Goal: Task Accomplishment & Management: Complete application form

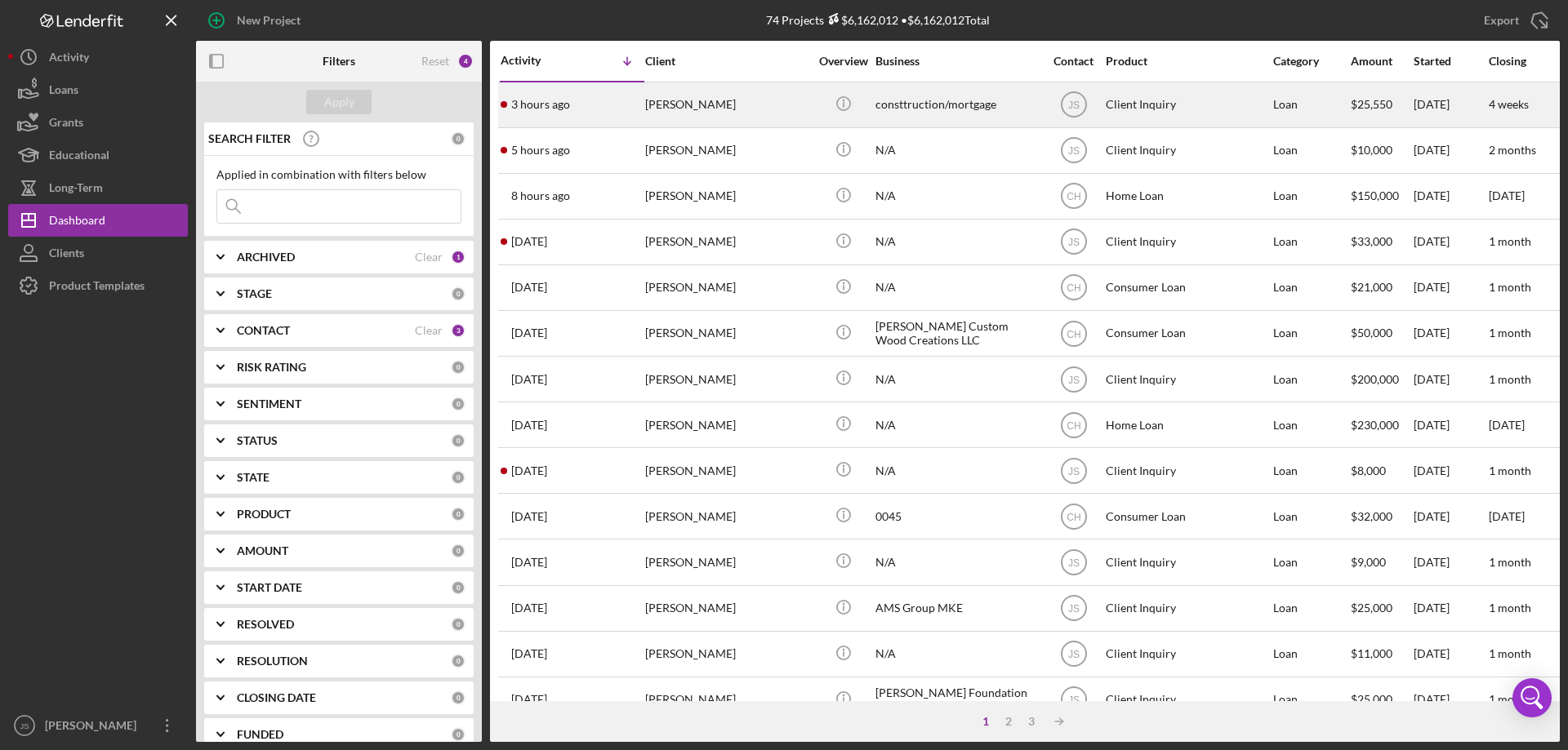
click at [783, 113] on div "[PERSON_NAME]" at bounding box center [727, 105] width 163 height 44
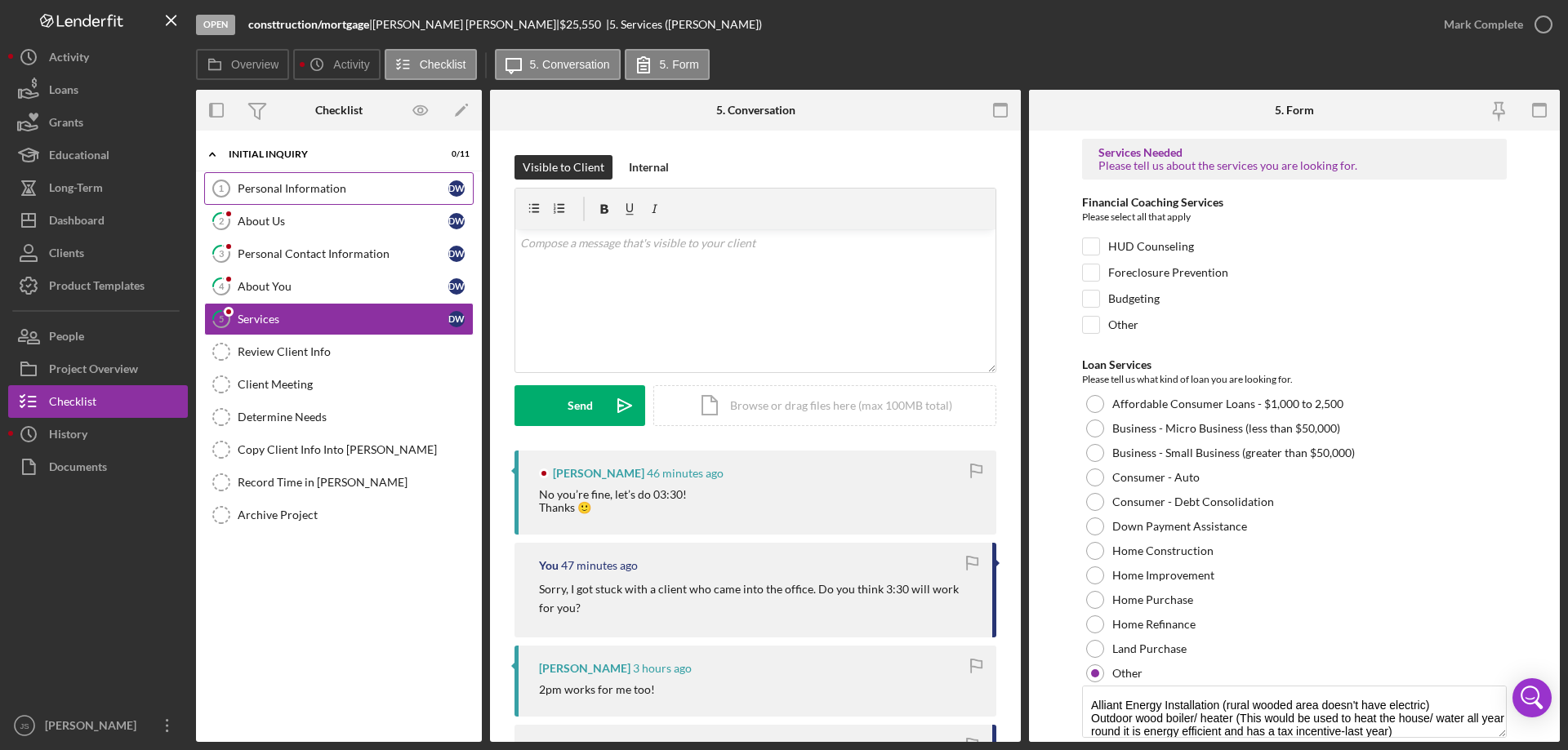
click at [367, 187] on div "Personal Information" at bounding box center [343, 189] width 211 height 13
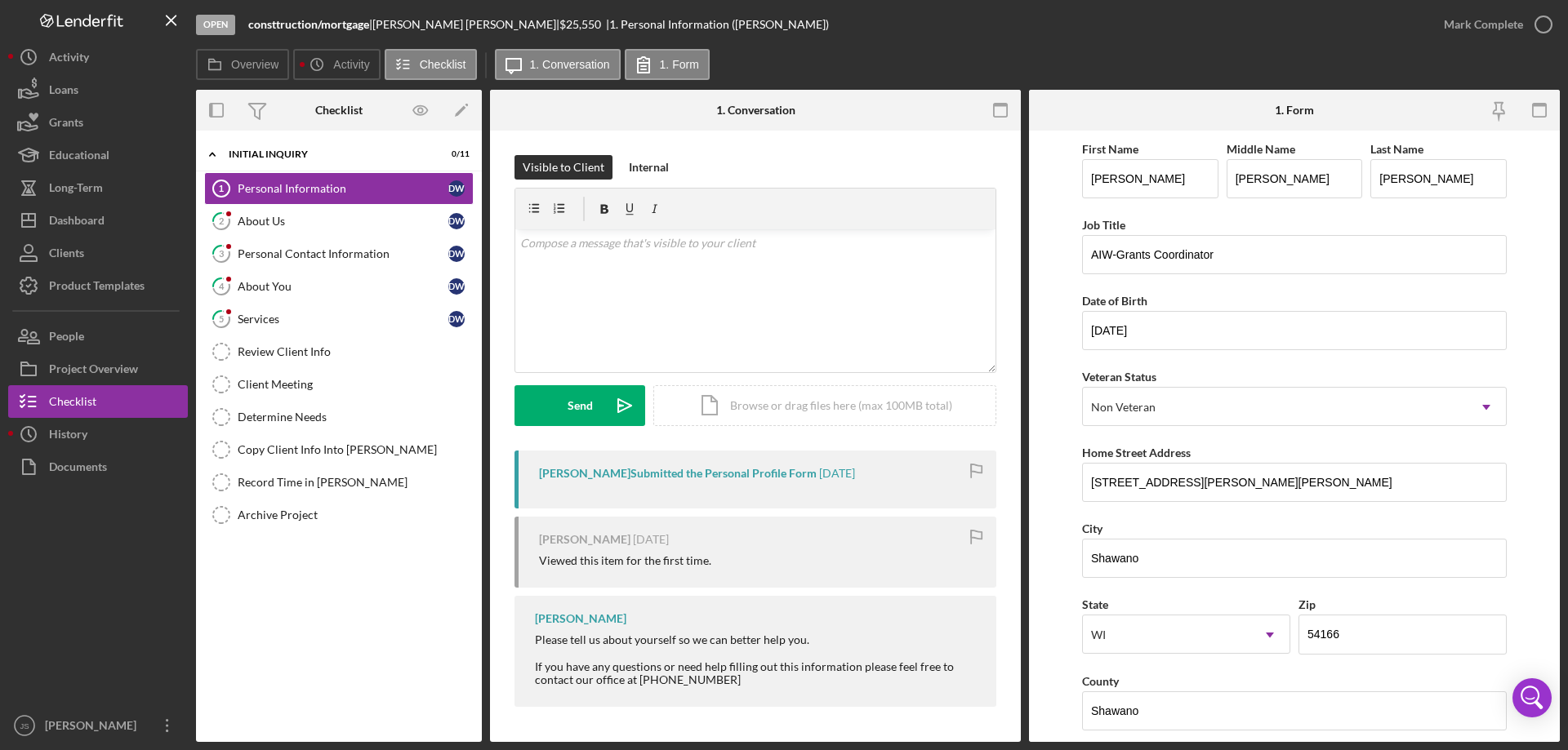
drag, startPoint x: 309, startPoint y: 314, endPoint x: 797, endPoint y: 423, distance: 500.0
click at [310, 314] on div "Services" at bounding box center [343, 320] width 211 height 13
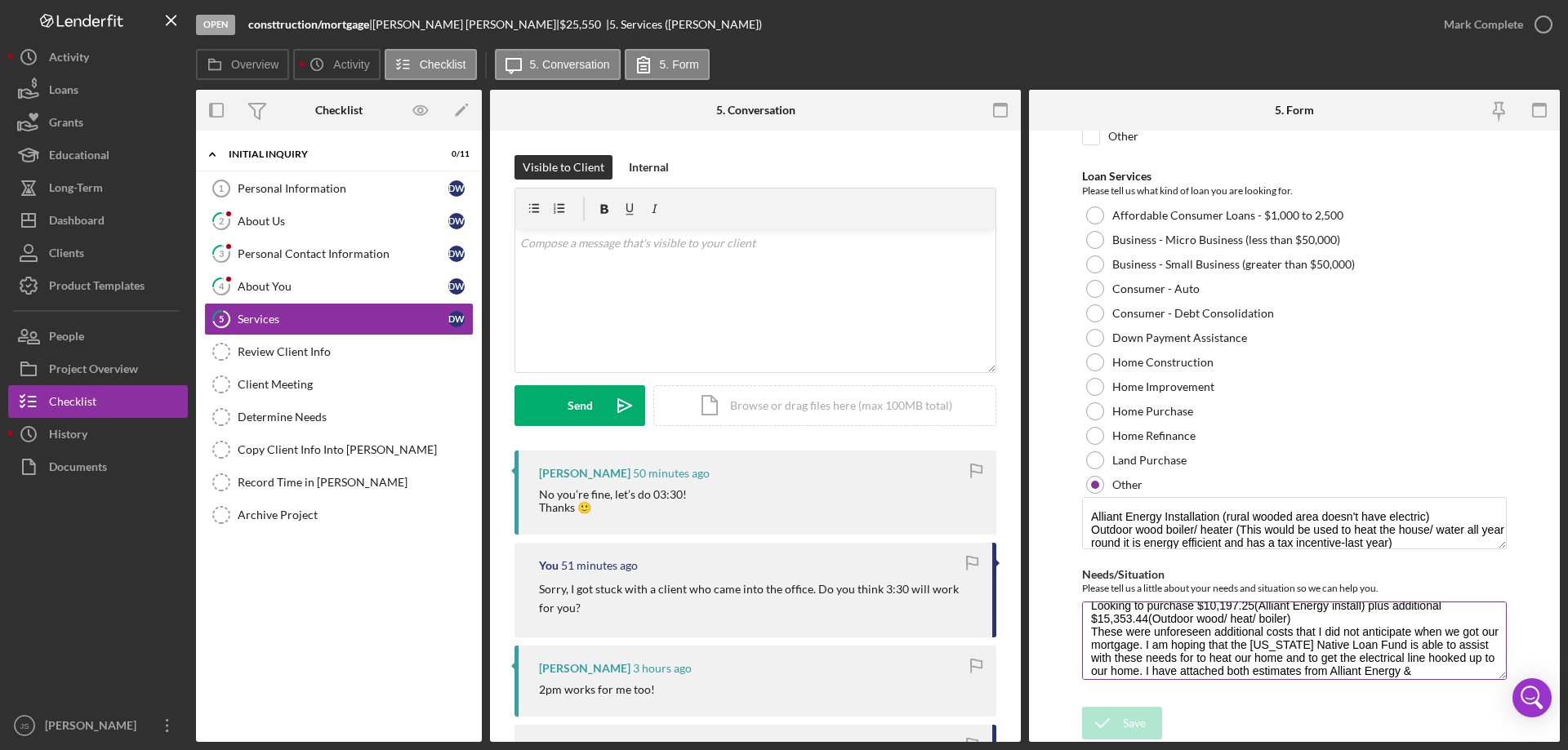
scroll to position [40, 0]
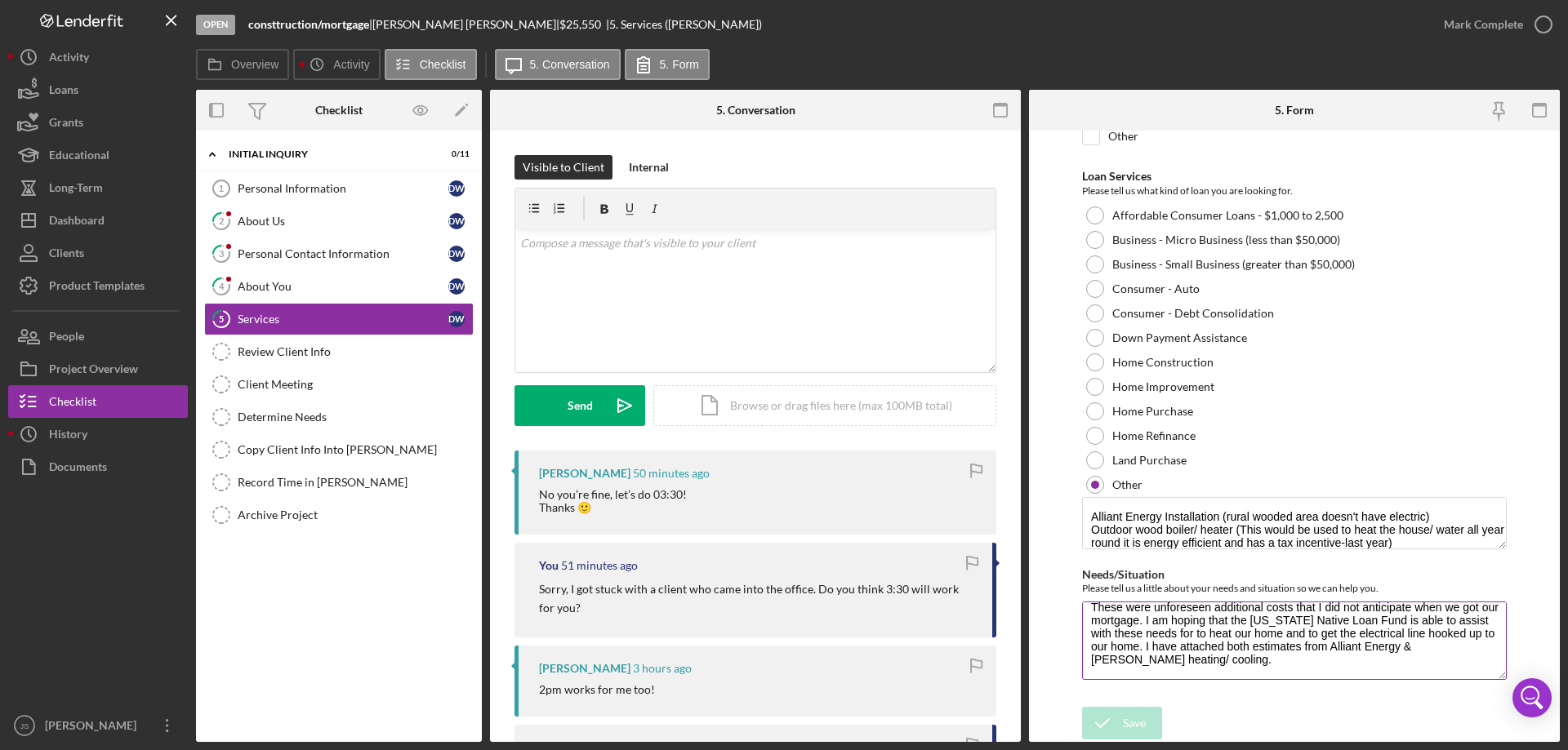
drag, startPoint x: 1090, startPoint y: 621, endPoint x: 1441, endPoint y: 665, distance: 353.7
click at [1474, 670] on textarea "Looking to purchase $10,197.25(Alliant Energy install) plus additional $15,353.…" at bounding box center [1295, 640] width 425 height 79
click at [286, 179] on link "Personal Information 1 Personal Information D W" at bounding box center [339, 189] width 269 height 32
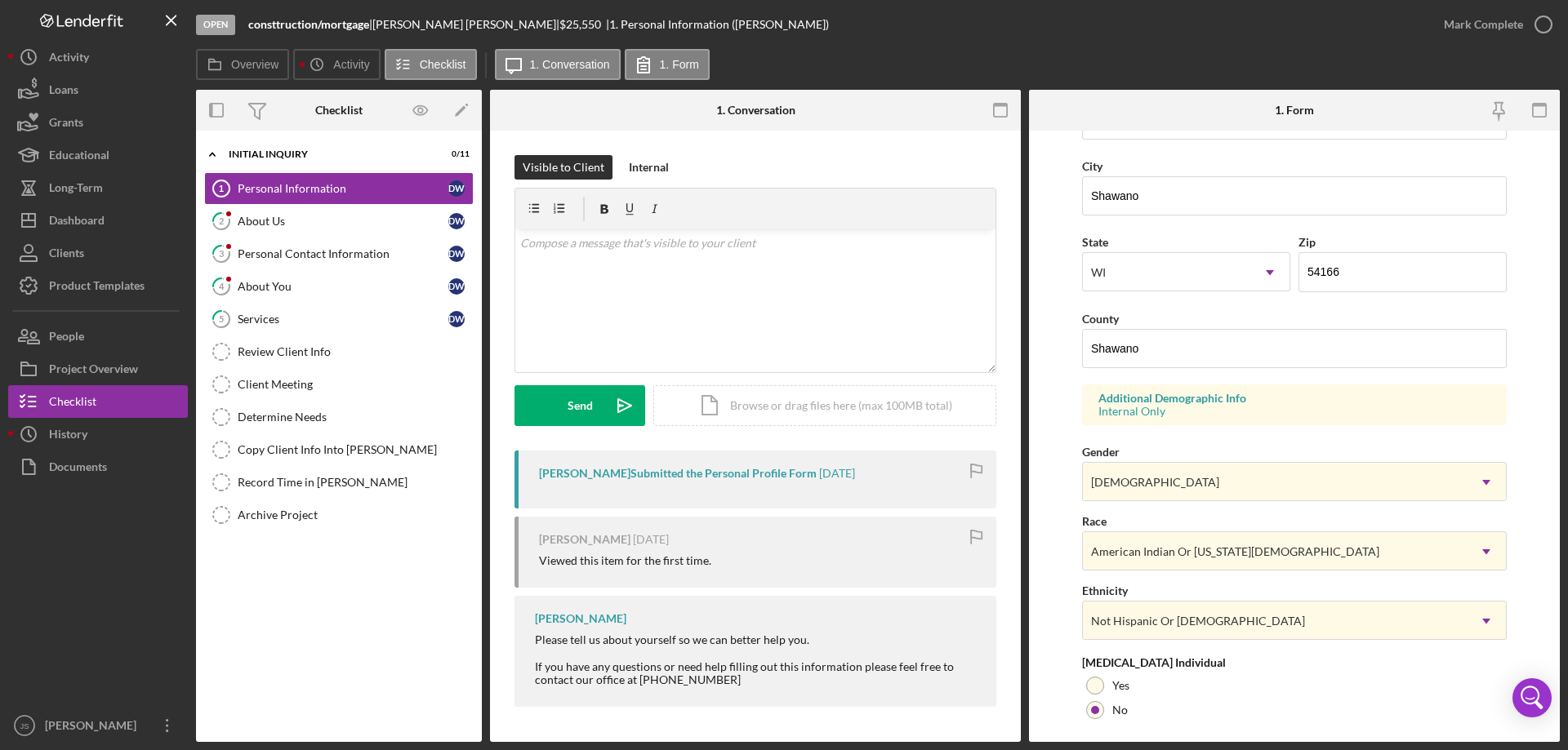
scroll to position [478, 0]
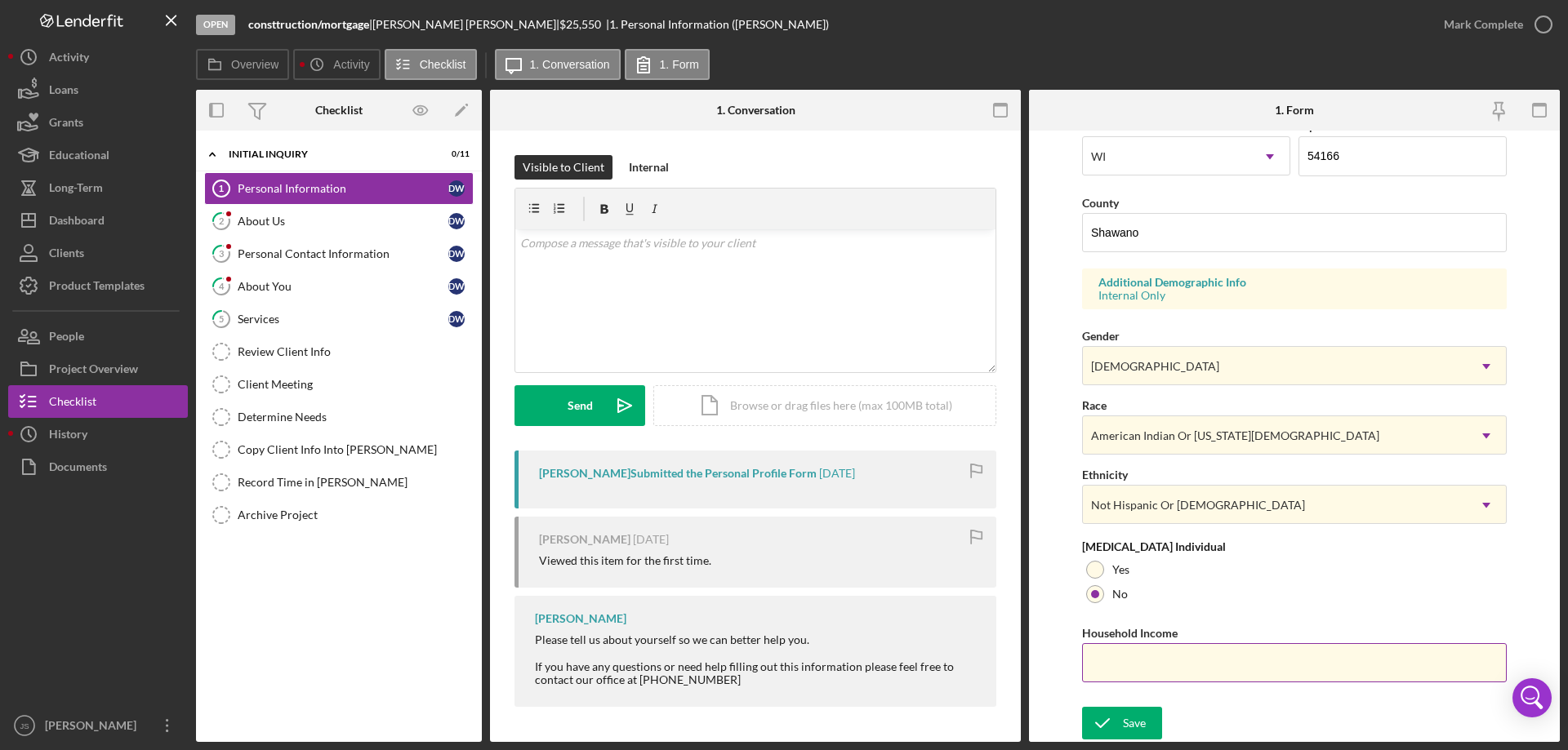
click at [1157, 661] on input "Household Income" at bounding box center [1295, 662] width 425 height 39
type input "$1"
type input "$200,000"
click at [1134, 724] on div "Save" at bounding box center [1134, 723] width 23 height 32
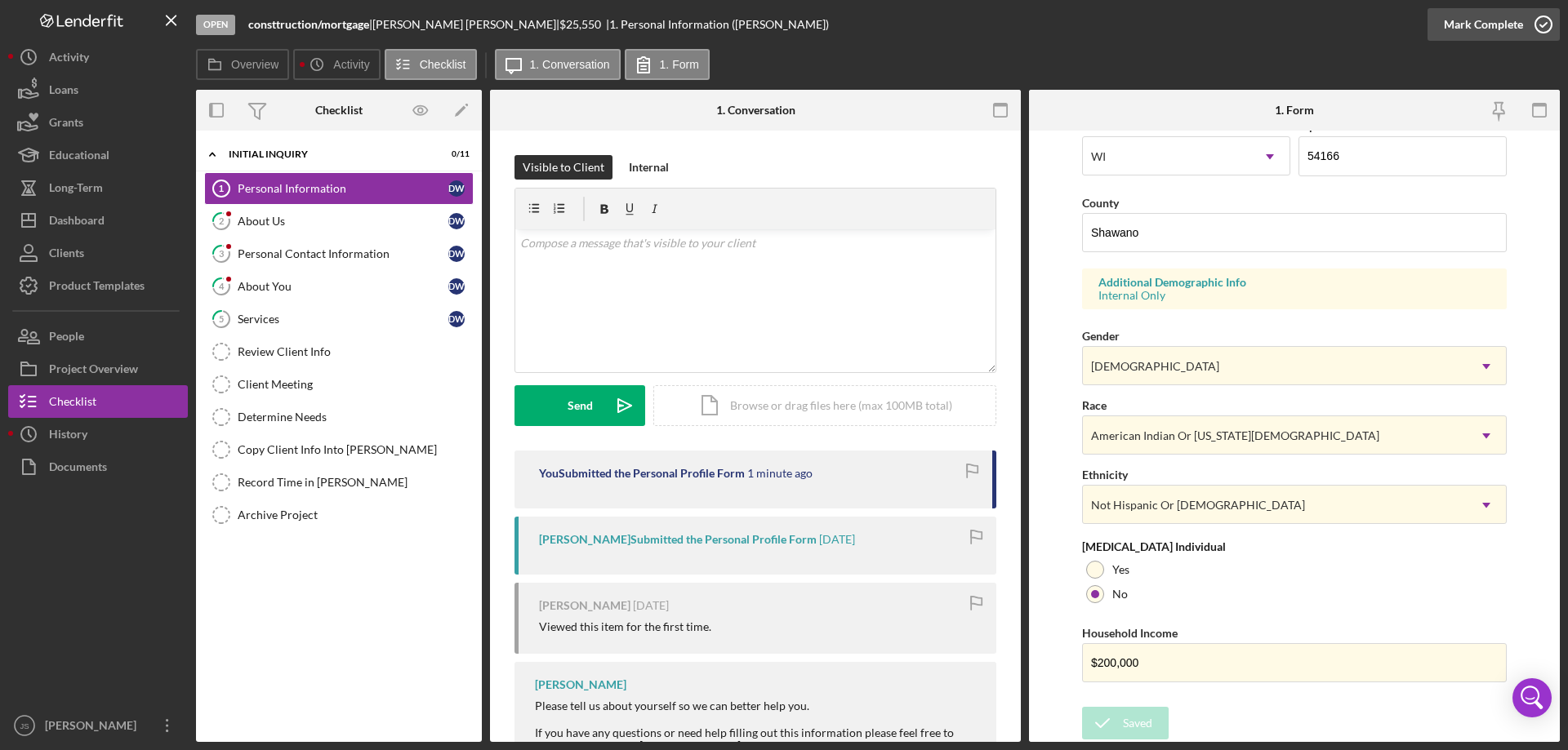
click at [1541, 25] on icon "button" at bounding box center [1543, 24] width 41 height 41
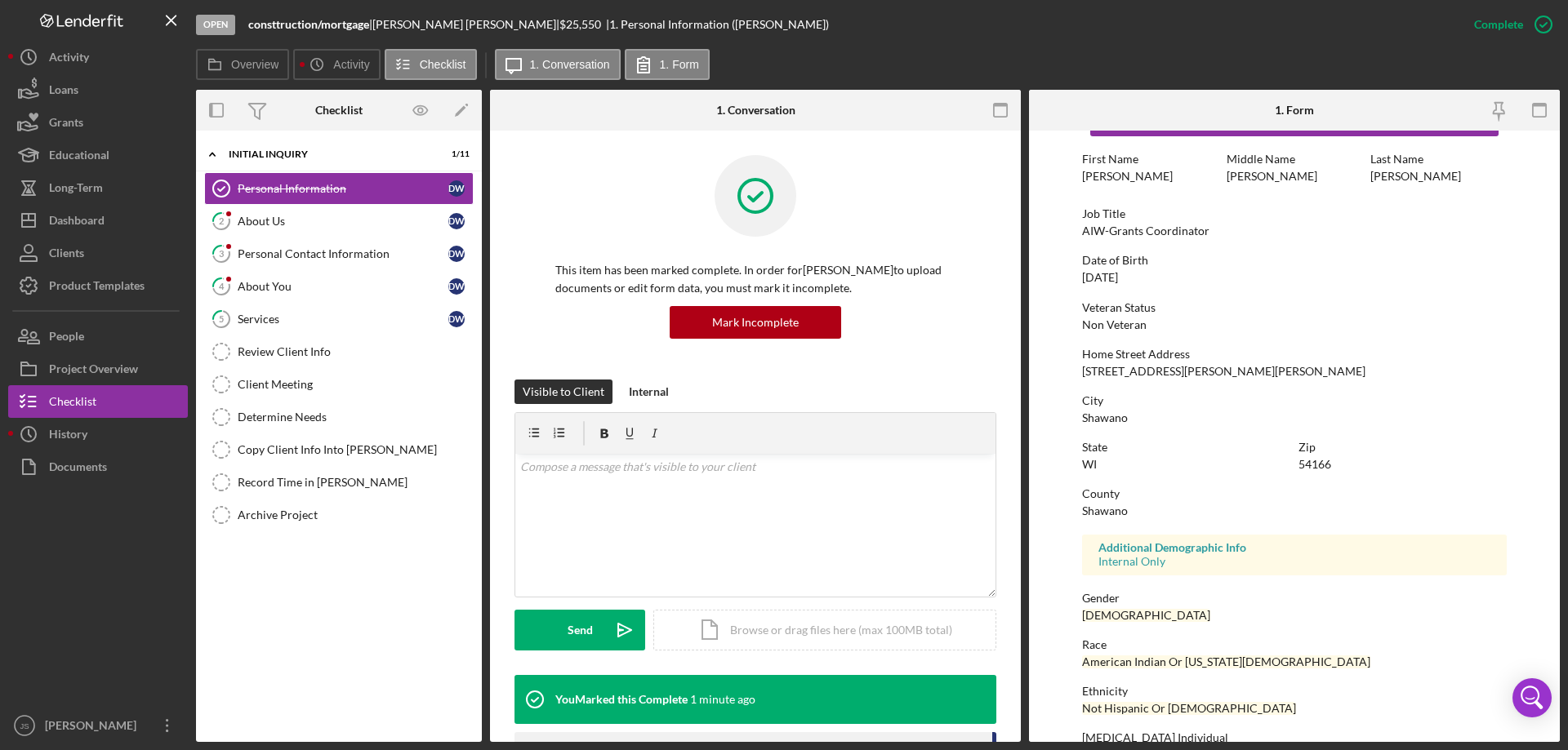
scroll to position [0, 0]
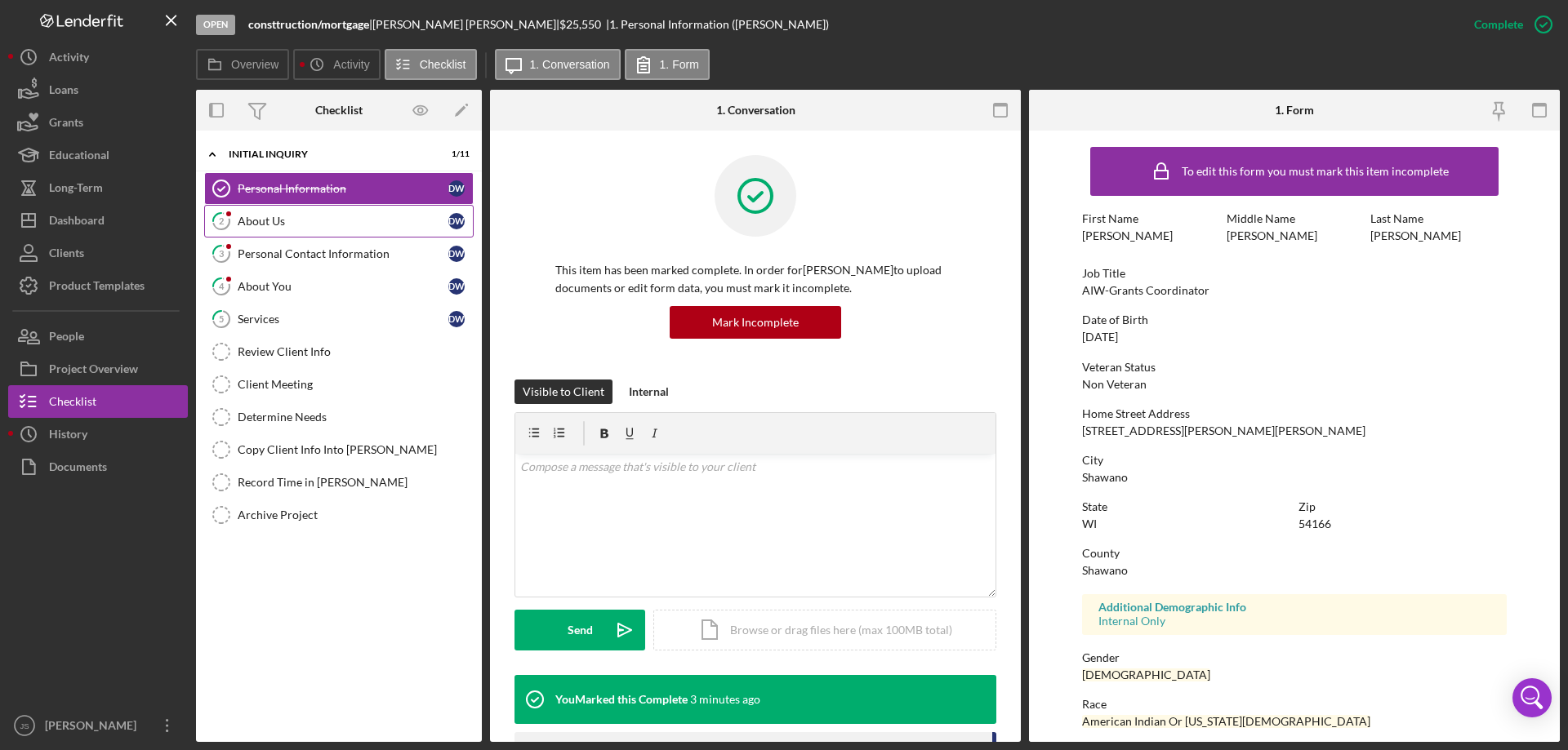
click at [294, 222] on div "About Us" at bounding box center [343, 221] width 211 height 13
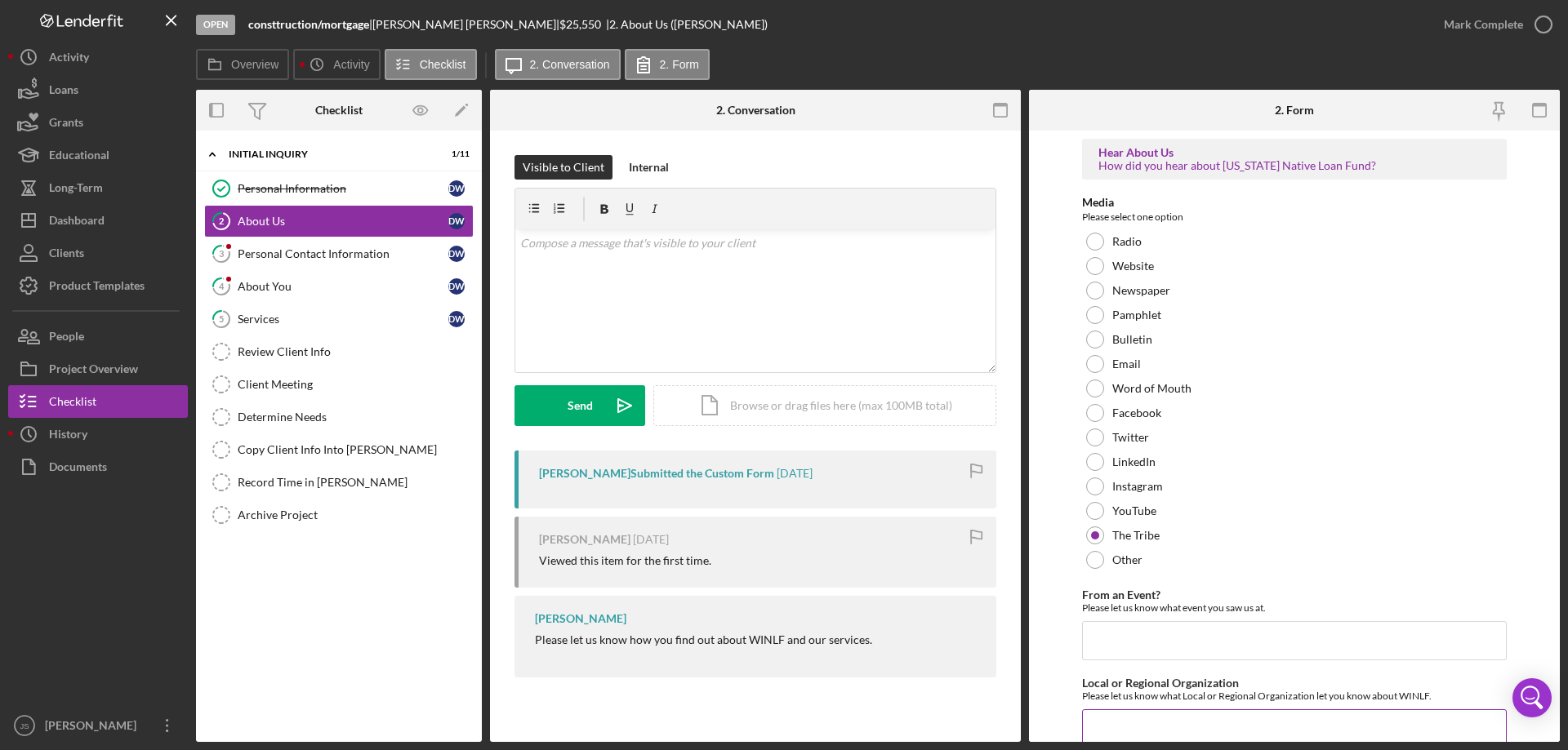
scroll to position [67, 0]
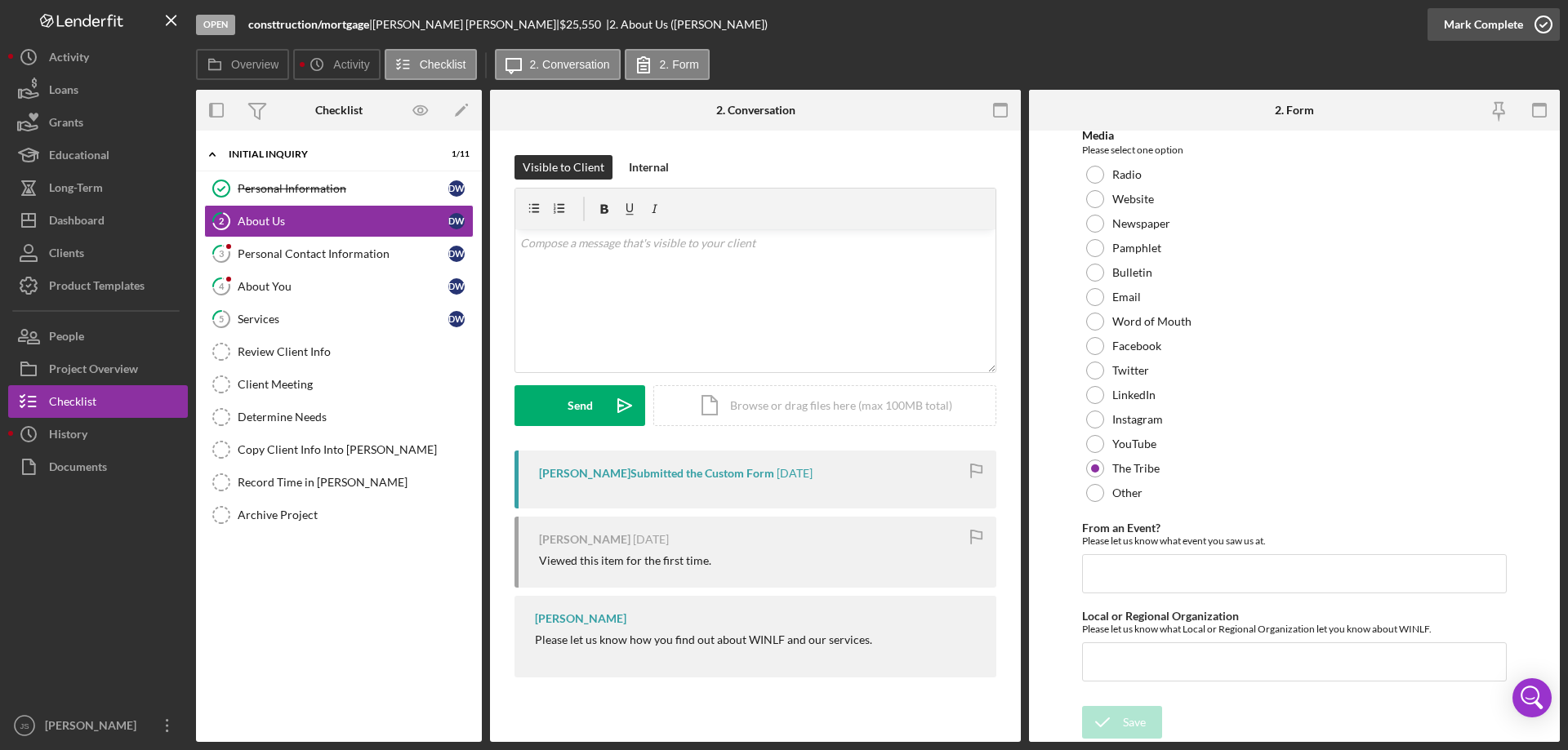
click at [1544, 26] on icon "button" at bounding box center [1543, 24] width 41 height 41
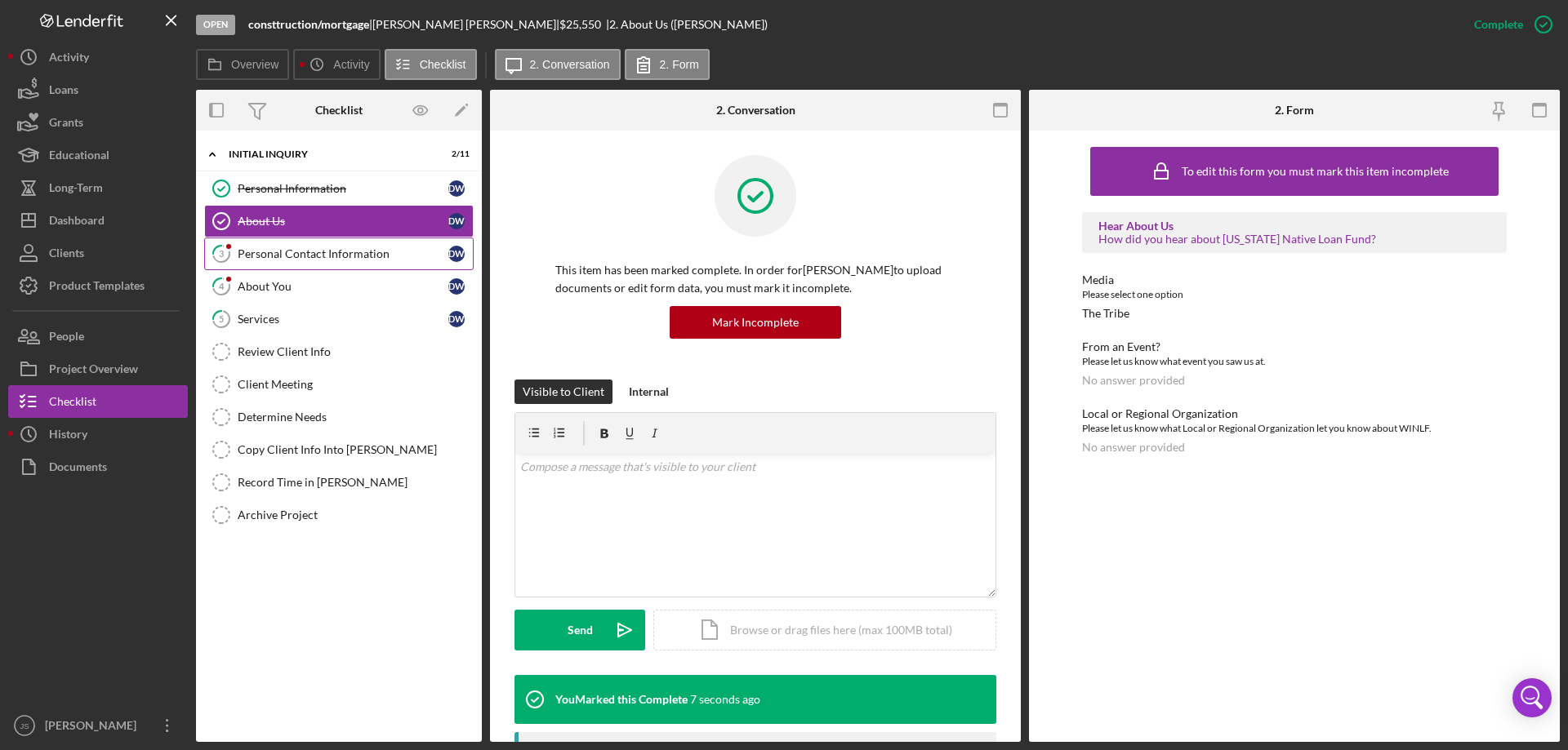
click at [311, 249] on div "Personal Contact Information" at bounding box center [343, 254] width 211 height 13
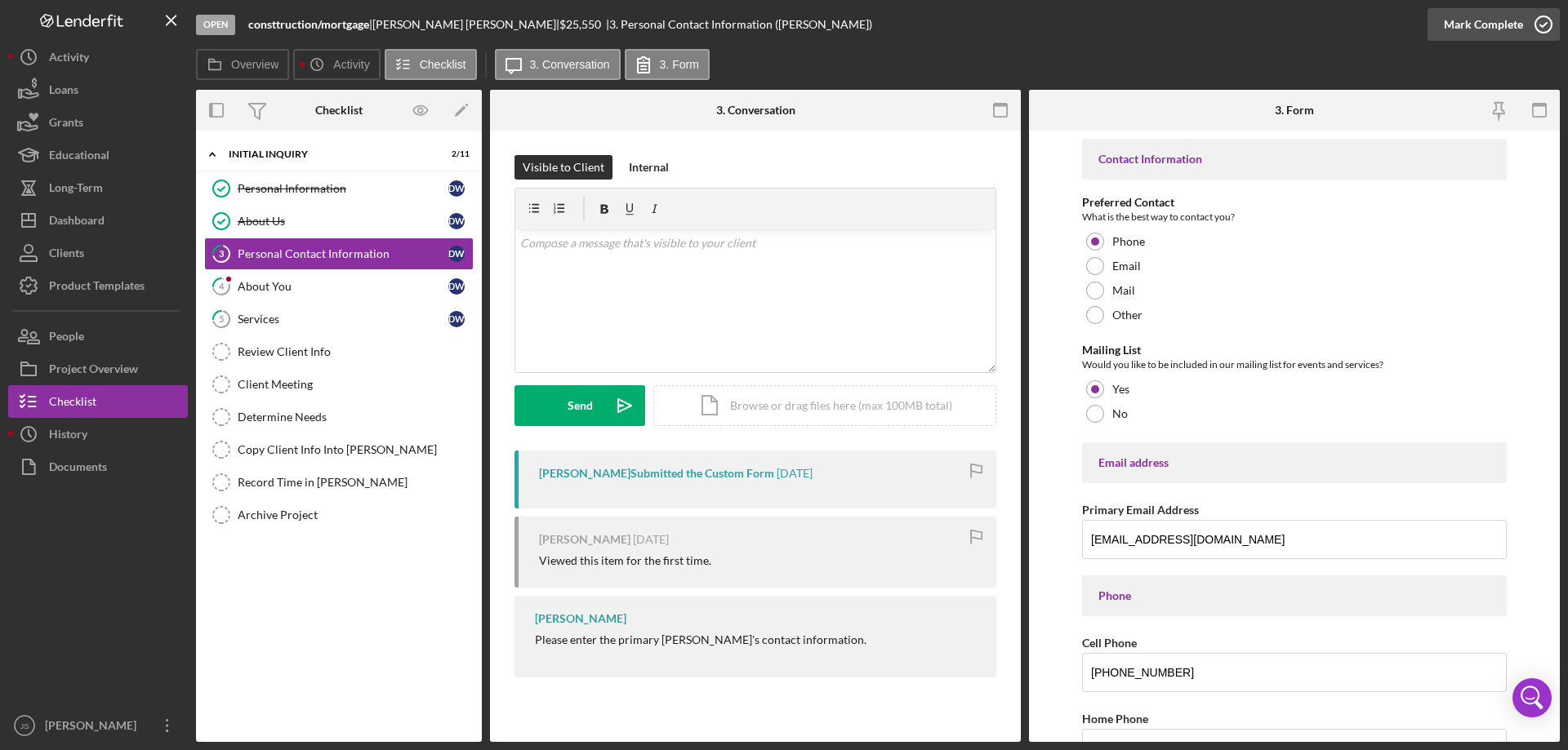
click at [1541, 22] on icon "button" at bounding box center [1543, 24] width 41 height 41
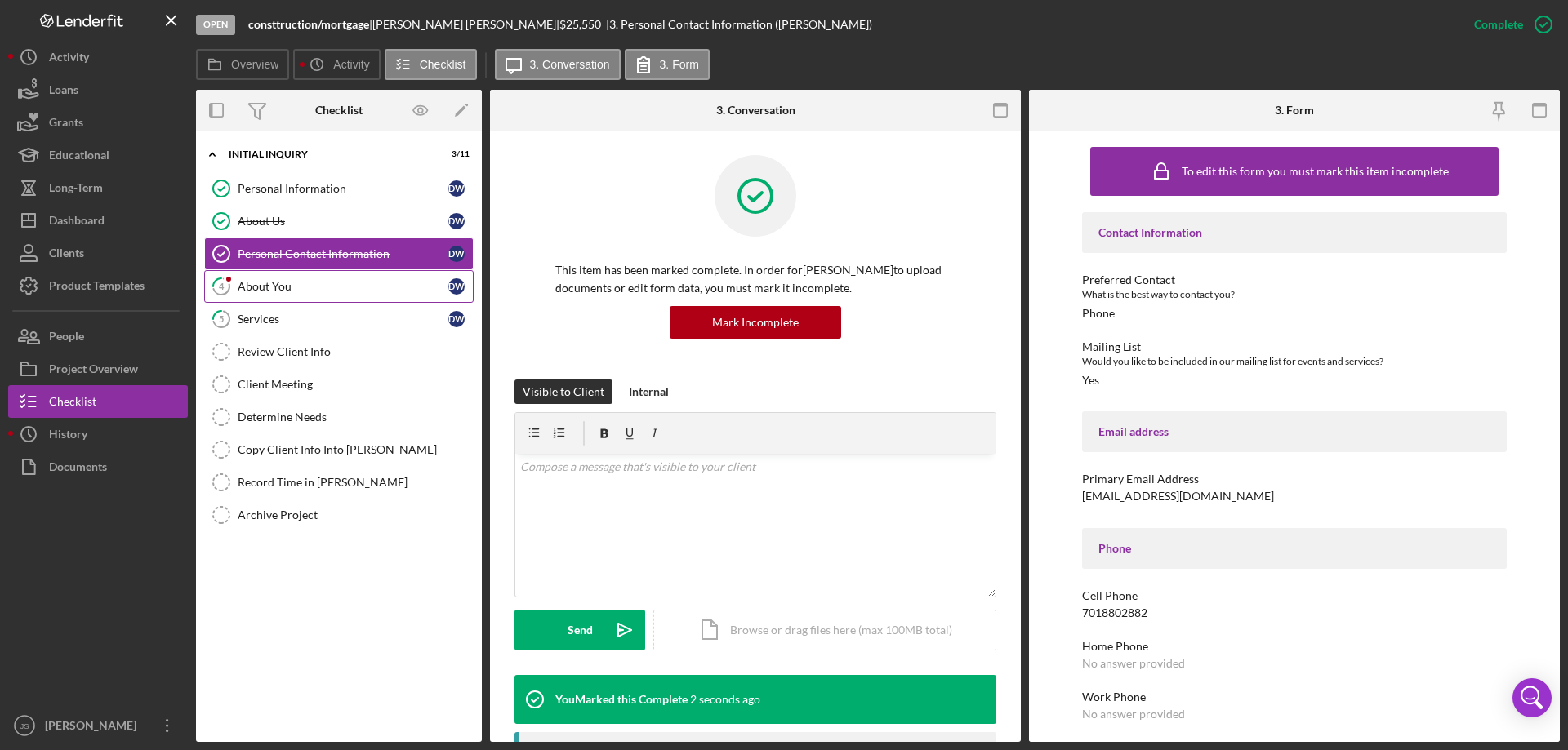
click at [320, 282] on div "About You" at bounding box center [343, 286] width 211 height 13
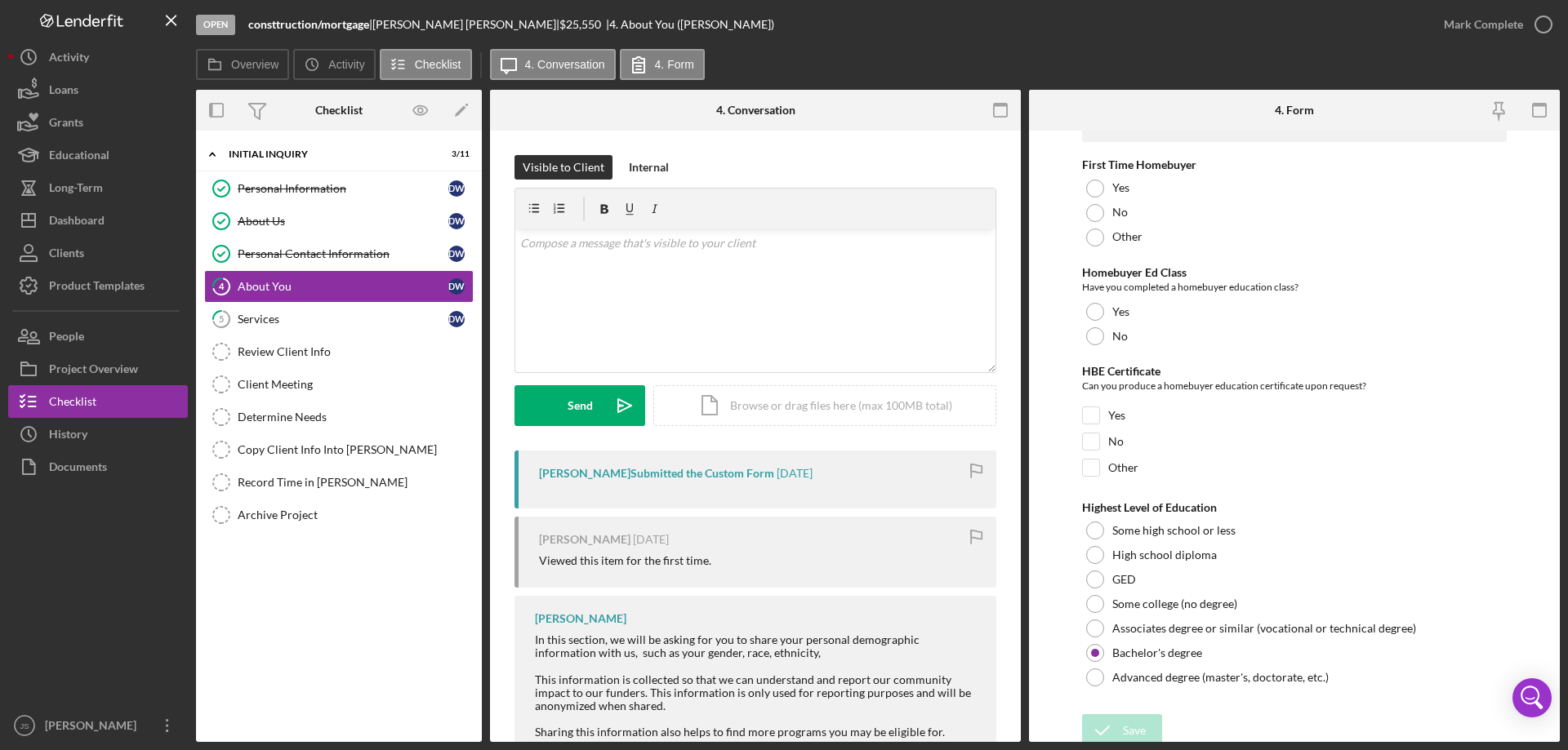
scroll to position [3394, 0]
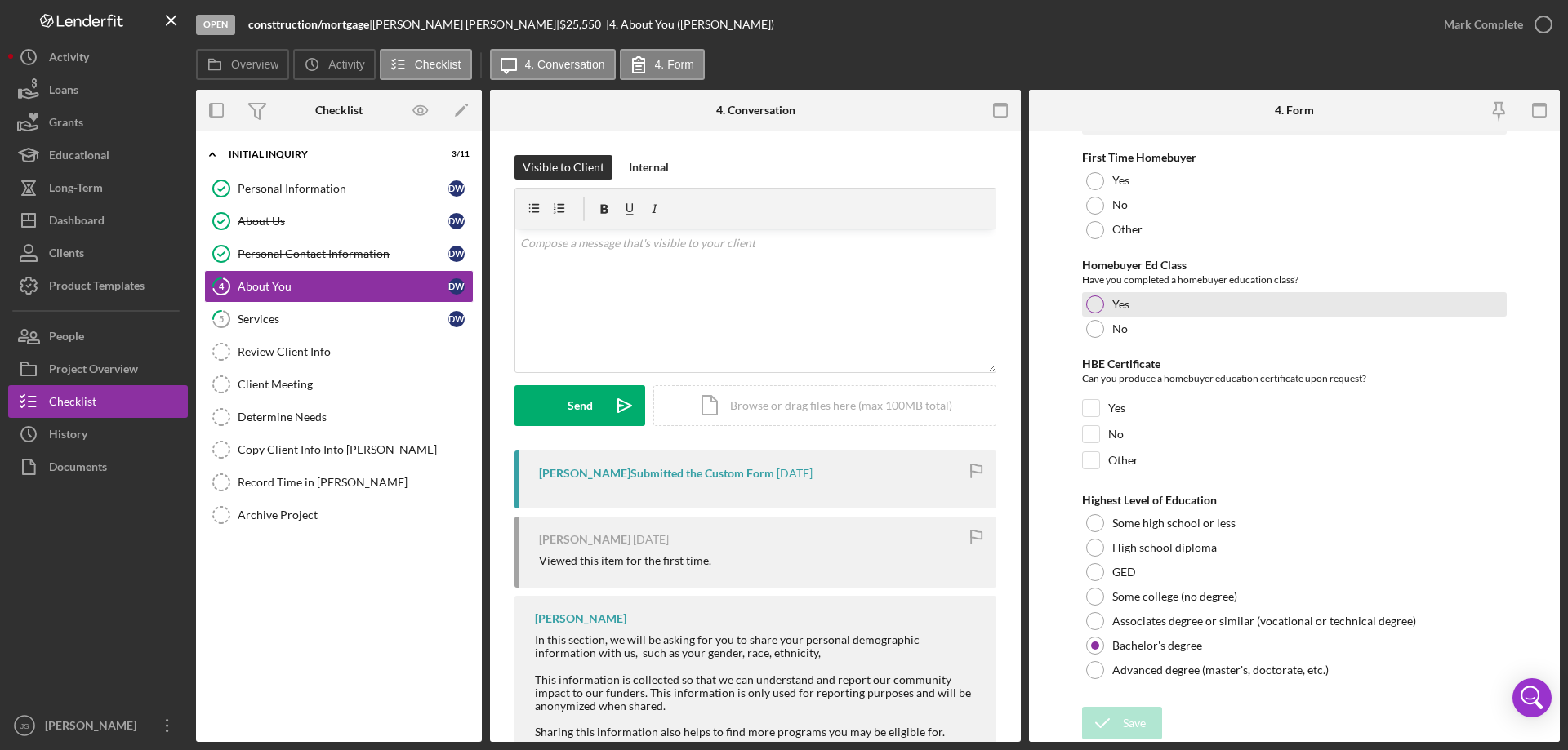
click at [1093, 301] on div at bounding box center [1095, 304] width 18 height 18
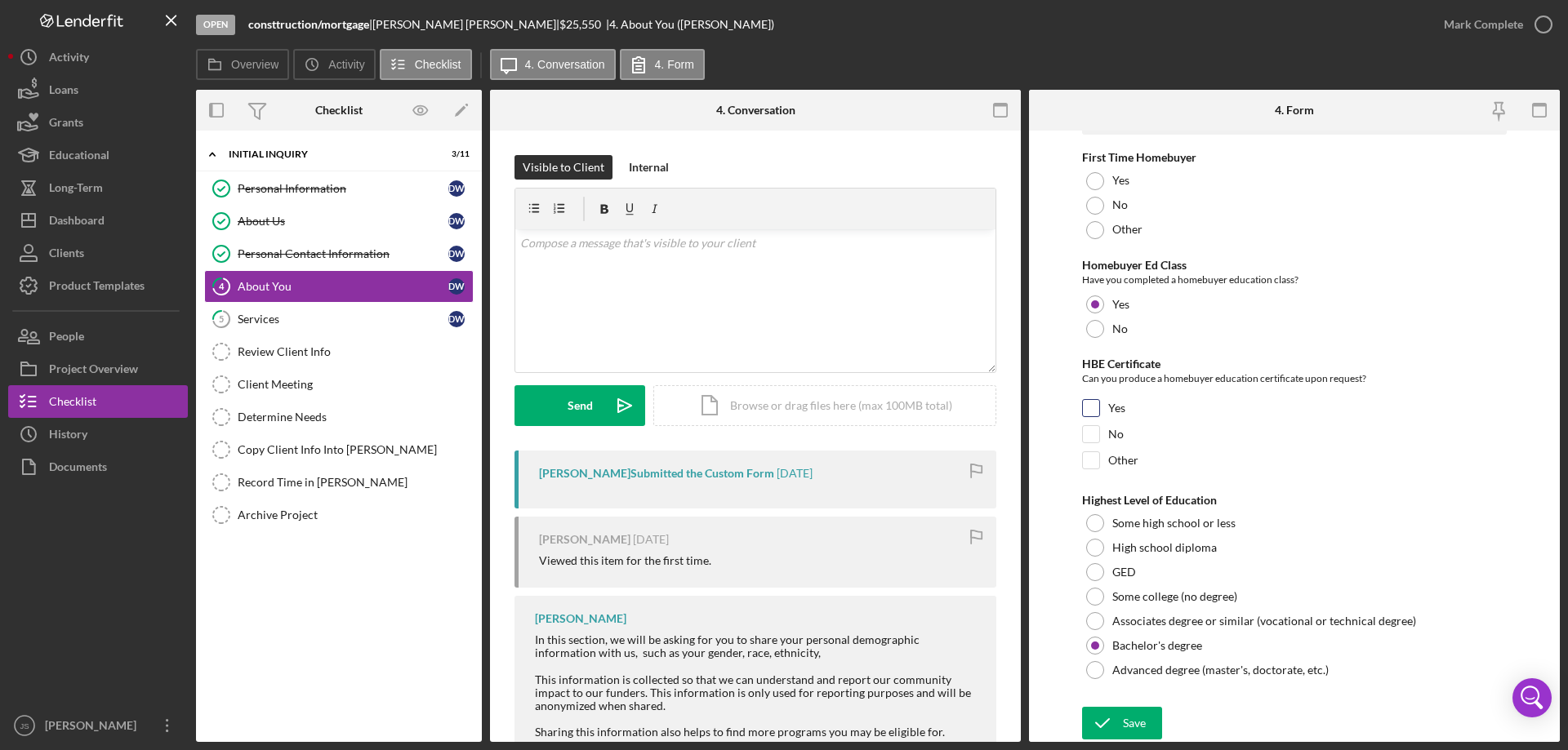
click at [1089, 407] on input "Yes" at bounding box center [1091, 408] width 16 height 16
checkbox input "true"
click at [1128, 719] on div "Save" at bounding box center [1134, 723] width 23 height 32
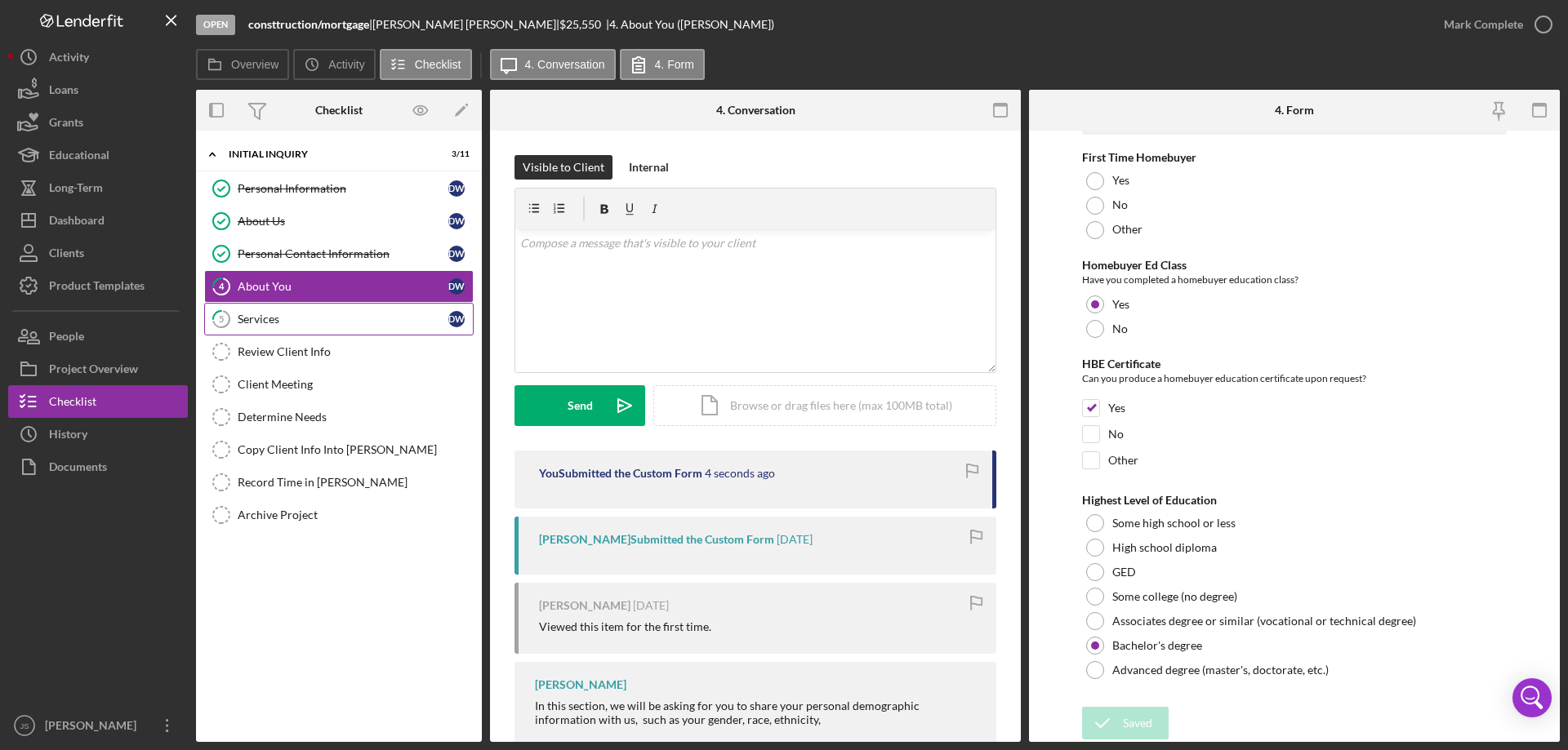
click at [318, 320] on div "Services" at bounding box center [343, 320] width 211 height 13
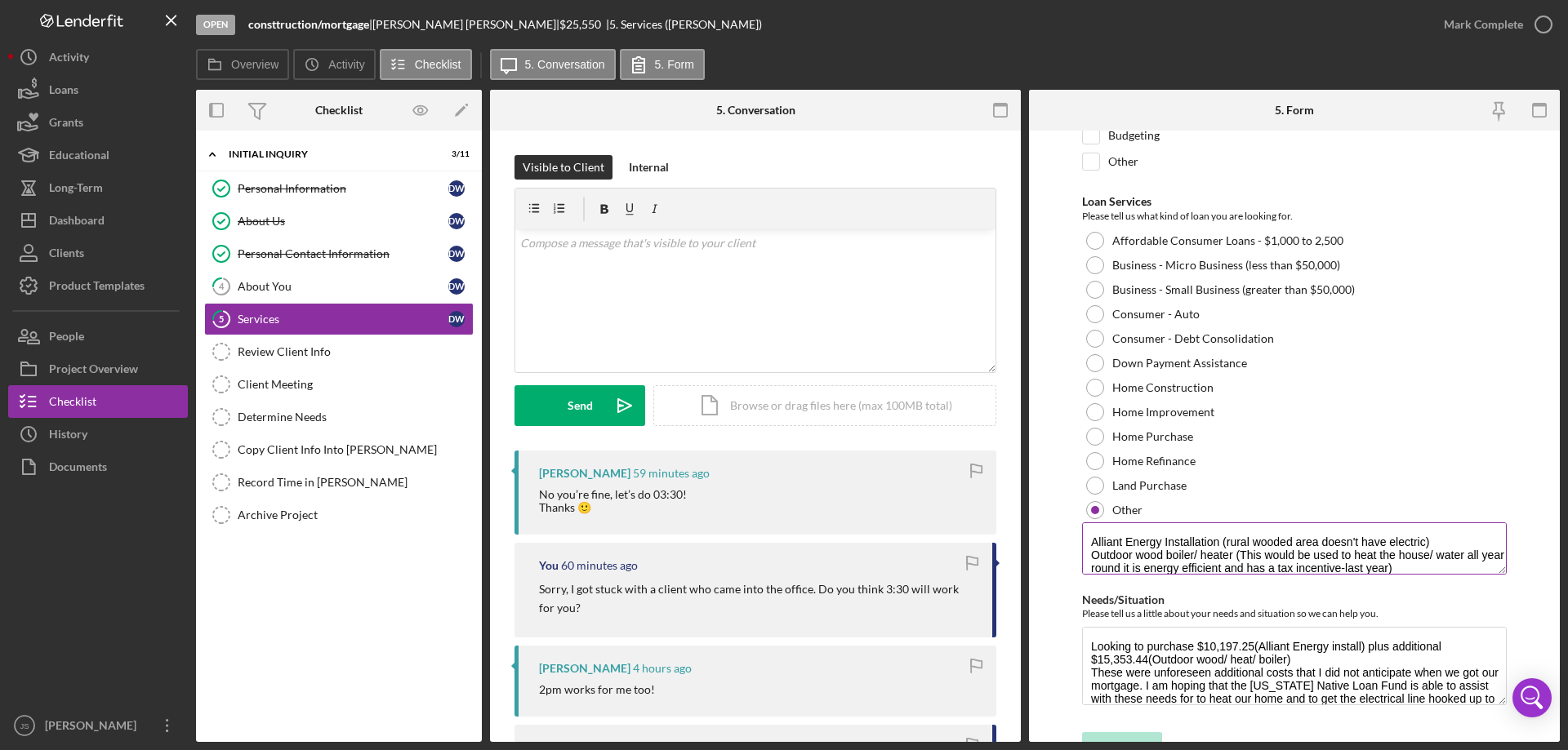
scroll to position [13, 0]
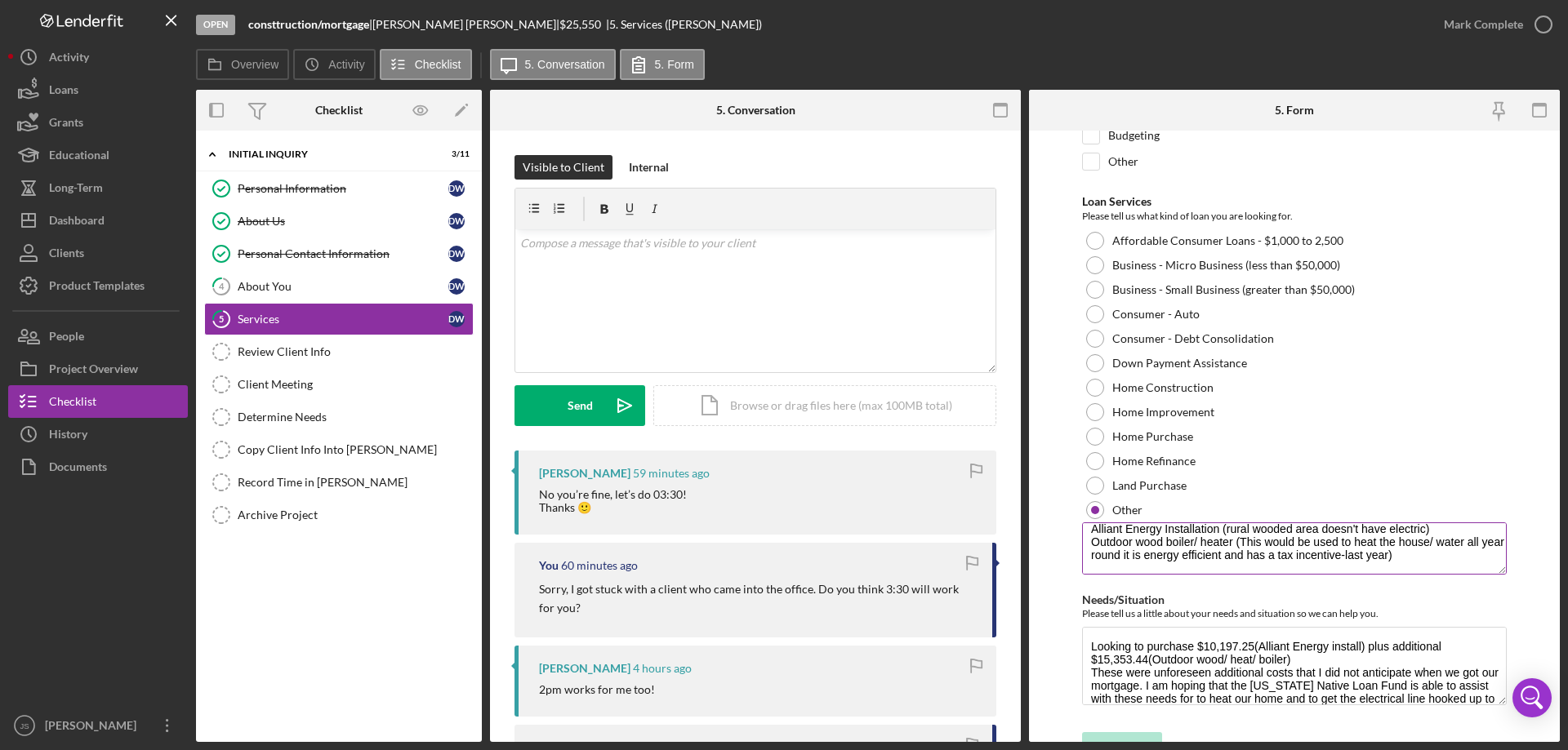
drag, startPoint x: 1089, startPoint y: 542, endPoint x: 1432, endPoint y: 566, distance: 343.8
click at [1480, 564] on textarea "Alliant Energy Installation (rural wooded area doesn't have electric) Outdoor w…" at bounding box center [1295, 548] width 425 height 52
click at [1546, 17] on icon "button" at bounding box center [1543, 24] width 41 height 41
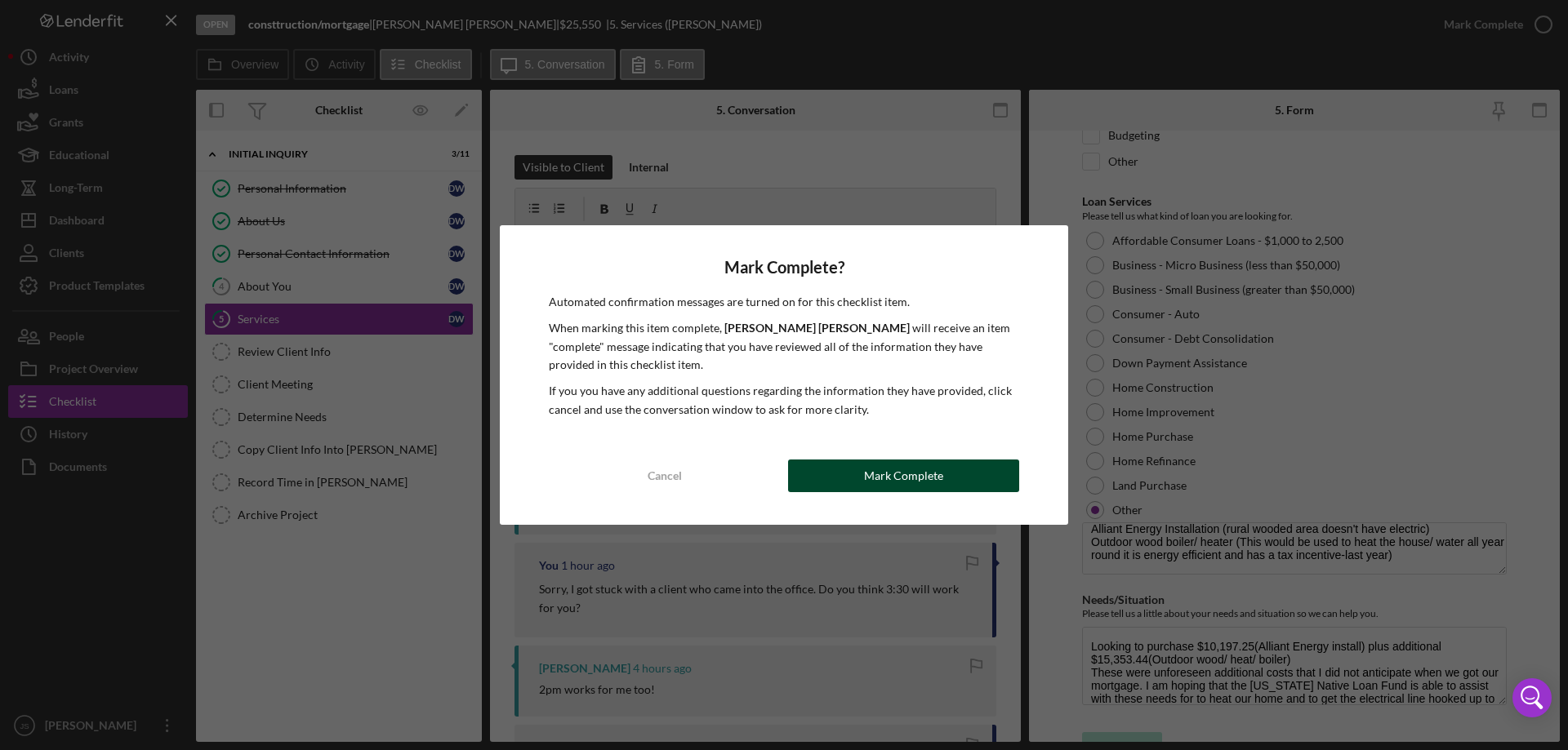
click at [830, 474] on button "Mark Complete" at bounding box center [904, 476] width 231 height 32
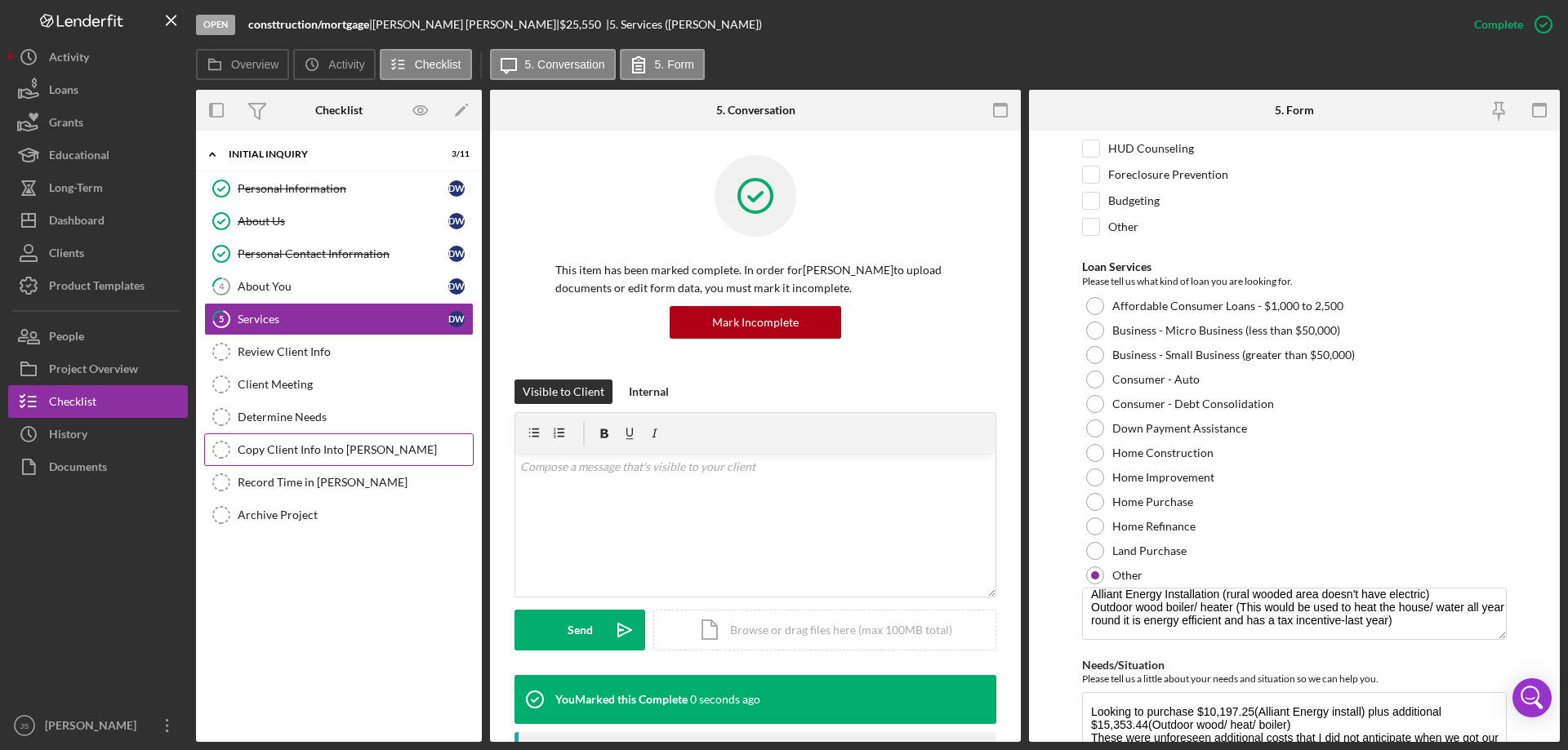
scroll to position [229, 0]
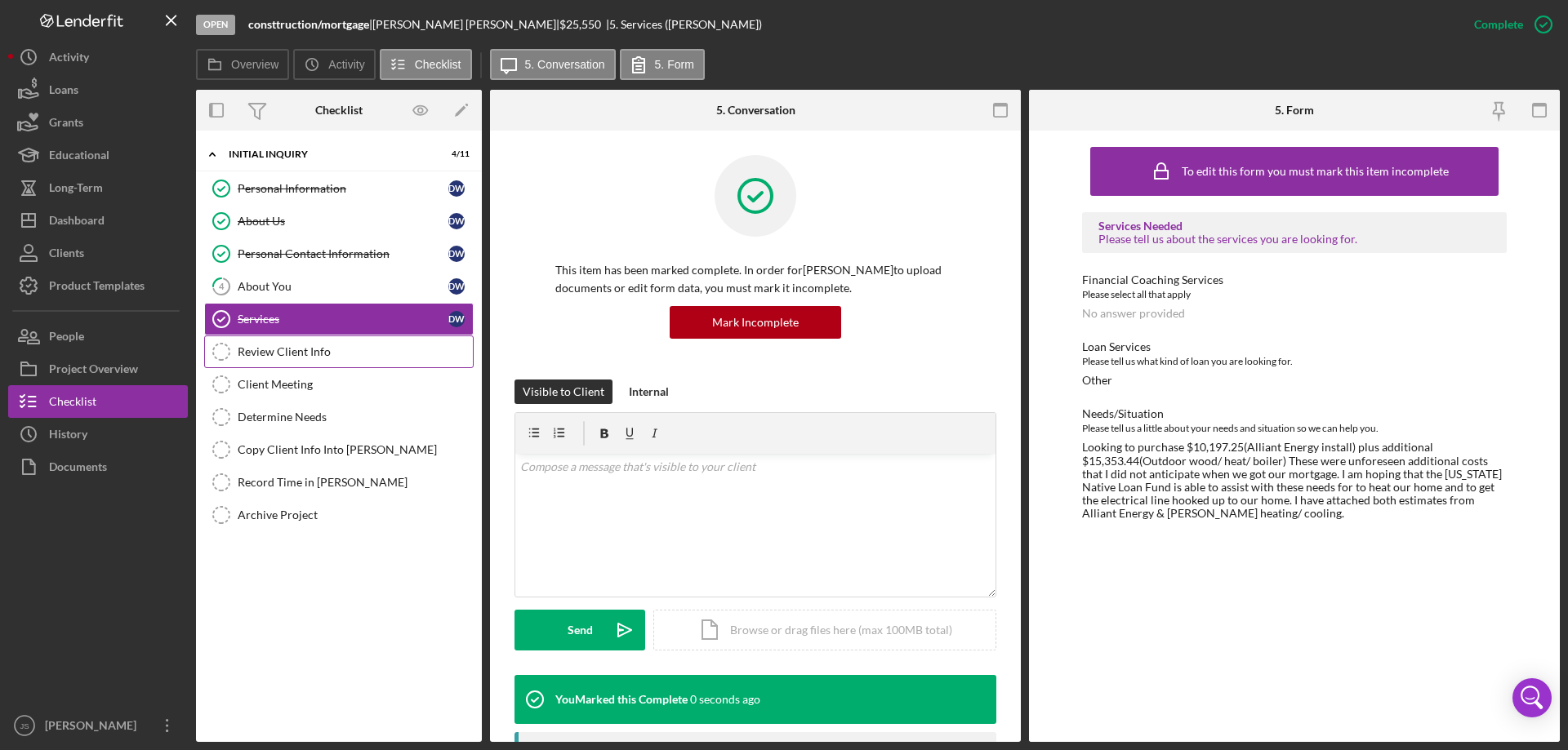
click at [344, 352] on div "Review Client Info" at bounding box center [356, 352] width 235 height 13
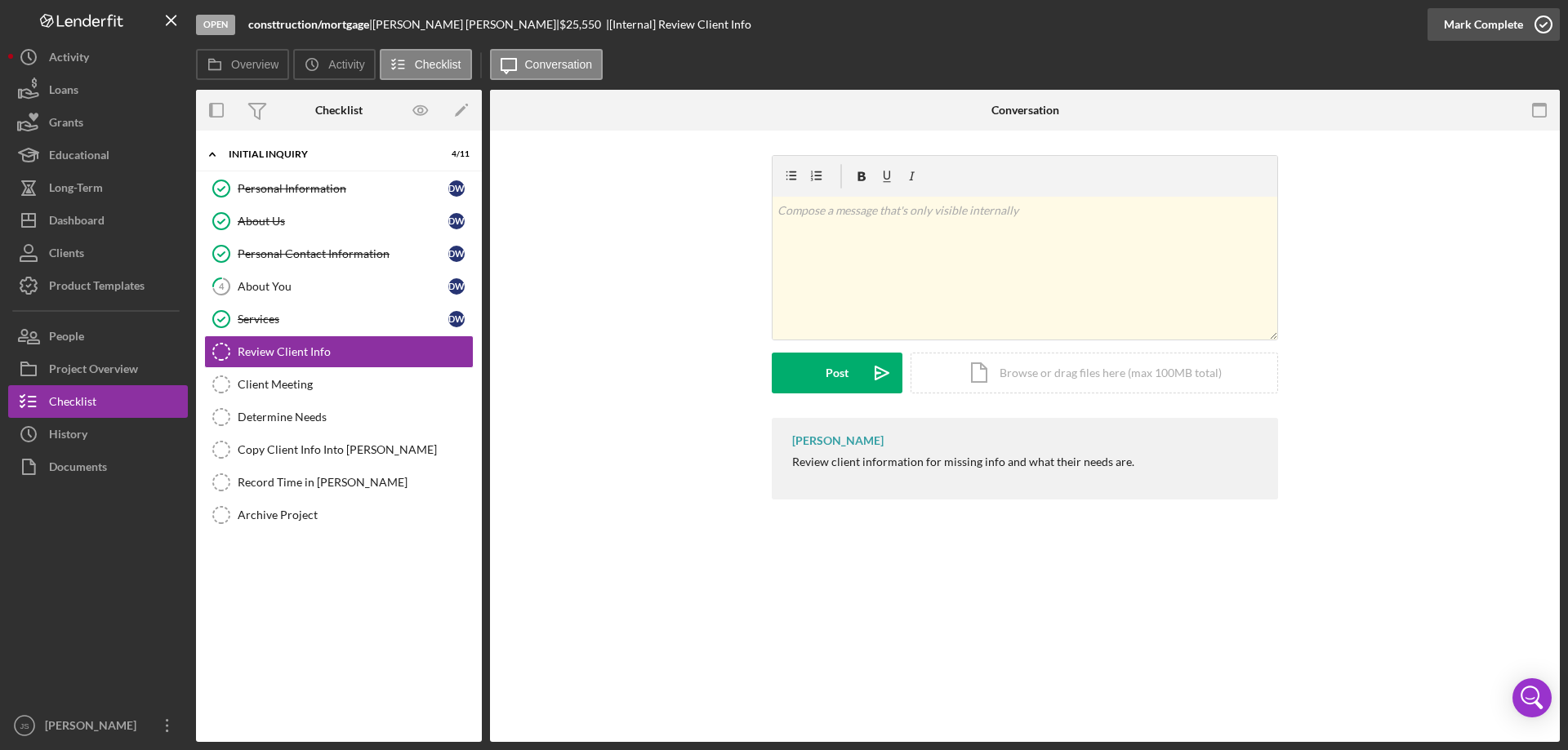
click at [1547, 24] on icon "button" at bounding box center [1543, 24] width 41 height 41
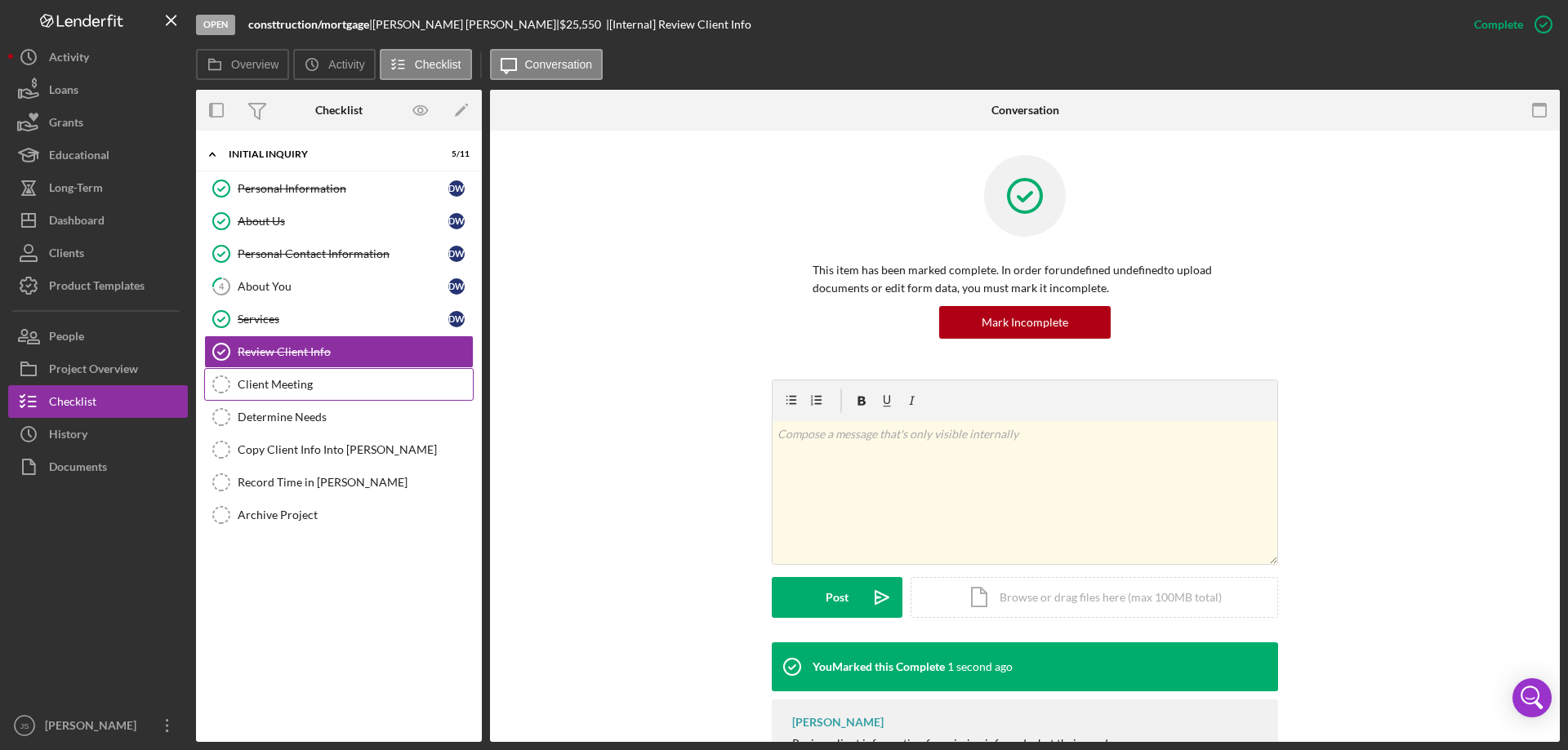
click at [300, 384] on div "Client Meeting" at bounding box center [356, 385] width 235 height 13
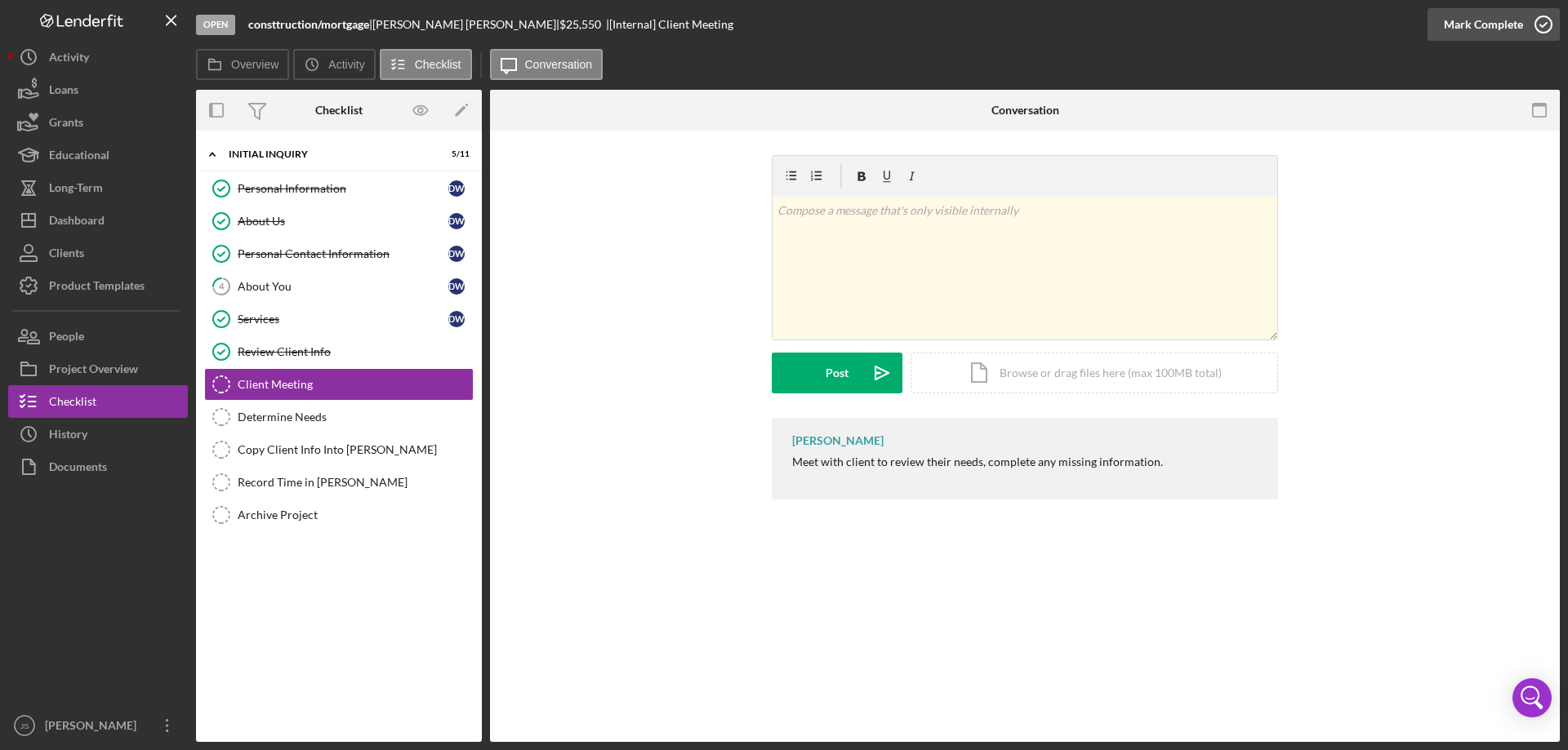
click at [1548, 19] on icon "button" at bounding box center [1543, 24] width 41 height 41
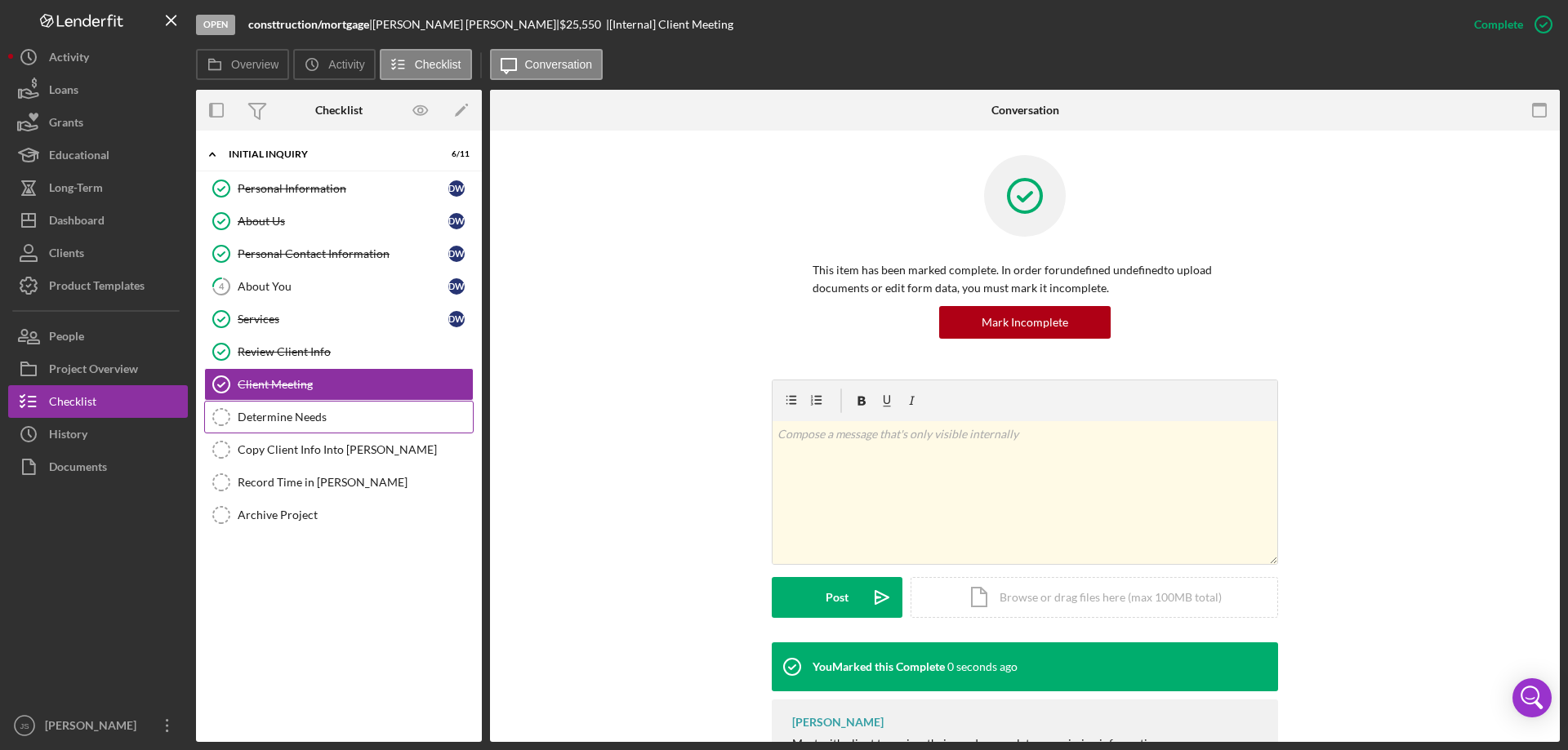
click at [288, 414] on div "Determine Needs" at bounding box center [356, 417] width 235 height 13
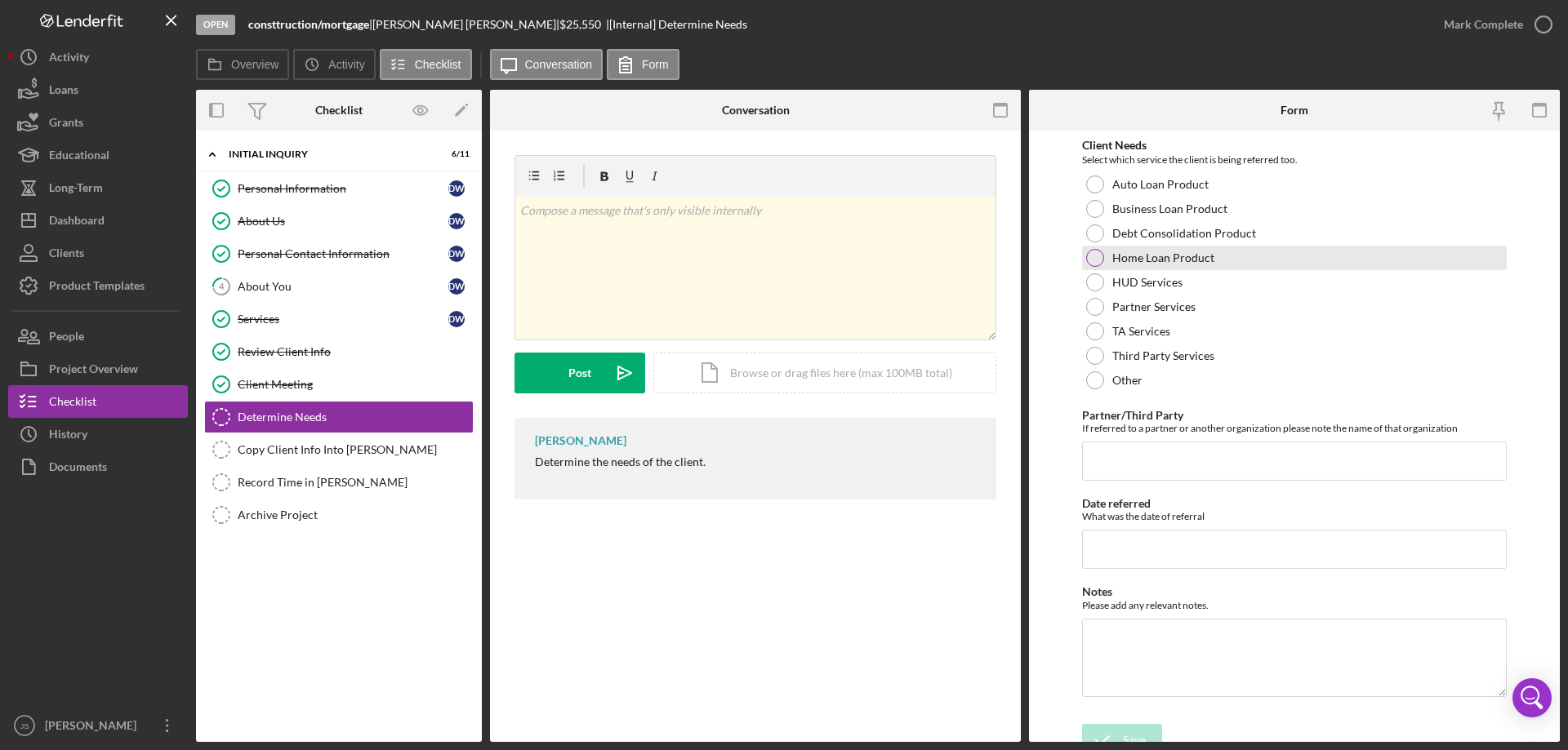
click at [1091, 251] on div at bounding box center [1095, 258] width 18 height 18
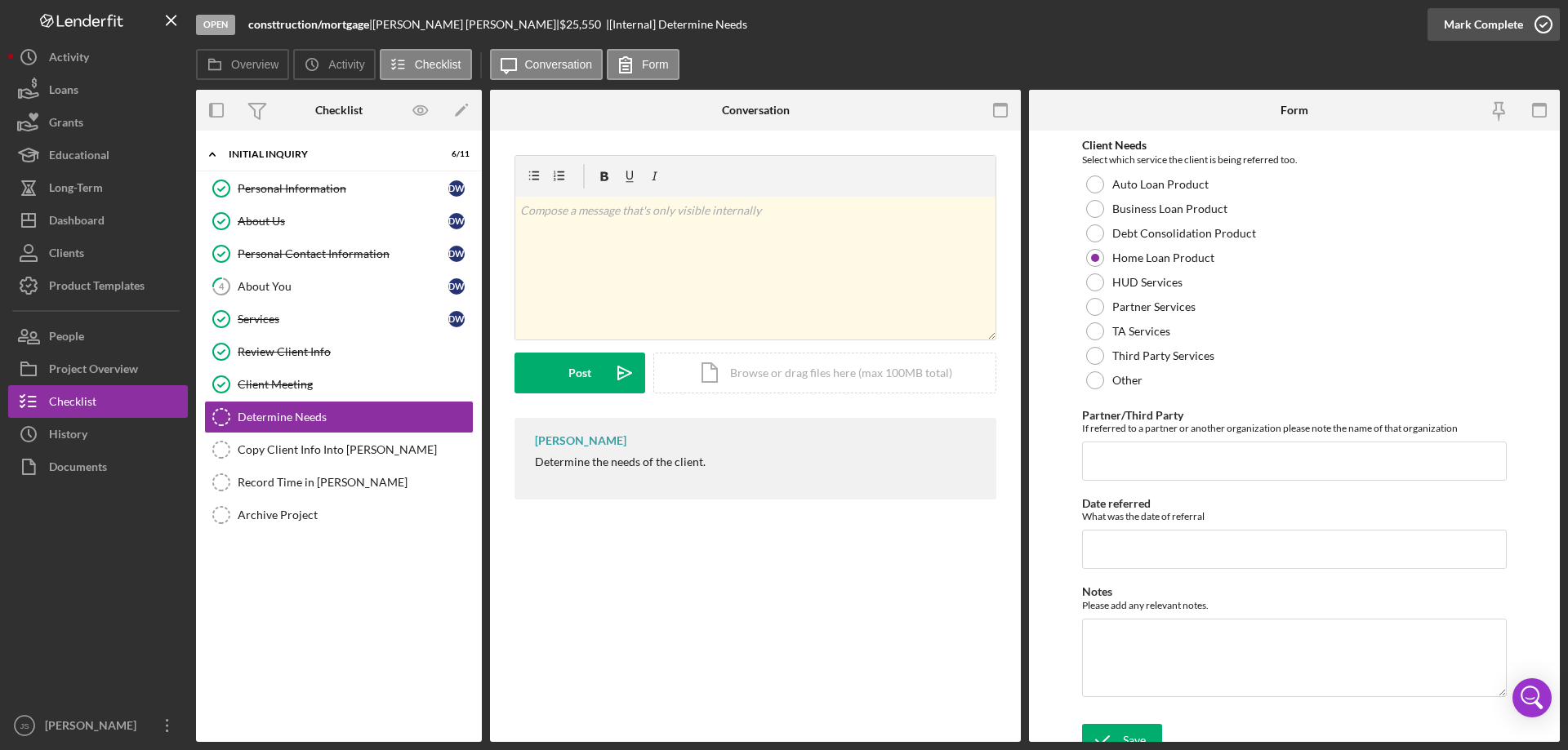
click at [1540, 18] on icon "button" at bounding box center [1543, 24] width 41 height 41
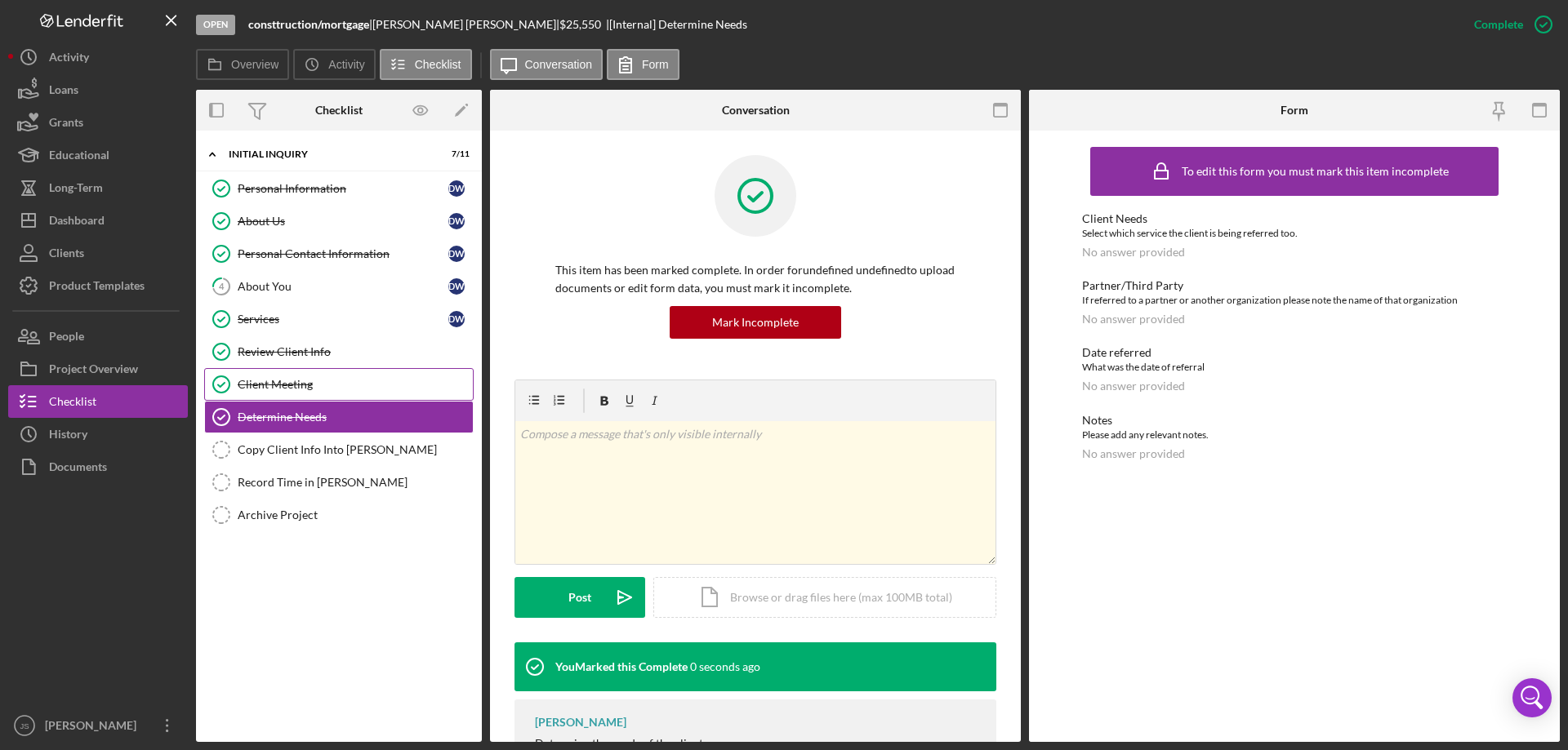
click at [325, 378] on div "Client Meeting" at bounding box center [356, 385] width 235 height 13
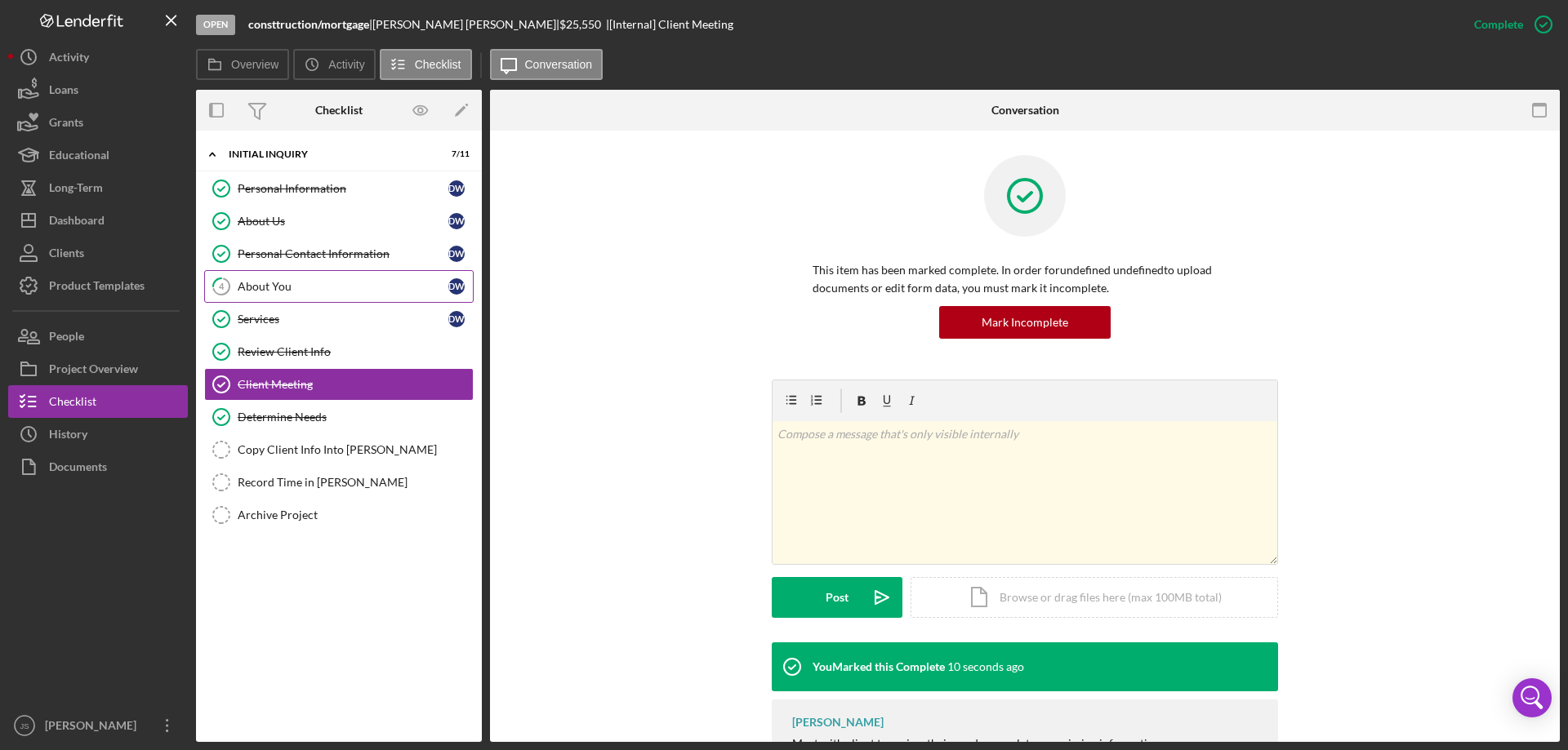
click at [312, 288] on div "About You" at bounding box center [343, 286] width 211 height 13
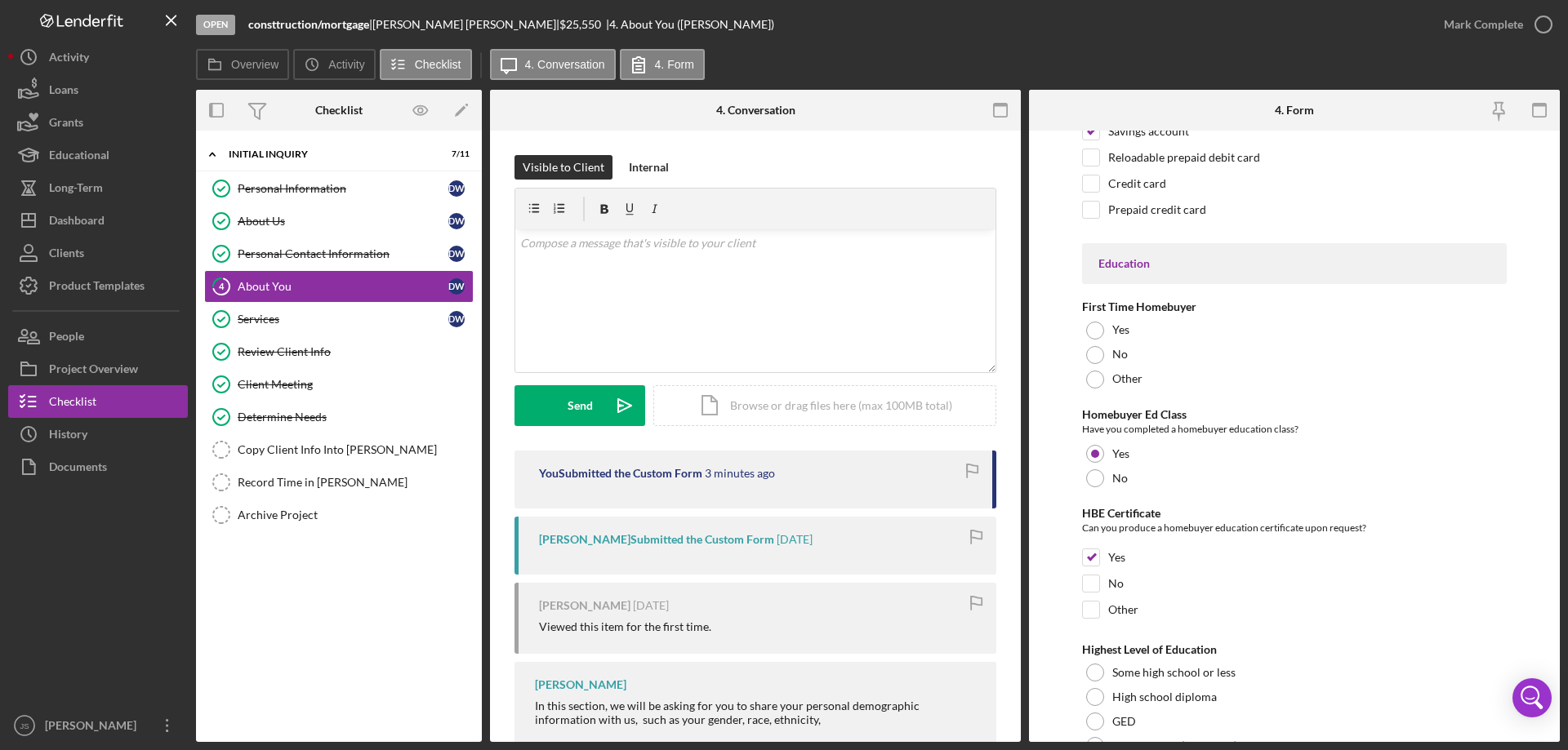
scroll to position [3394, 0]
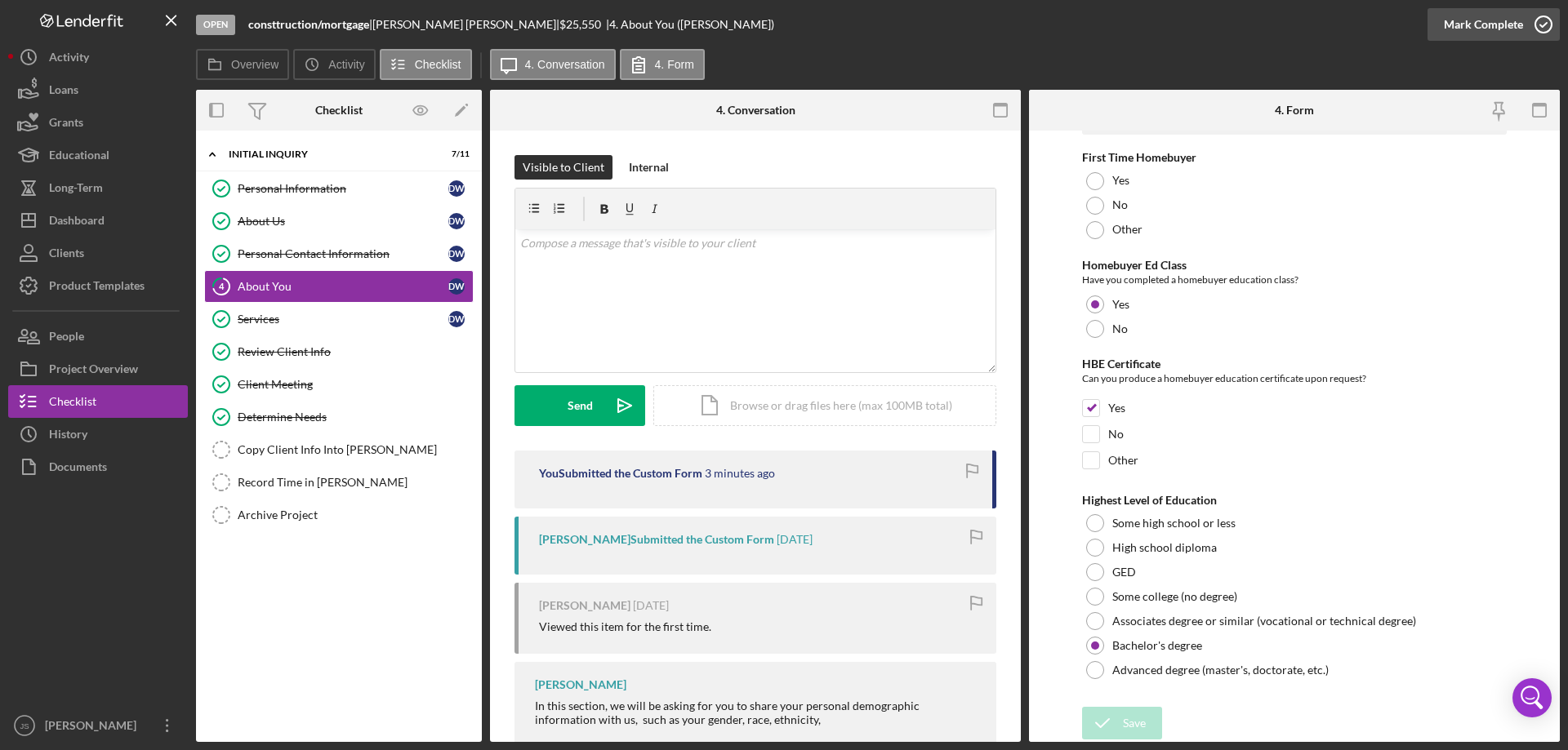
click at [1538, 21] on icon "button" at bounding box center [1543, 24] width 41 height 41
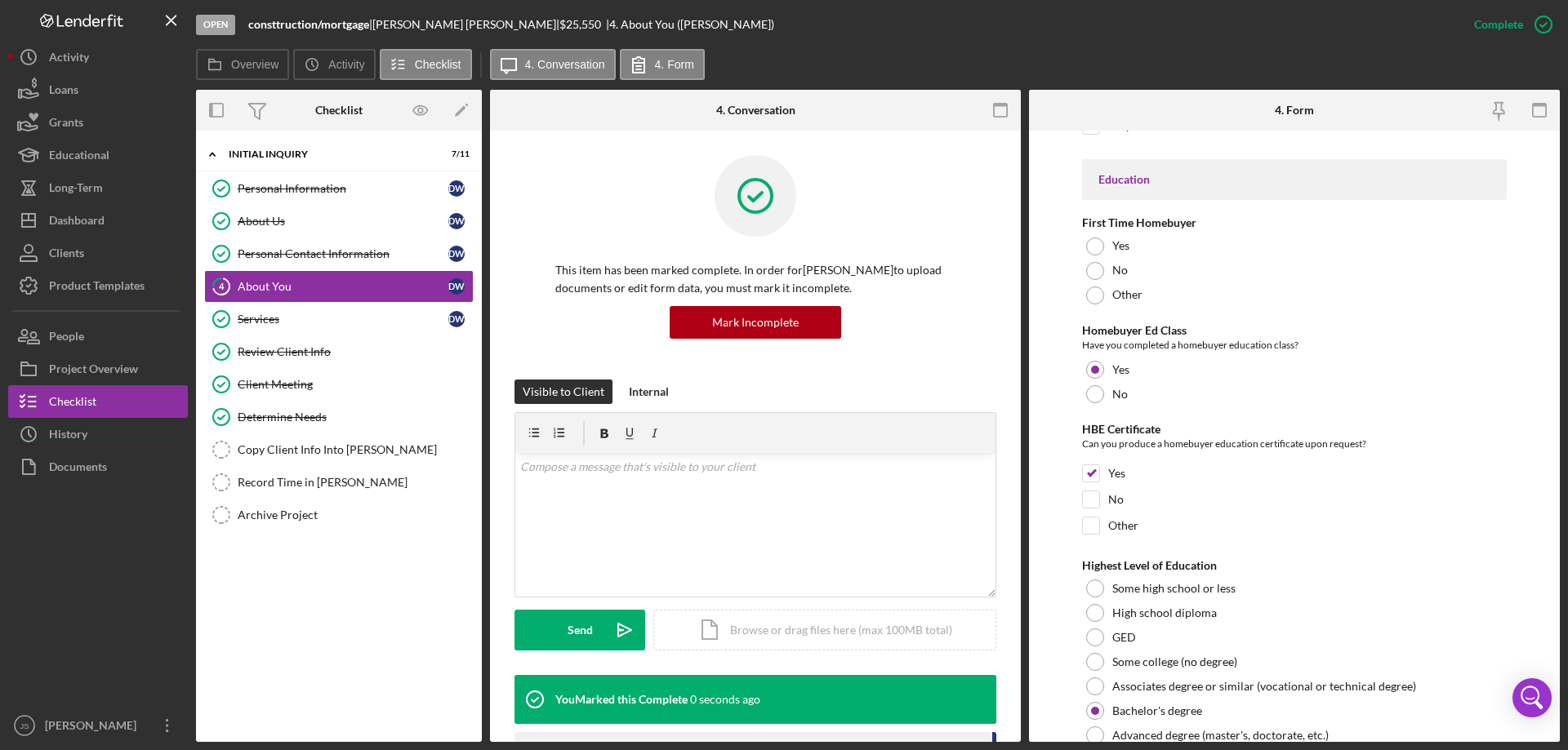
scroll to position [3459, 0]
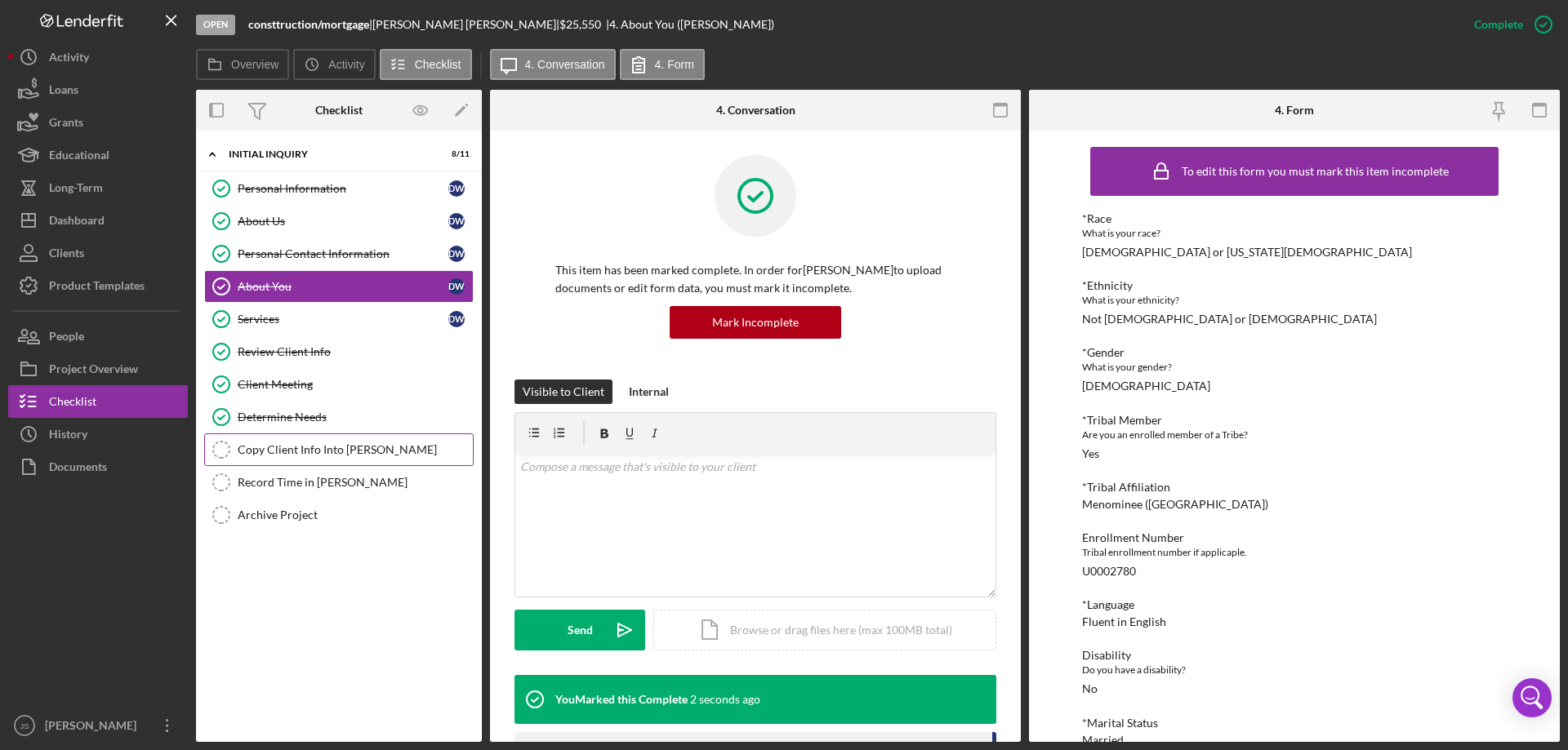
click at [361, 447] on div "Copy Client Info Into Otis" at bounding box center [356, 449] width 235 height 13
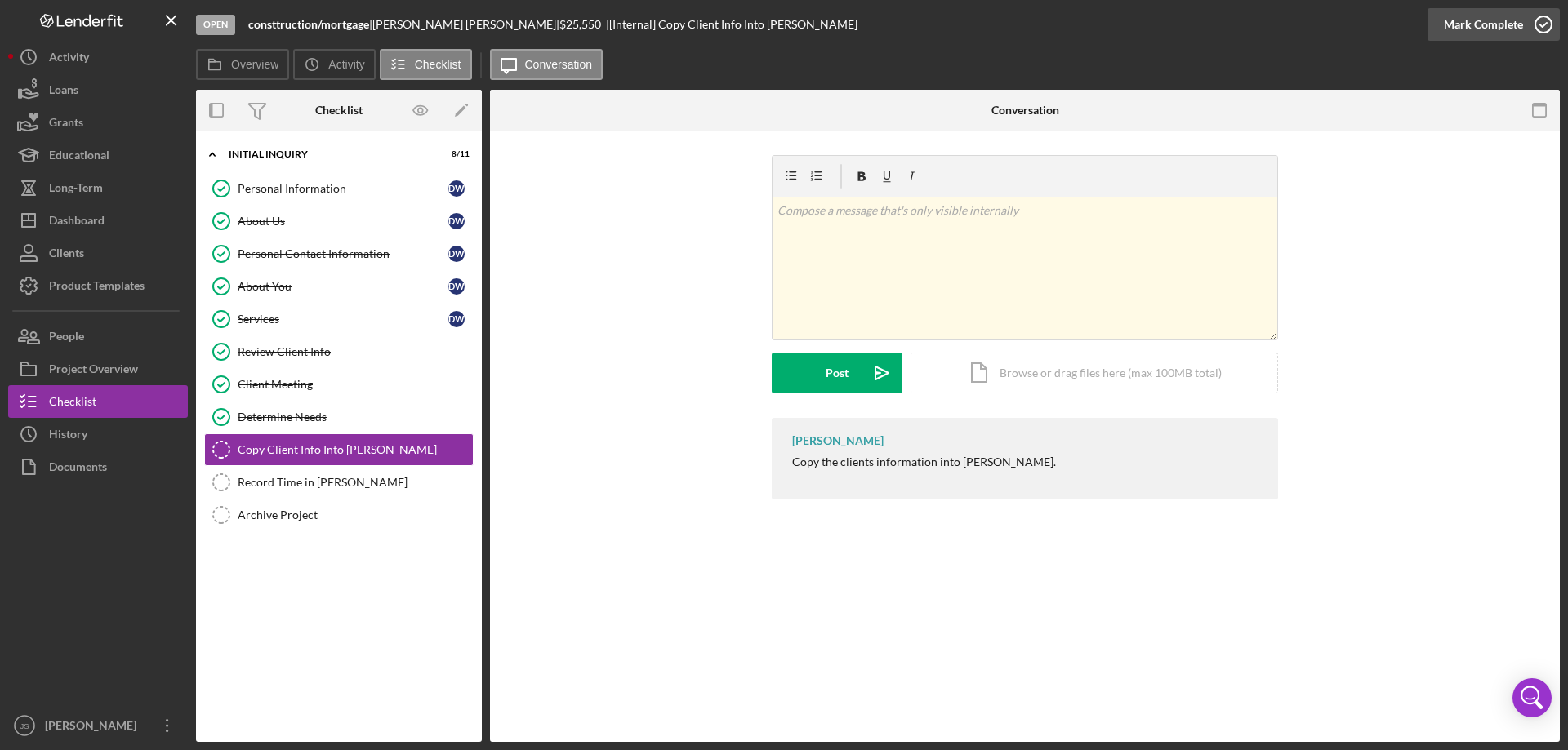
click at [1543, 22] on icon "button" at bounding box center [1543, 24] width 41 height 41
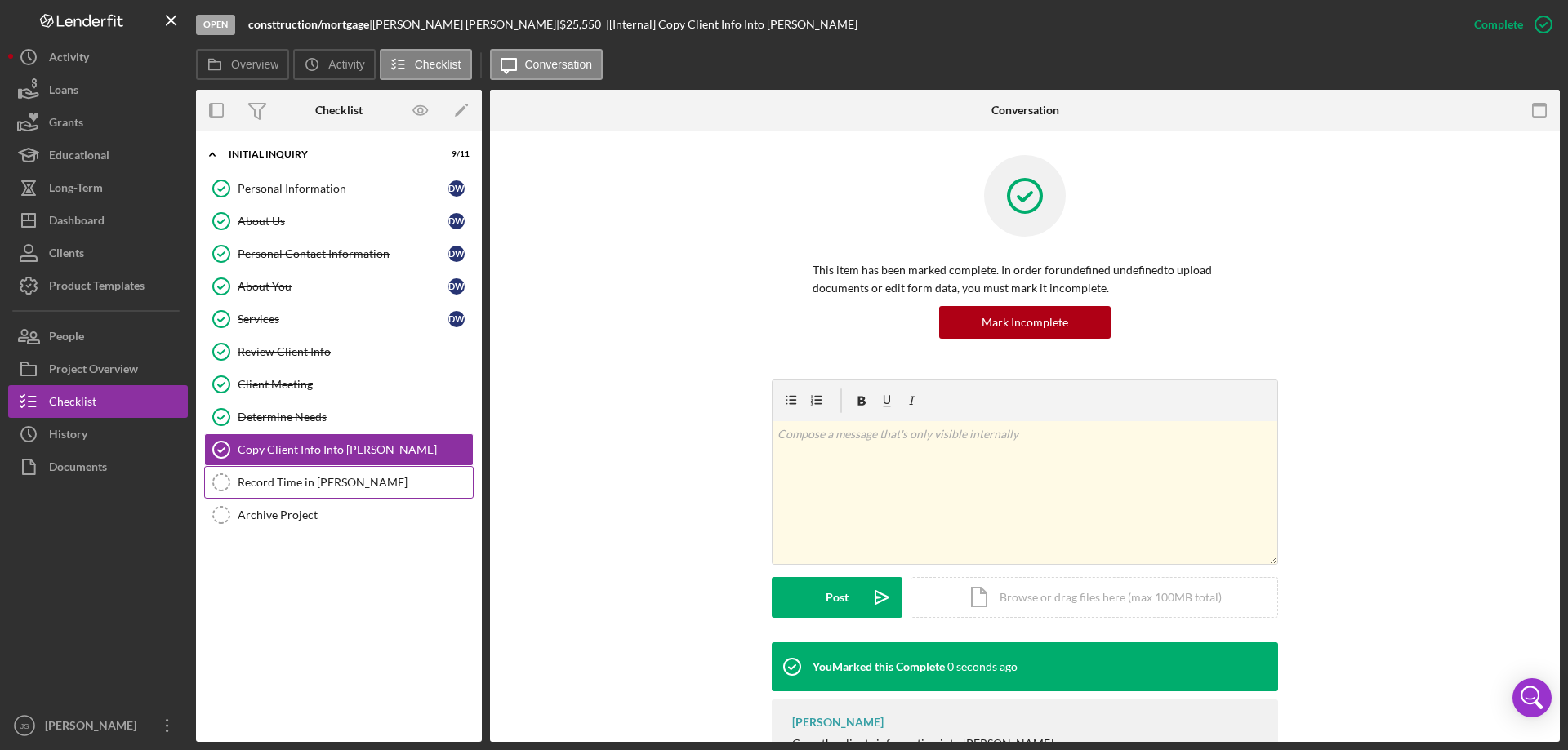
click at [279, 479] on div "Record Time in OTIS" at bounding box center [356, 483] width 235 height 13
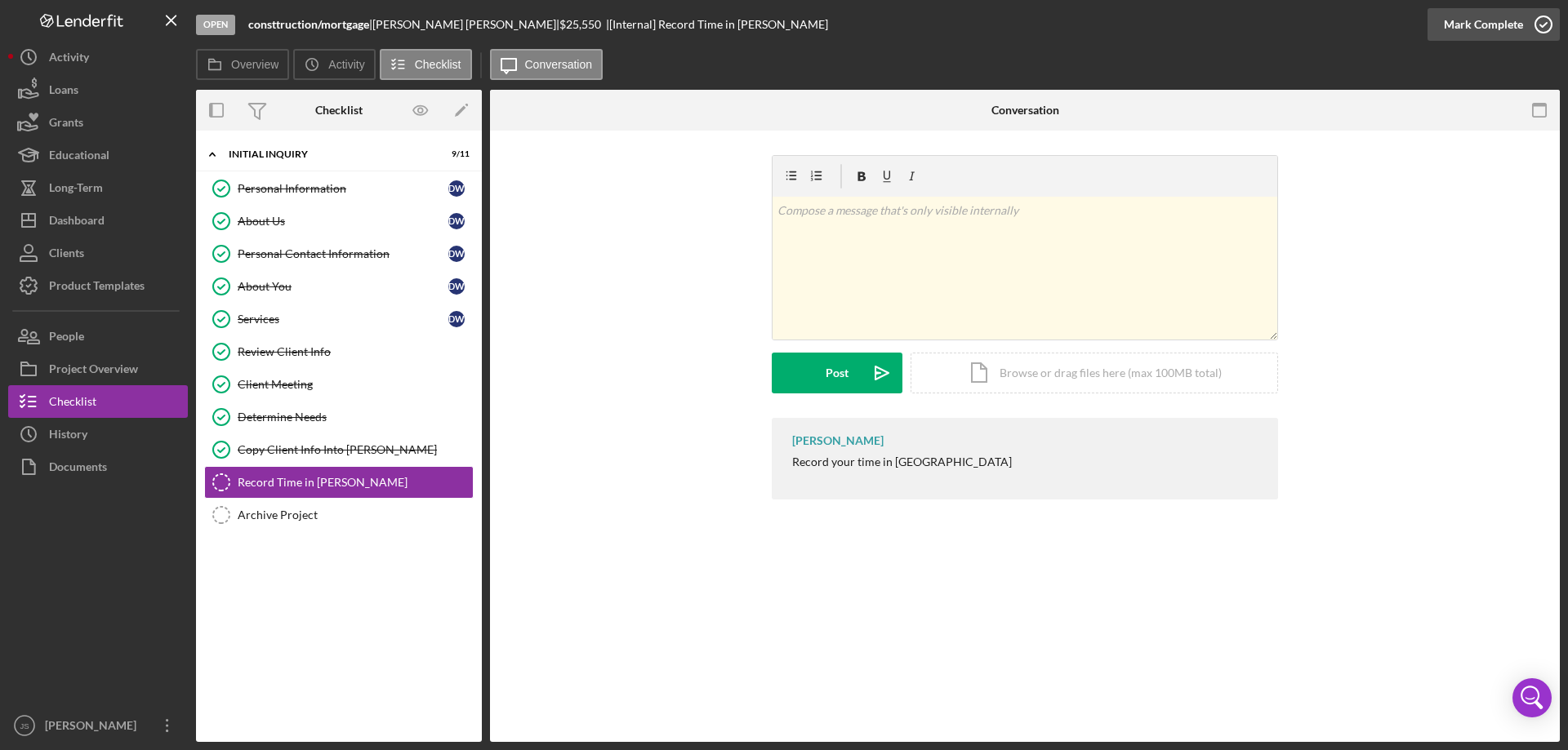
click at [1541, 22] on icon "button" at bounding box center [1543, 24] width 41 height 41
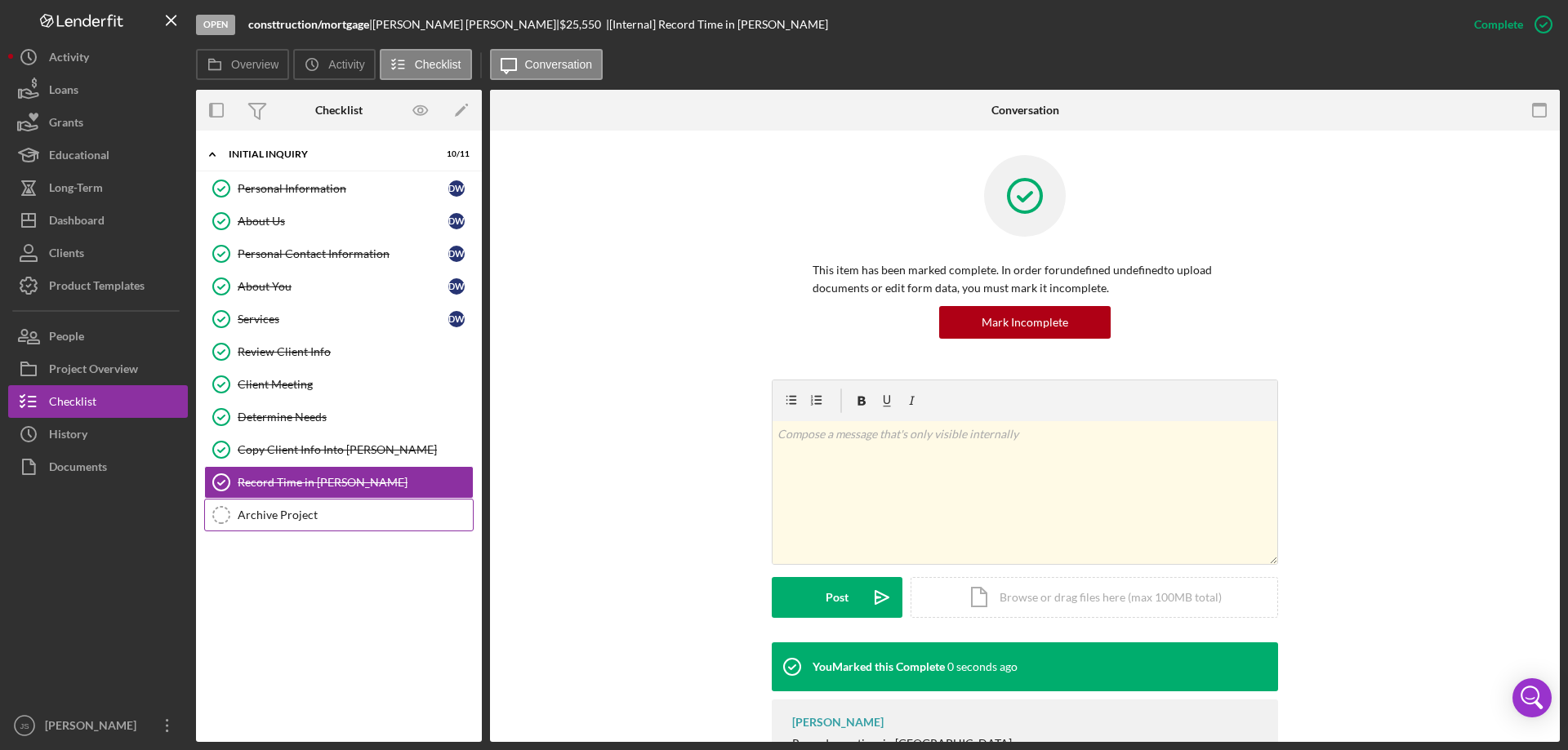
click at [297, 509] on div "Archive Project" at bounding box center [356, 515] width 235 height 13
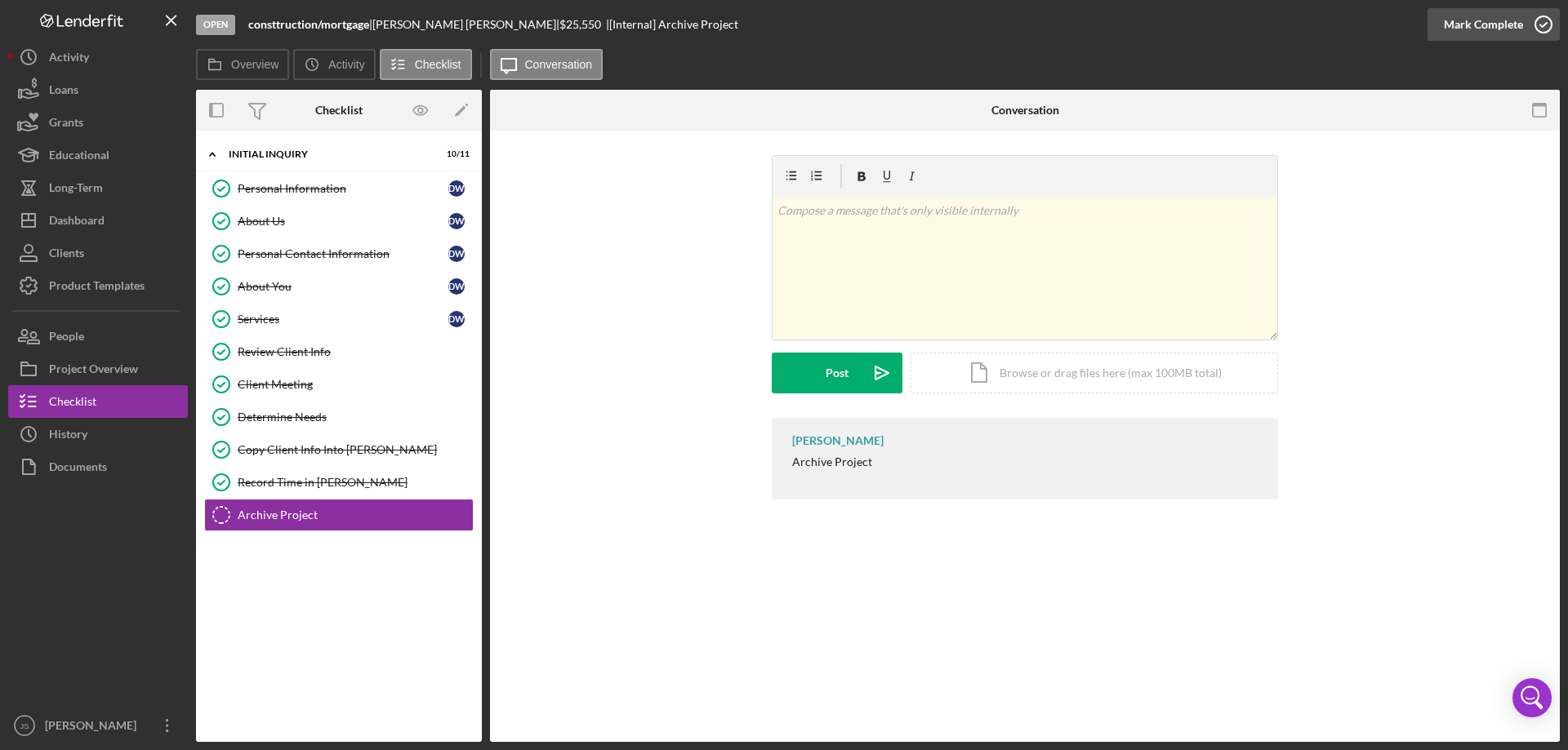
click at [1549, 24] on icon "button" at bounding box center [1543, 24] width 41 height 41
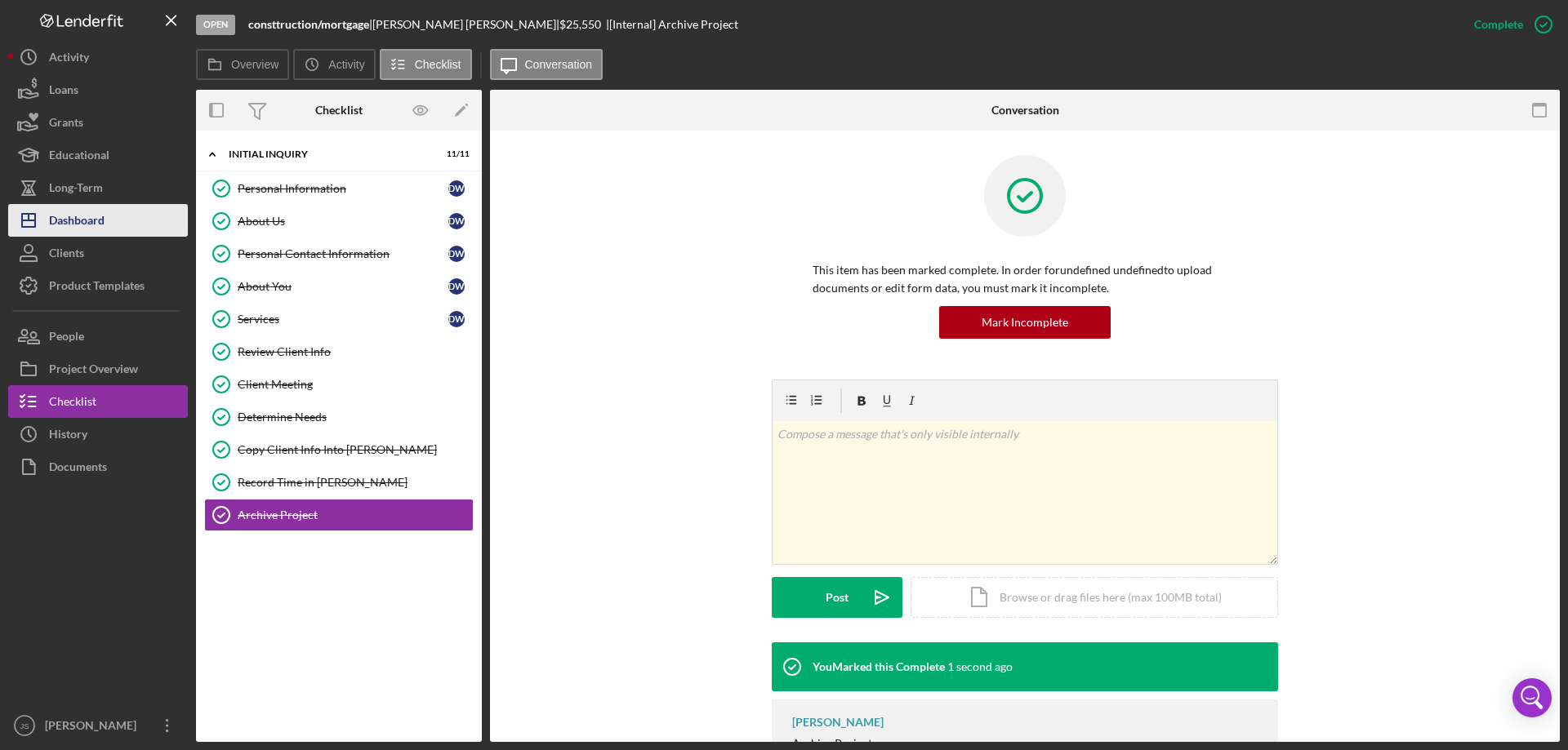
click at [98, 221] on div "Dashboard" at bounding box center [77, 222] width 56 height 37
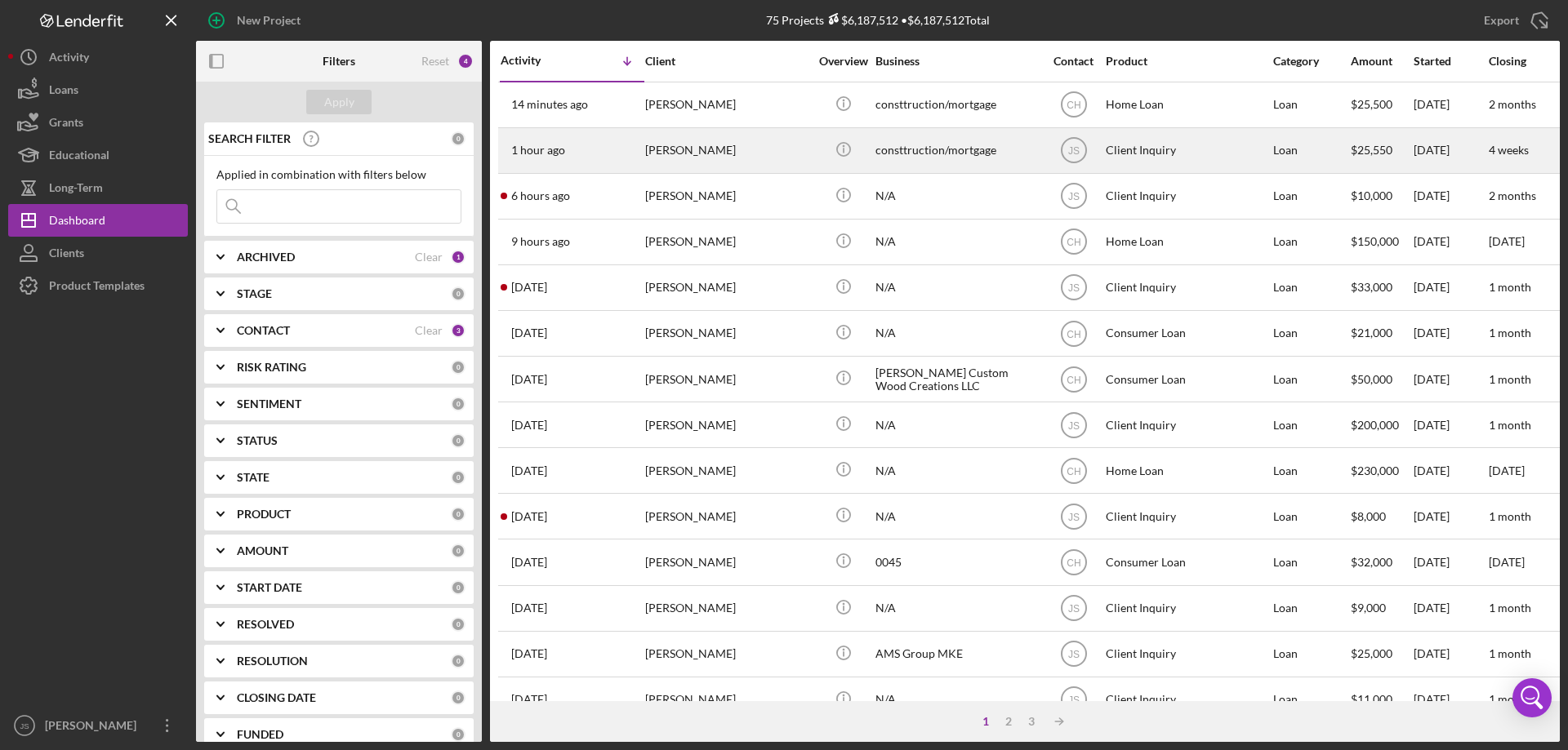
click at [764, 150] on div "[PERSON_NAME]" at bounding box center [727, 151] width 163 height 44
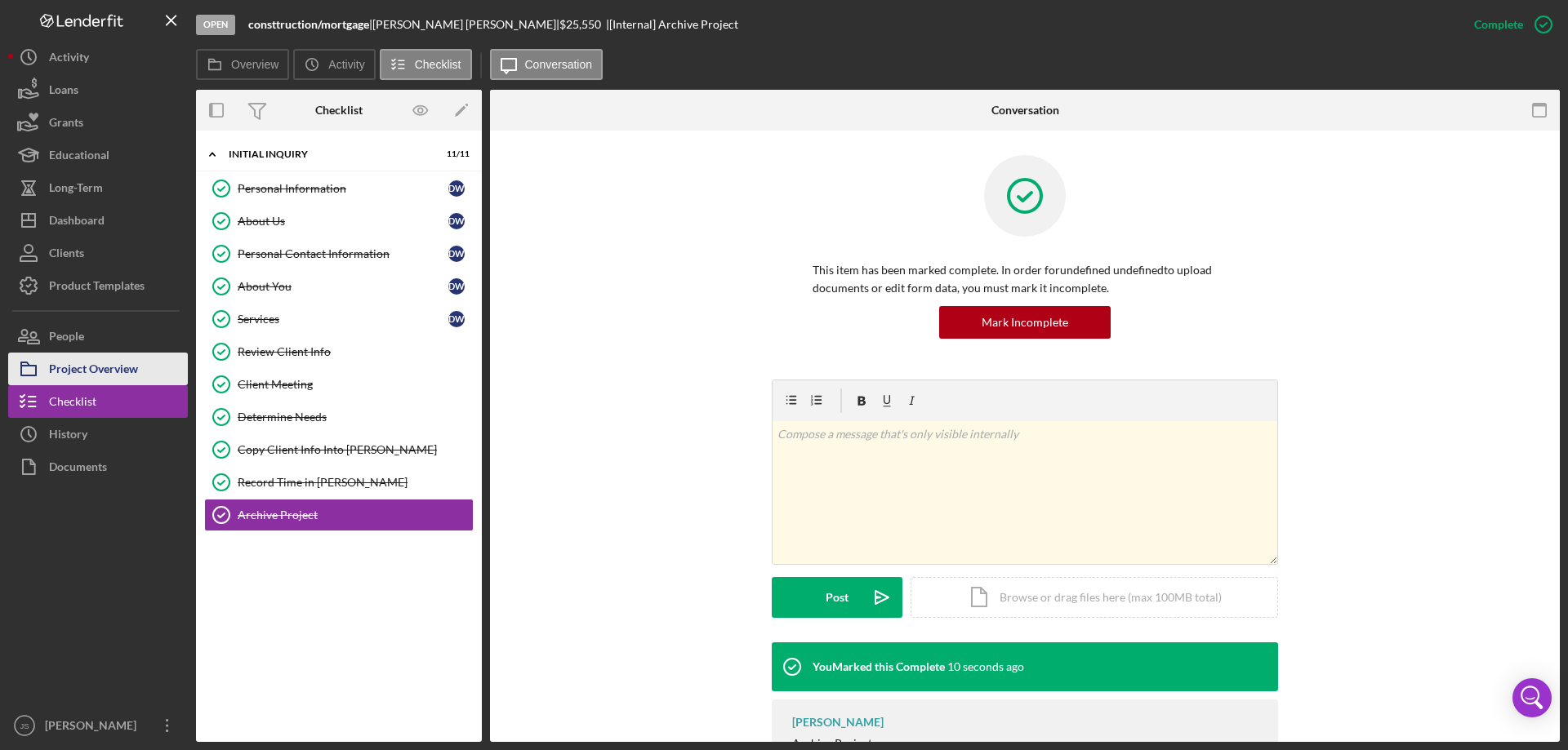
click at [95, 364] on div "Project Overview" at bounding box center [94, 371] width 89 height 37
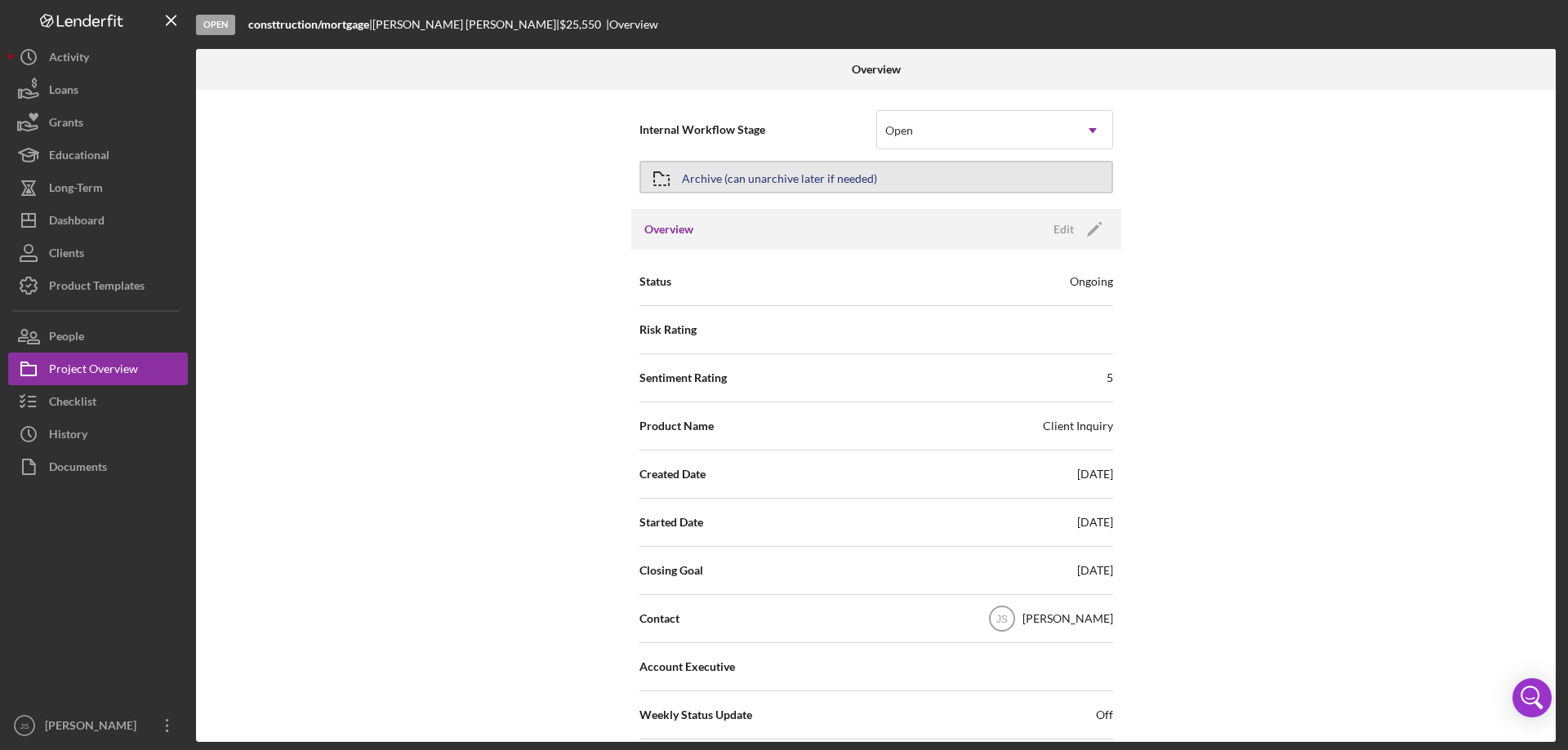
click at [913, 171] on button "Archive (can unarchive later if needed)" at bounding box center [876, 177] width 473 height 32
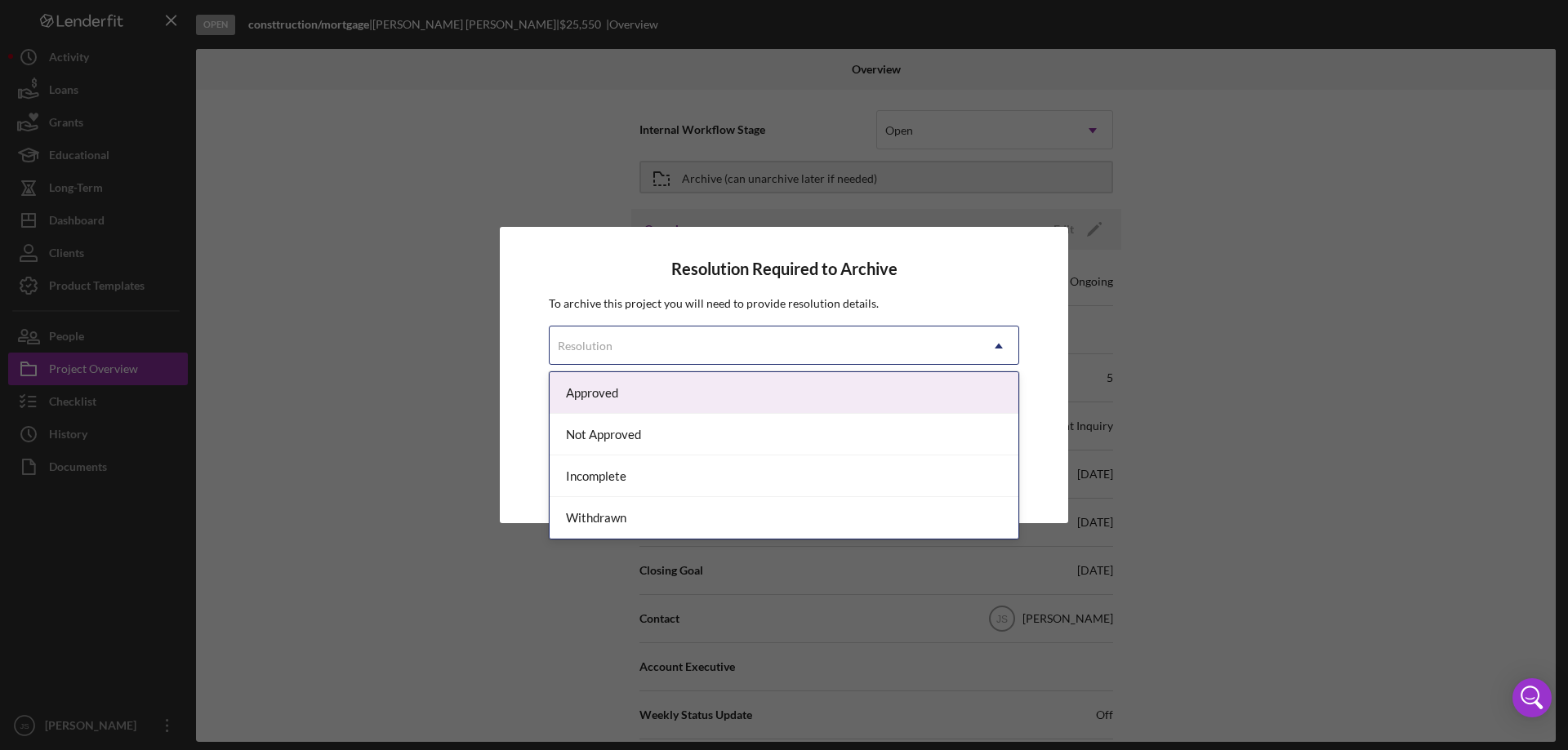
click at [668, 335] on div "Resolution" at bounding box center [764, 346] width 430 height 38
click at [649, 387] on div "Approved" at bounding box center [784, 393] width 469 height 42
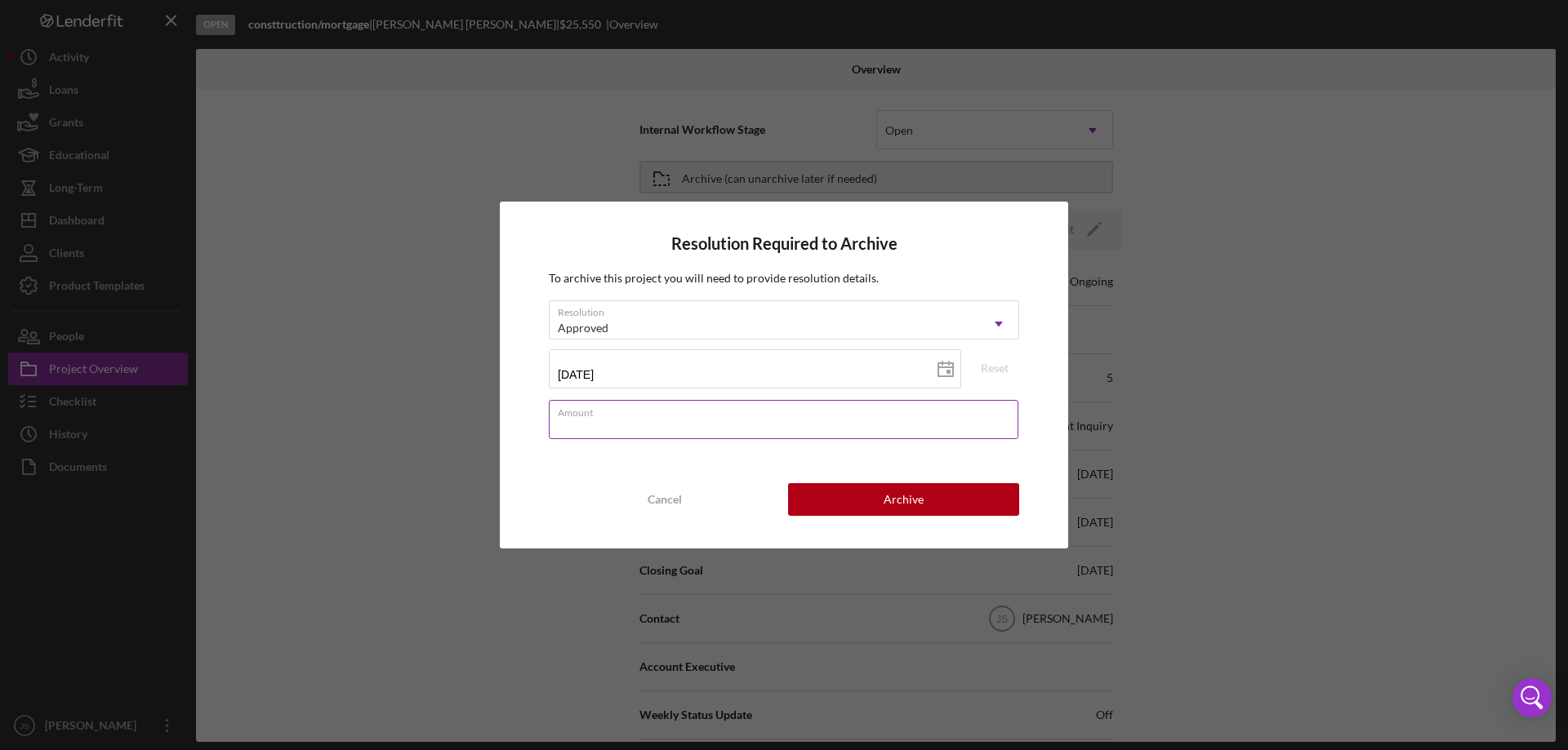
click at [626, 416] on div "Amount" at bounding box center [784, 420] width 470 height 41
type input "$0"
click at [858, 503] on button "Archive" at bounding box center [904, 500] width 231 height 32
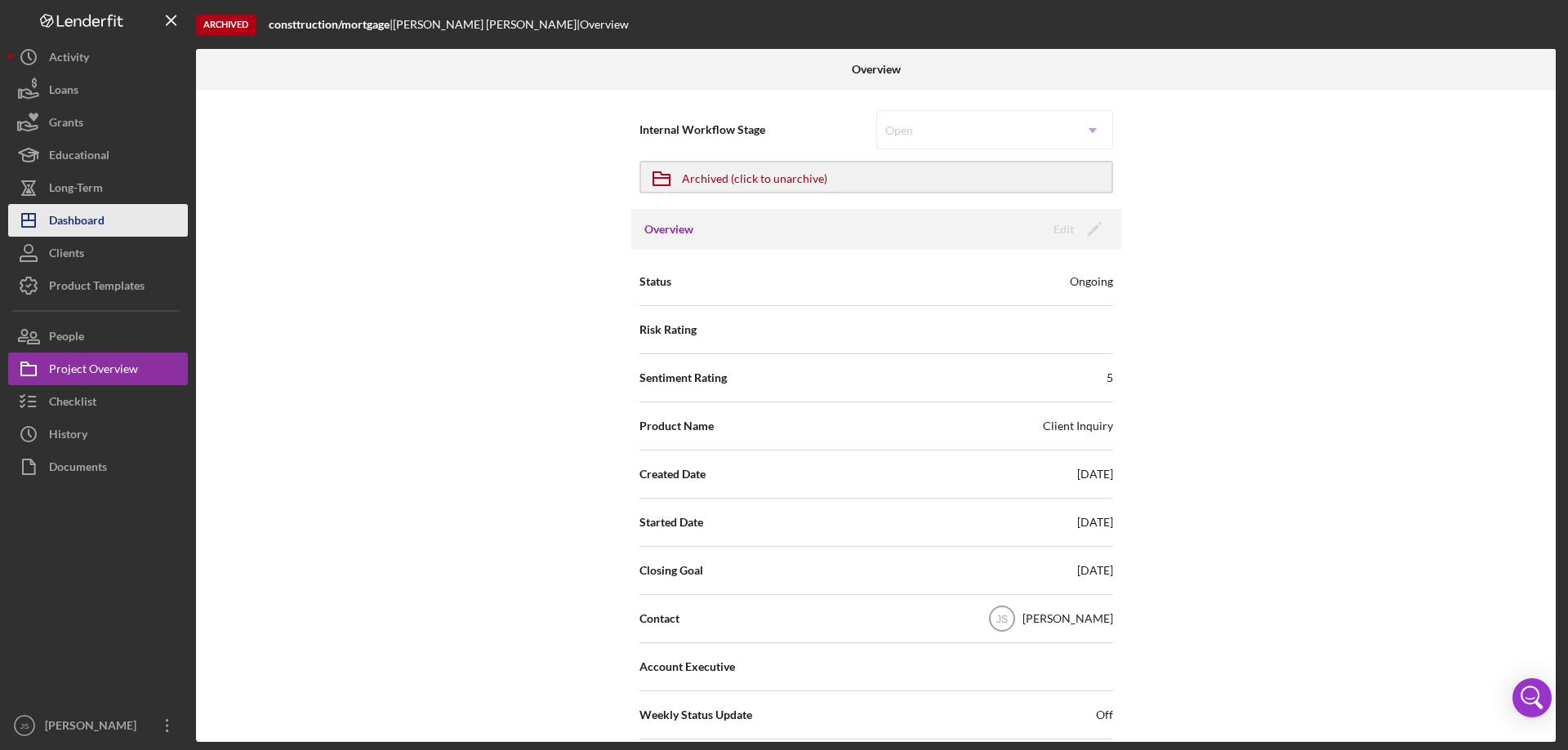
click at [91, 220] on div "Dashboard" at bounding box center [77, 222] width 56 height 37
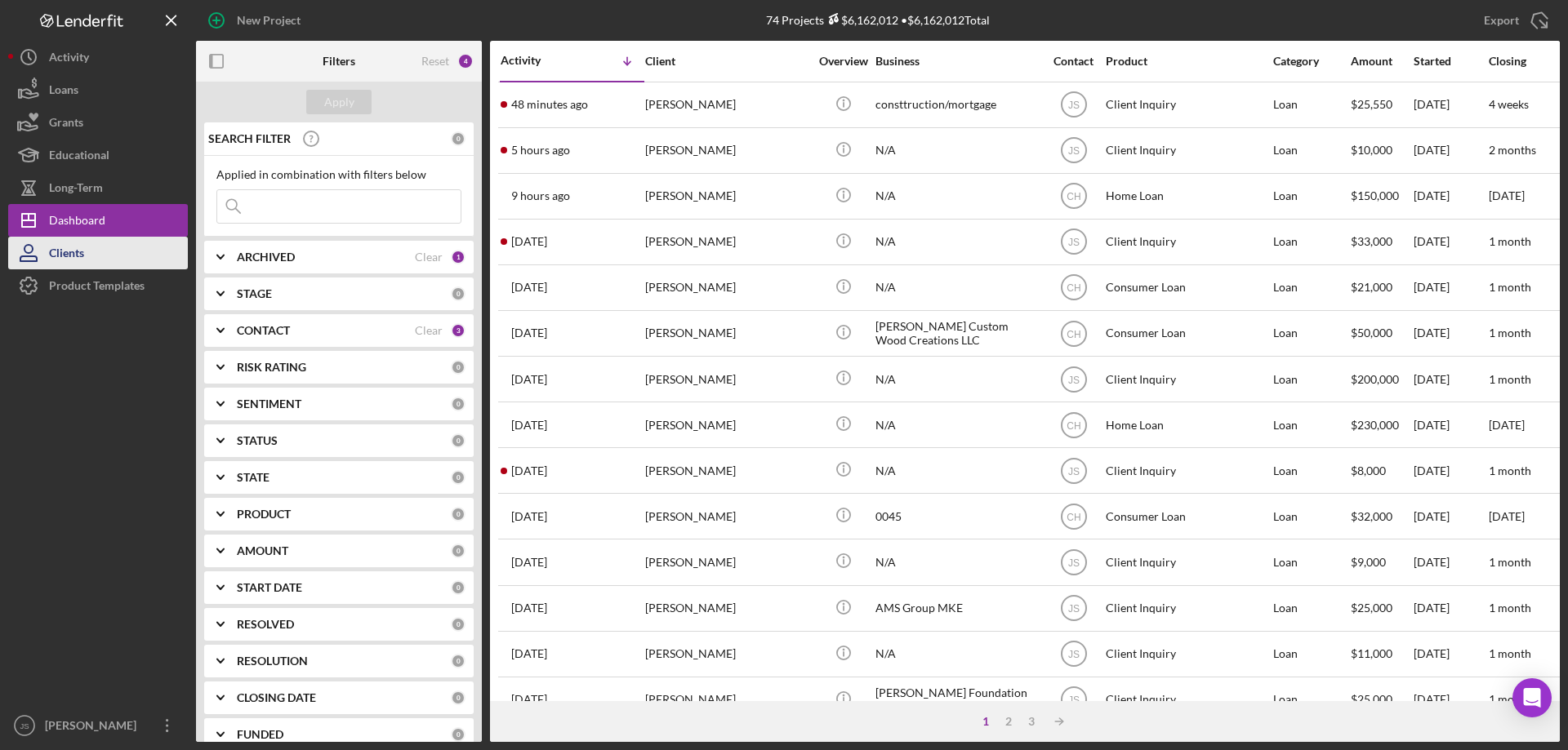
click at [91, 251] on button "Clients" at bounding box center [98, 253] width 179 height 32
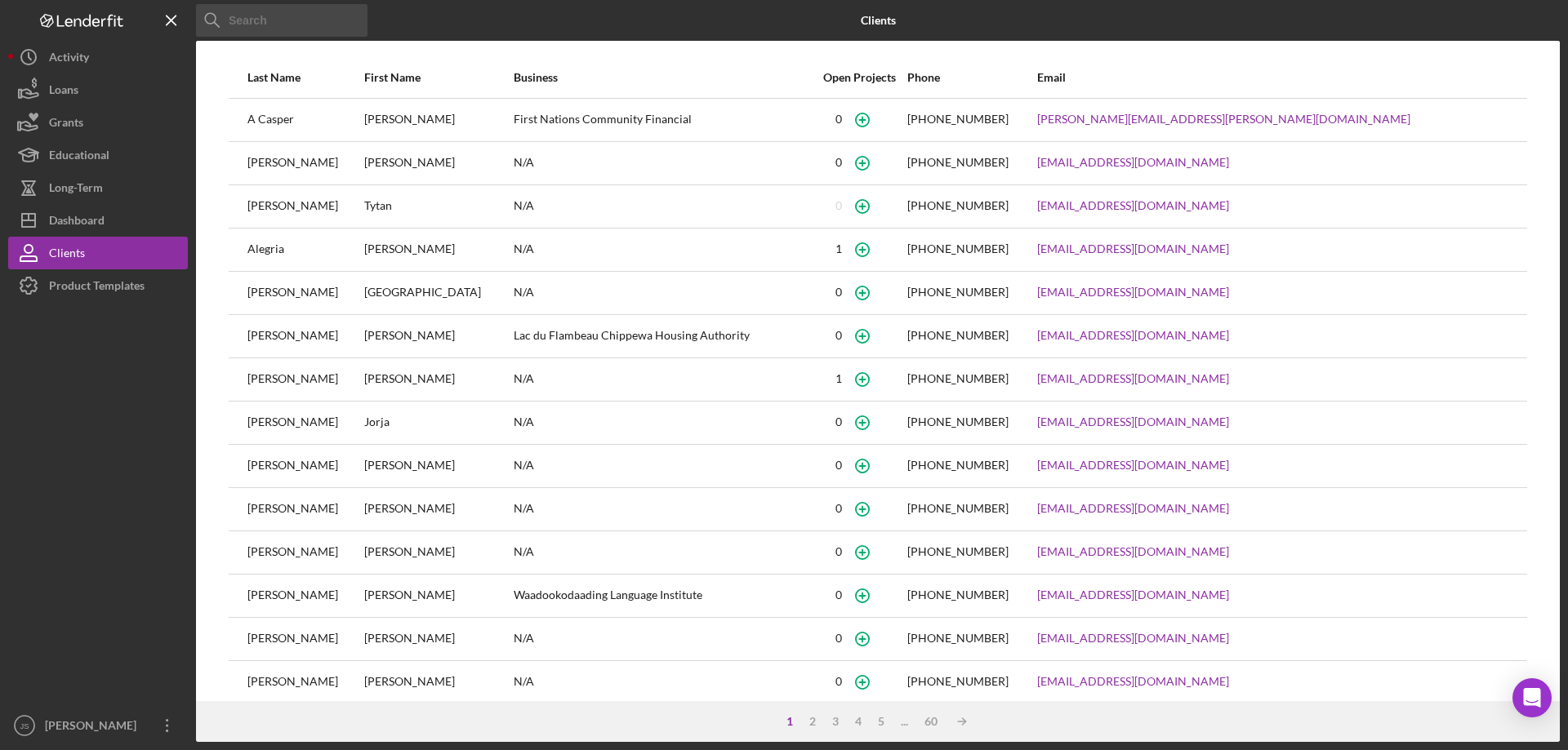
click at [288, 25] on input at bounding box center [282, 20] width 172 height 32
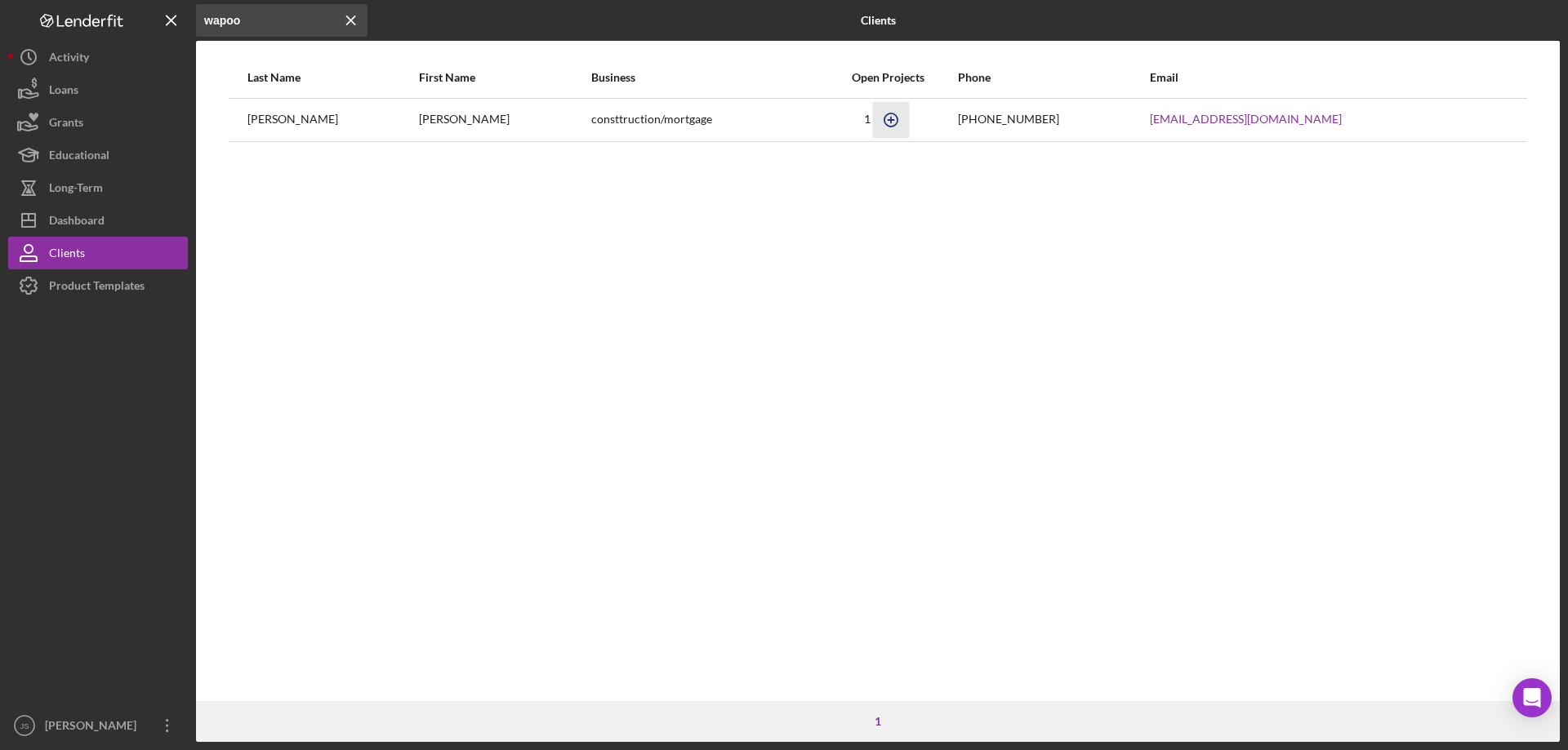
type input "wapoo"
click at [889, 120] on icon "button" at bounding box center [892, 119] width 8 height 8
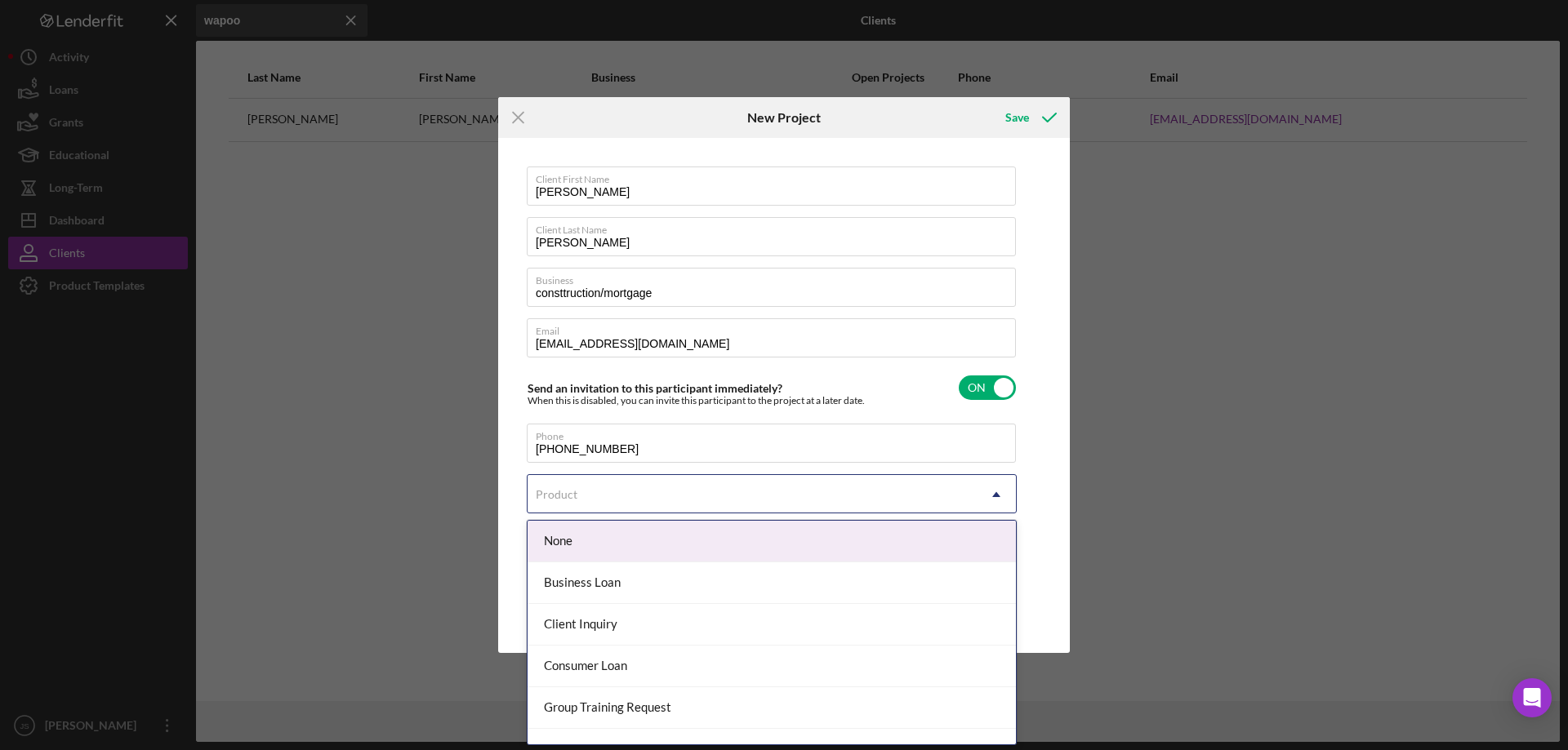
click at [813, 489] on div "Product" at bounding box center [751, 495] width 449 height 38
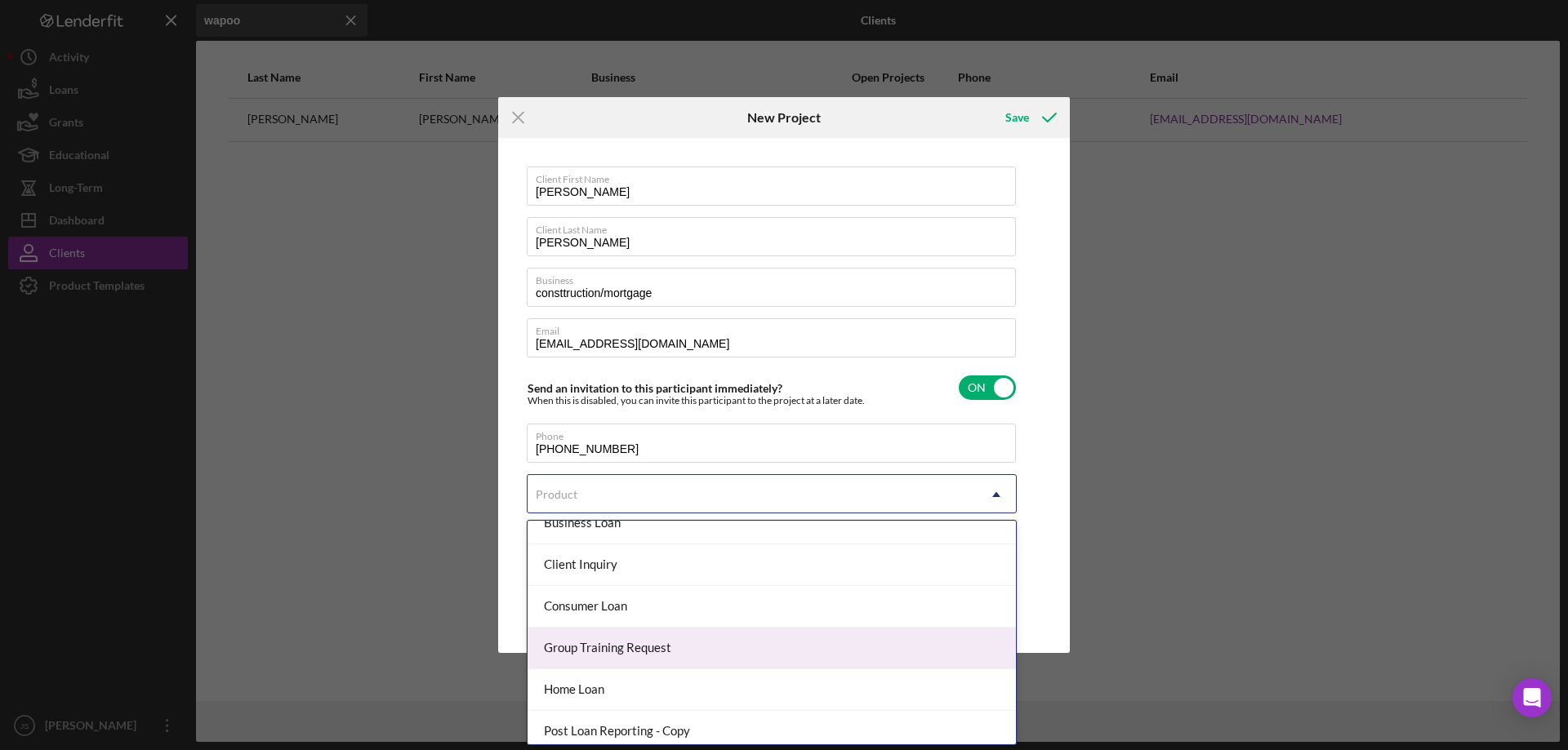
scroll to position [82, 0]
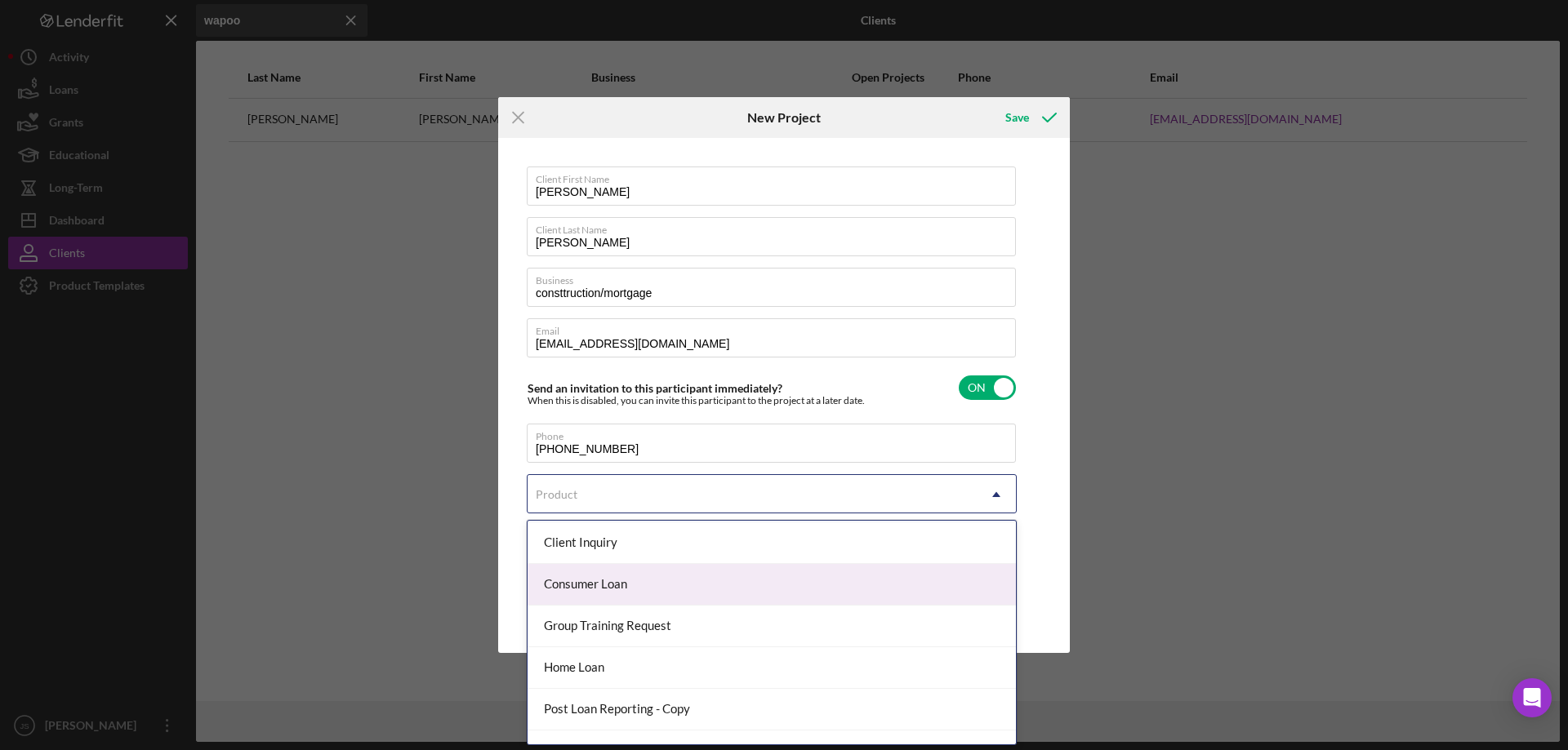
click at [674, 584] on div "Consumer Loan" at bounding box center [771, 585] width 489 height 42
checkbox input "true"
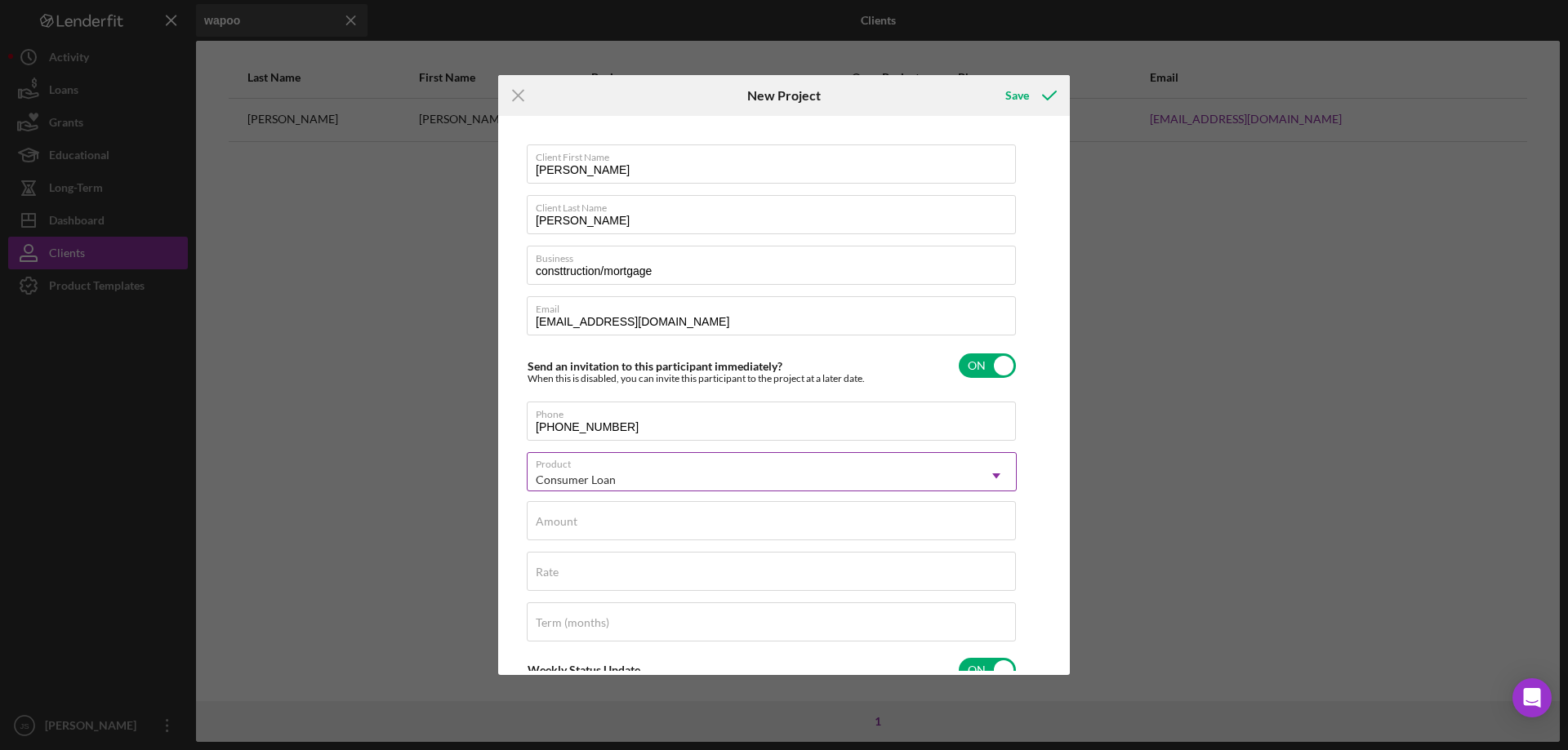
click at [687, 466] on div "Consumer Loan" at bounding box center [751, 480] width 449 height 38
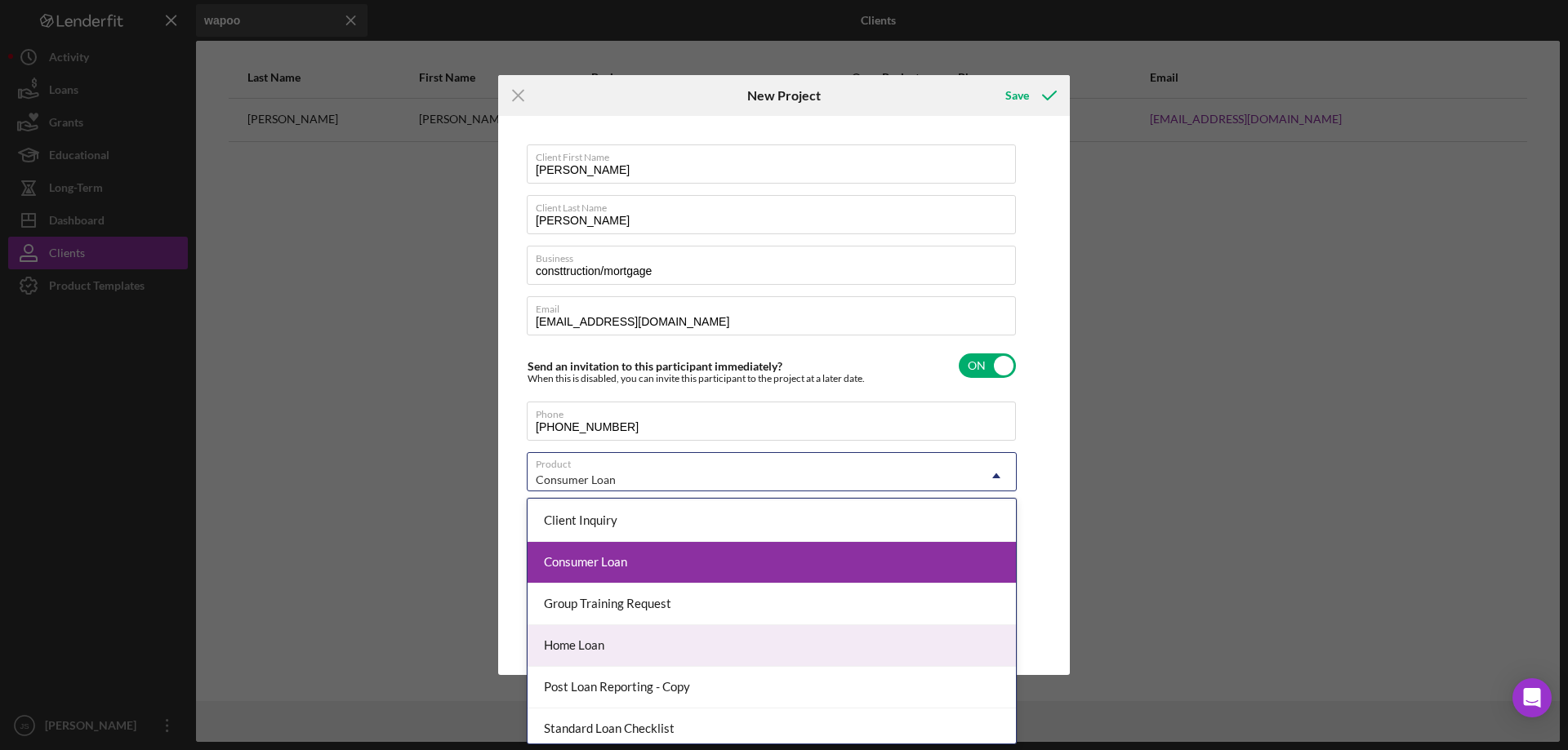
drag, startPoint x: 666, startPoint y: 643, endPoint x: 710, endPoint y: 625, distance: 47.5
click at [667, 643] on div "Home Loan" at bounding box center [771, 646] width 489 height 42
checkbox input "false"
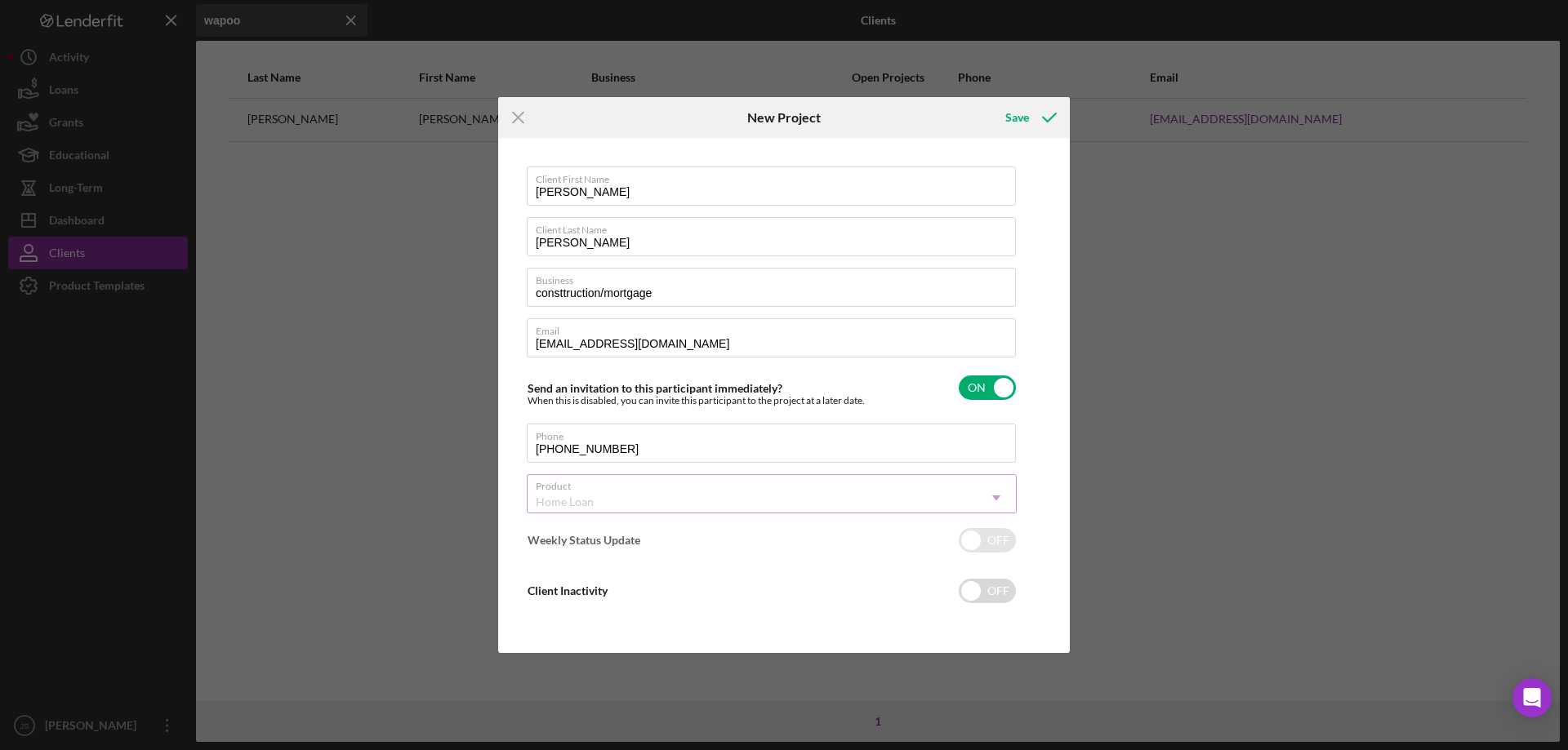
checkbox input "true"
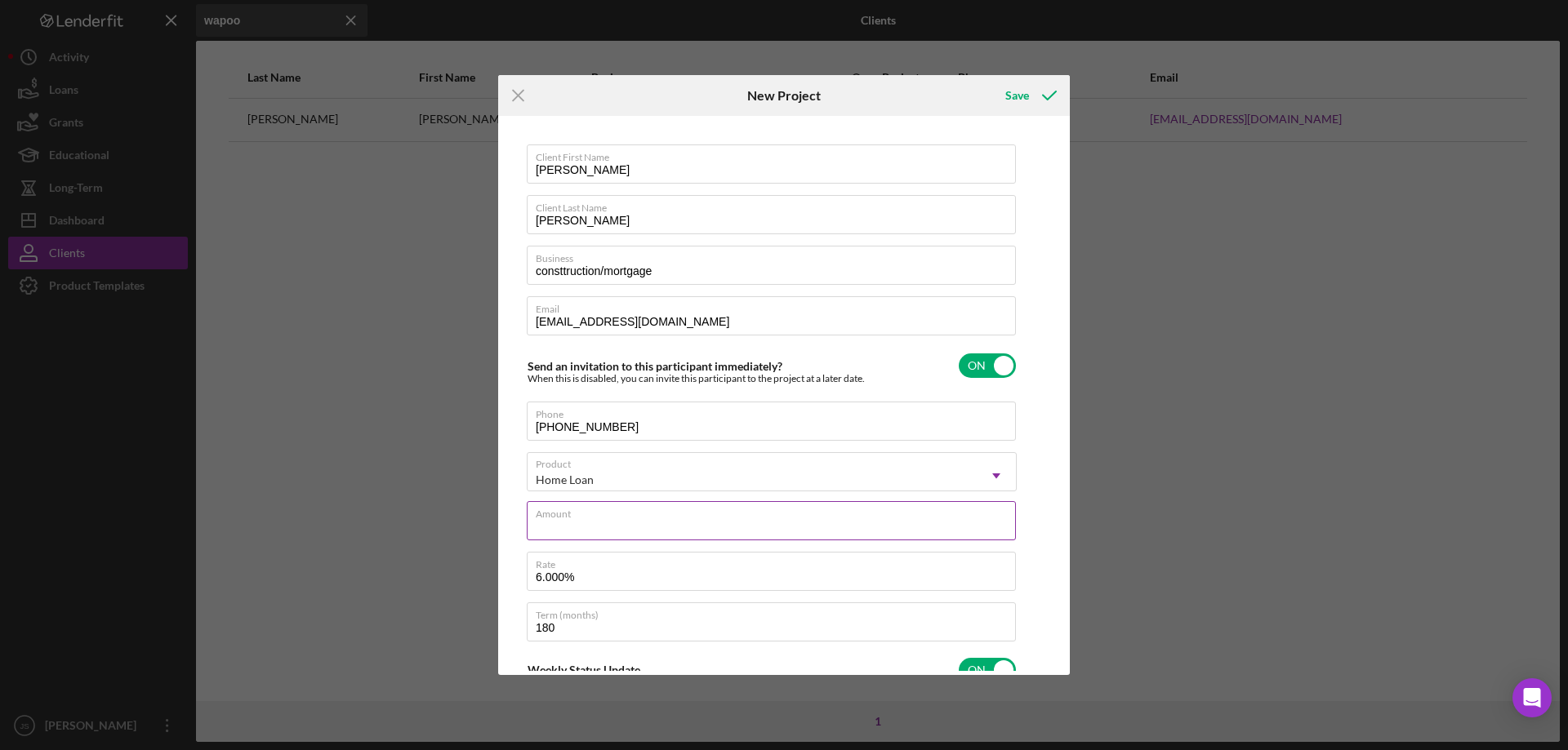
click at [631, 525] on input "Amount" at bounding box center [771, 521] width 489 height 39
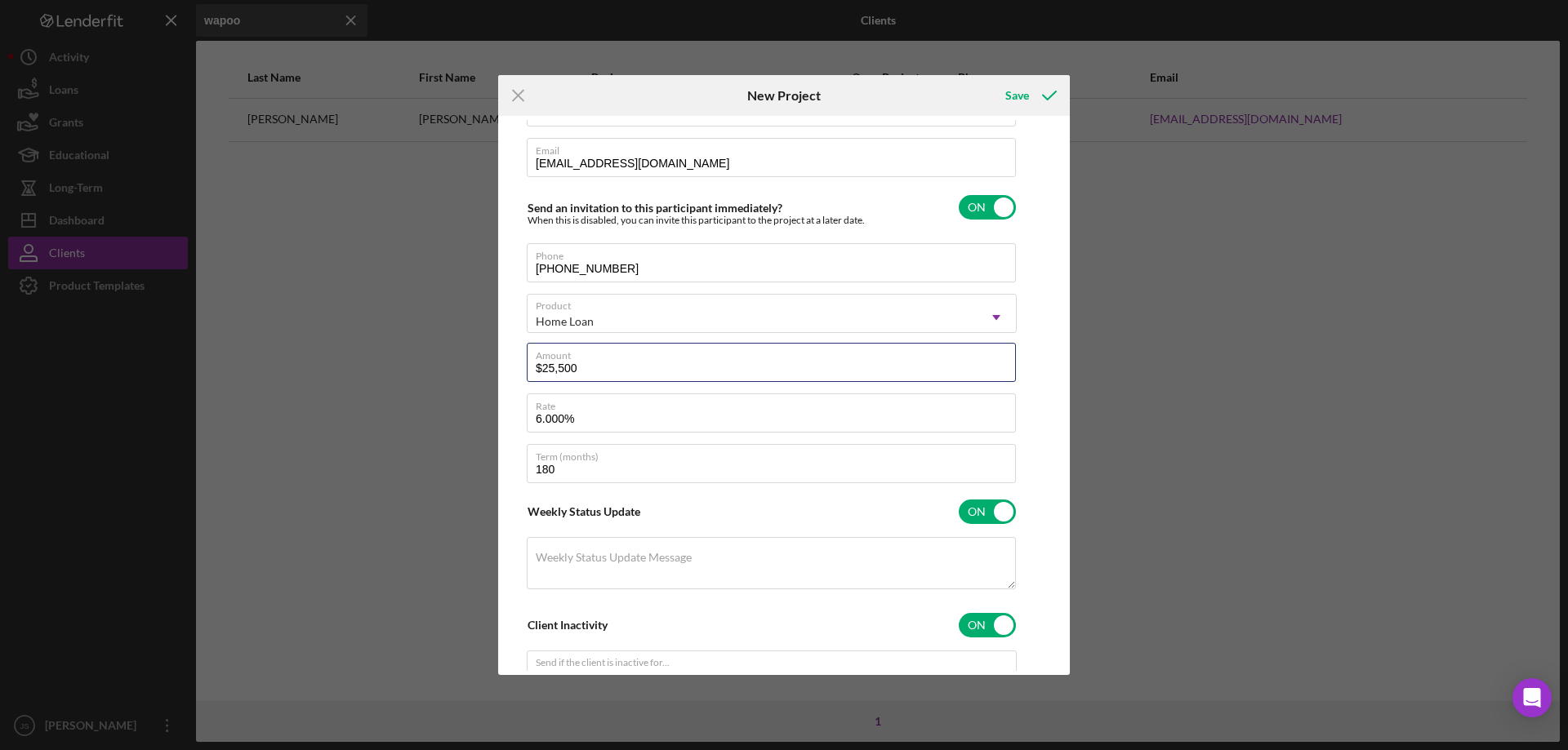
scroll to position [163, 0]
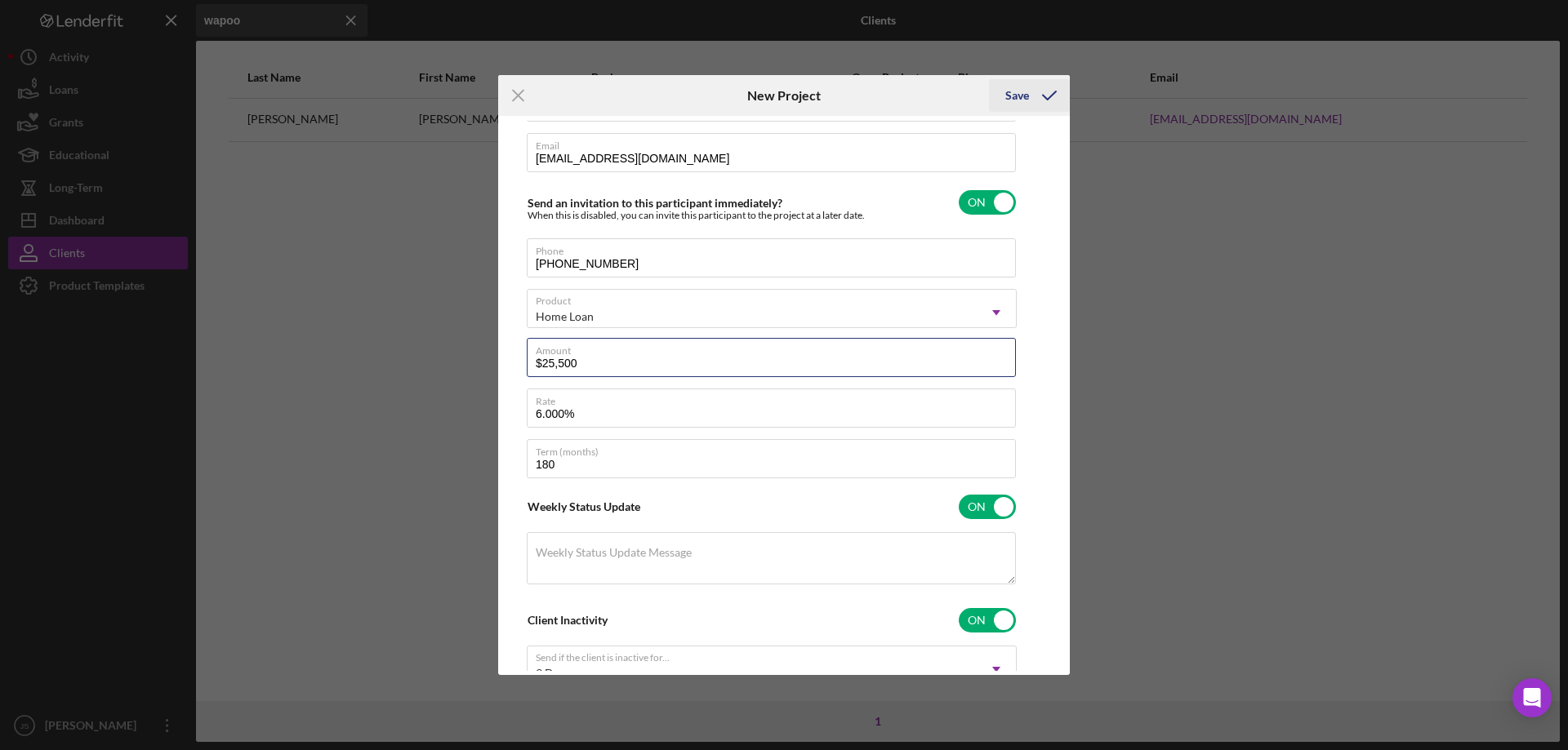
type input "$25,500"
click at [1018, 92] on div "Save" at bounding box center [1017, 96] width 24 height 32
checkbox input "false"
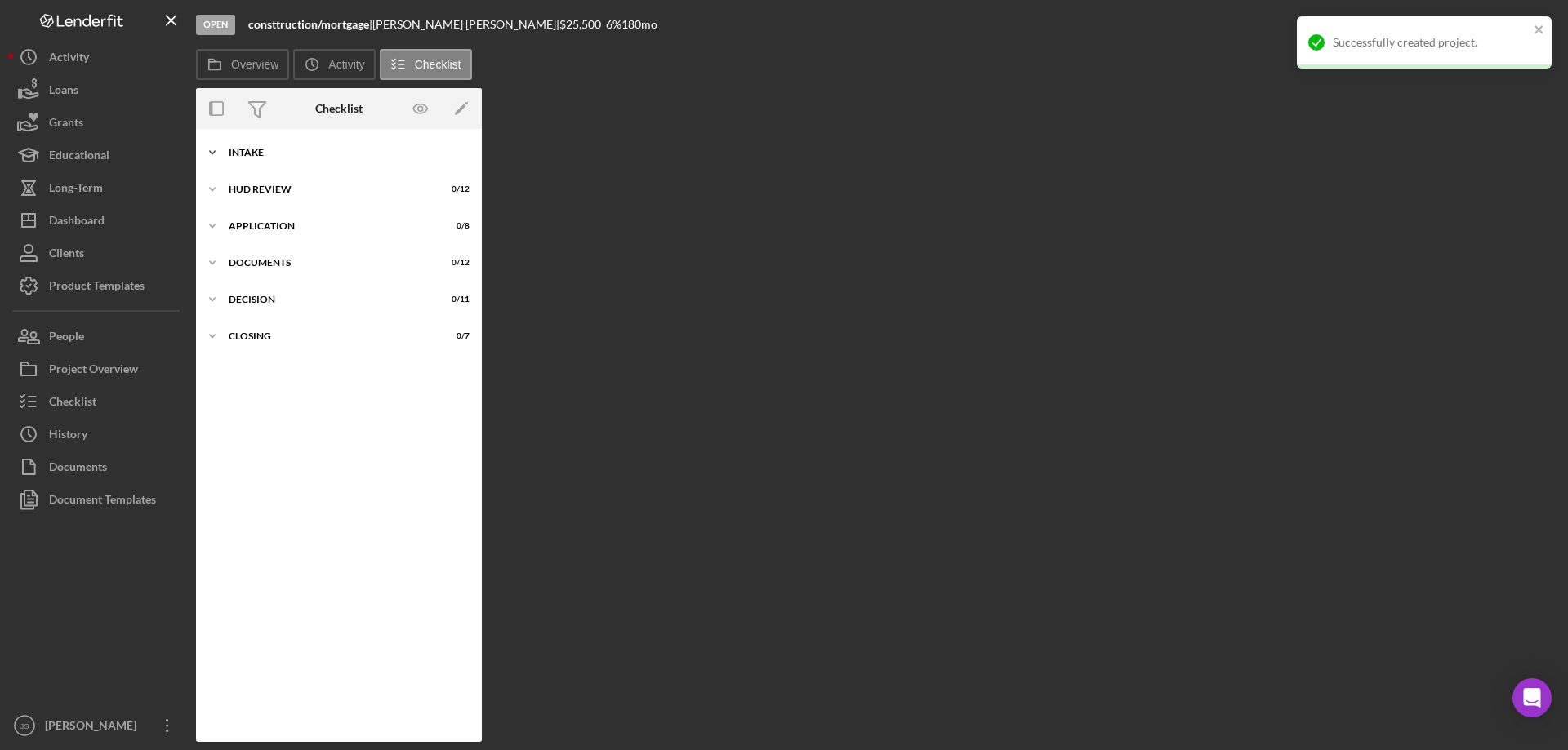
drag, startPoint x: 209, startPoint y: 150, endPoint x: 286, endPoint y: 185, distance: 84.6
click at [209, 150] on icon "Icon/Expander" at bounding box center [212, 153] width 32 height 32
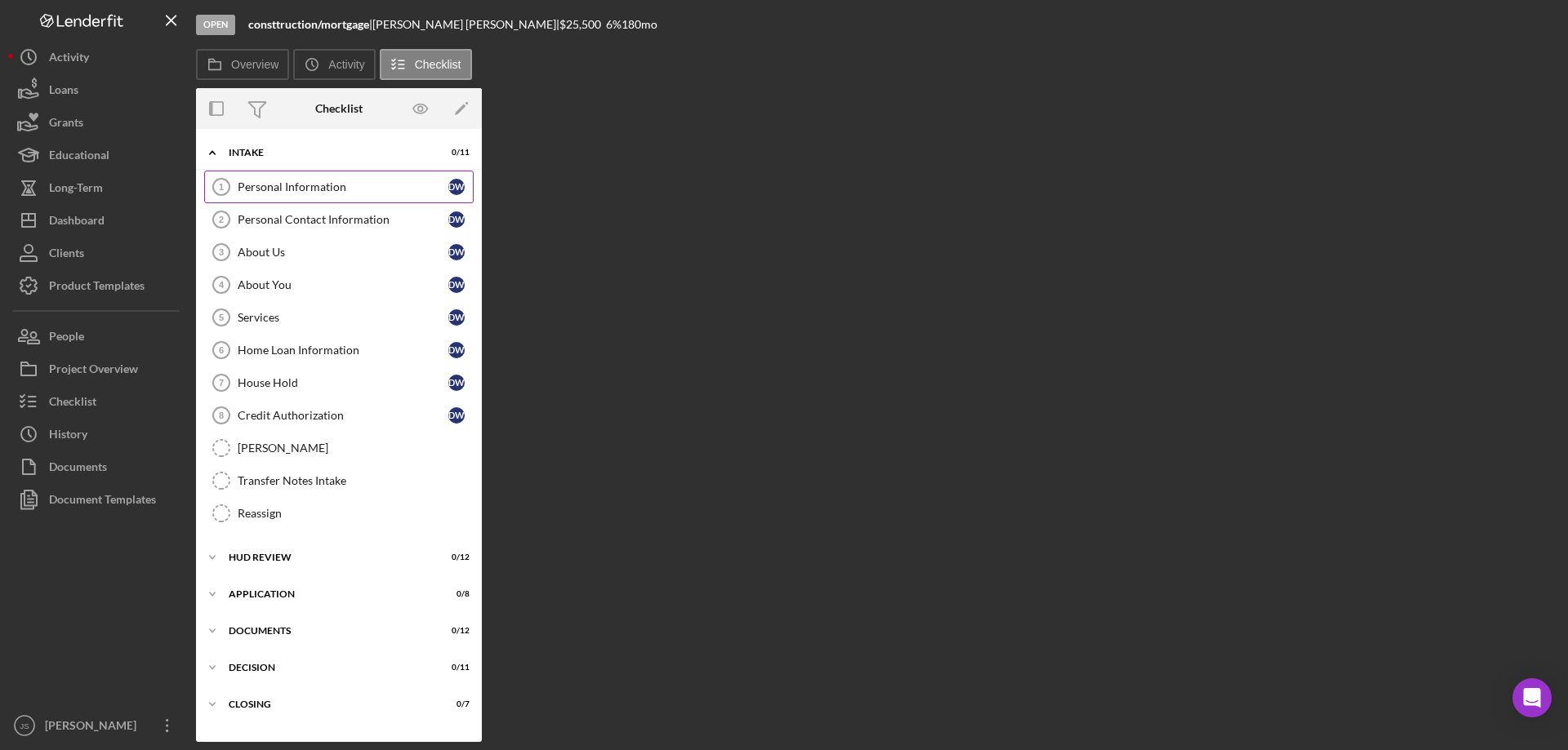
click at [274, 183] on div "Personal Information" at bounding box center [343, 187] width 211 height 13
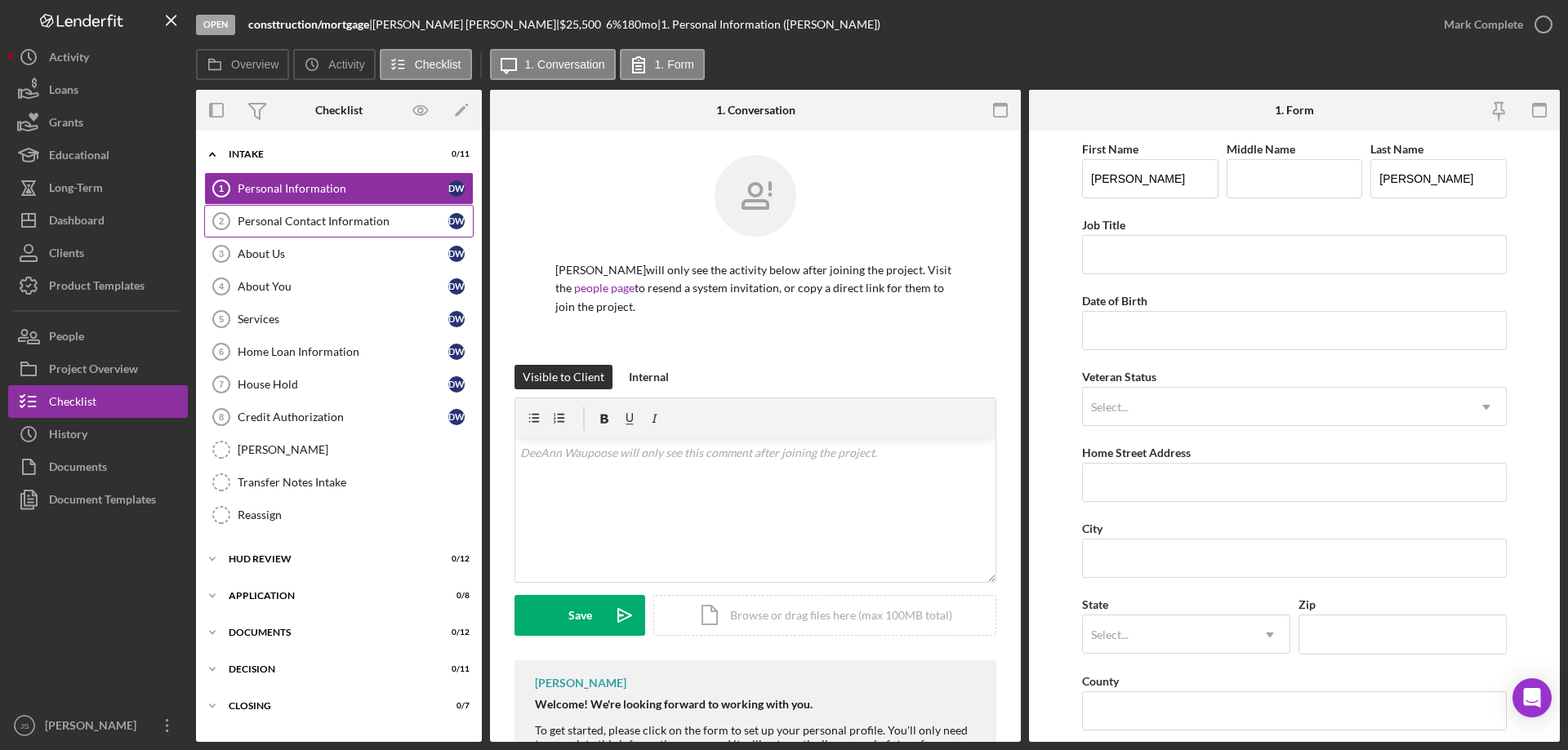
click at [288, 217] on div "Personal Contact Information" at bounding box center [343, 221] width 211 height 13
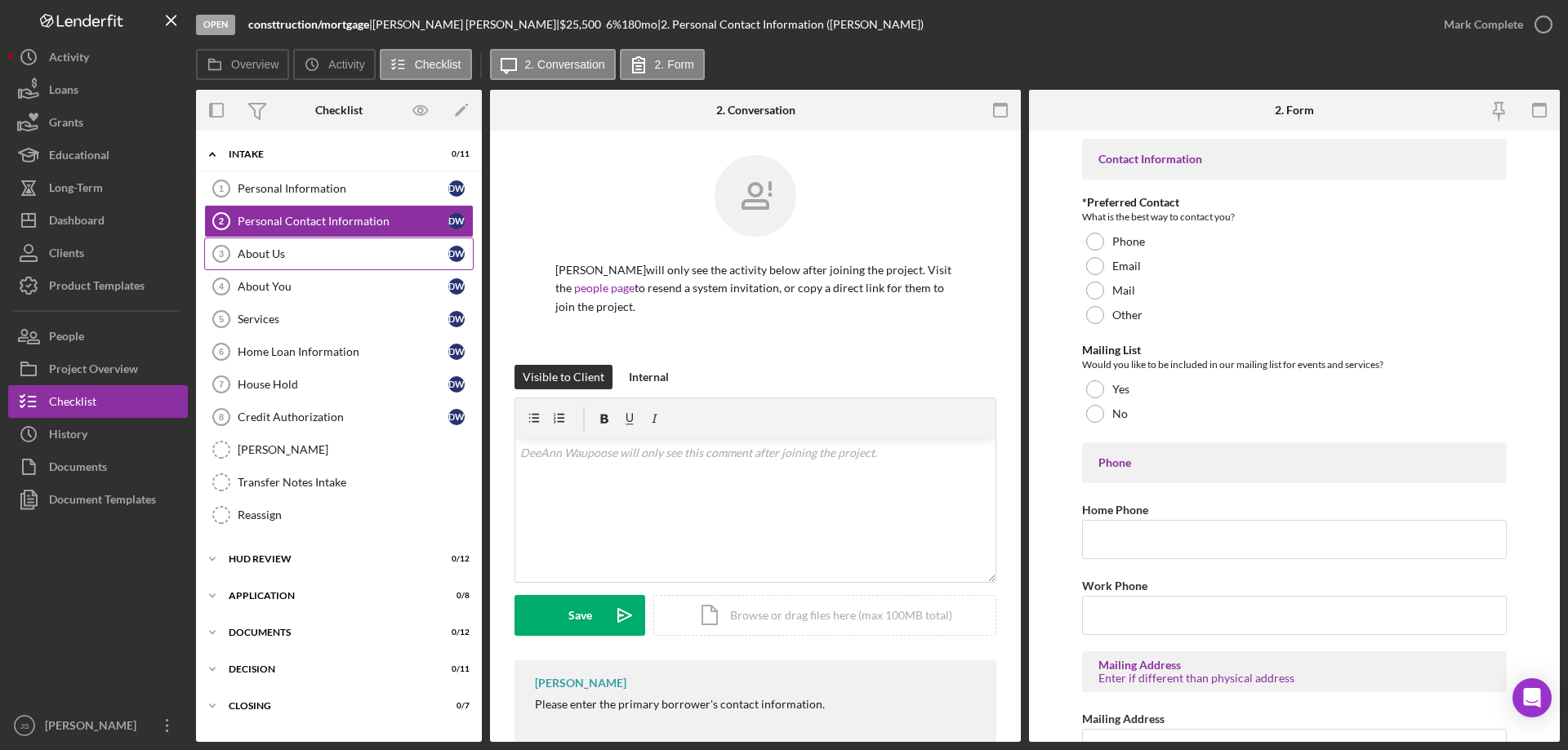
click at [303, 255] on div "About Us" at bounding box center [343, 254] width 211 height 13
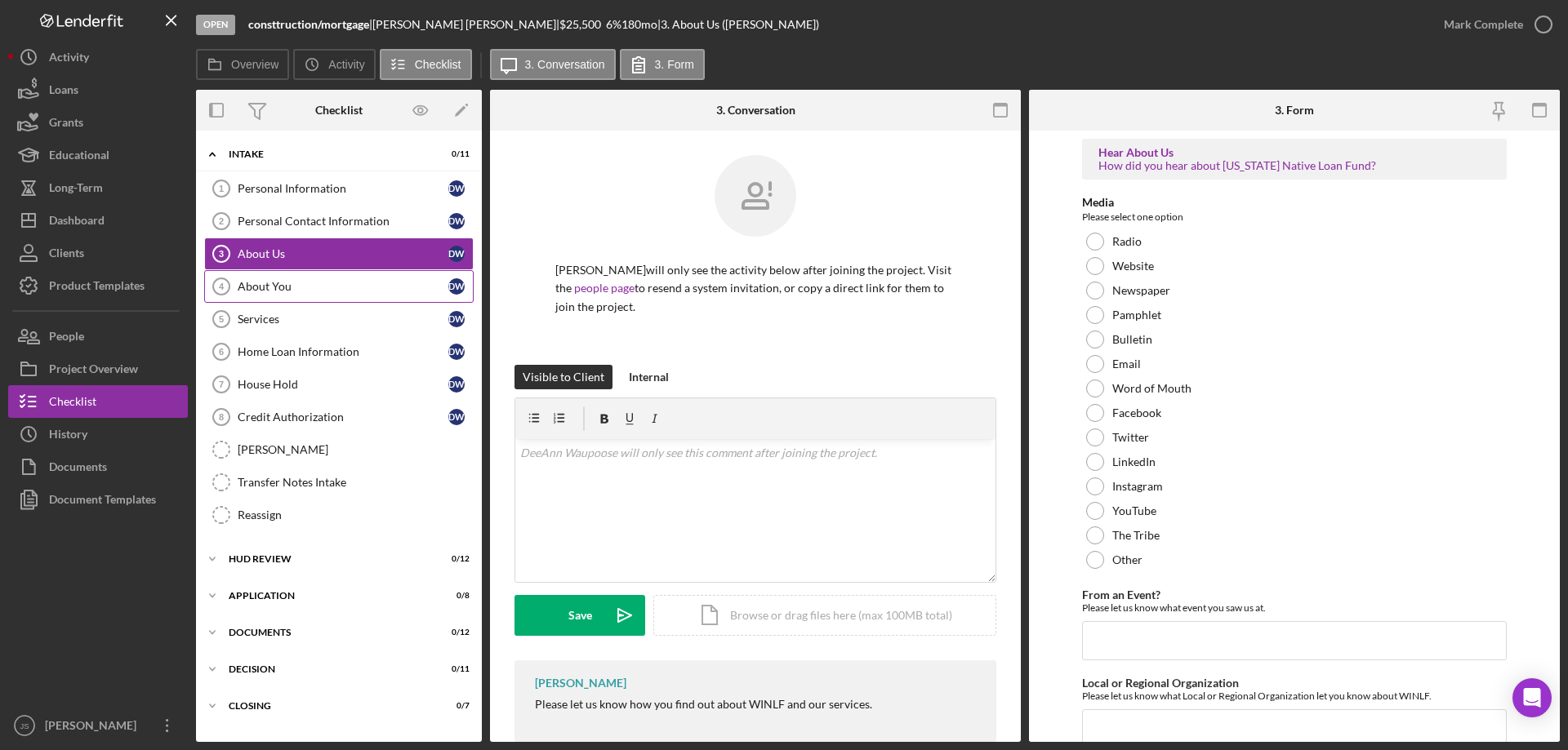
click at [314, 290] on div "About You" at bounding box center [343, 286] width 211 height 13
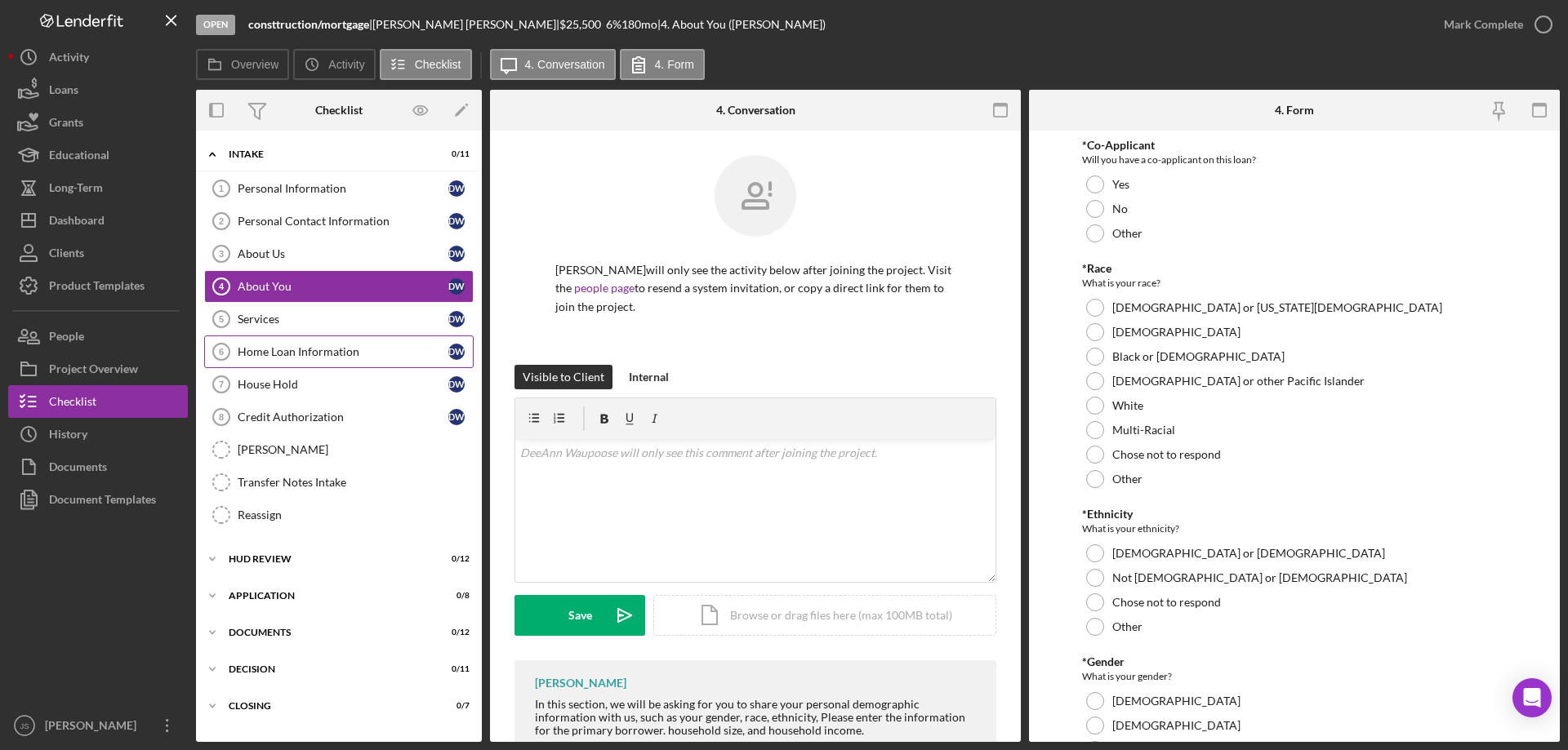
drag, startPoint x: 314, startPoint y: 353, endPoint x: 369, endPoint y: 367, distance: 56.8
click at [315, 353] on div "Home Loan Information" at bounding box center [343, 352] width 211 height 13
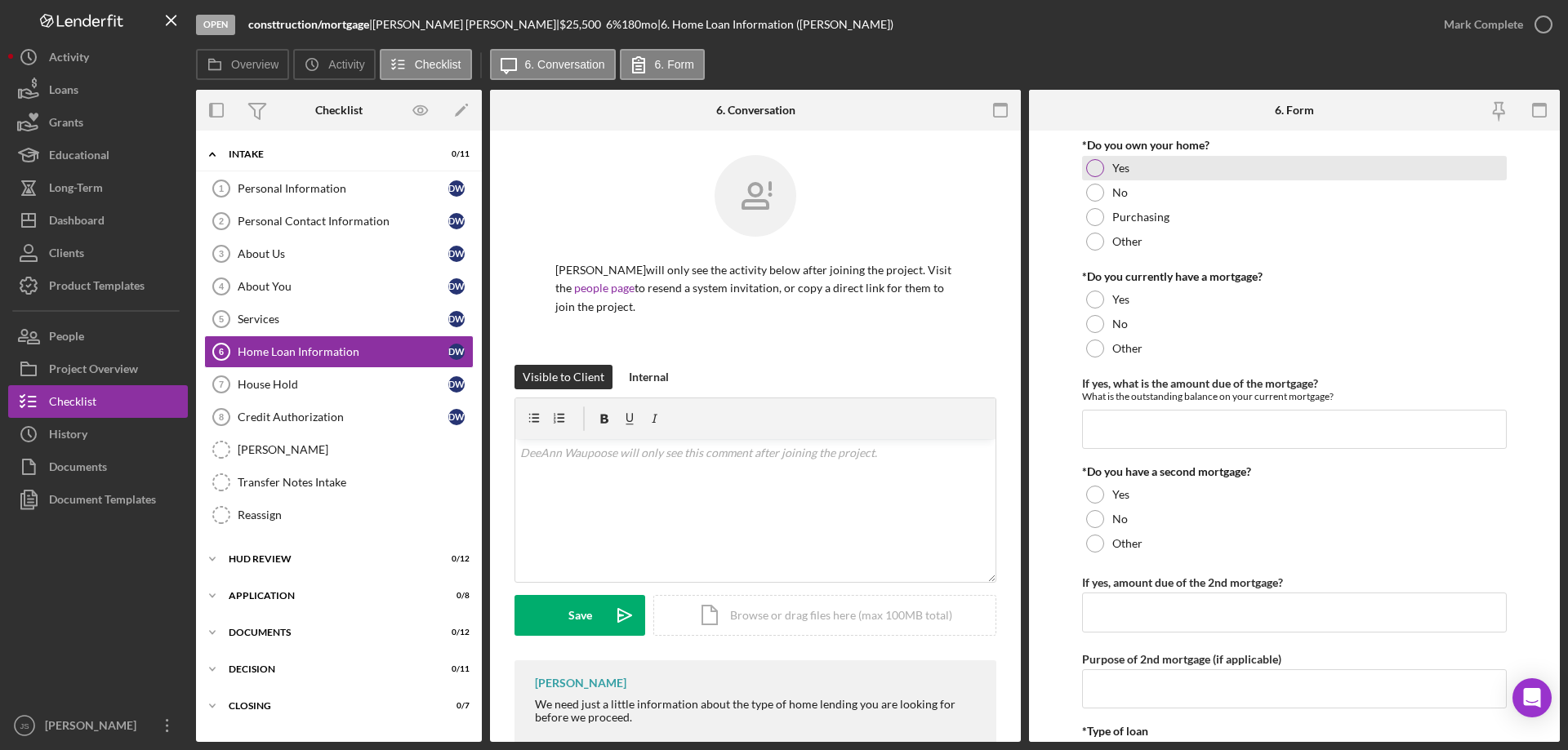
click at [1088, 167] on div at bounding box center [1095, 168] width 18 height 18
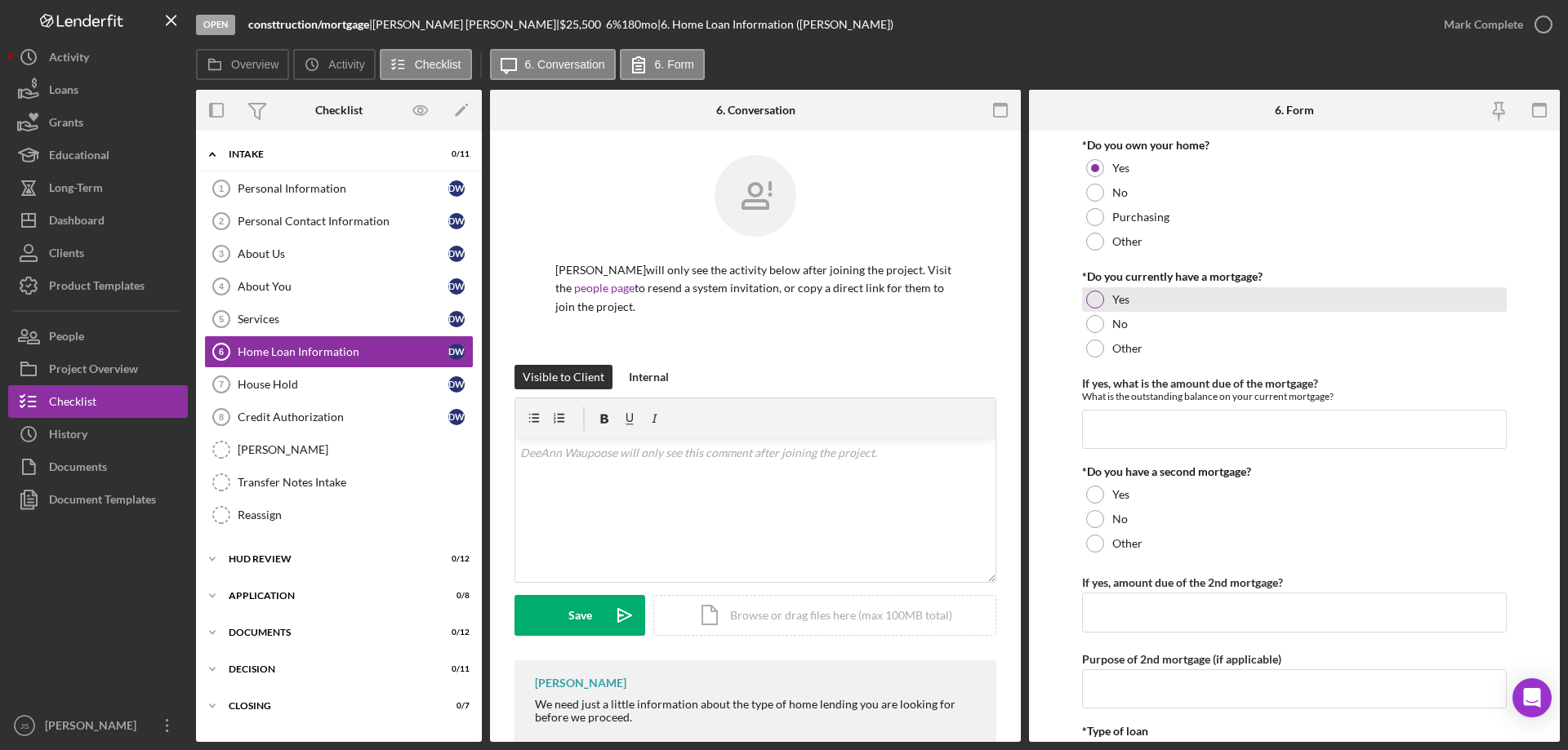
click at [1089, 301] on div at bounding box center [1095, 299] width 18 height 18
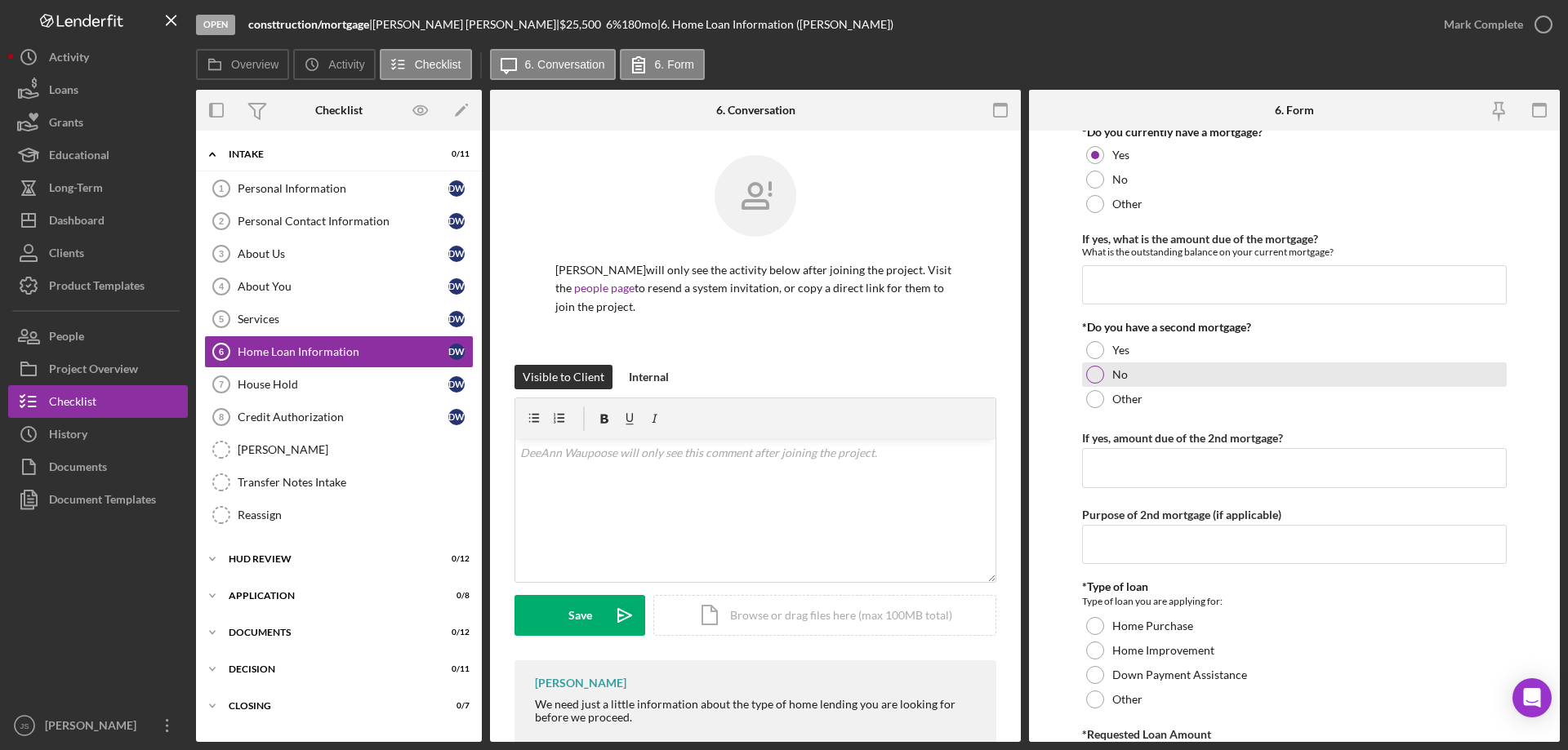
scroll to position [163, 0]
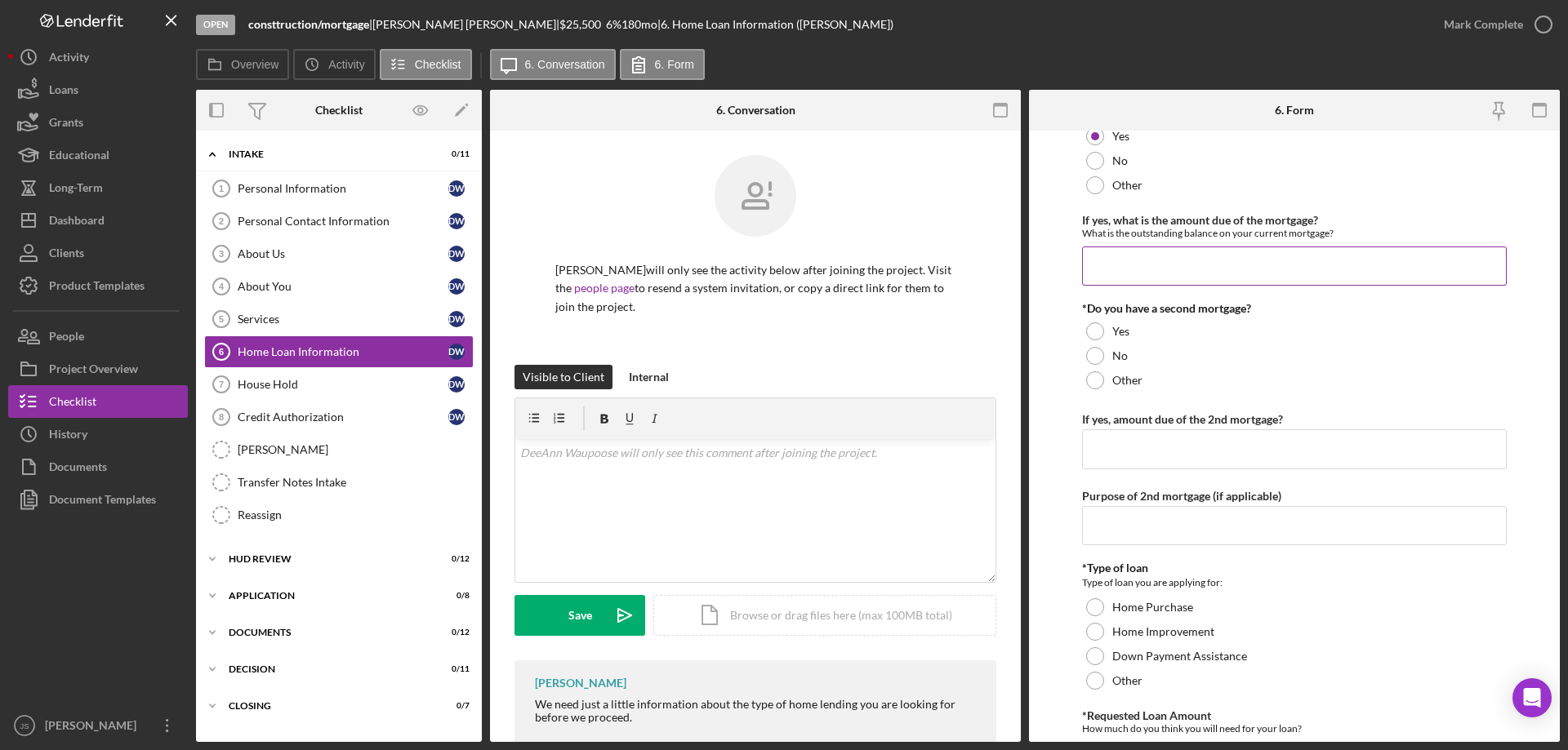
click at [1107, 267] on input "If yes, what is the amount due of the mortgage?" at bounding box center [1295, 265] width 425 height 39
type input "$330,000"
click at [1095, 329] on div at bounding box center [1095, 331] width 18 height 18
click at [1125, 449] on input "If yes, amount due of the 2nd mortgage?" at bounding box center [1295, 448] width 425 height 39
click at [1161, 452] on input "If yes, amount due of the 2nd mortgage?" at bounding box center [1295, 448] width 425 height 39
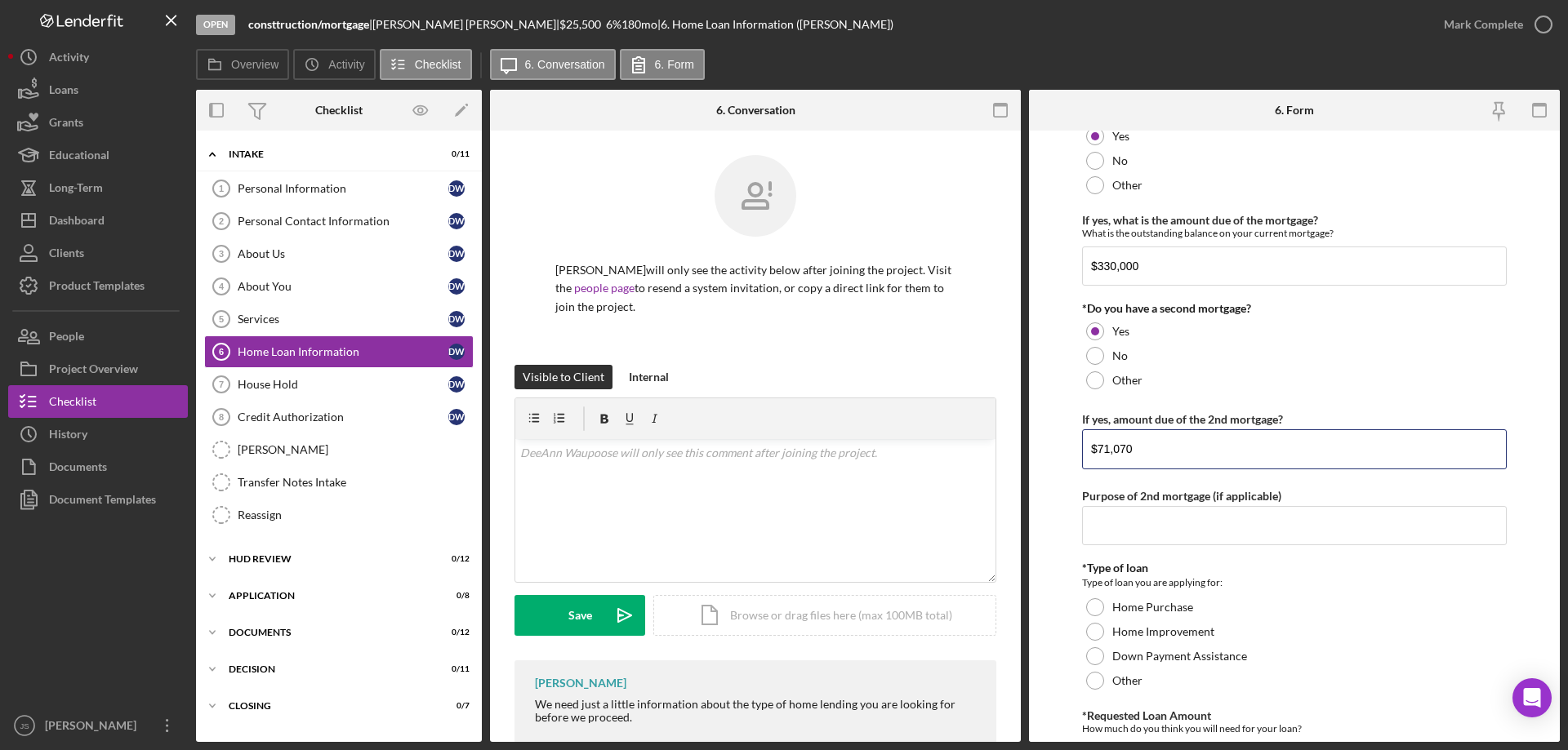
scroll to position [245, 0]
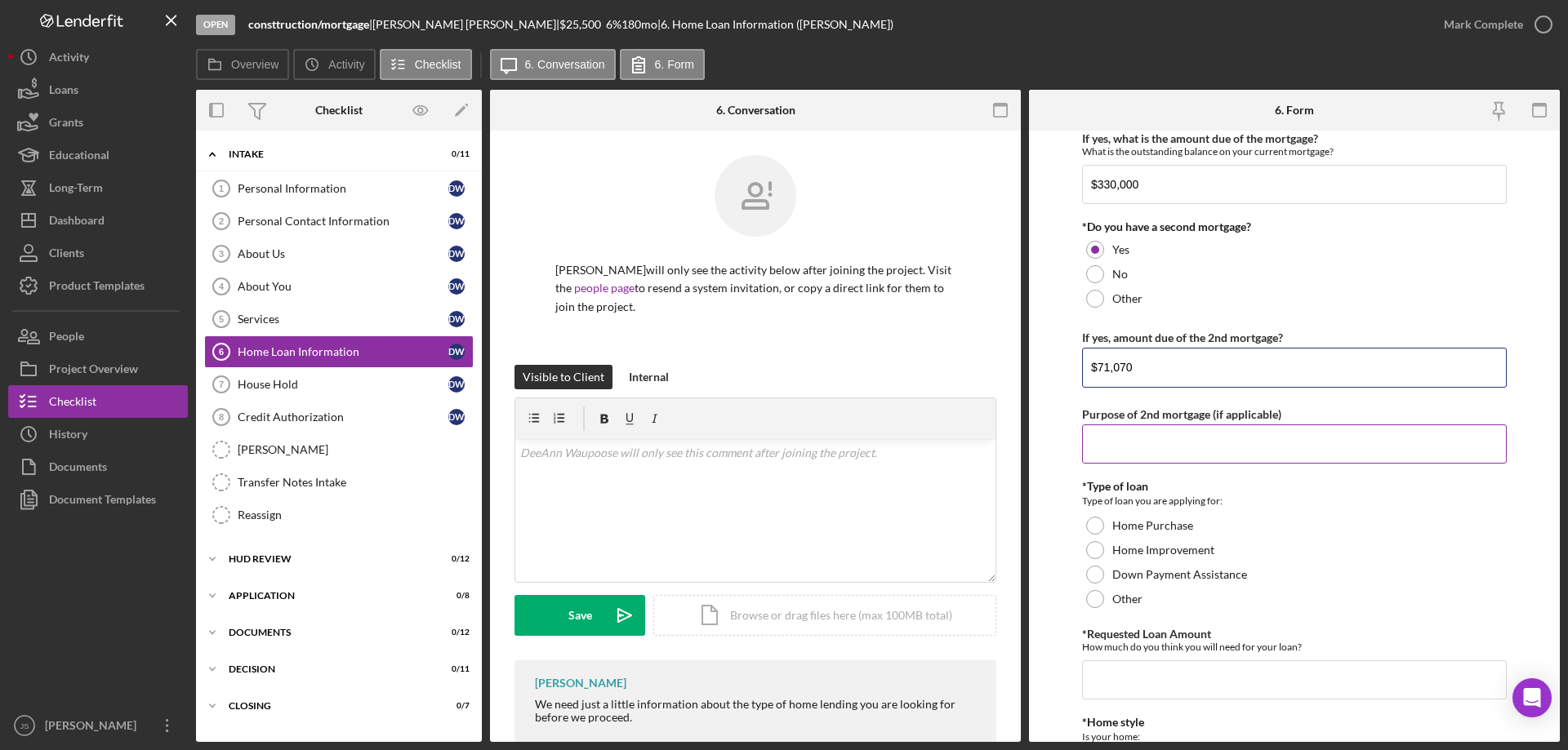
type input "$71,070"
click at [1149, 438] on input "Purpose of 2nd mortgage (if applicable)" at bounding box center [1295, 444] width 425 height 39
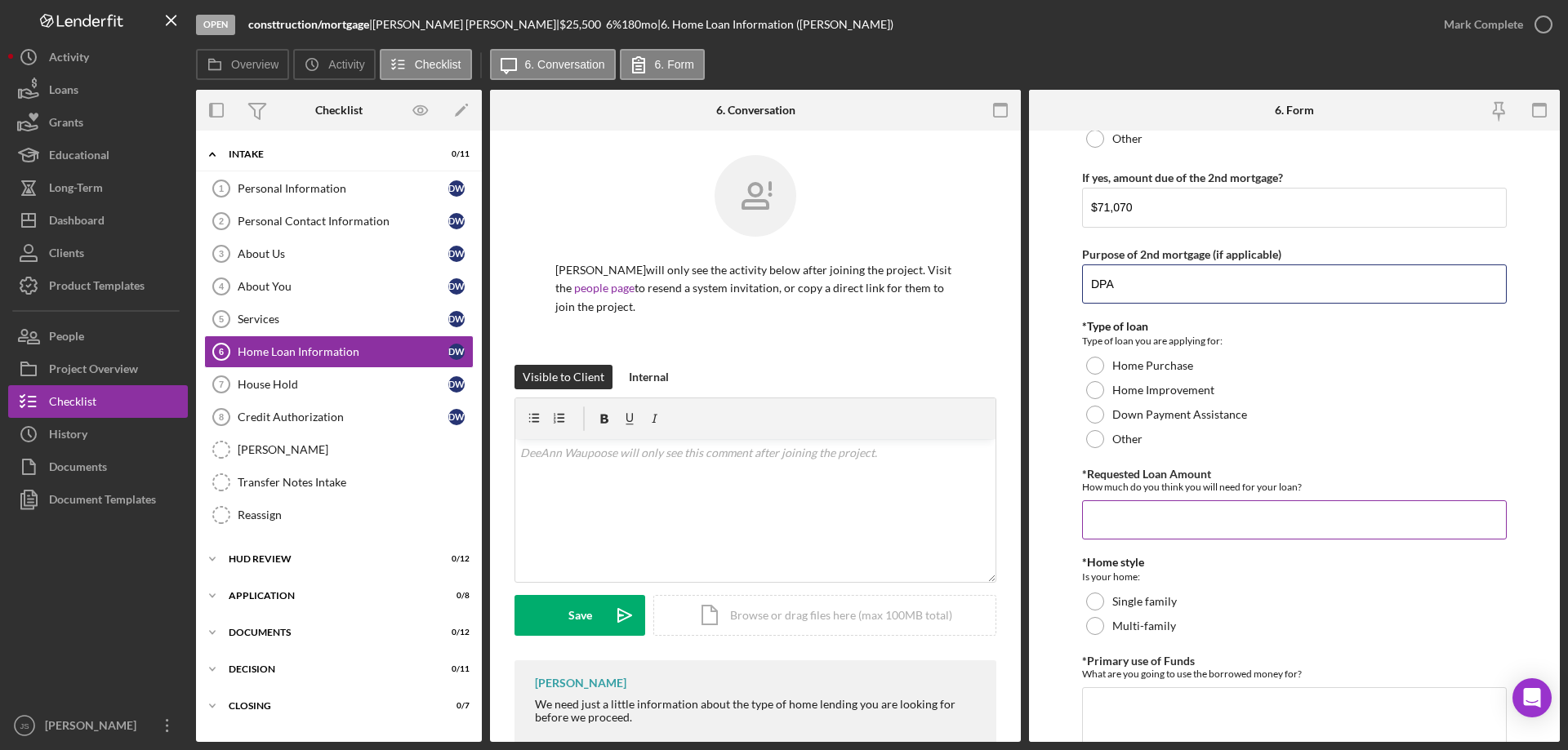
scroll to position [408, 0]
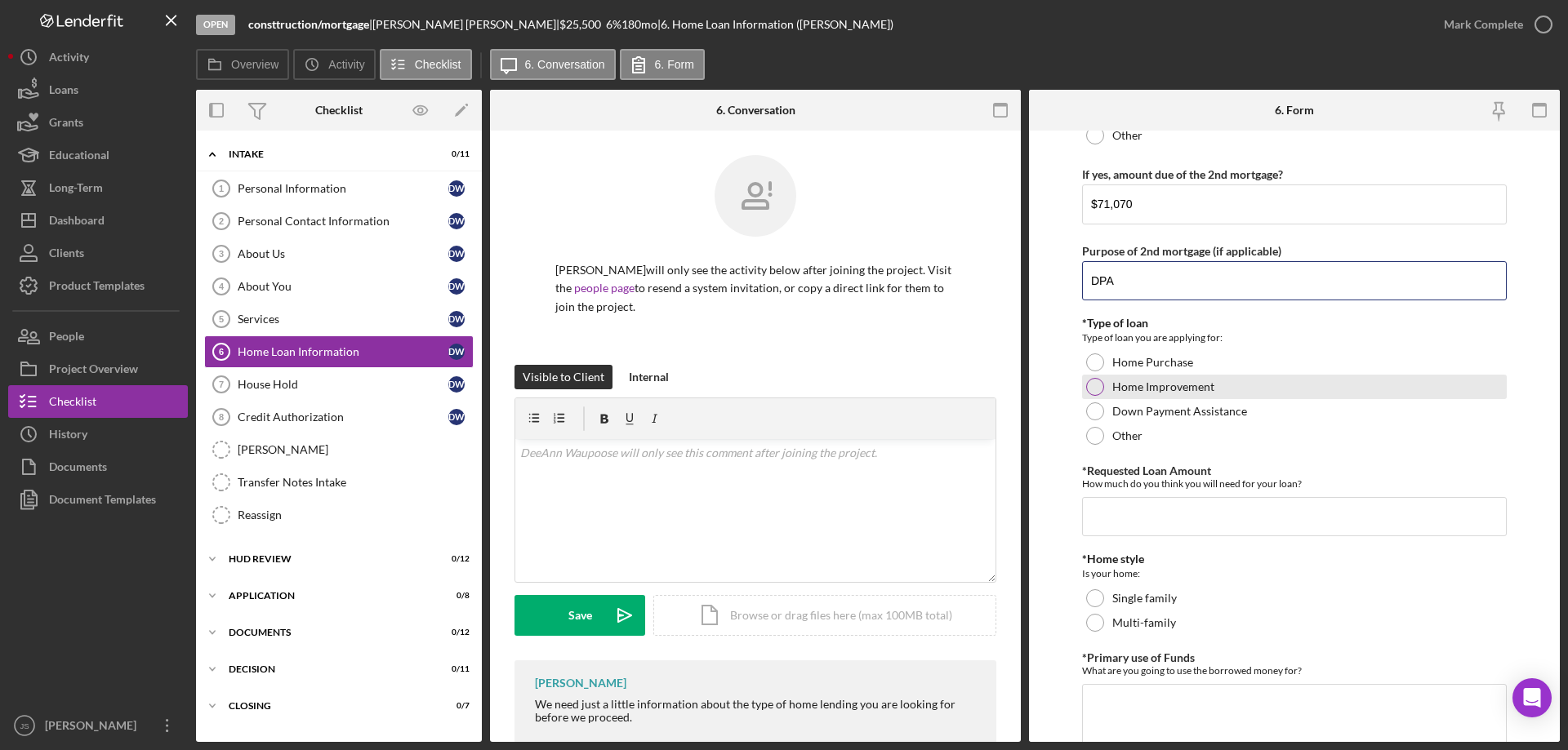
type input "DPA"
click at [1097, 386] on div at bounding box center [1095, 387] width 18 height 18
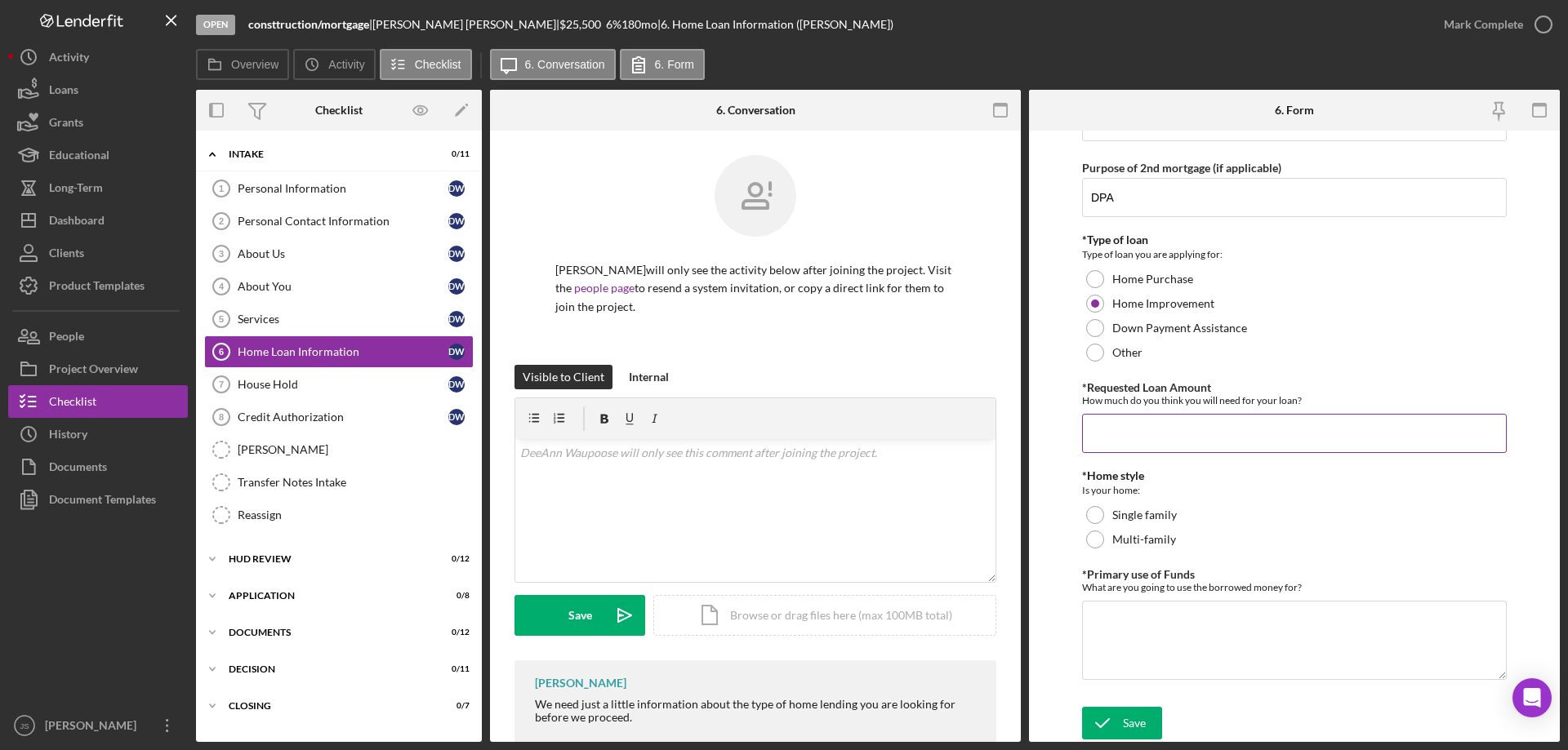
click at [1114, 430] on input "*Requested Loan Amount" at bounding box center [1295, 432] width 425 height 39
type input "$25,500"
click at [1093, 514] on div at bounding box center [1095, 515] width 18 height 18
click at [1117, 649] on textarea "*Primary use of Funds" at bounding box center [1295, 640] width 425 height 79
click at [1128, 630] on textarea "*Primary use of Funds" at bounding box center [1295, 640] width 425 height 79
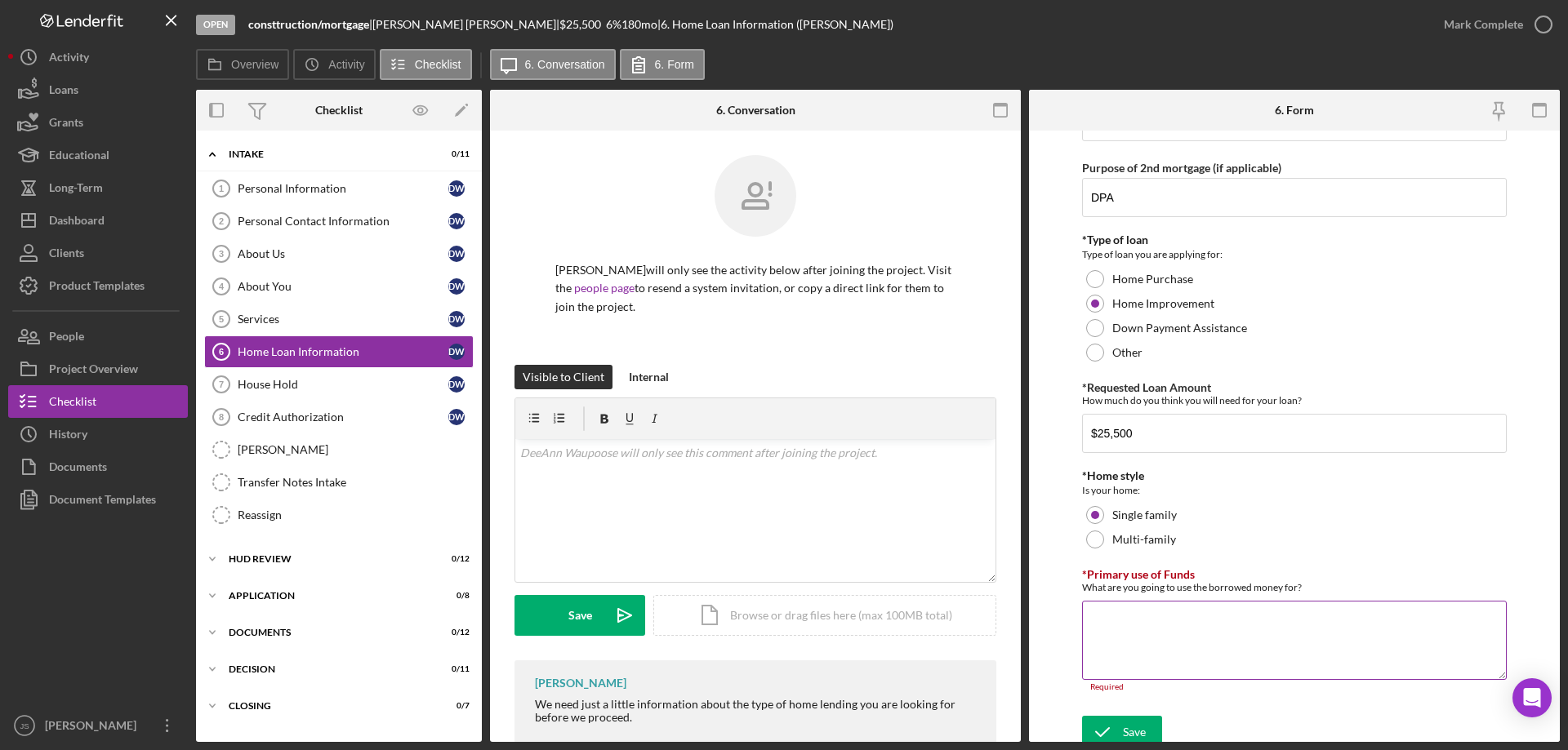
paste textarea "Looking to purchase $10,197.25(Alliant Energy install) plus additional $15,353.…"
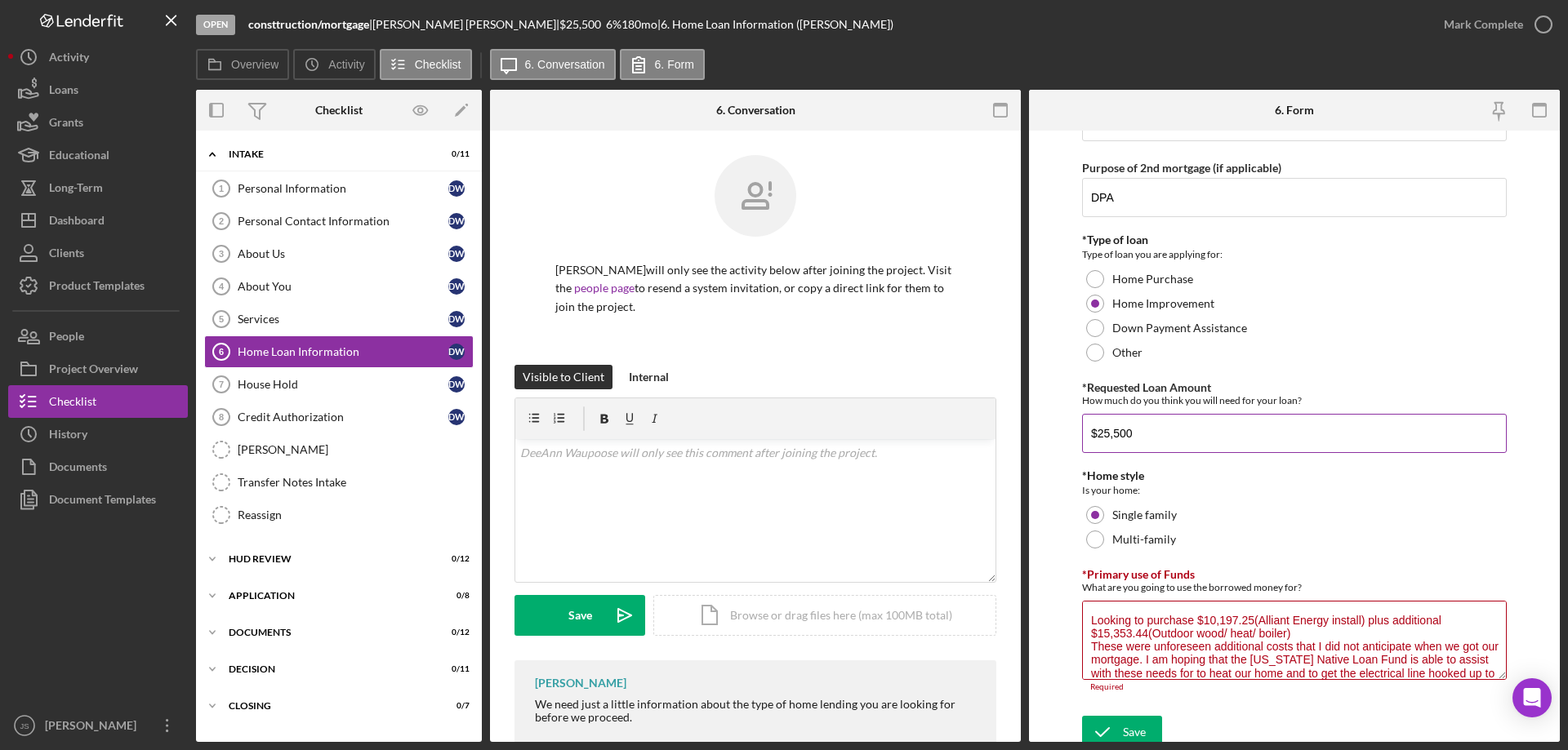
scroll to position [27, 0]
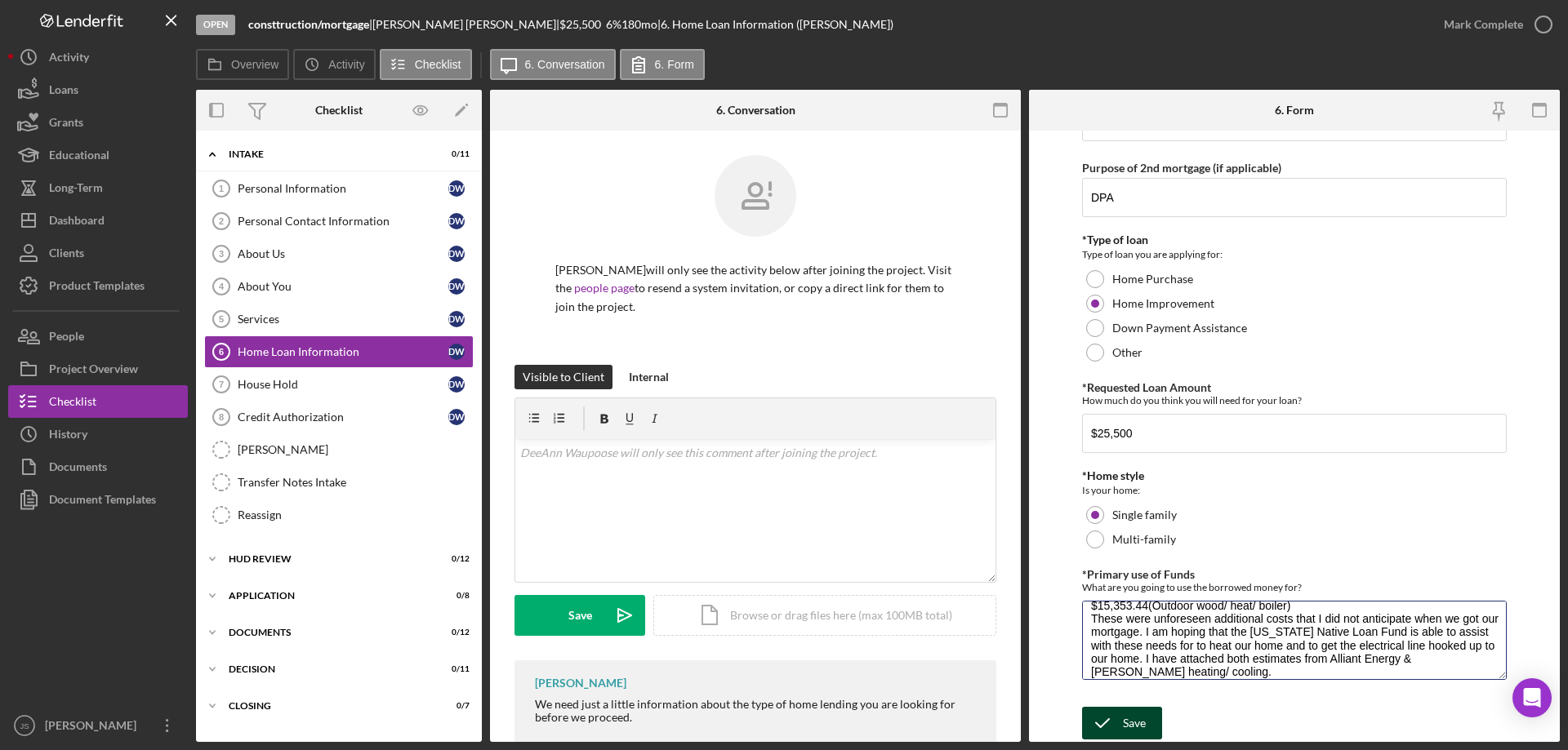
type textarea "Looking to purchase $10,197.25(Alliant Energy install) plus additional $15,353.…"
click at [1122, 722] on button "Save" at bounding box center [1122, 723] width 80 height 32
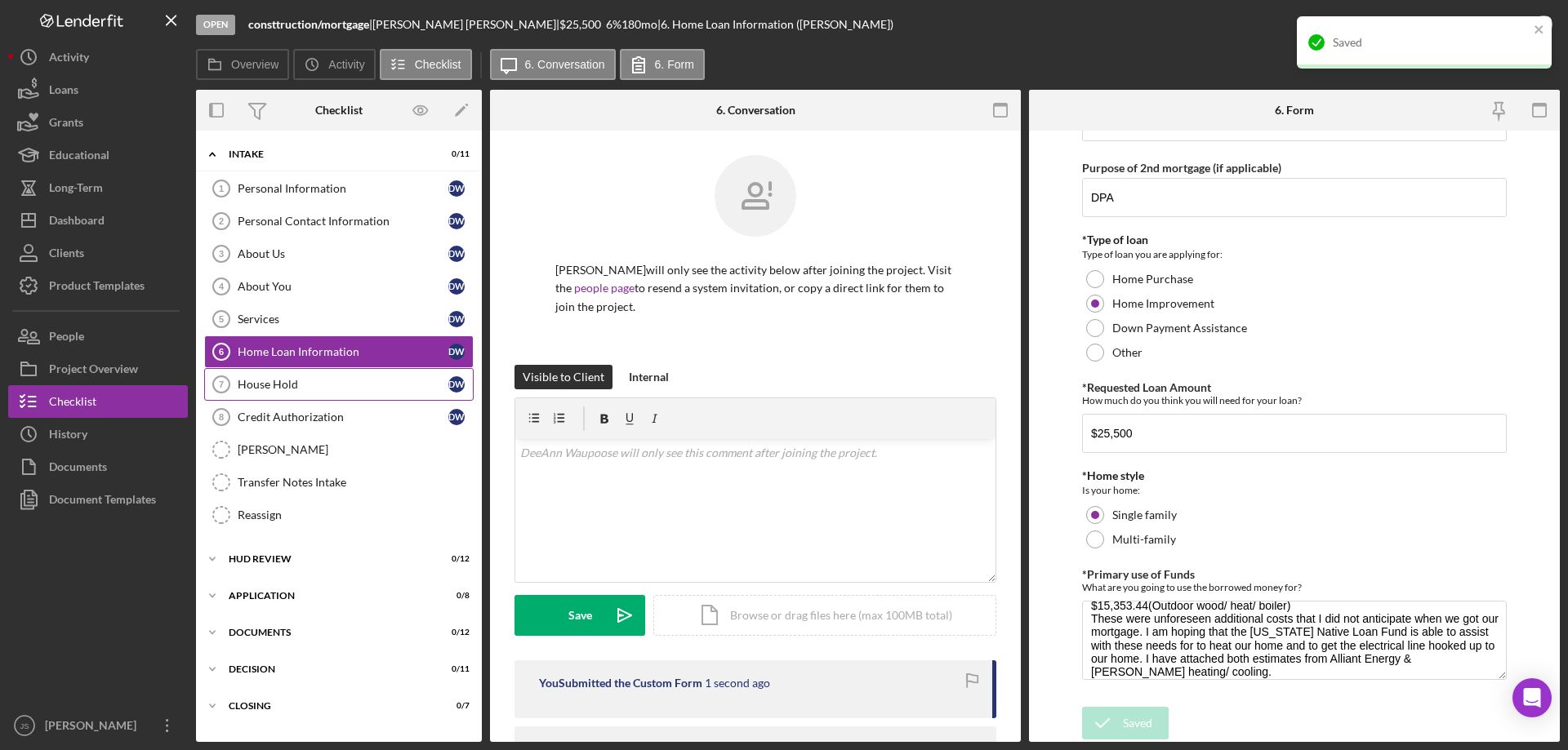
click at [318, 386] on div "House Hold" at bounding box center [343, 385] width 211 height 13
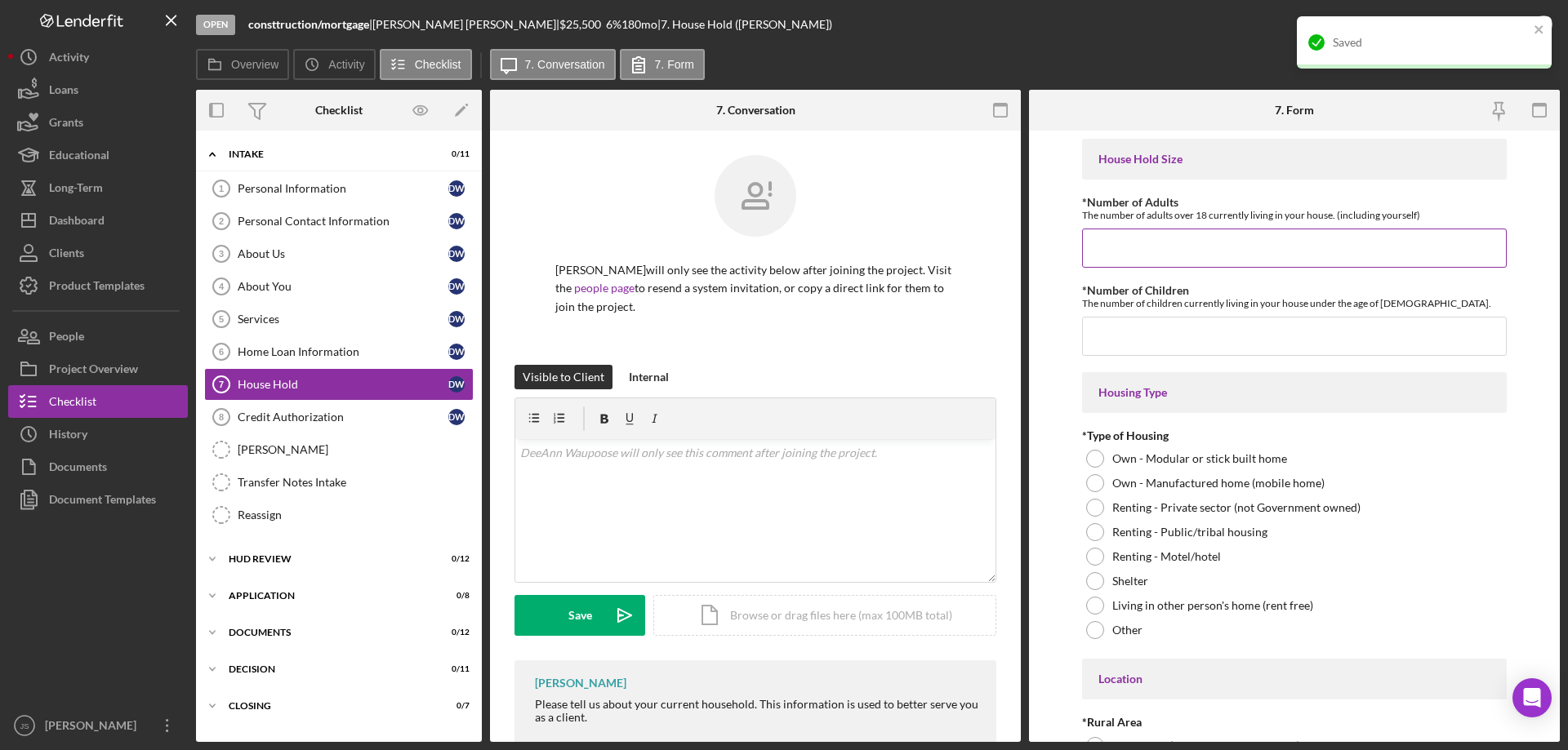
click at [1125, 244] on input "*Number of Adults" at bounding box center [1295, 247] width 425 height 39
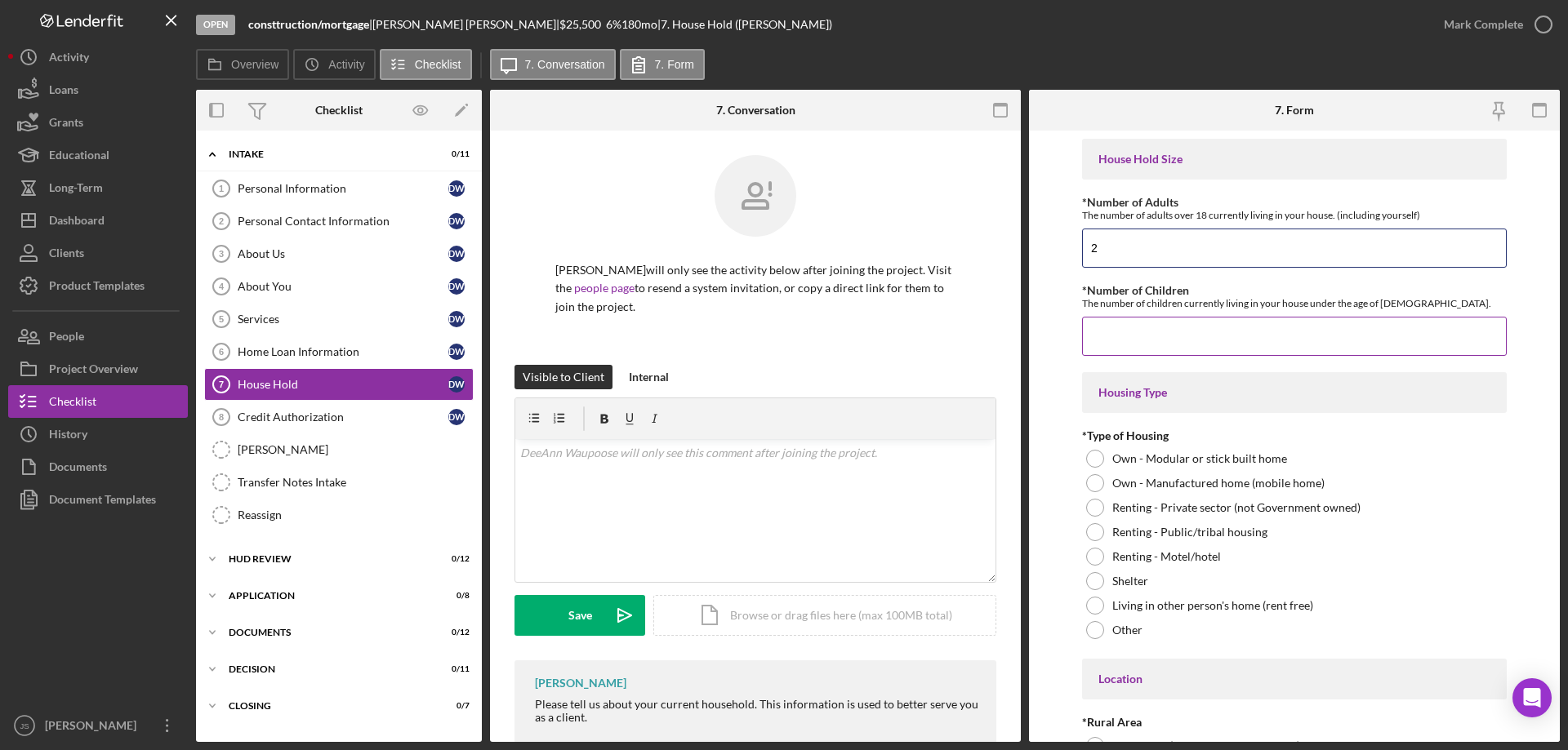
type input "2"
click at [1142, 337] on input "*Number of Children" at bounding box center [1295, 336] width 425 height 39
type input "4"
click at [1095, 459] on div at bounding box center [1095, 458] width 18 height 18
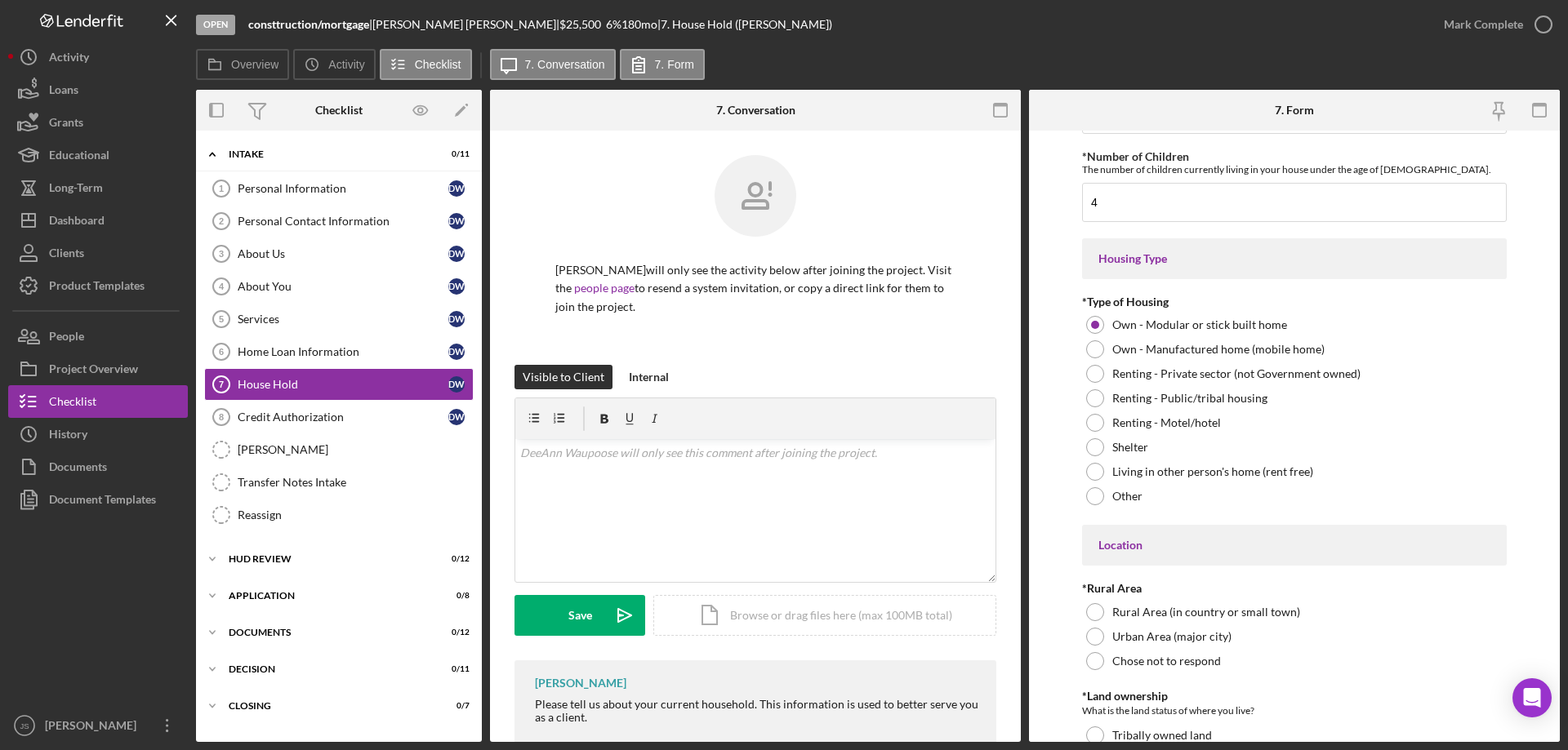
scroll to position [326, 0]
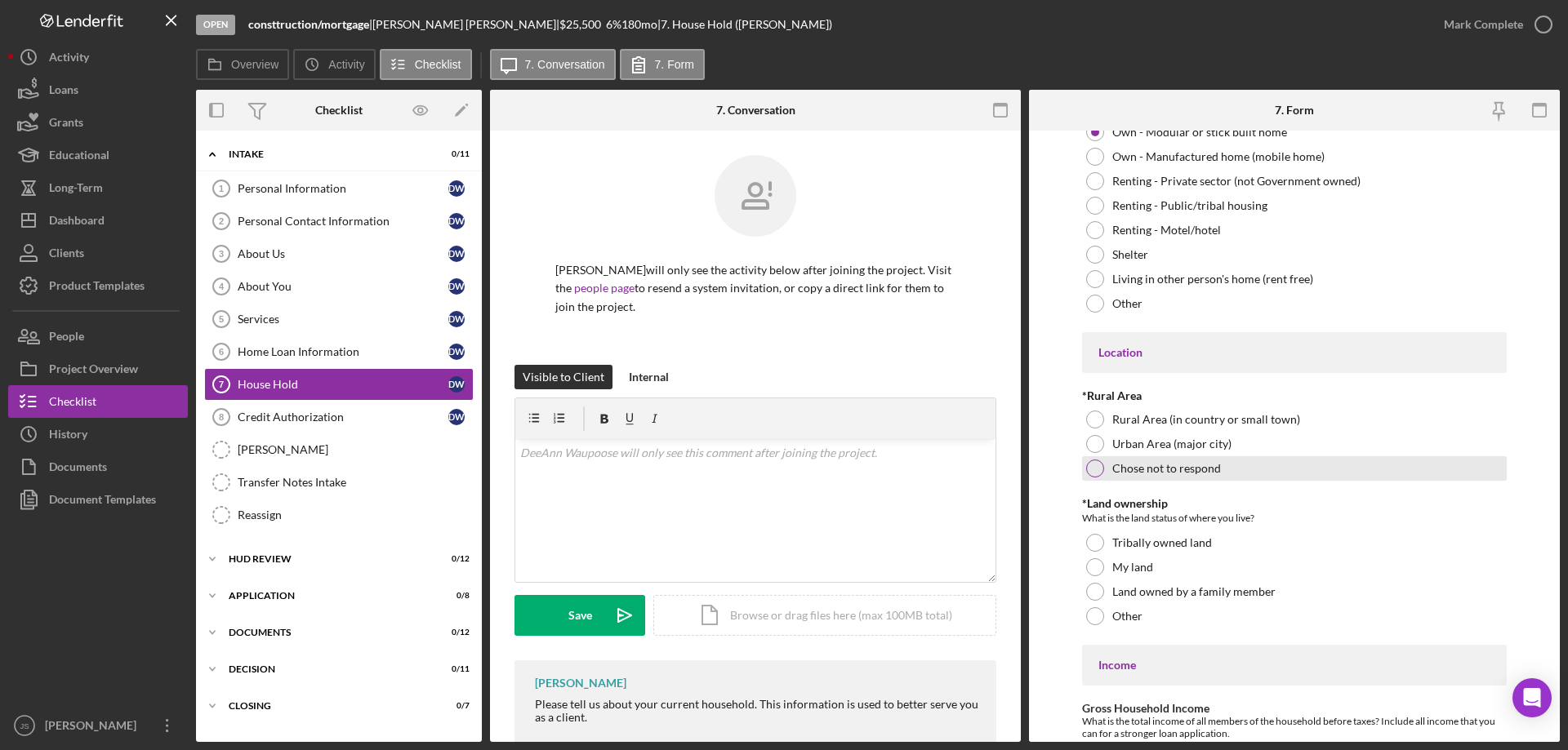
drag, startPoint x: 1089, startPoint y: 416, endPoint x: 1215, endPoint y: 472, distance: 137.9
click at [1090, 416] on div at bounding box center [1095, 419] width 18 height 18
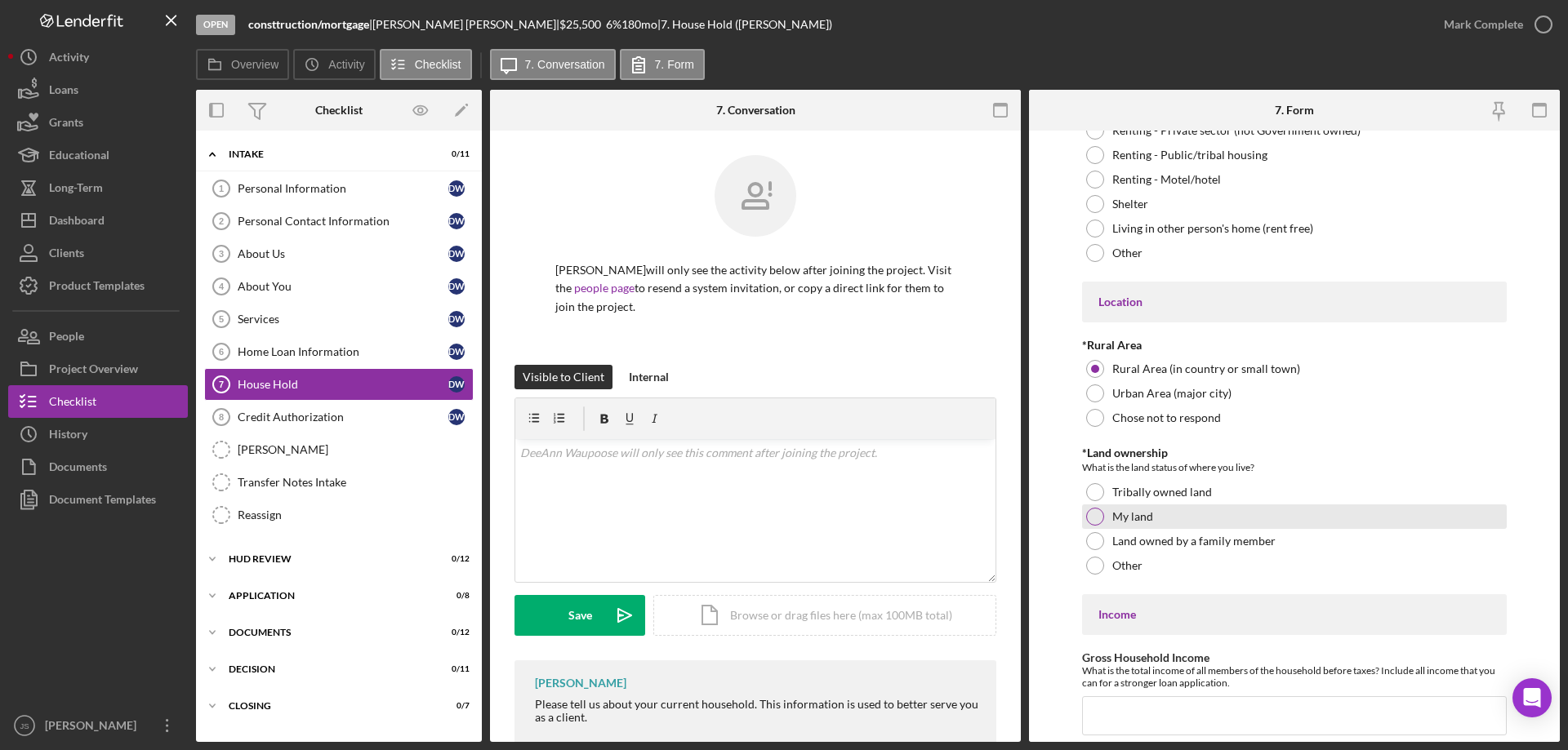
scroll to position [430, 0]
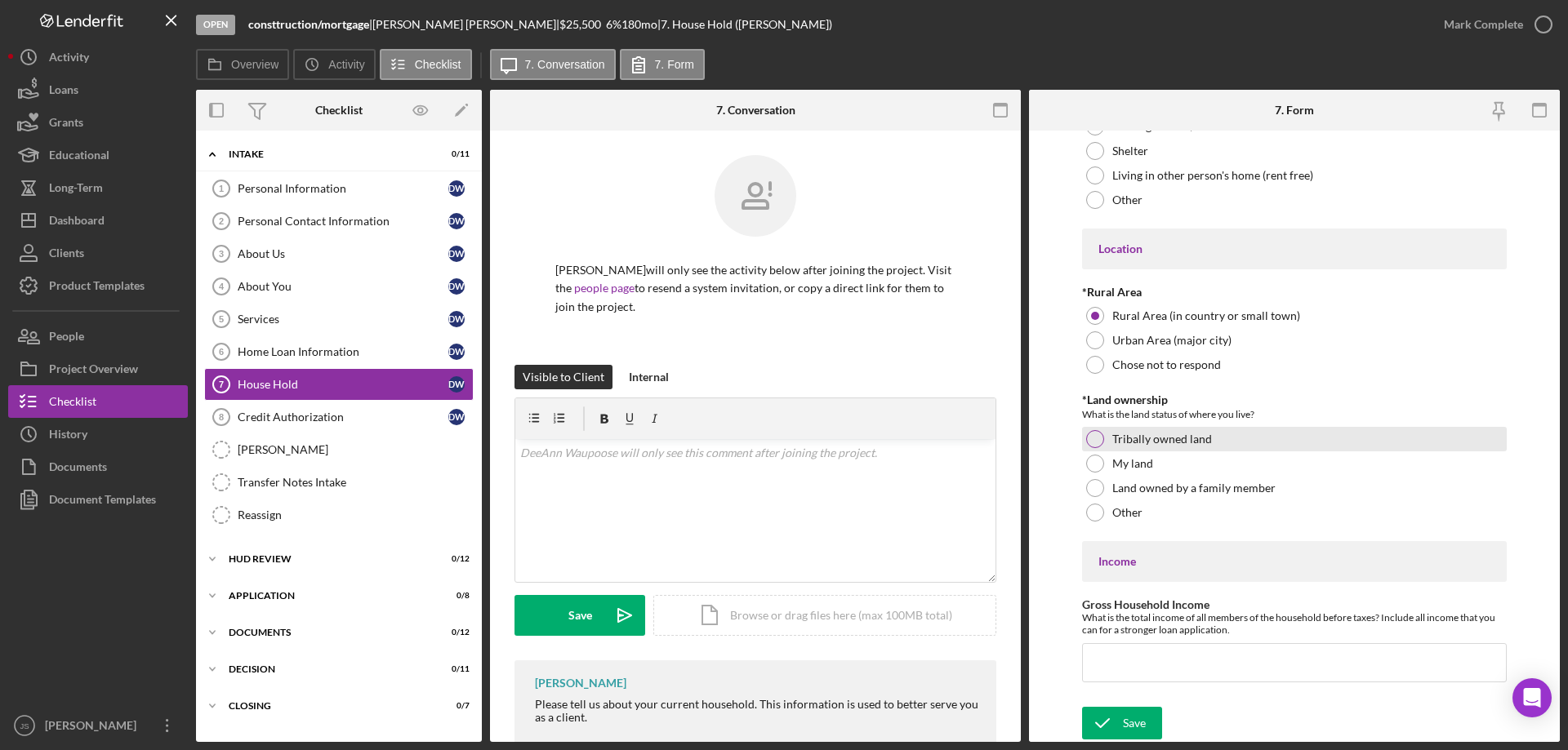
click at [1094, 439] on div at bounding box center [1095, 439] width 18 height 18
click at [1102, 668] on input "Gross Household Income" at bounding box center [1295, 662] width 425 height 39
click at [1120, 666] on input "Gross Household Income" at bounding box center [1295, 662] width 425 height 39
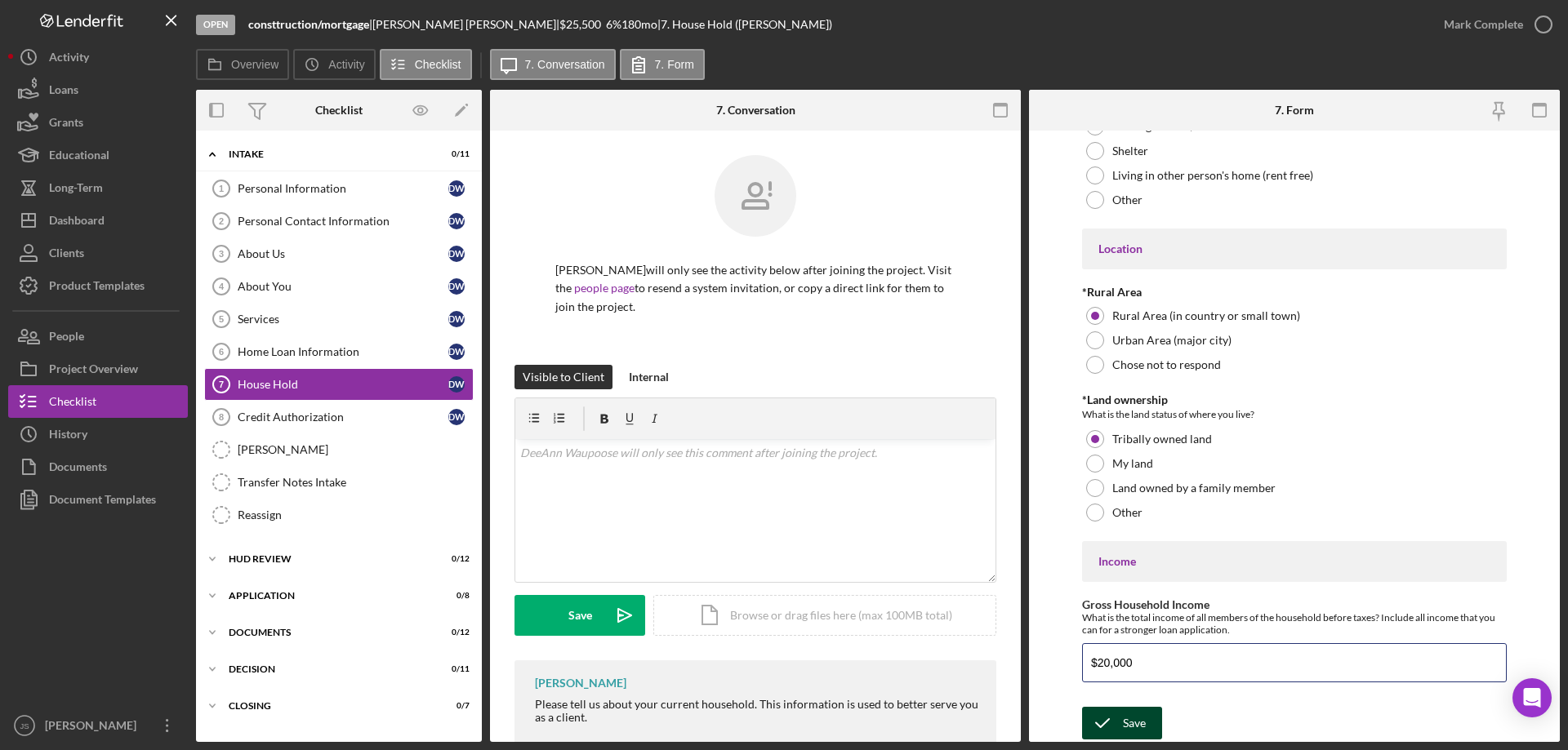
type input "$20,000"
click at [1130, 721] on div "Save" at bounding box center [1134, 723] width 23 height 32
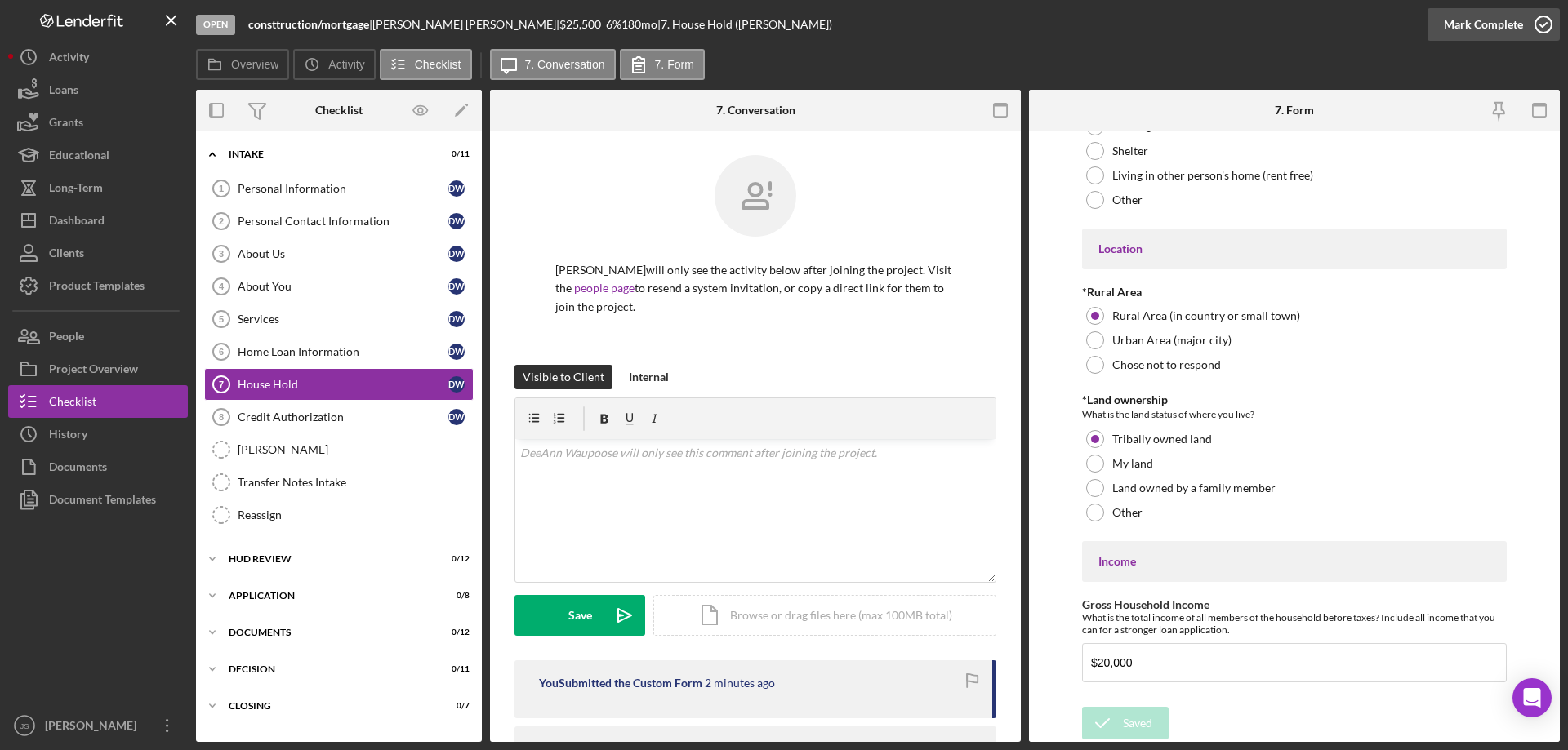
click at [1546, 22] on icon "button" at bounding box center [1543, 24] width 41 height 41
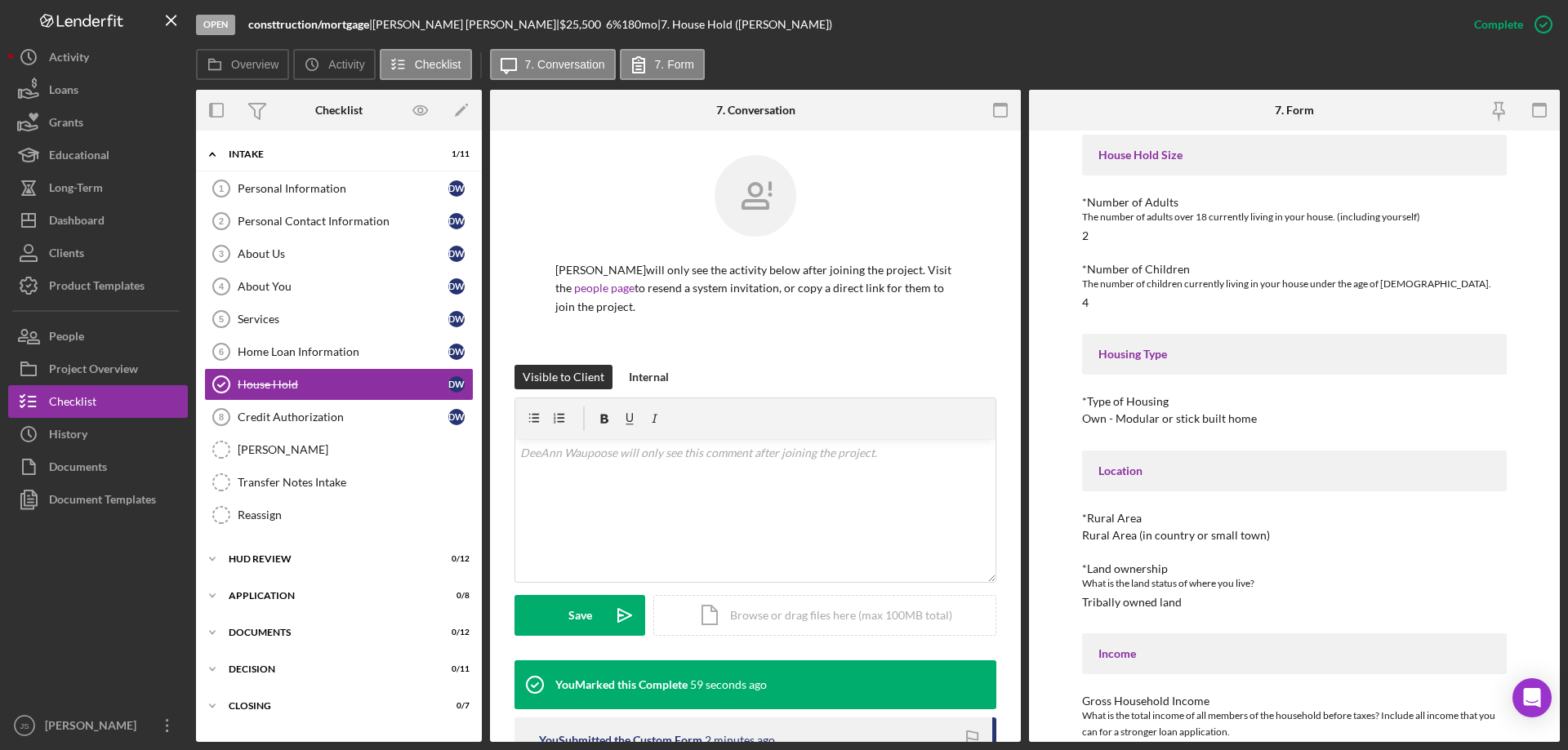
scroll to position [118, 0]
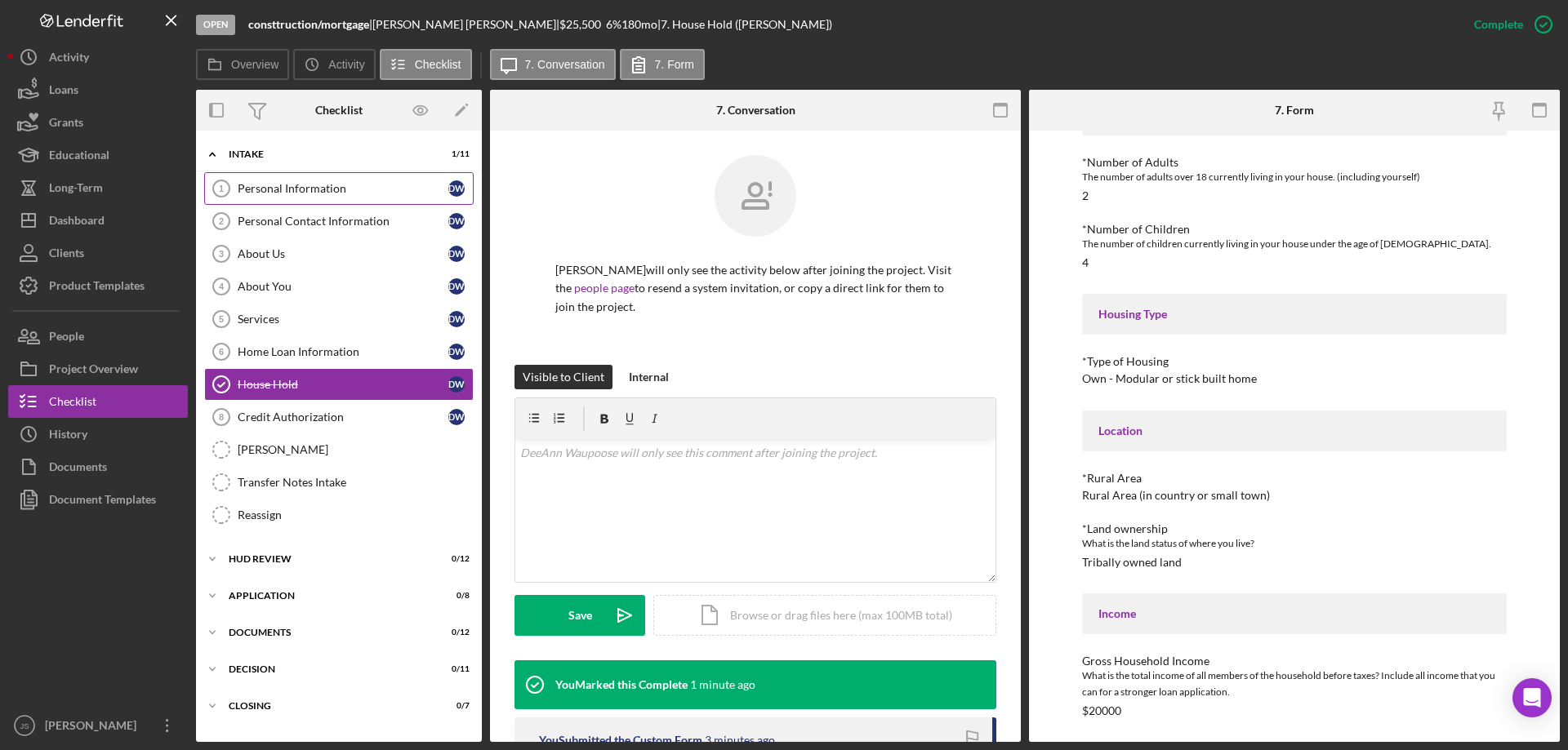
click at [320, 188] on div "Personal Information" at bounding box center [343, 189] width 211 height 13
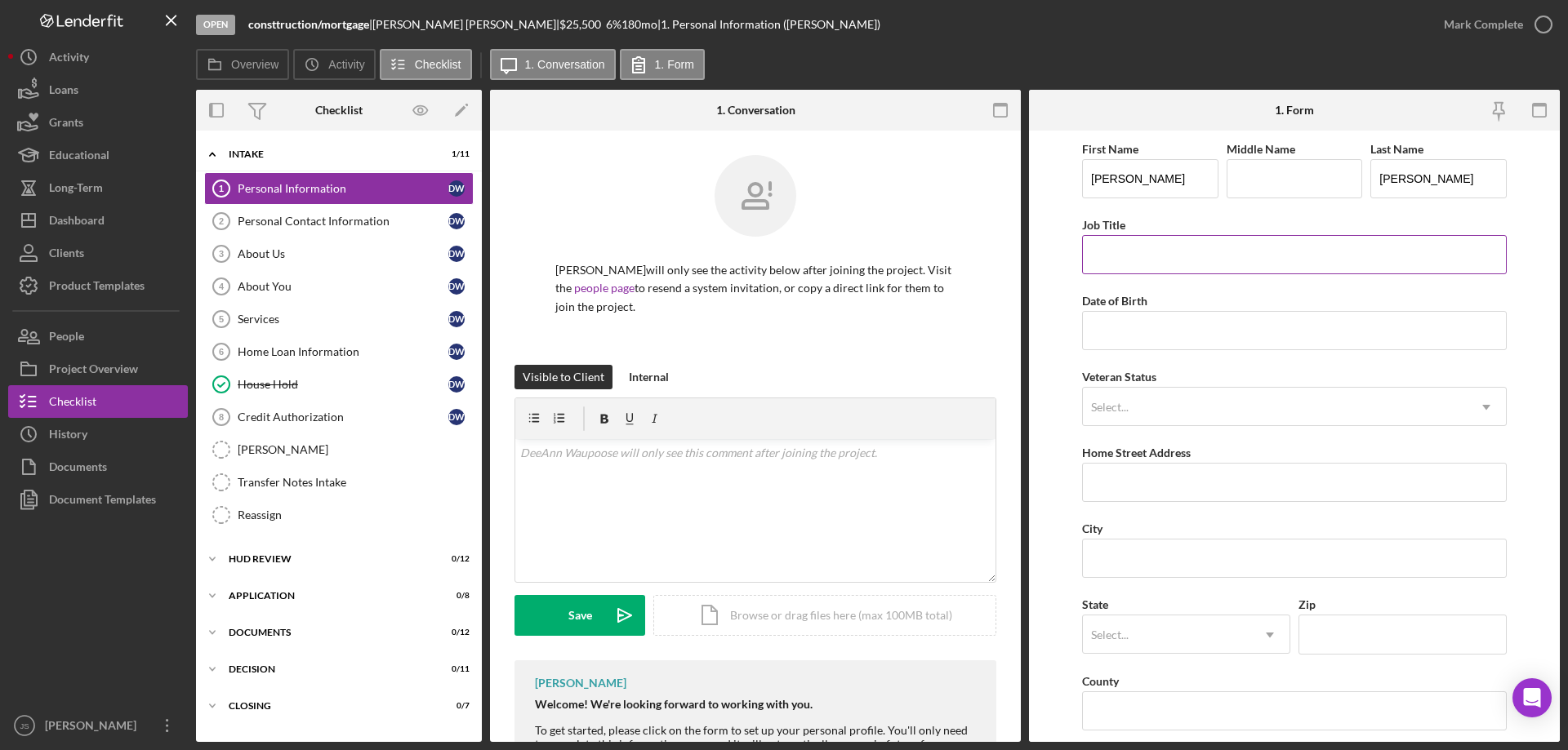
click at [1120, 255] on input "Job Title" at bounding box center [1295, 254] width 425 height 39
type input "AIW-Grants Coordinator"
click at [1109, 338] on input "Date of Birth" at bounding box center [1295, 330] width 425 height 39
type input "[DATE]"
click at [1119, 405] on div "Select..." at bounding box center [1110, 408] width 38 height 13
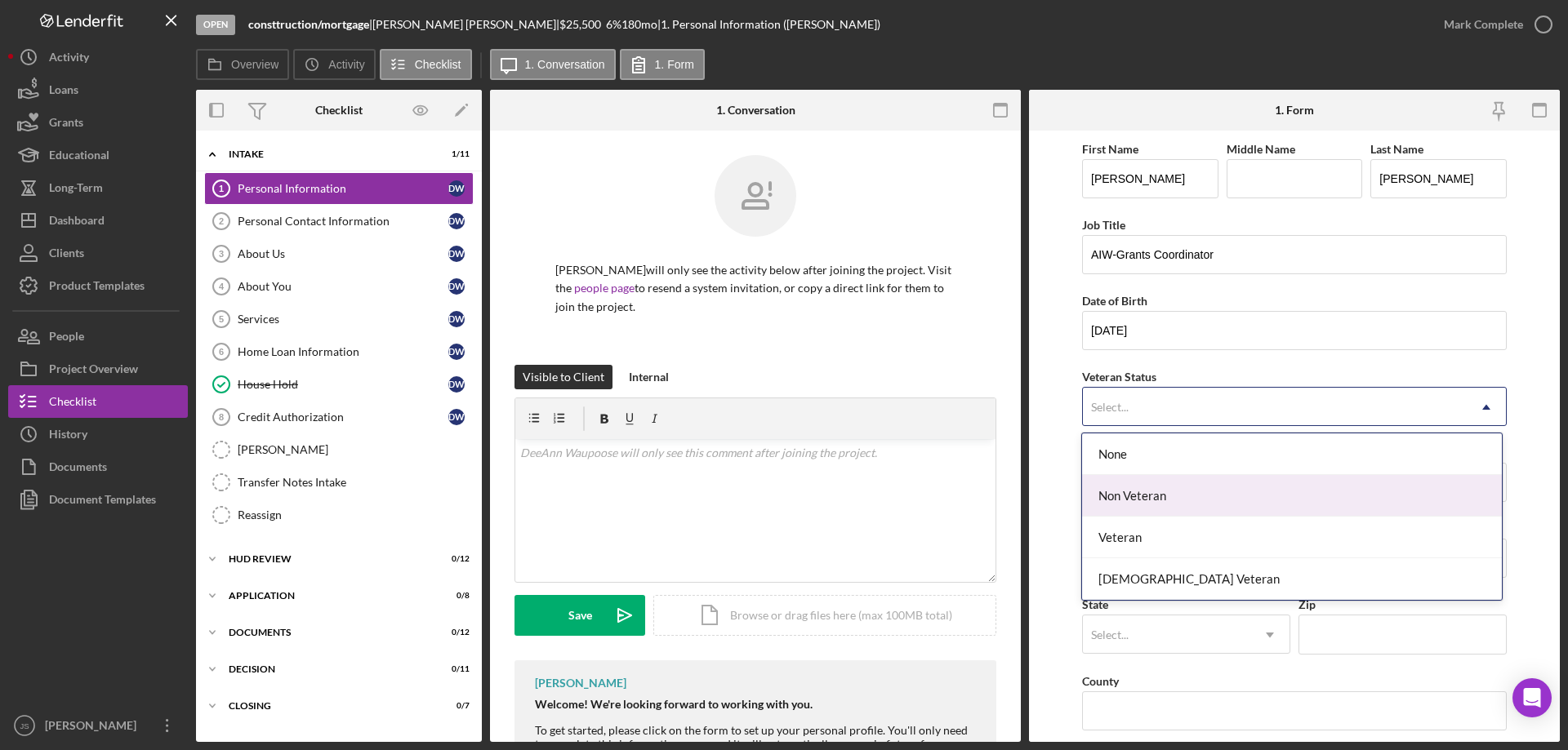
click at [1125, 494] on div "Non Veteran" at bounding box center [1292, 496] width 419 height 42
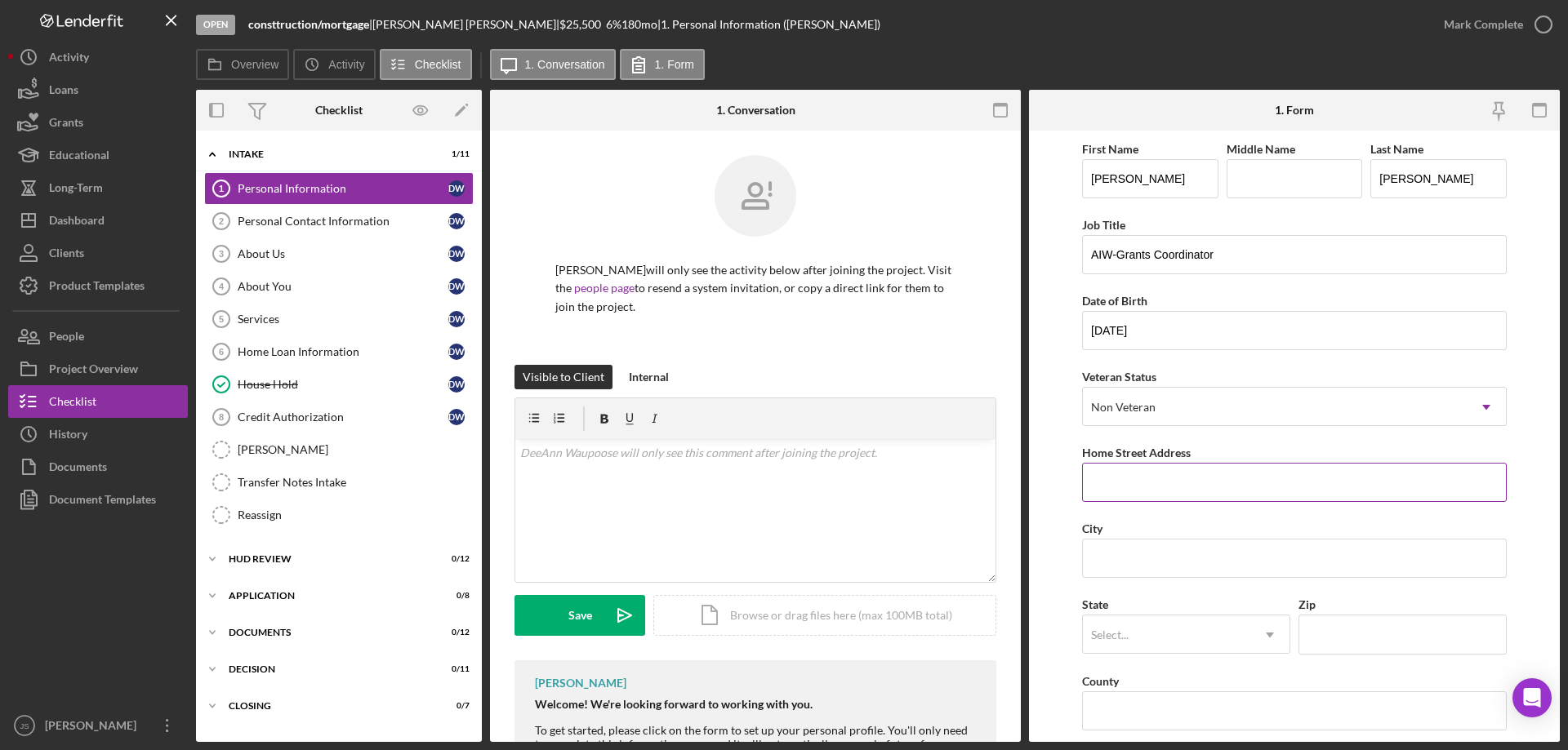
click at [1131, 485] on input "Home Street Address" at bounding box center [1295, 482] width 425 height 39
type input "[STREET_ADDRESS][PERSON_NAME][PERSON_NAME]"
type input "Shawano"
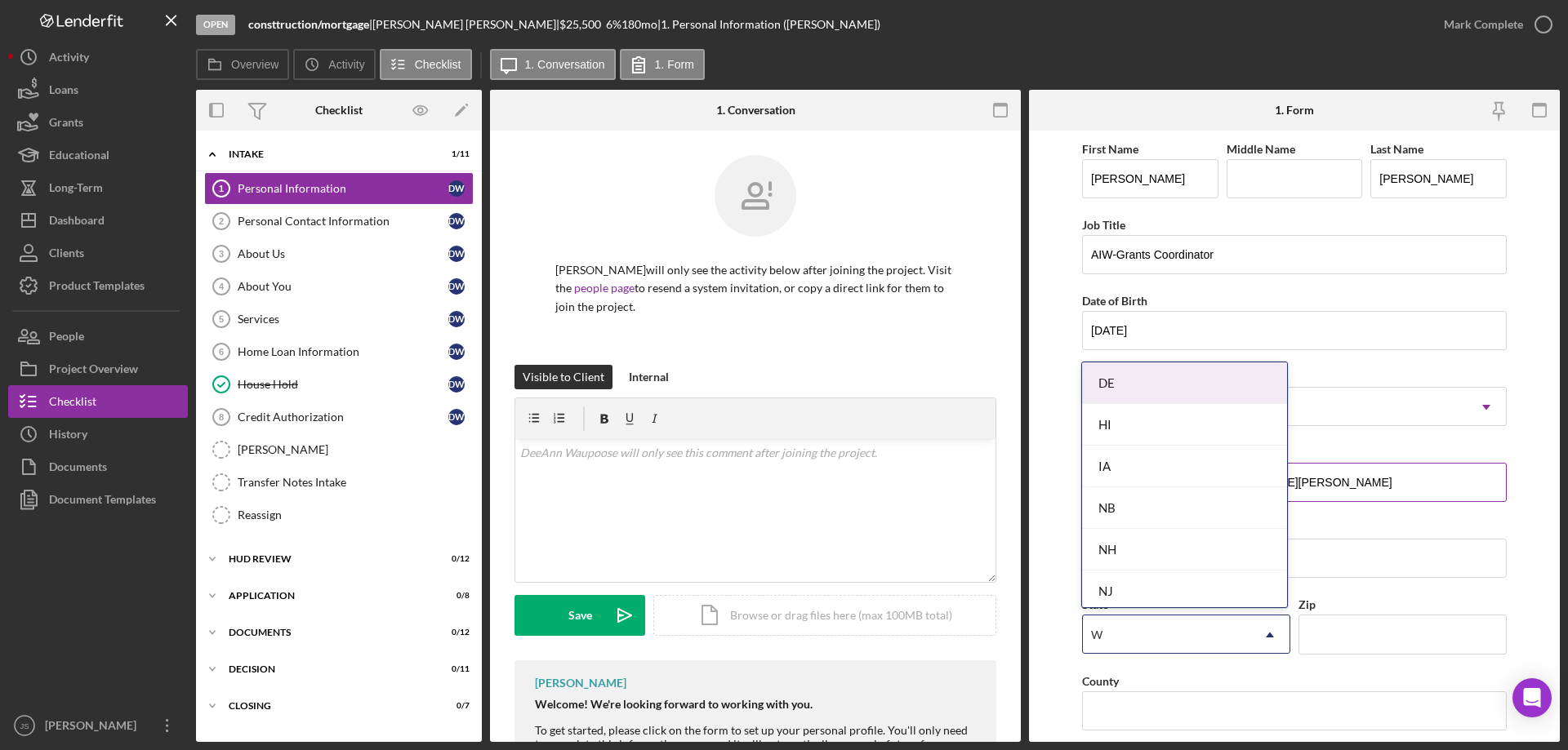
type input "WI"
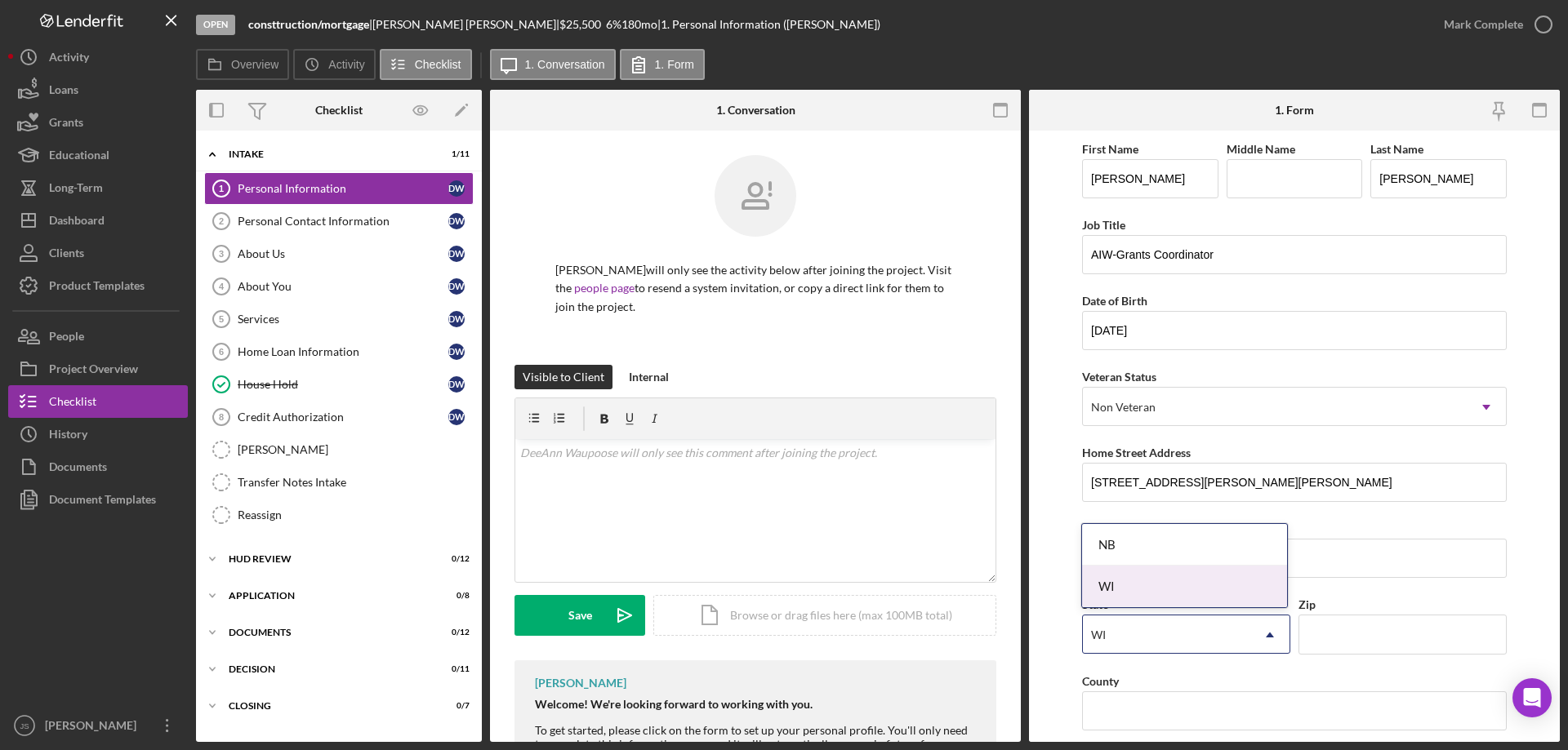
drag, startPoint x: 1131, startPoint y: 579, endPoint x: 1273, endPoint y: 632, distance: 151.6
click at [1132, 579] on div "WI" at bounding box center [1185, 587] width 205 height 42
click at [1328, 631] on input "Zip" at bounding box center [1403, 633] width 209 height 39
type input "54166"
click at [1137, 710] on input "County" at bounding box center [1295, 710] width 425 height 39
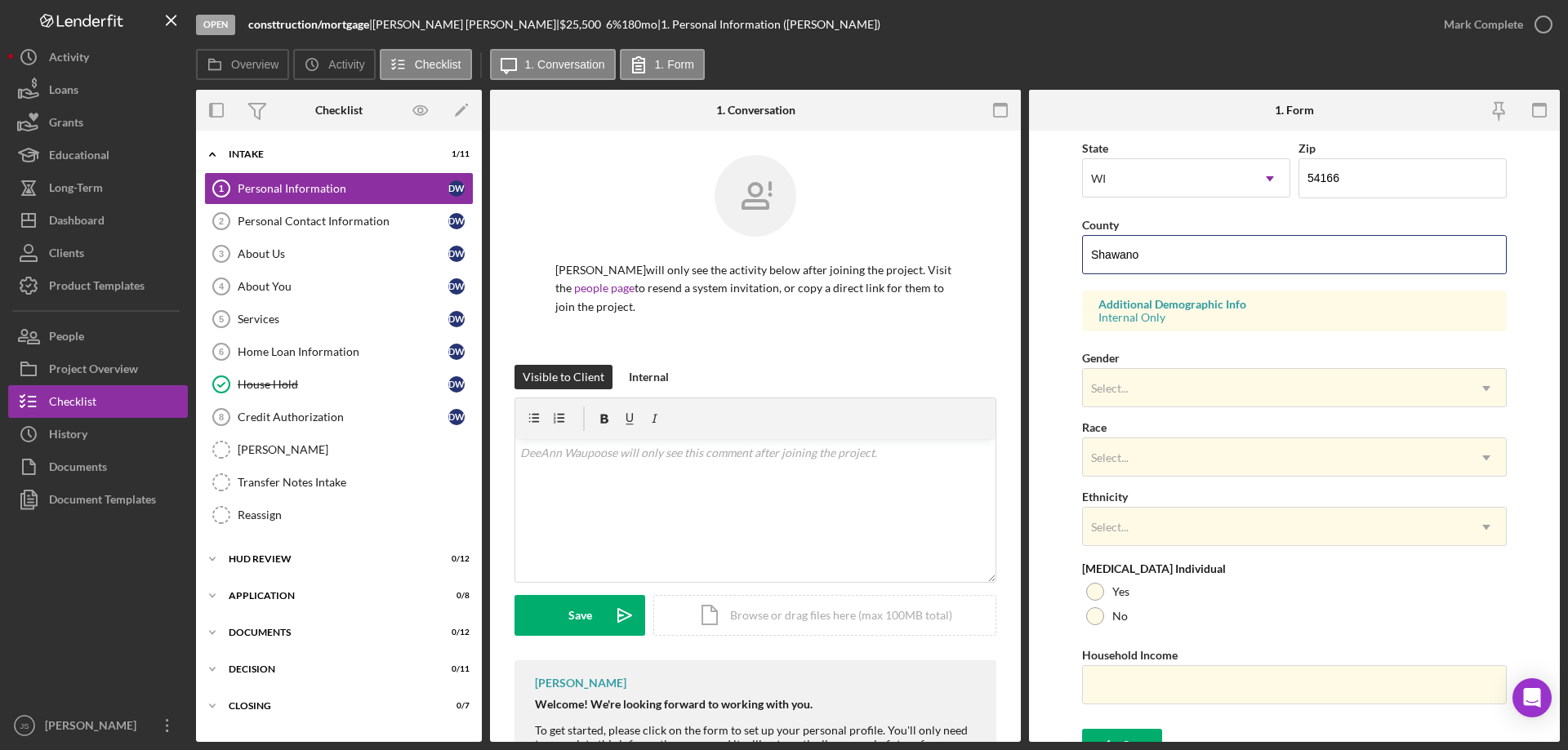
scroll to position [478, 0]
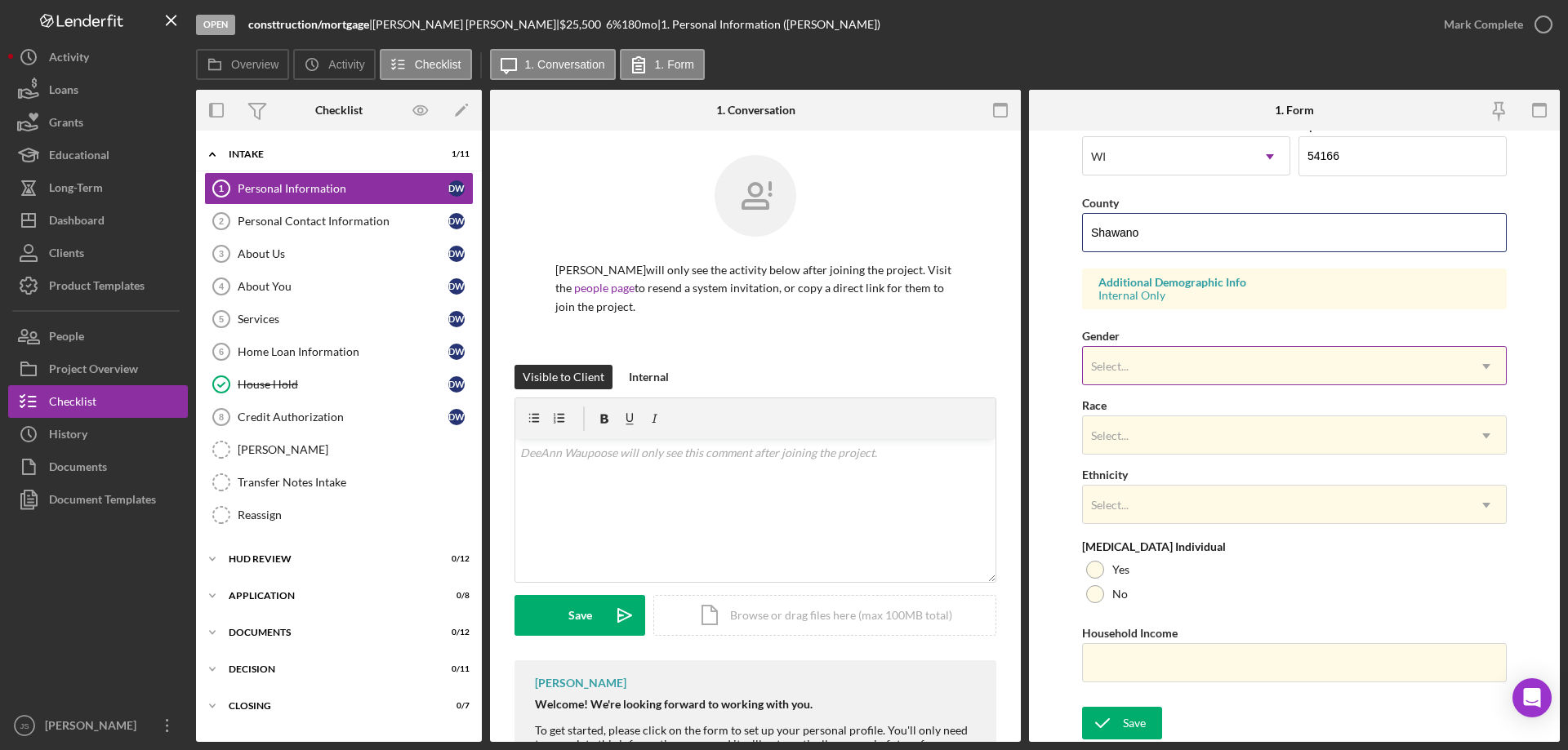
type input "Shawano"
click at [1146, 372] on div "Select..." at bounding box center [1275, 367] width 384 height 38
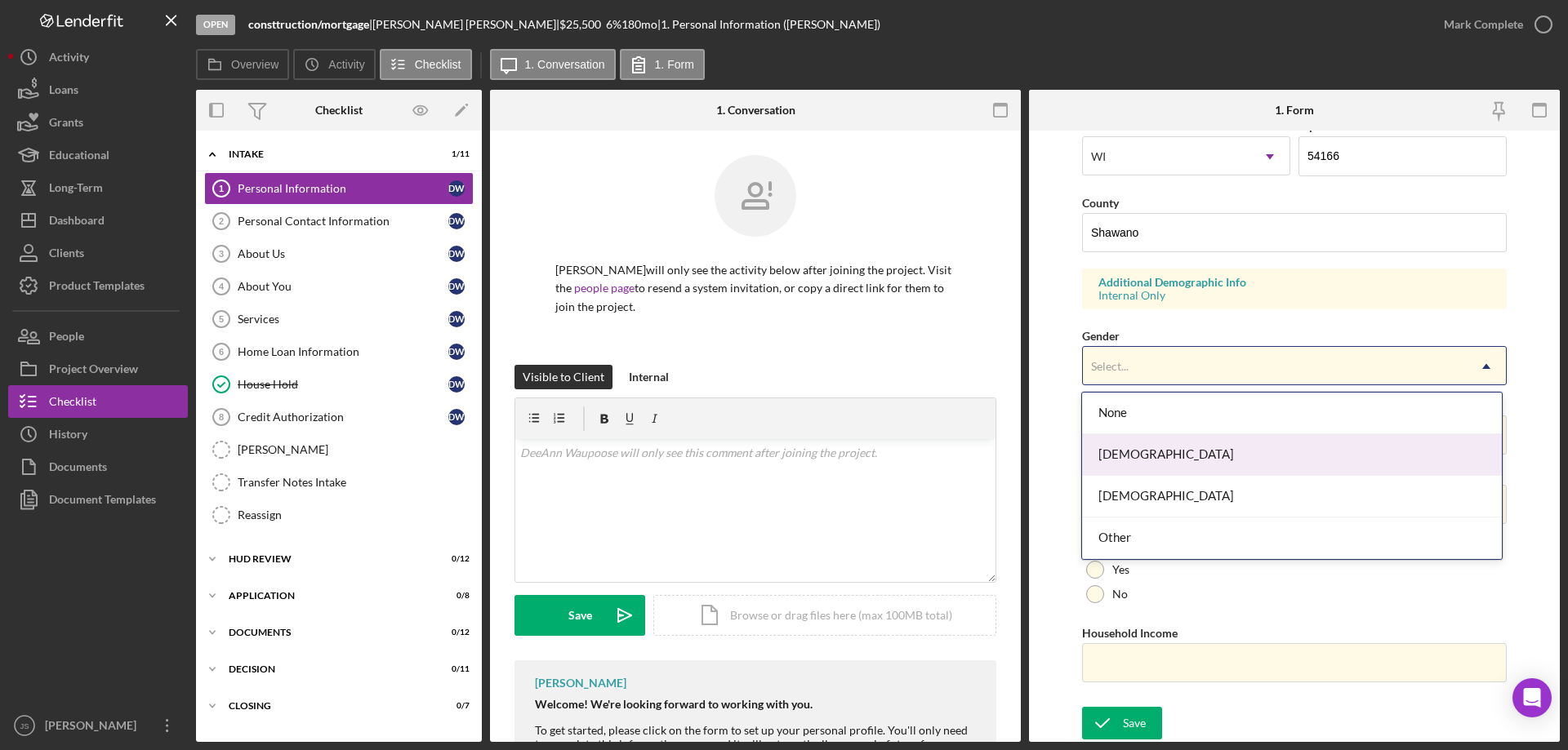
click at [1132, 448] on div "[DEMOGRAPHIC_DATA]" at bounding box center [1292, 455] width 419 height 42
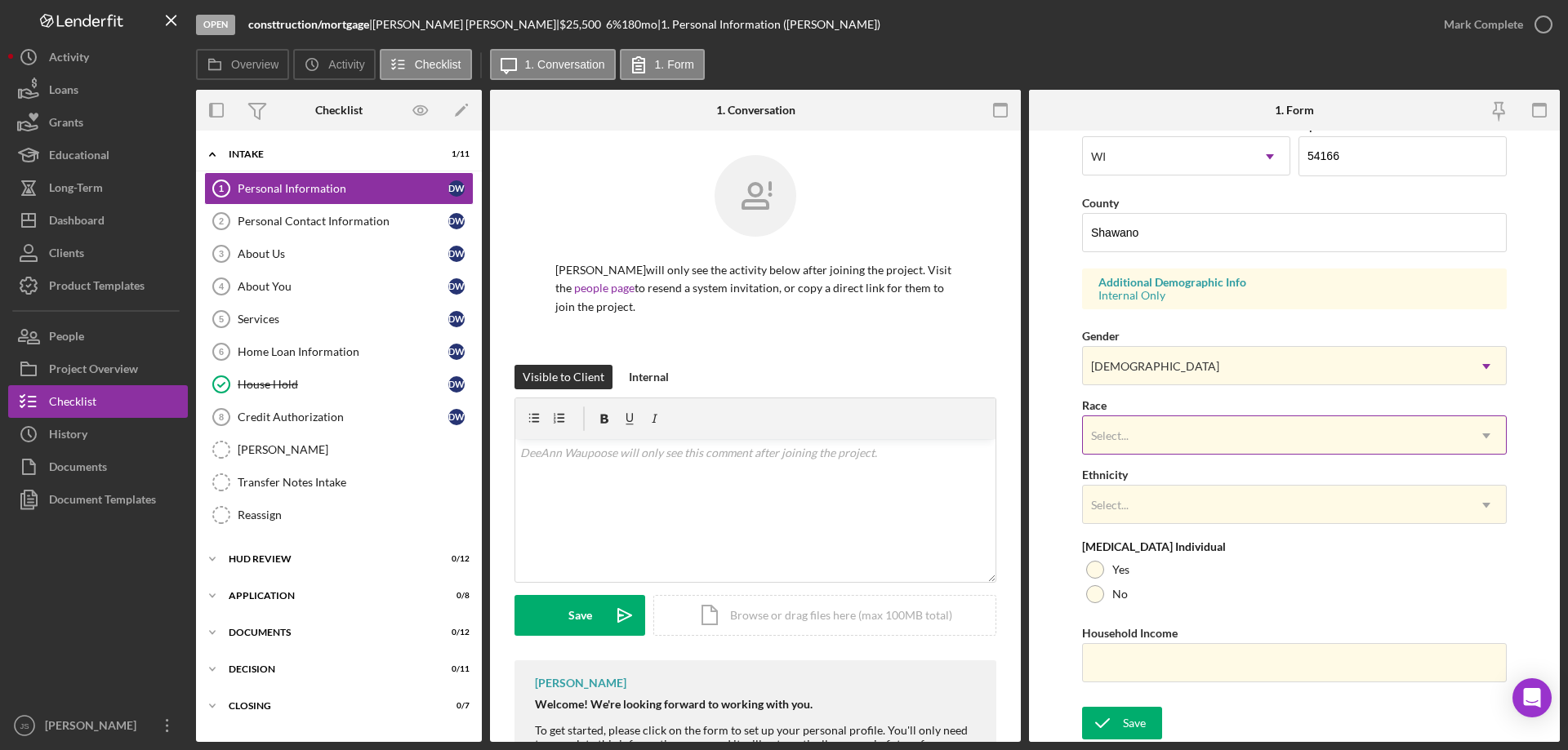
click at [1144, 431] on div "Select..." at bounding box center [1275, 436] width 384 height 38
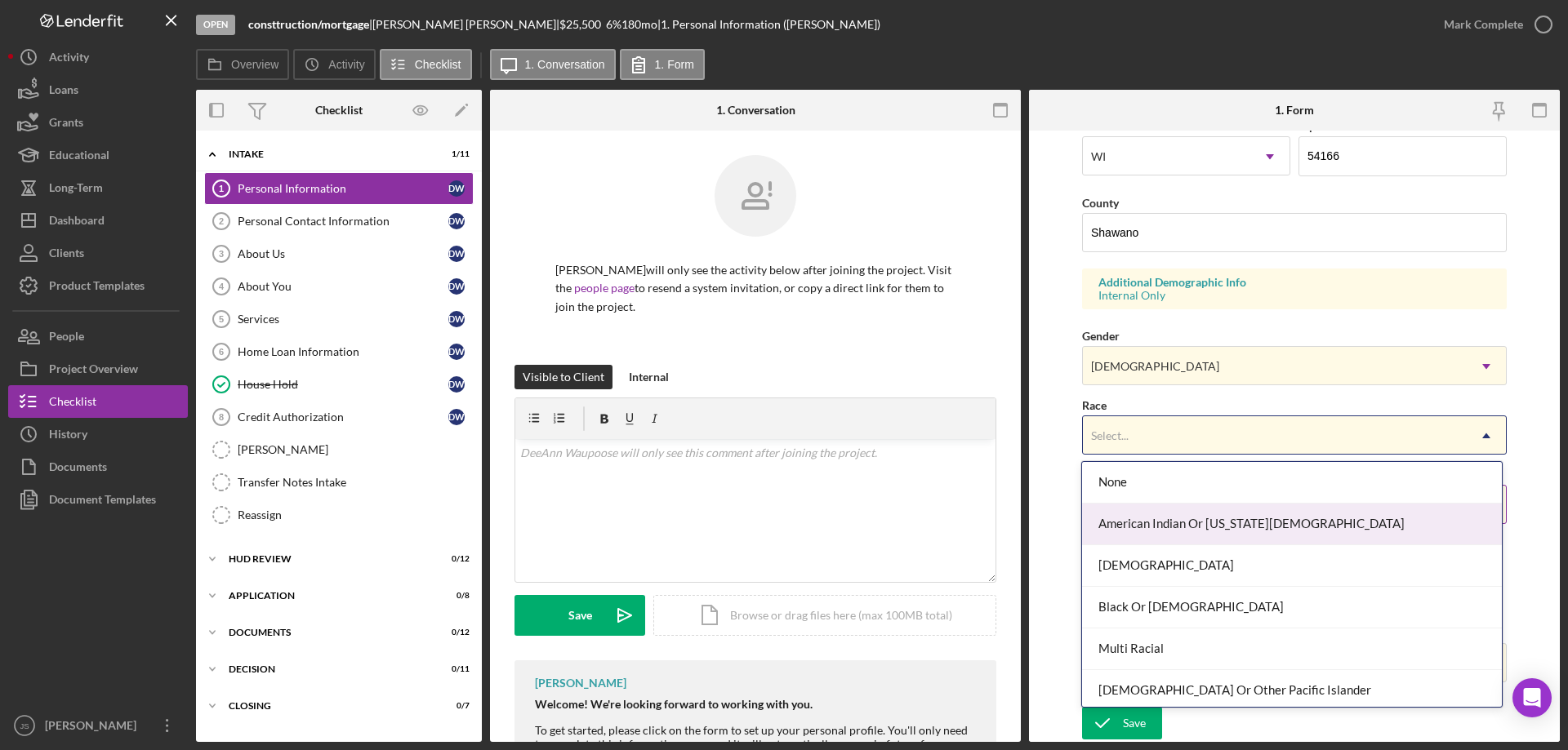
click at [1153, 517] on div "American Indian Or [US_STATE][DEMOGRAPHIC_DATA]" at bounding box center [1292, 524] width 419 height 42
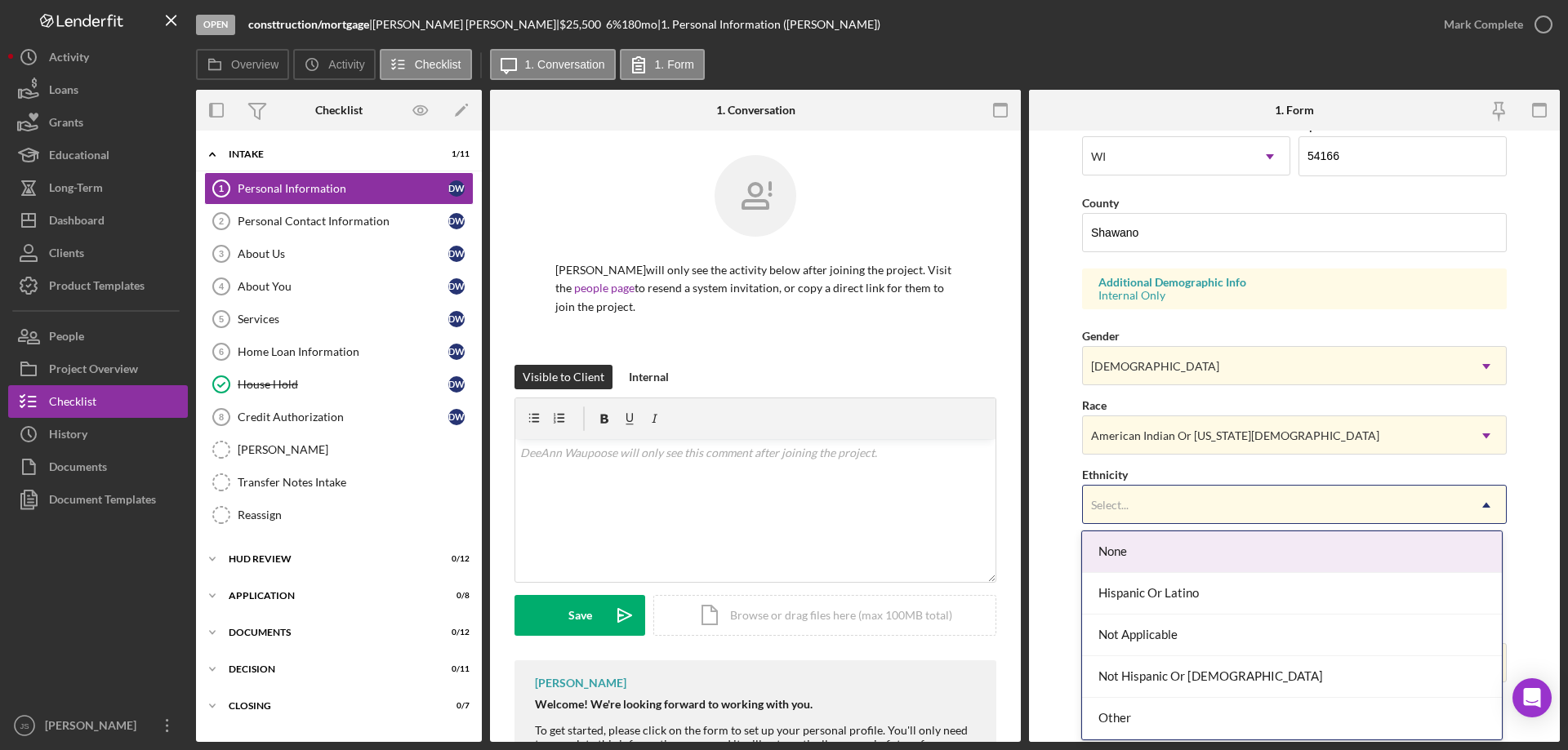
click at [1144, 505] on div "Select..." at bounding box center [1275, 505] width 384 height 38
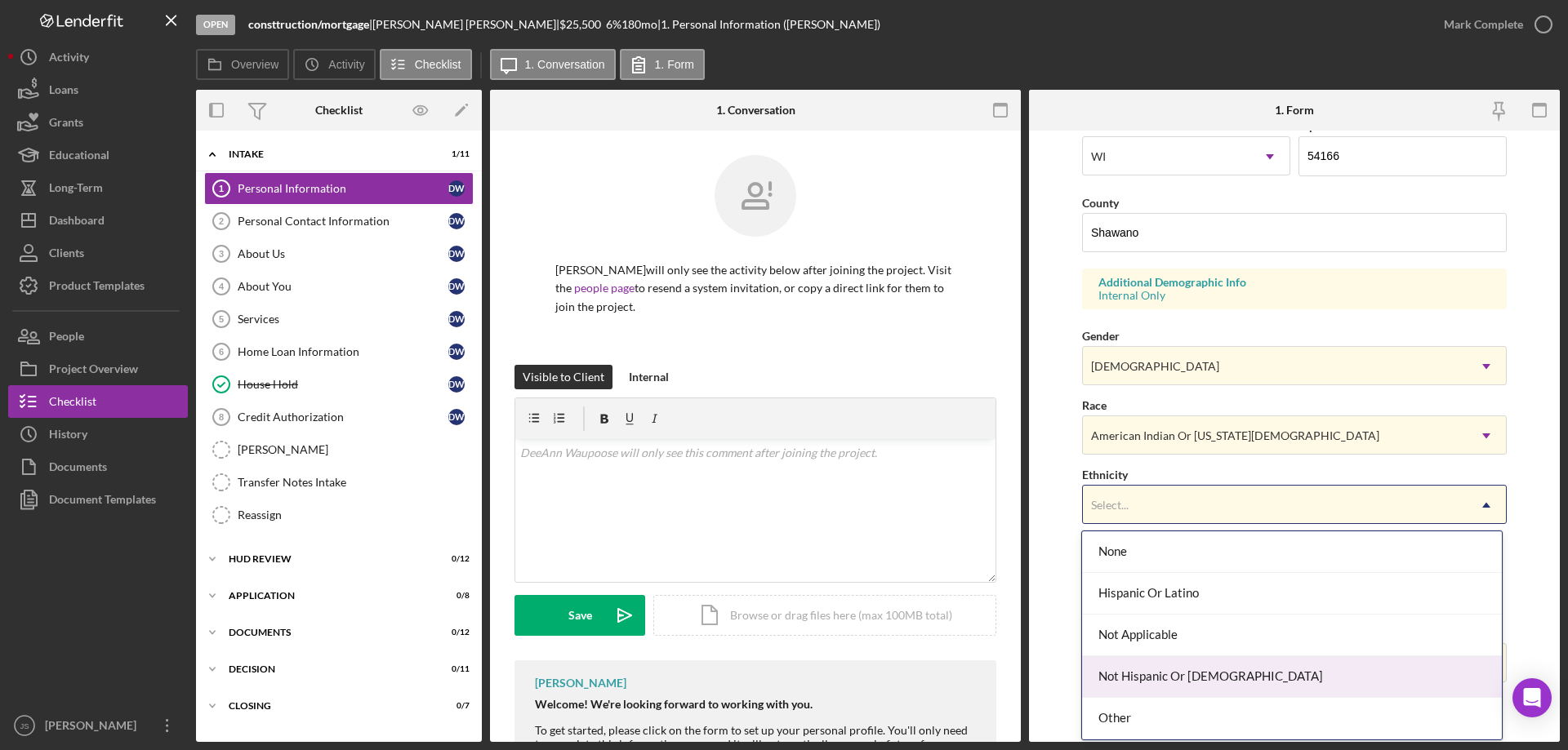
click at [1240, 677] on div "Not Hispanic Or [DEMOGRAPHIC_DATA]" at bounding box center [1292, 677] width 419 height 42
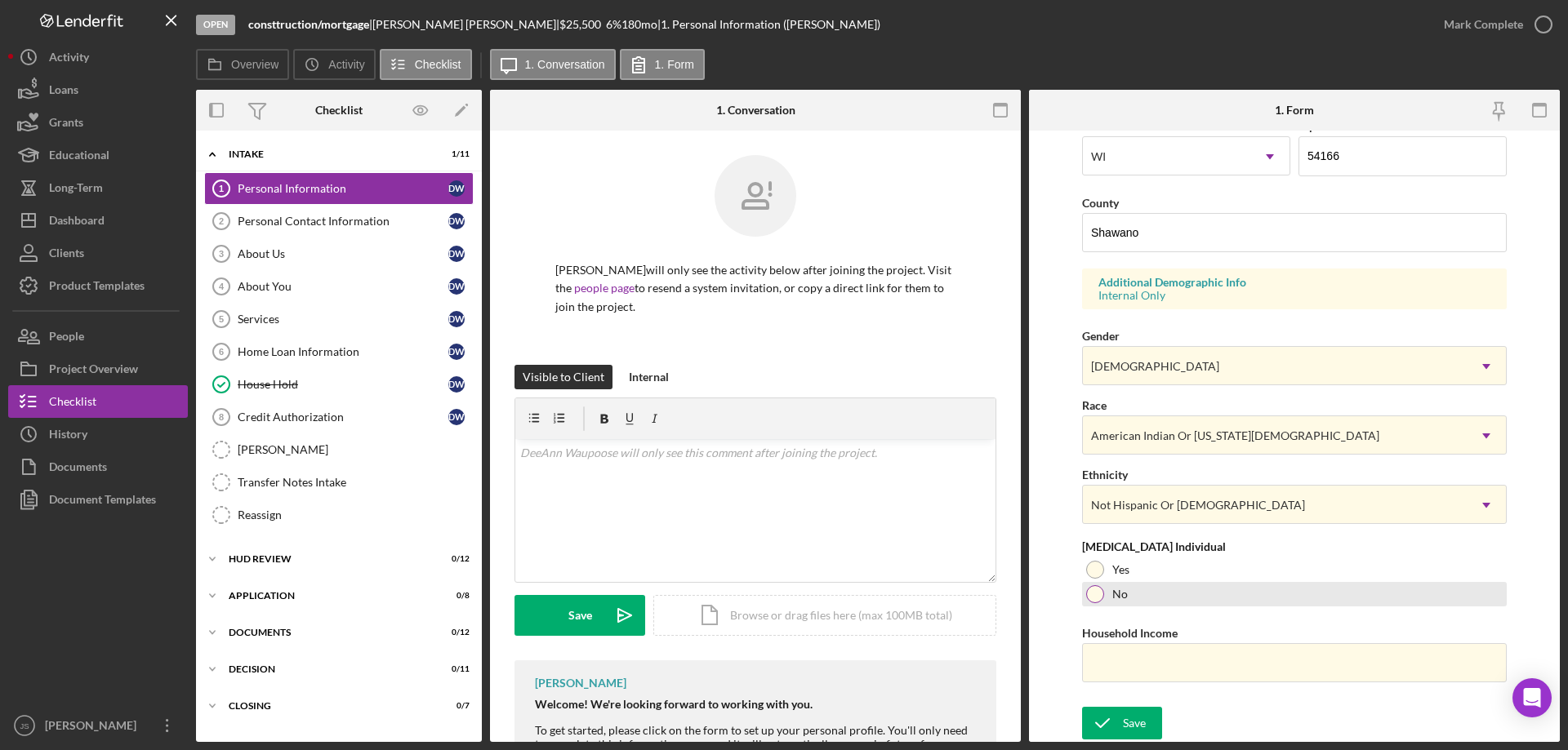
click at [1094, 595] on div at bounding box center [1095, 594] width 18 height 18
click at [1116, 661] on input "Household Income" at bounding box center [1295, 662] width 425 height 39
type input "$200,000"
click at [1129, 730] on div "Save" at bounding box center [1134, 723] width 23 height 32
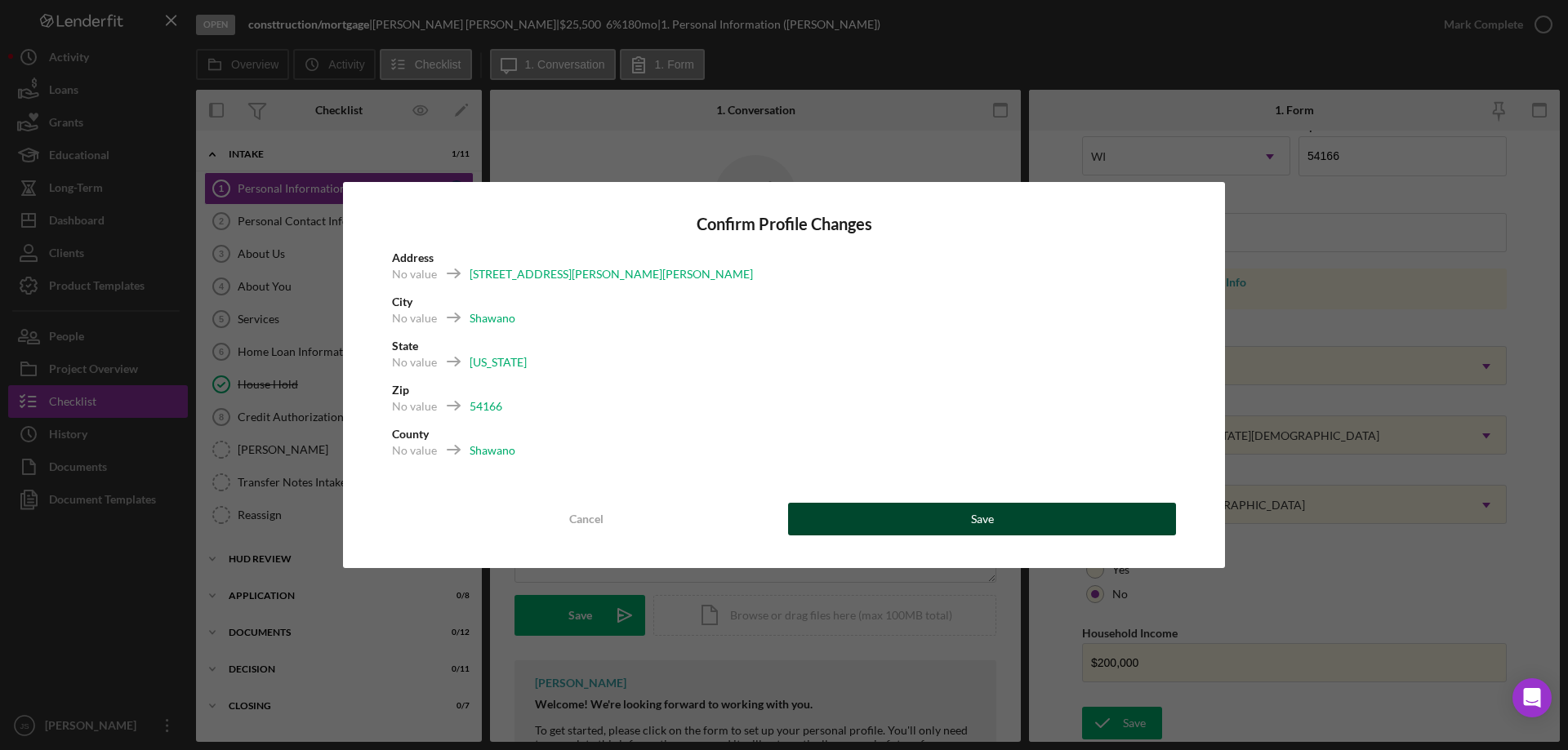
click at [1084, 507] on button "Save" at bounding box center [982, 519] width 388 height 32
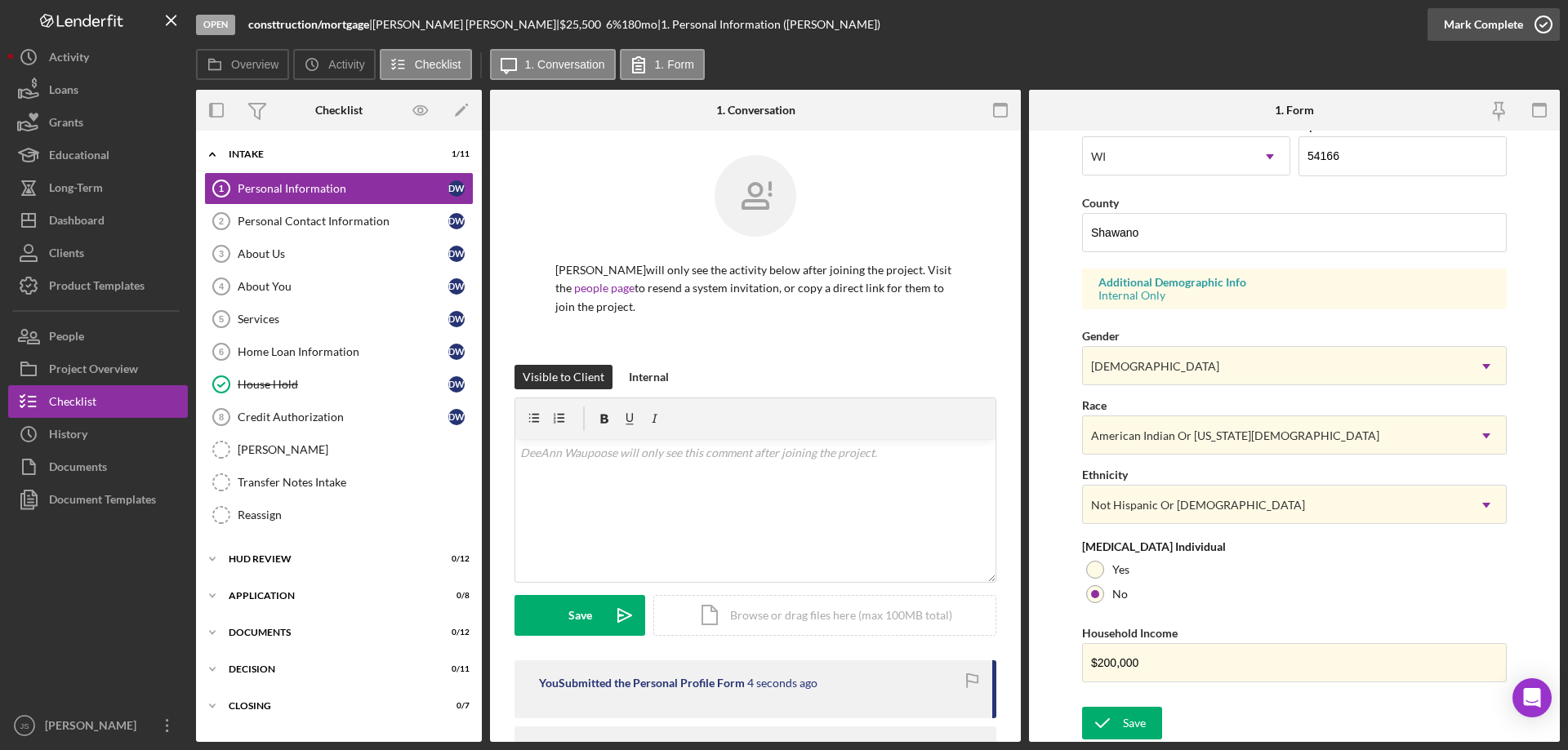
click at [1542, 25] on icon "button" at bounding box center [1543, 24] width 41 height 41
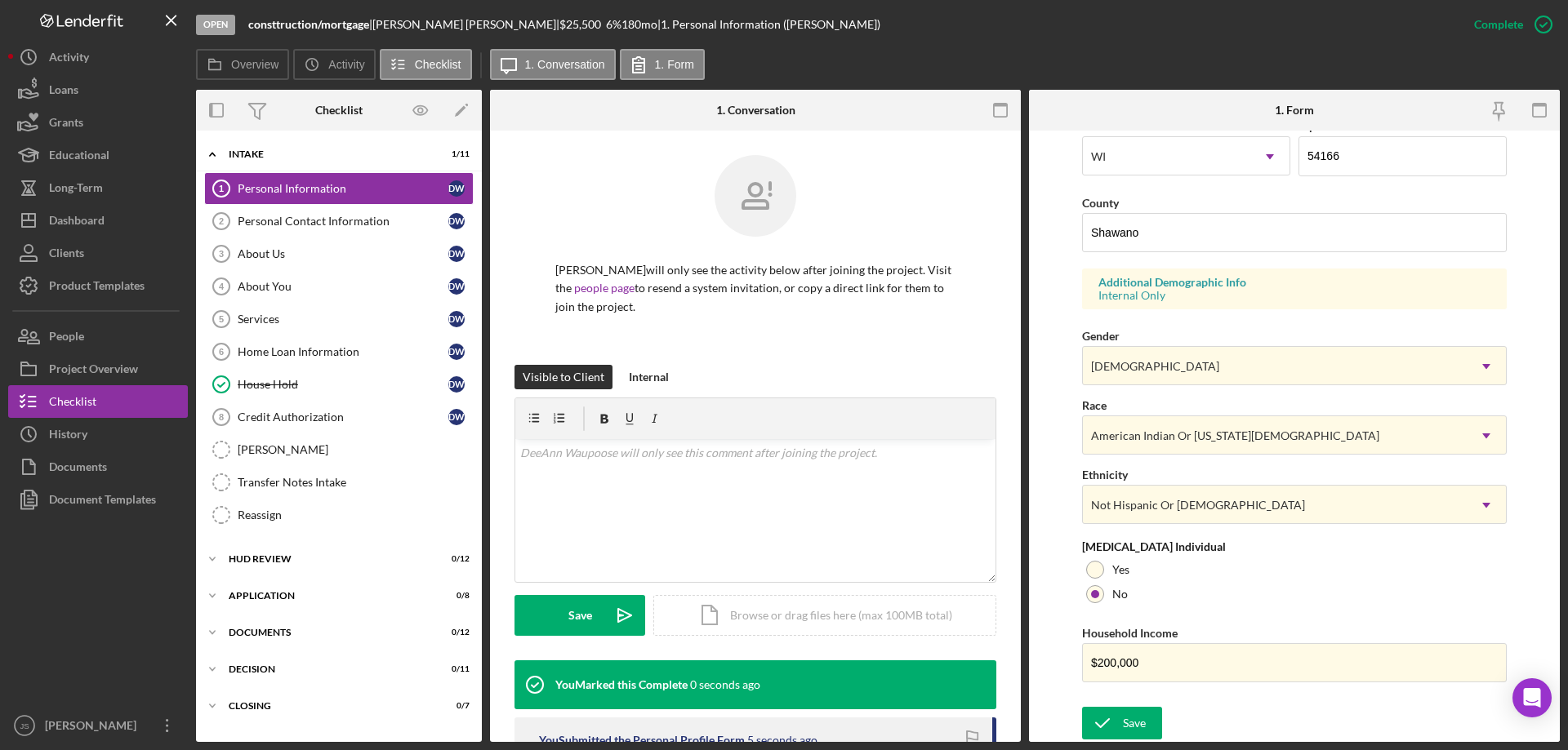
scroll to position [150, 0]
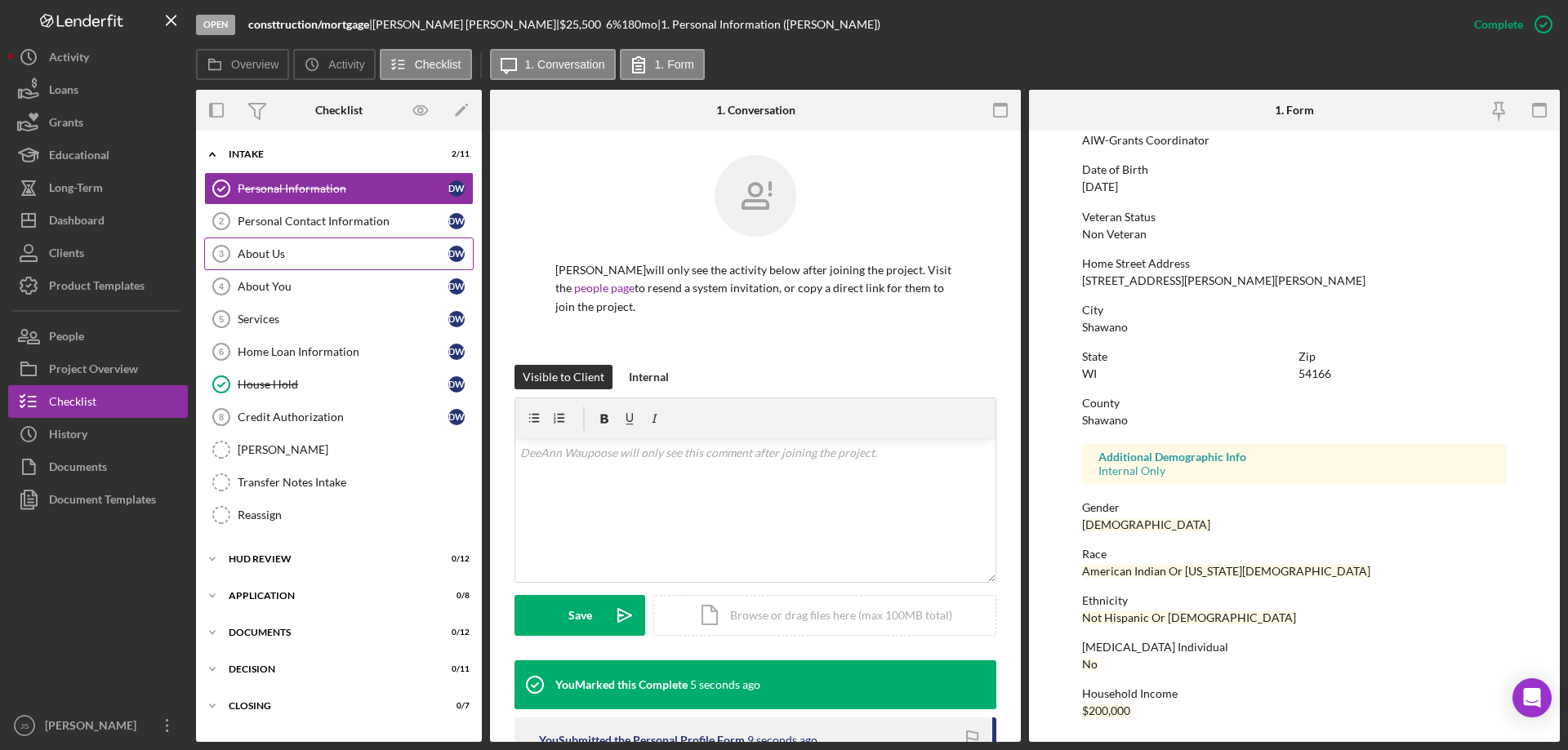
click at [271, 258] on div "About Us" at bounding box center [343, 254] width 211 height 13
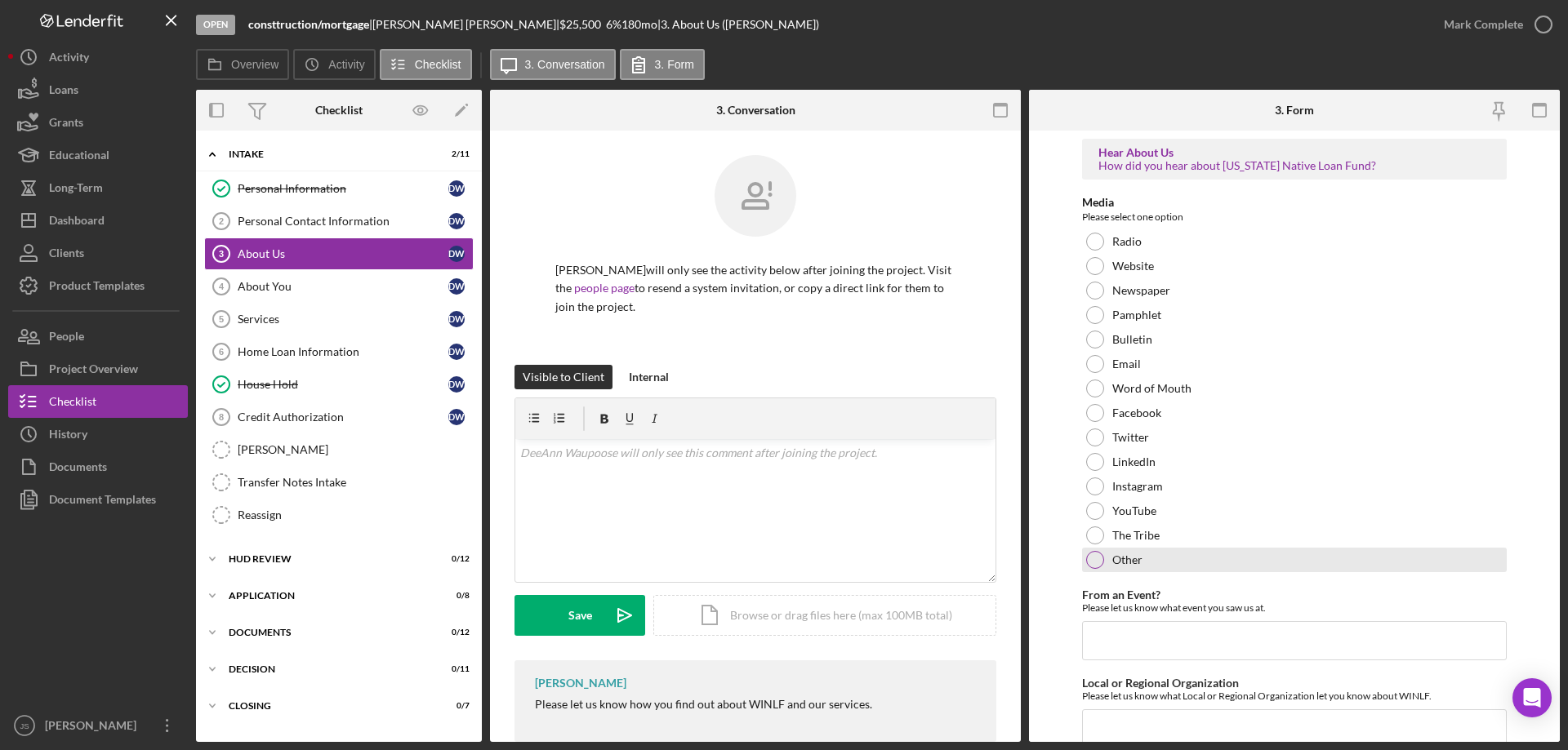
drag, startPoint x: 1093, startPoint y: 531, endPoint x: 1136, endPoint y: 551, distance: 47.4
click at [1095, 531] on div at bounding box center [1095, 535] width 18 height 18
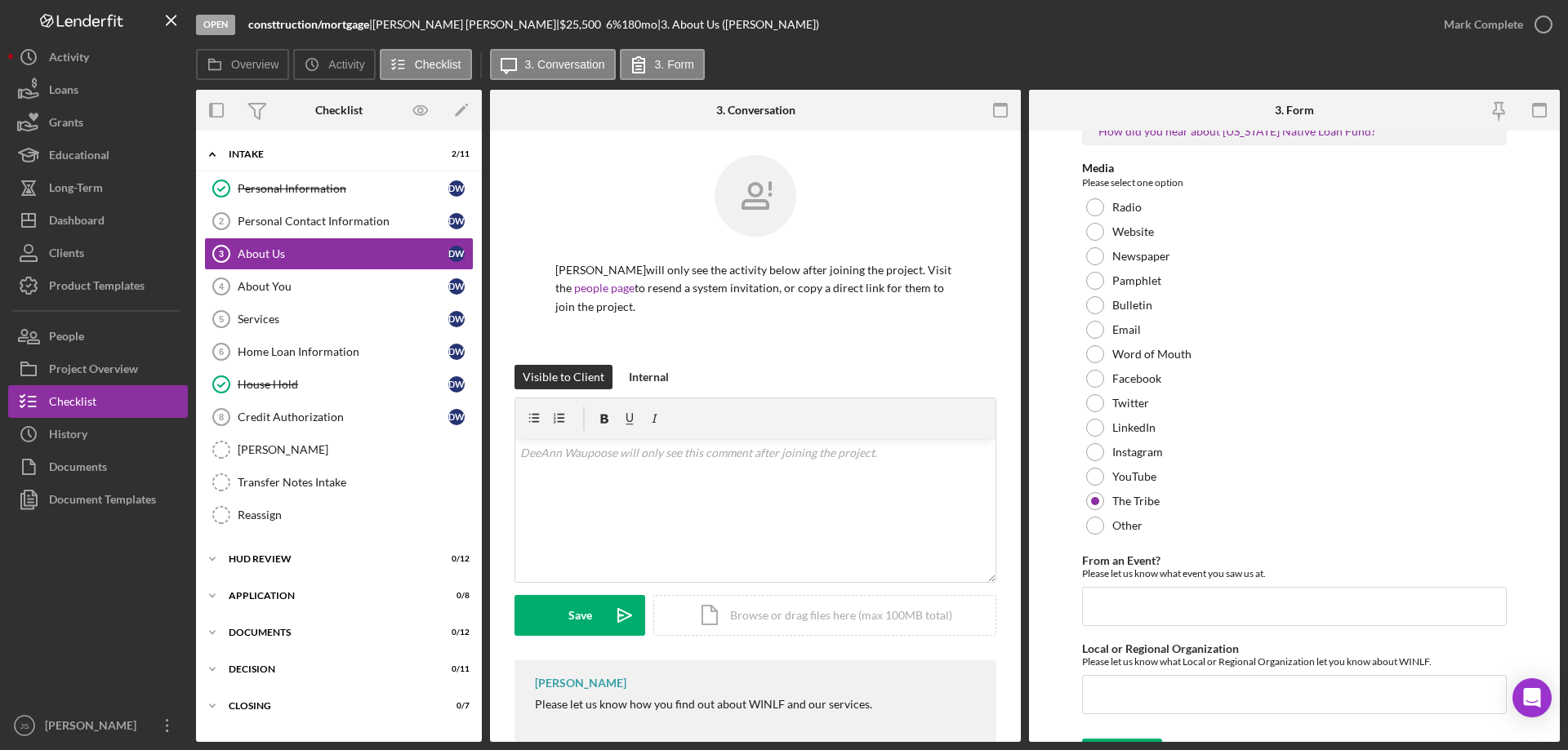
scroll to position [67, 0]
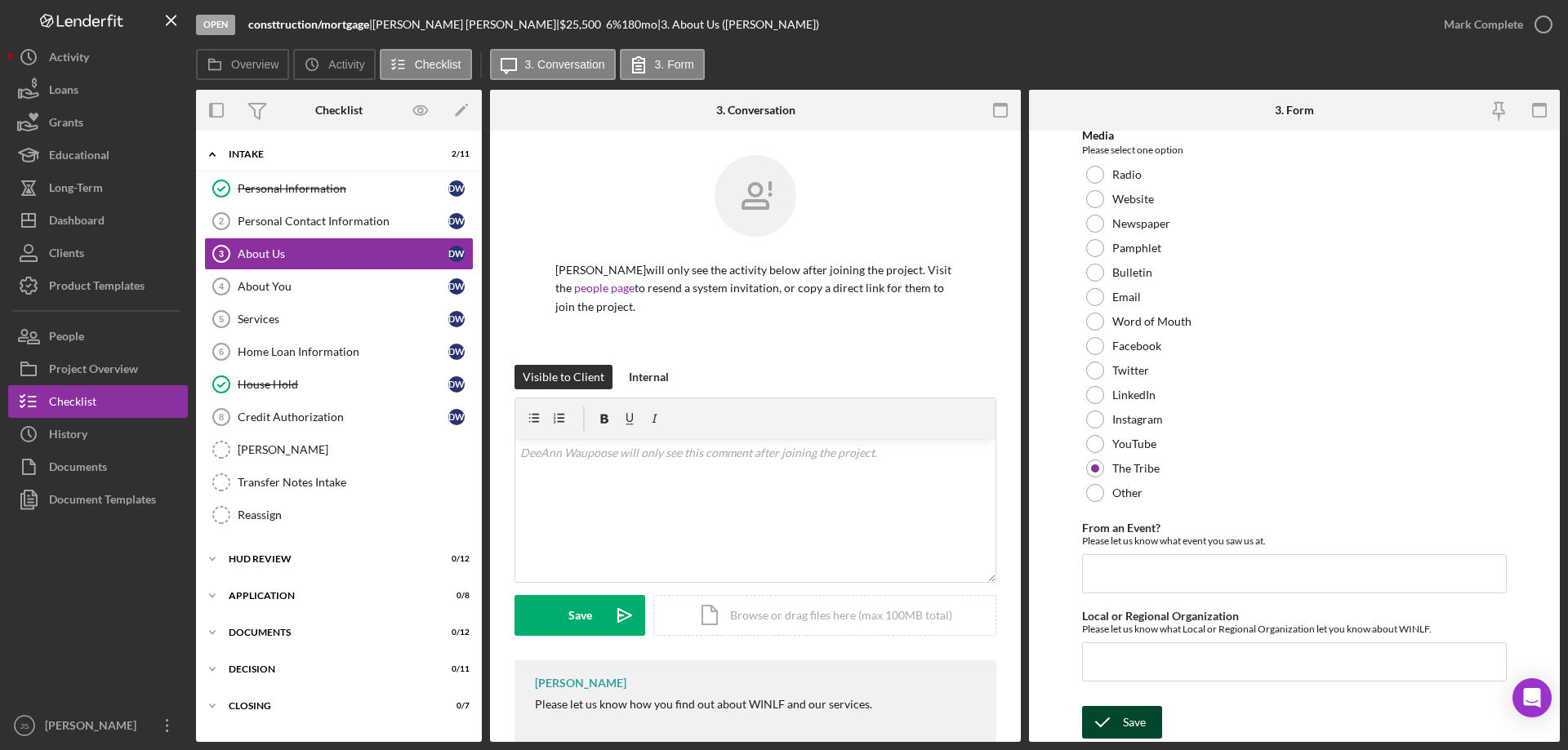
click at [1113, 723] on icon "submit" at bounding box center [1102, 722] width 41 height 41
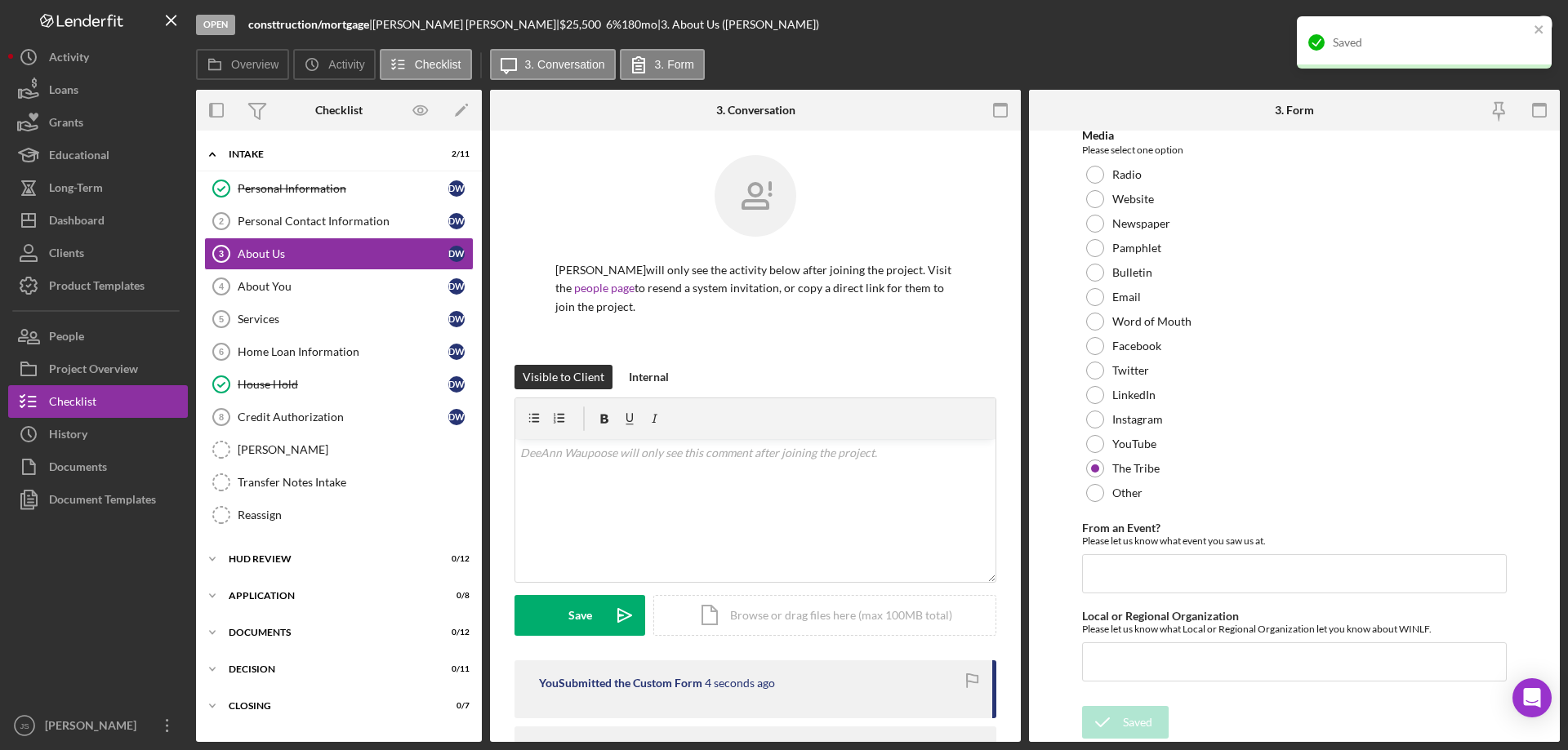
click at [1153, 27] on div "Open consttruction/mortgage | [PERSON_NAME] | $25,500 $25,500 6 % 180 mo | 3. A…" at bounding box center [812, 25] width 1231 height 49
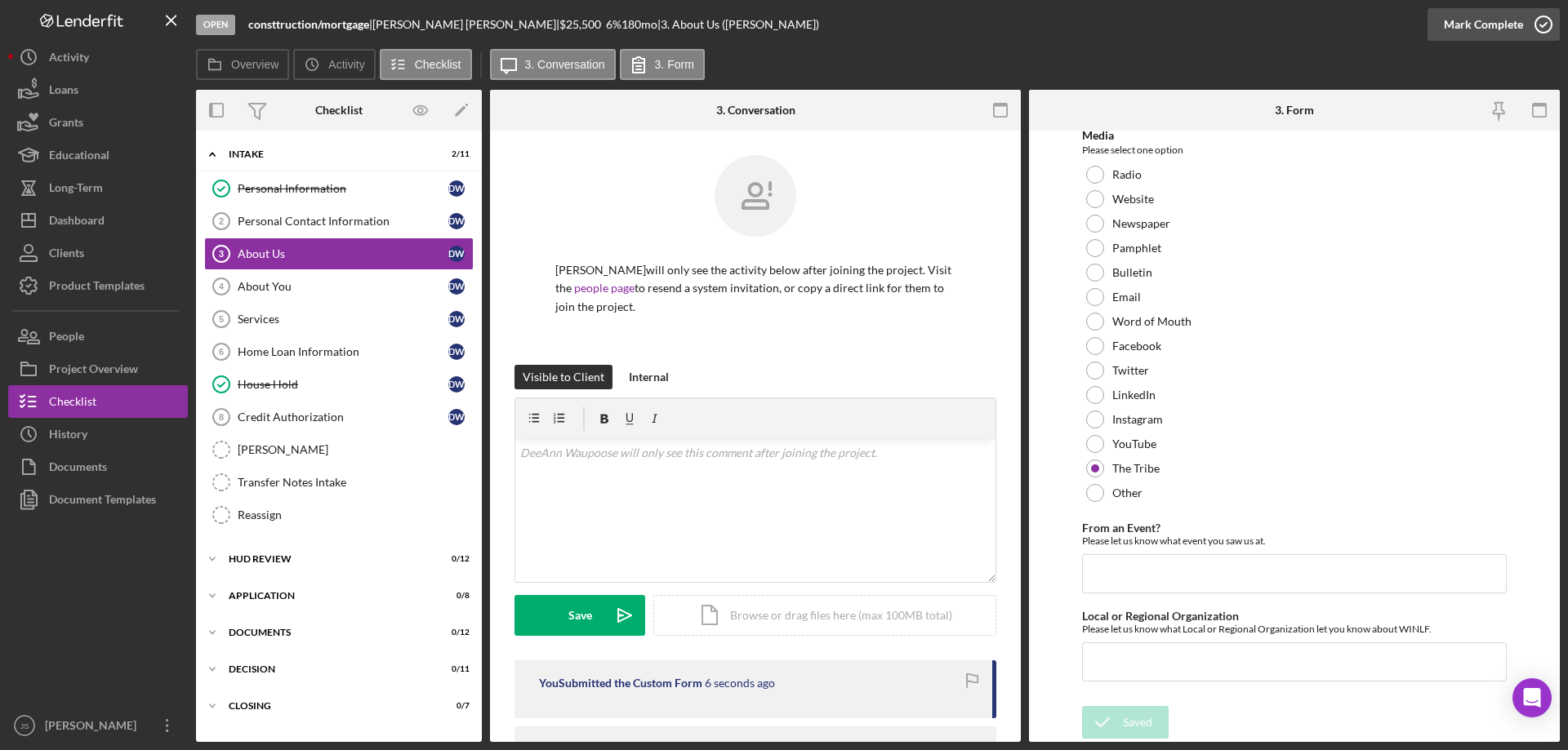
click at [1542, 24] on icon "button" at bounding box center [1543, 24] width 41 height 41
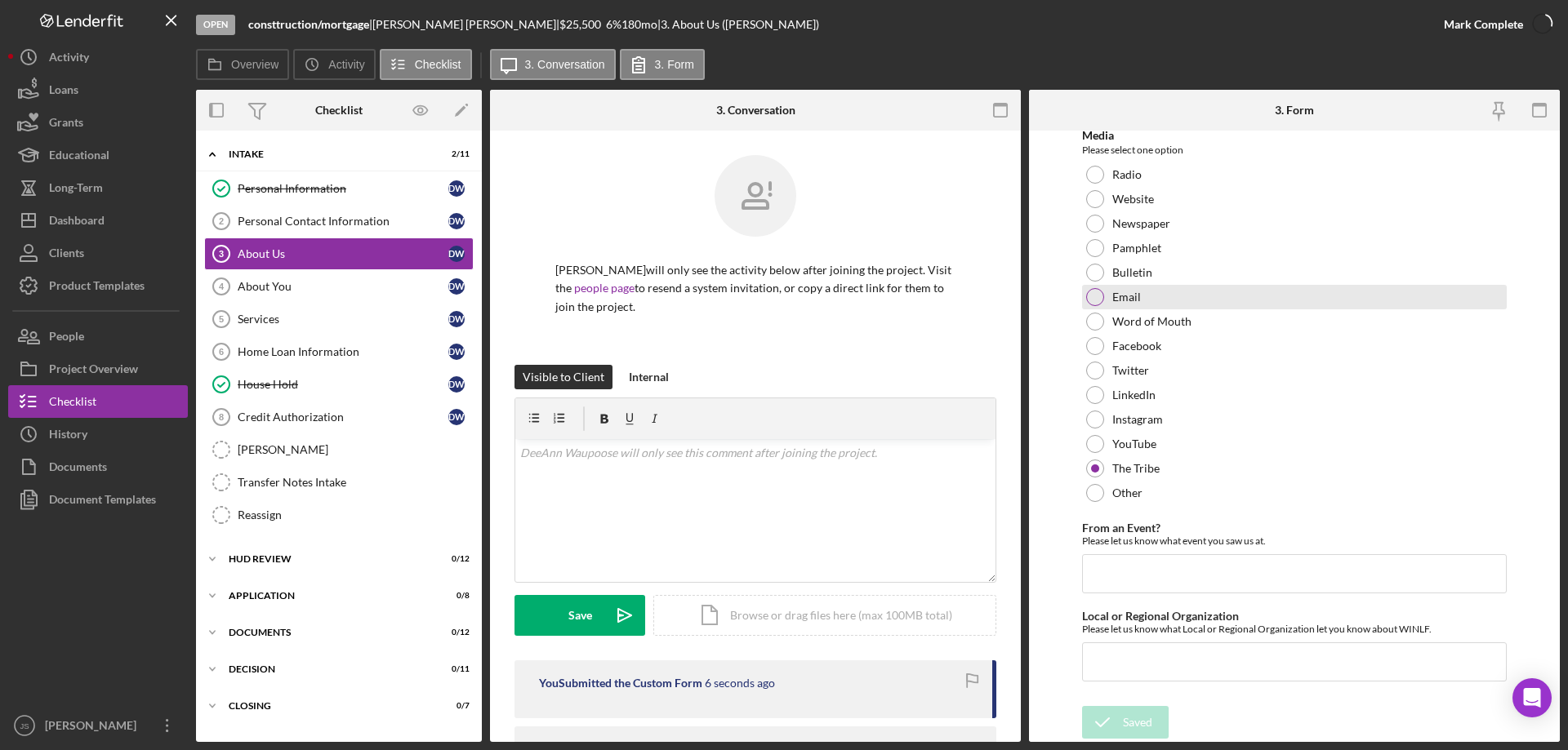
scroll to position [132, 0]
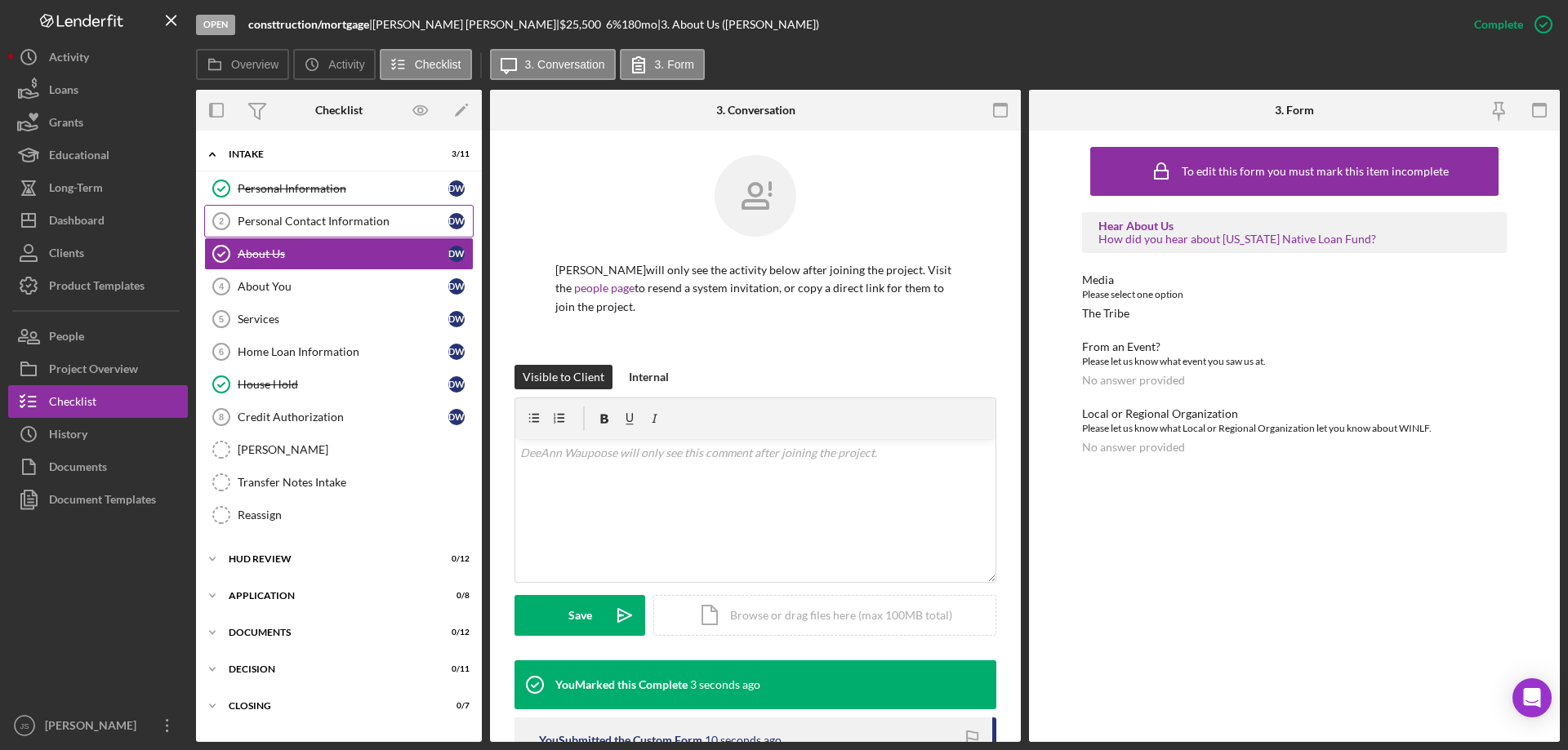
click at [323, 220] on div "Personal Contact Information" at bounding box center [343, 221] width 211 height 13
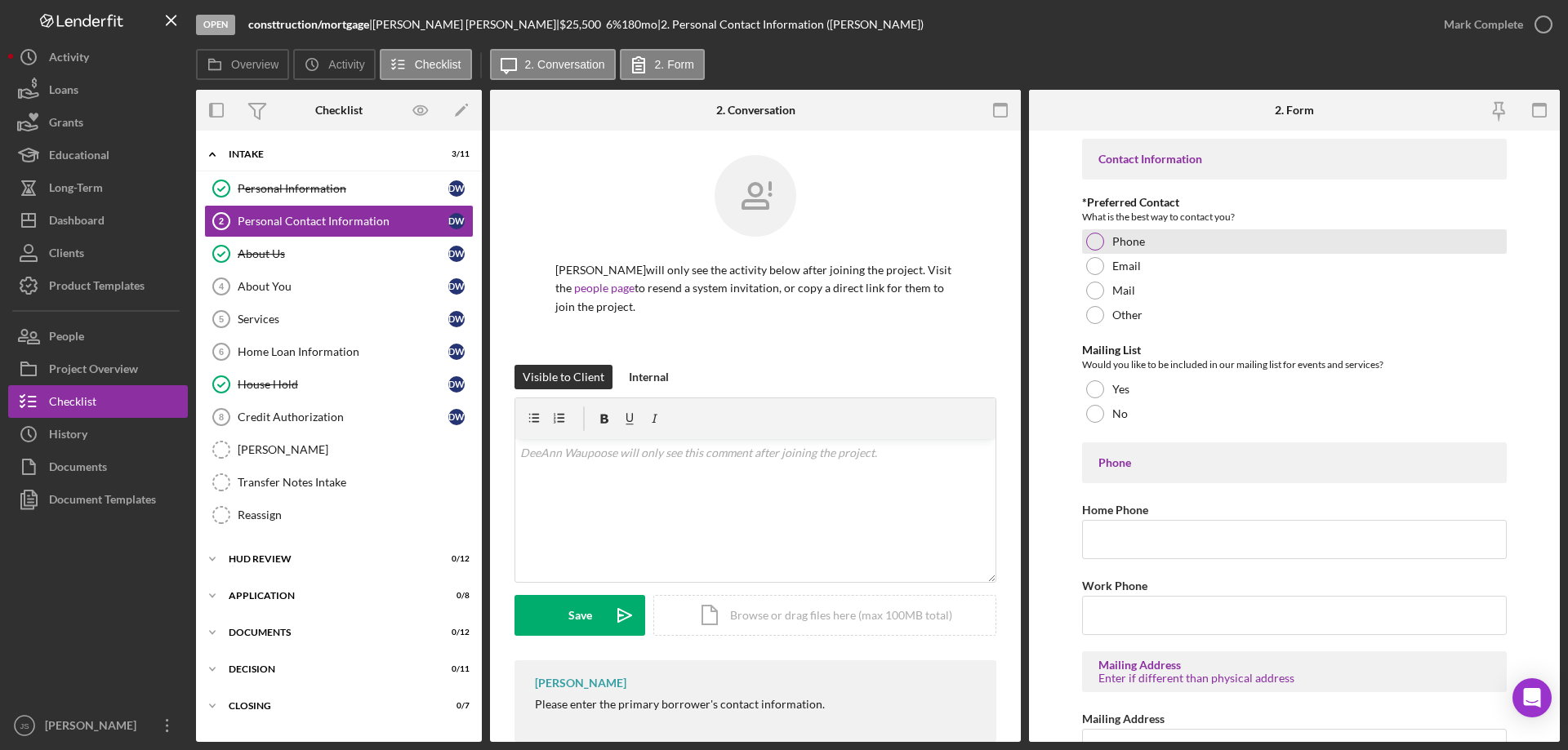
click at [1096, 238] on div at bounding box center [1095, 241] width 18 height 18
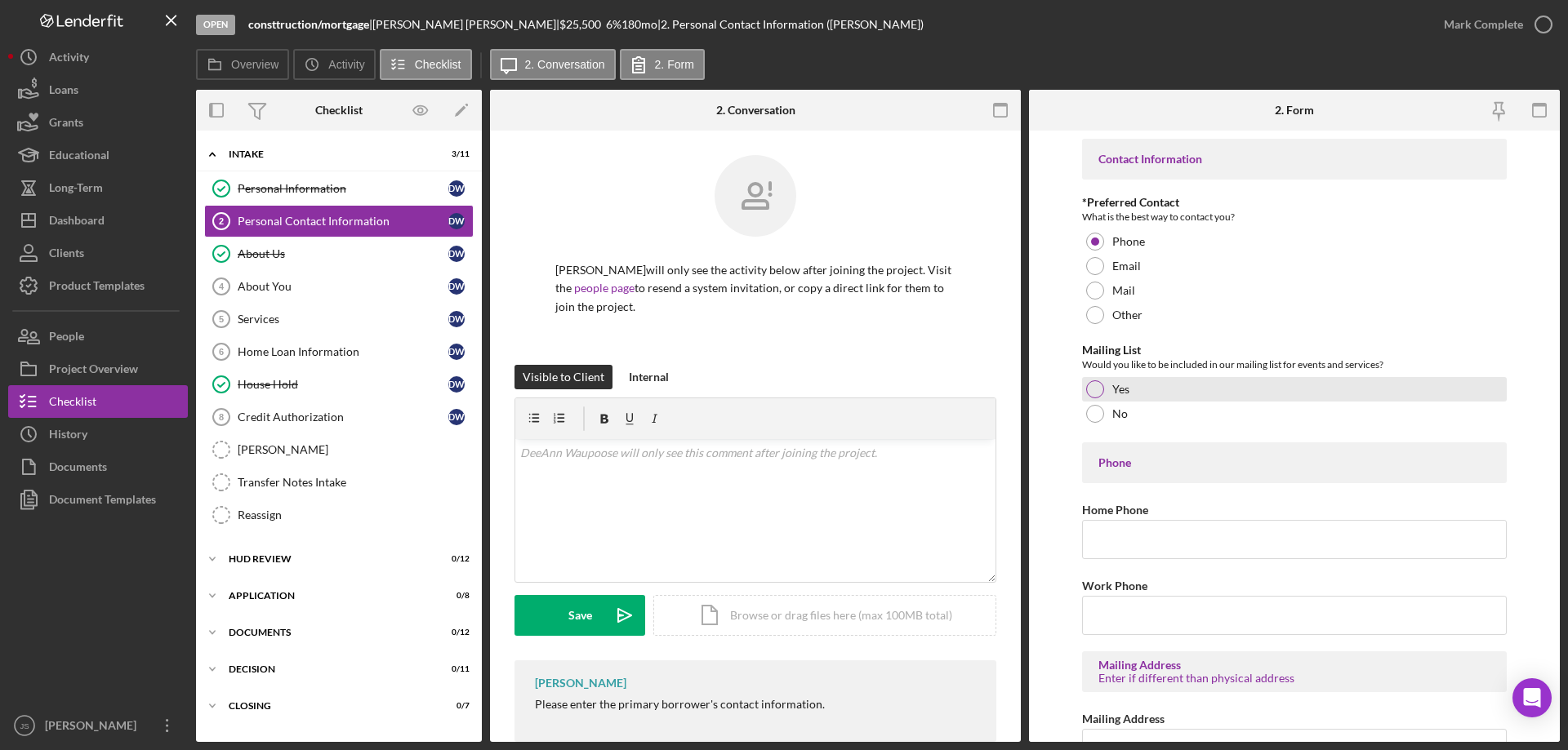
click at [1101, 389] on div at bounding box center [1095, 389] width 18 height 18
click at [1116, 543] on input "Home Phone" at bounding box center [1295, 539] width 425 height 39
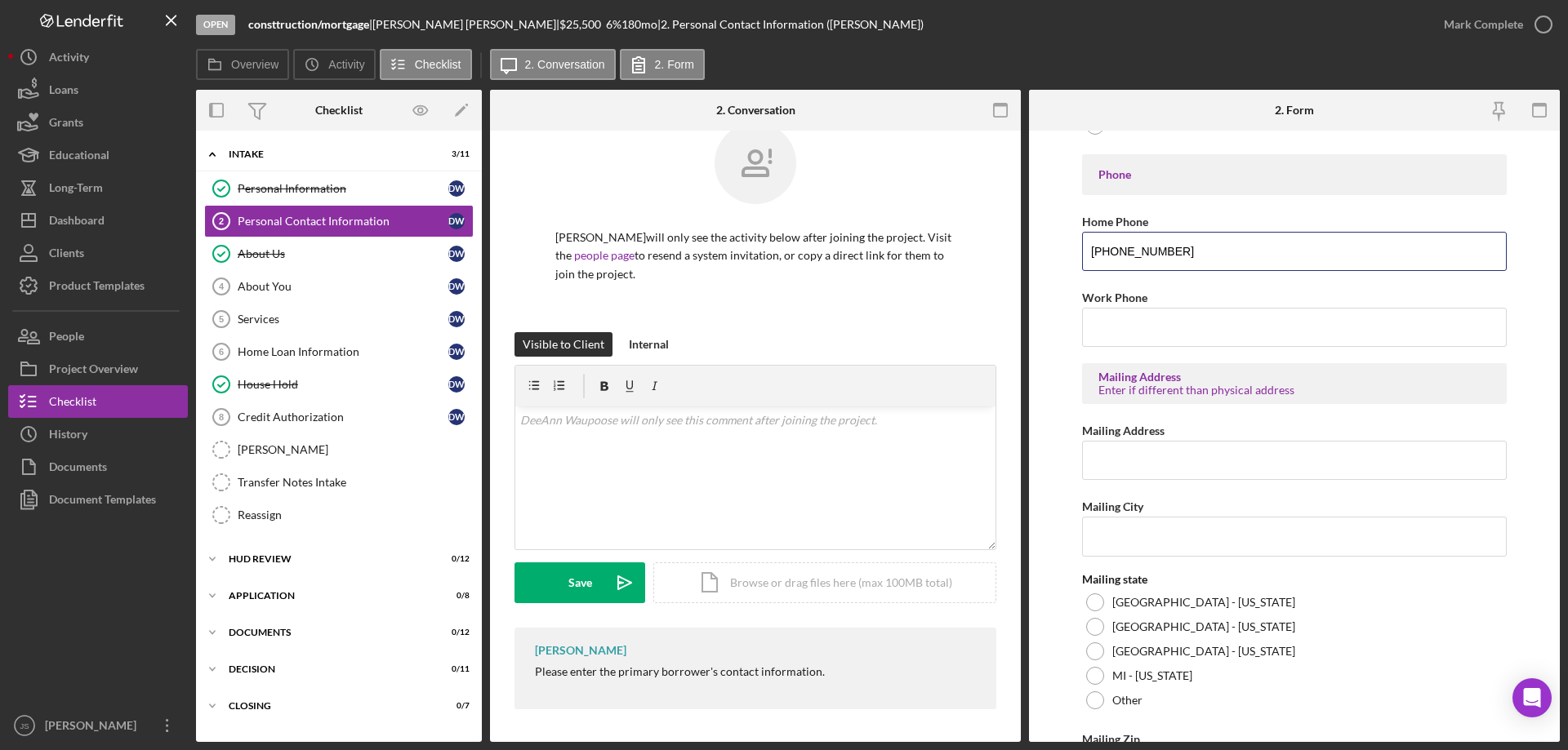
scroll to position [326, 0]
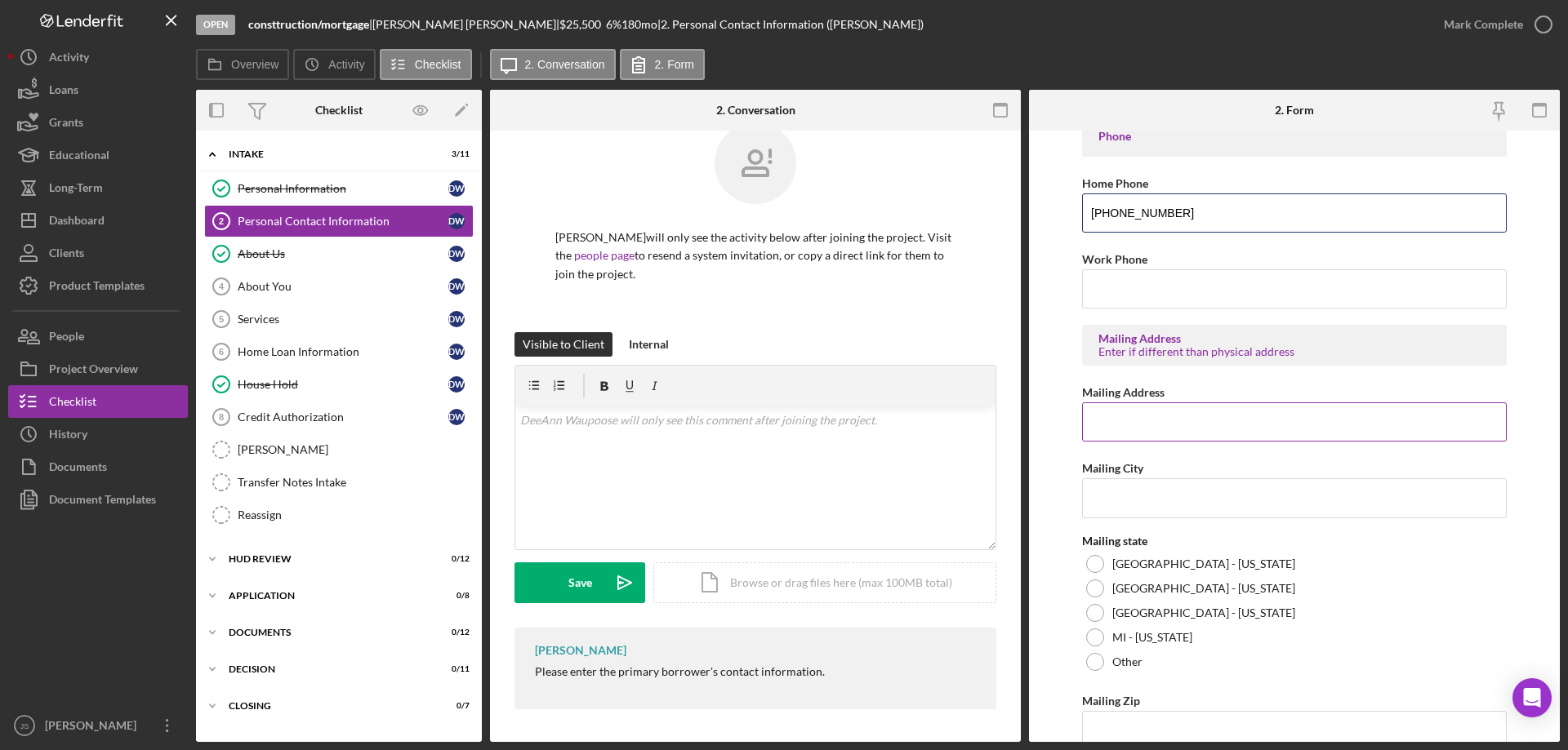
type input "[PHONE_NUMBER]"
click at [1143, 424] on input "Mailing Address" at bounding box center [1295, 421] width 425 height 39
type input "[STREET_ADDRESS][PERSON_NAME]"
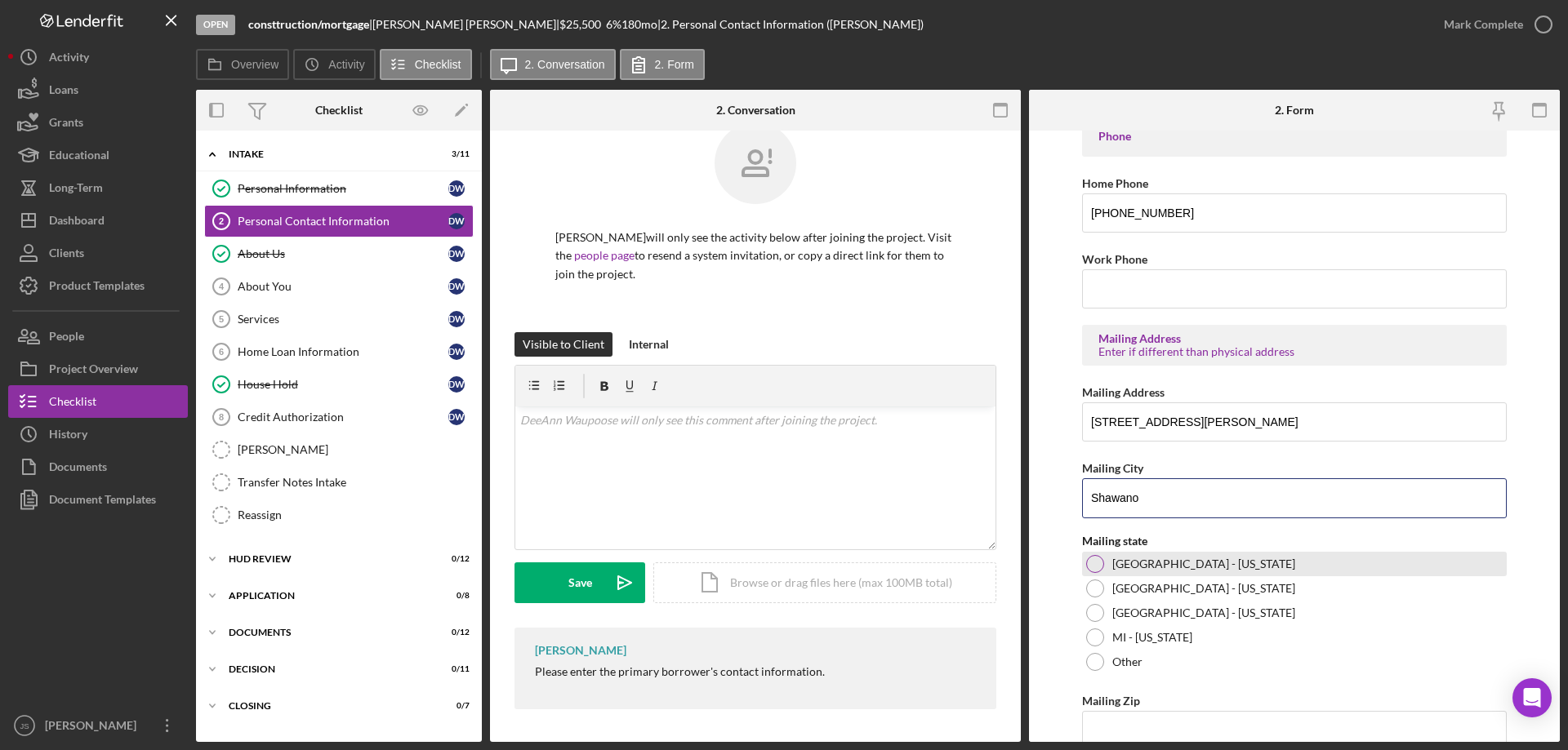
type input "Shawano"
click at [1095, 562] on div at bounding box center [1095, 563] width 18 height 18
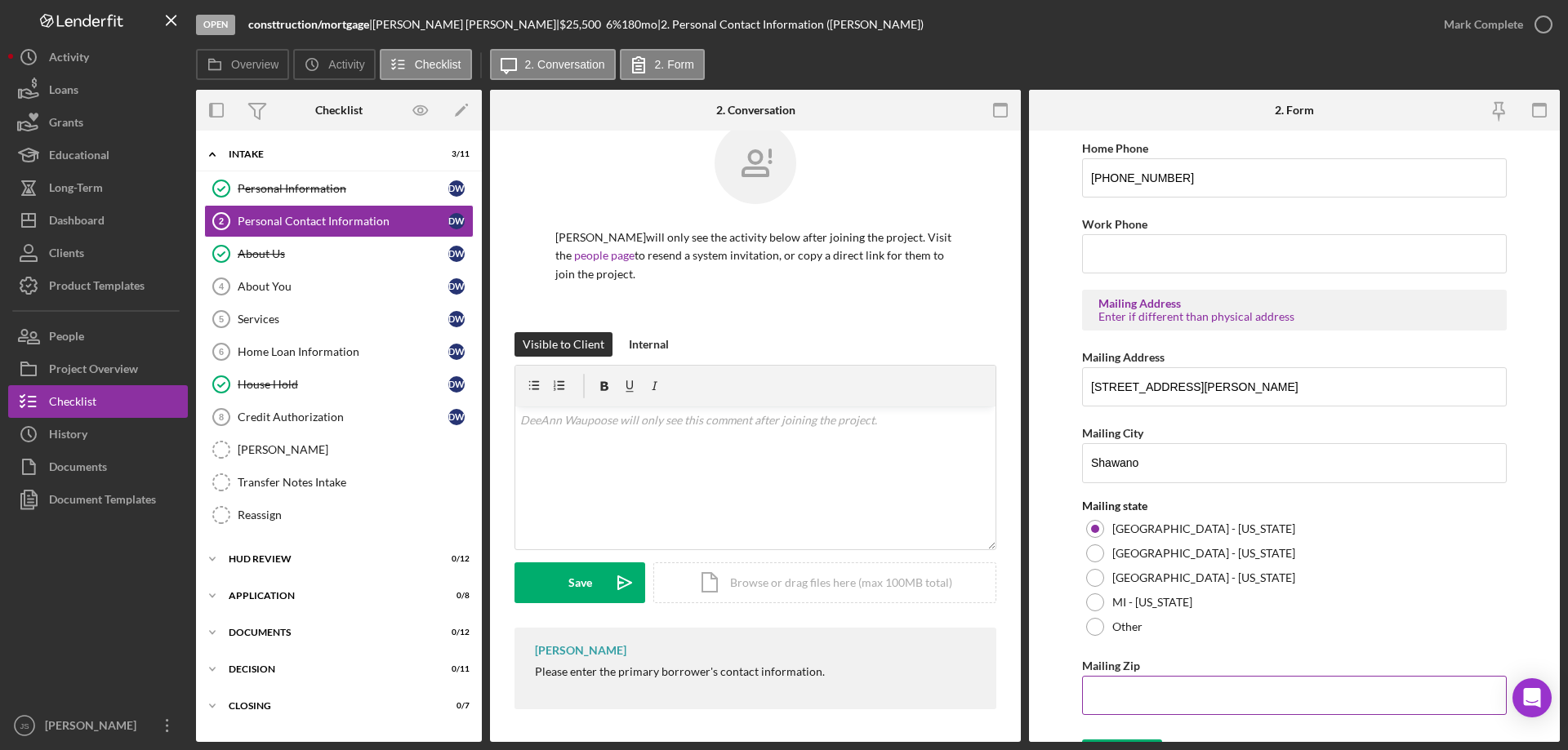
scroll to position [394, 0]
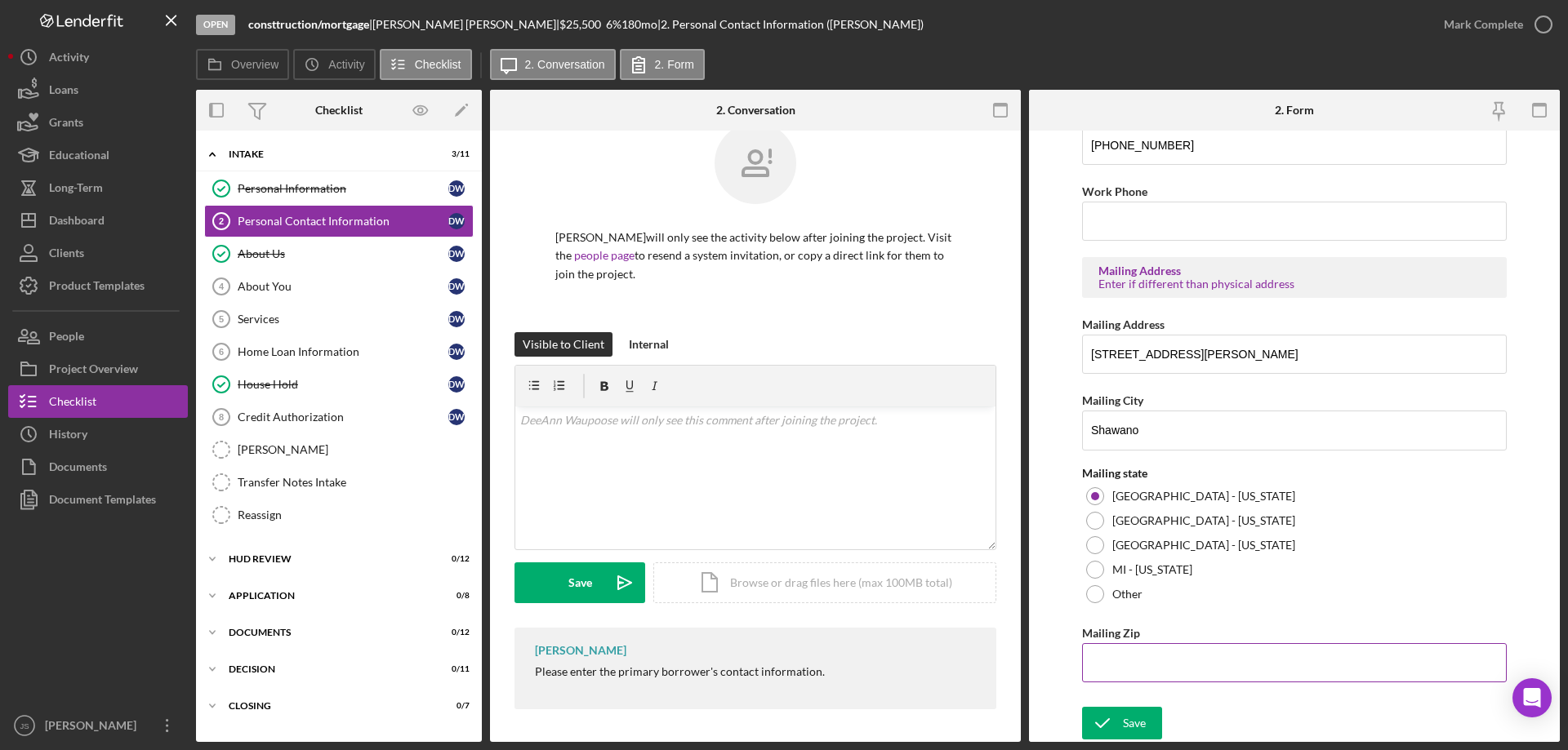
click at [1115, 666] on input "Mailing Zip" at bounding box center [1295, 662] width 425 height 39
type input "54,166"
click at [1119, 723] on icon "submit" at bounding box center [1102, 723] width 41 height 41
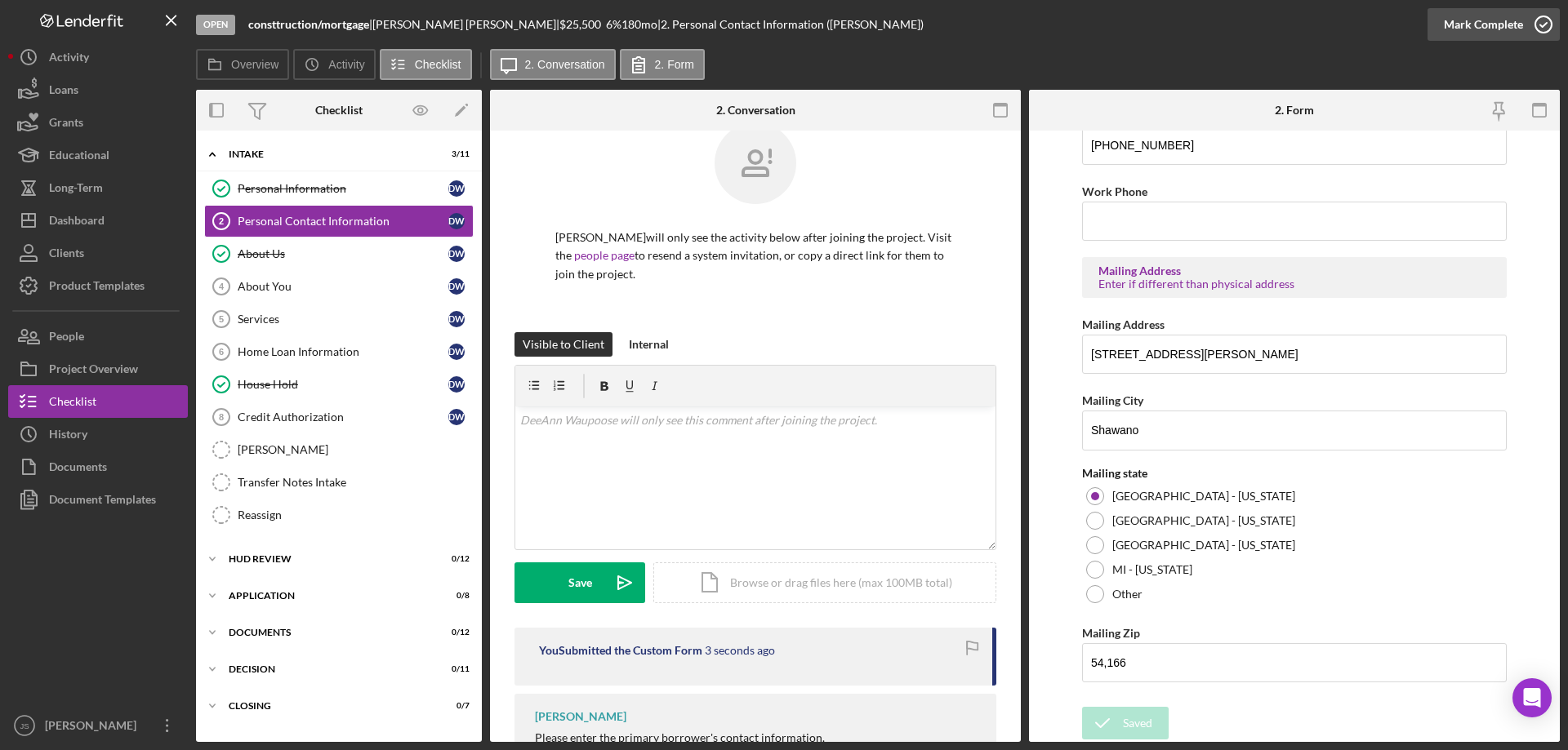
click at [1545, 26] on icon "button" at bounding box center [1543, 24] width 41 height 41
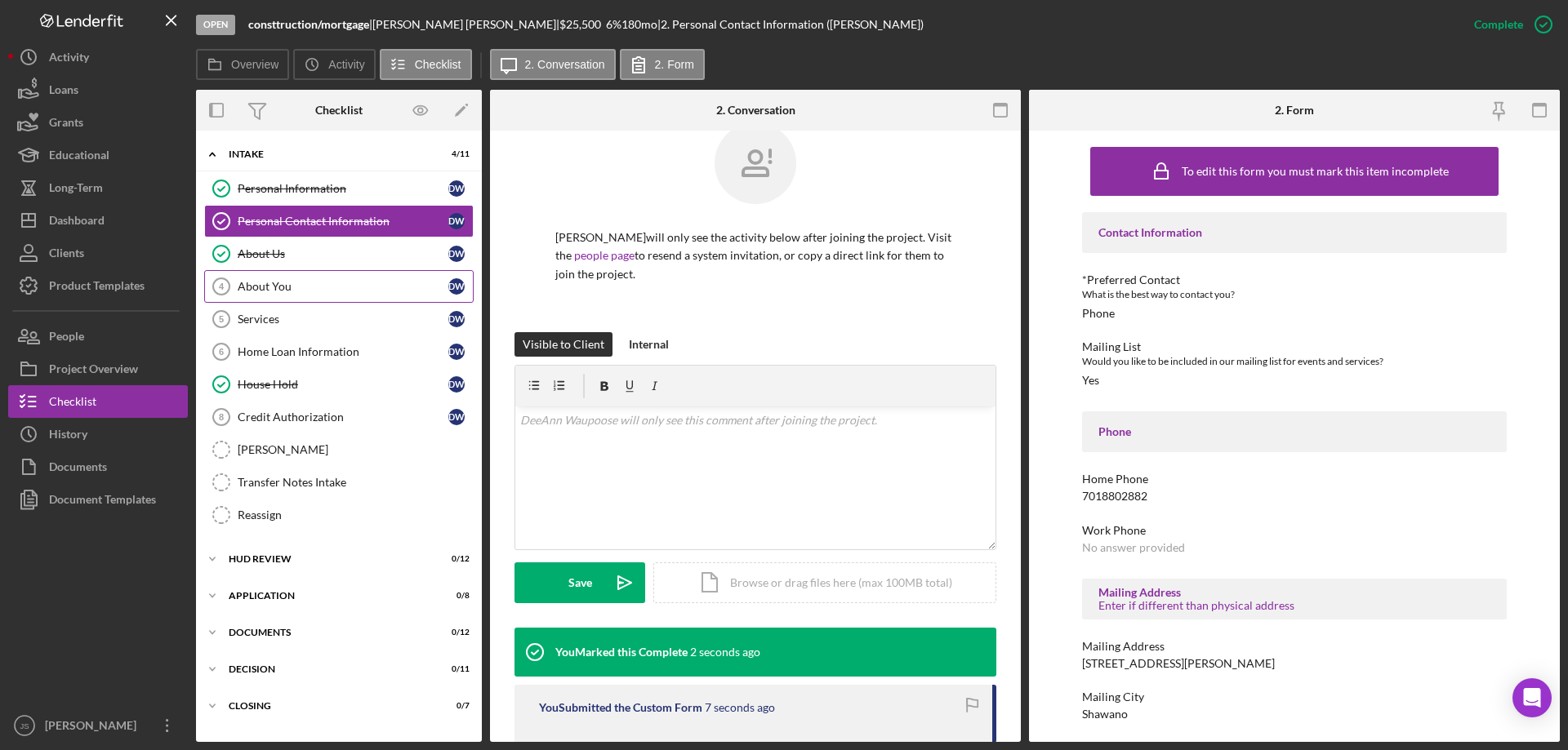
drag, startPoint x: 301, startPoint y: 284, endPoint x: 286, endPoint y: 292, distance: 17.0
click at [302, 284] on div "About You" at bounding box center [343, 286] width 211 height 13
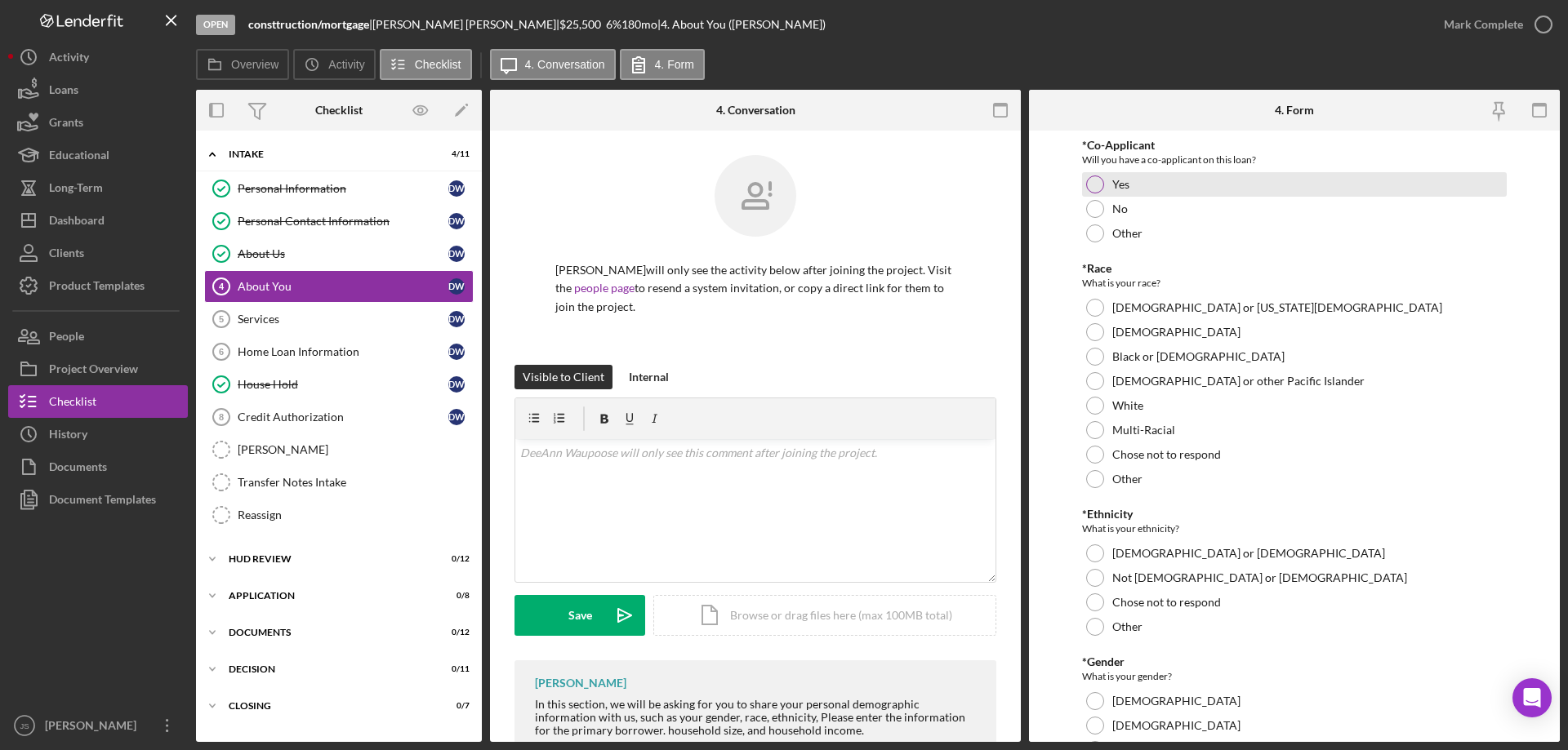
click at [1095, 186] on div at bounding box center [1095, 184] width 18 height 18
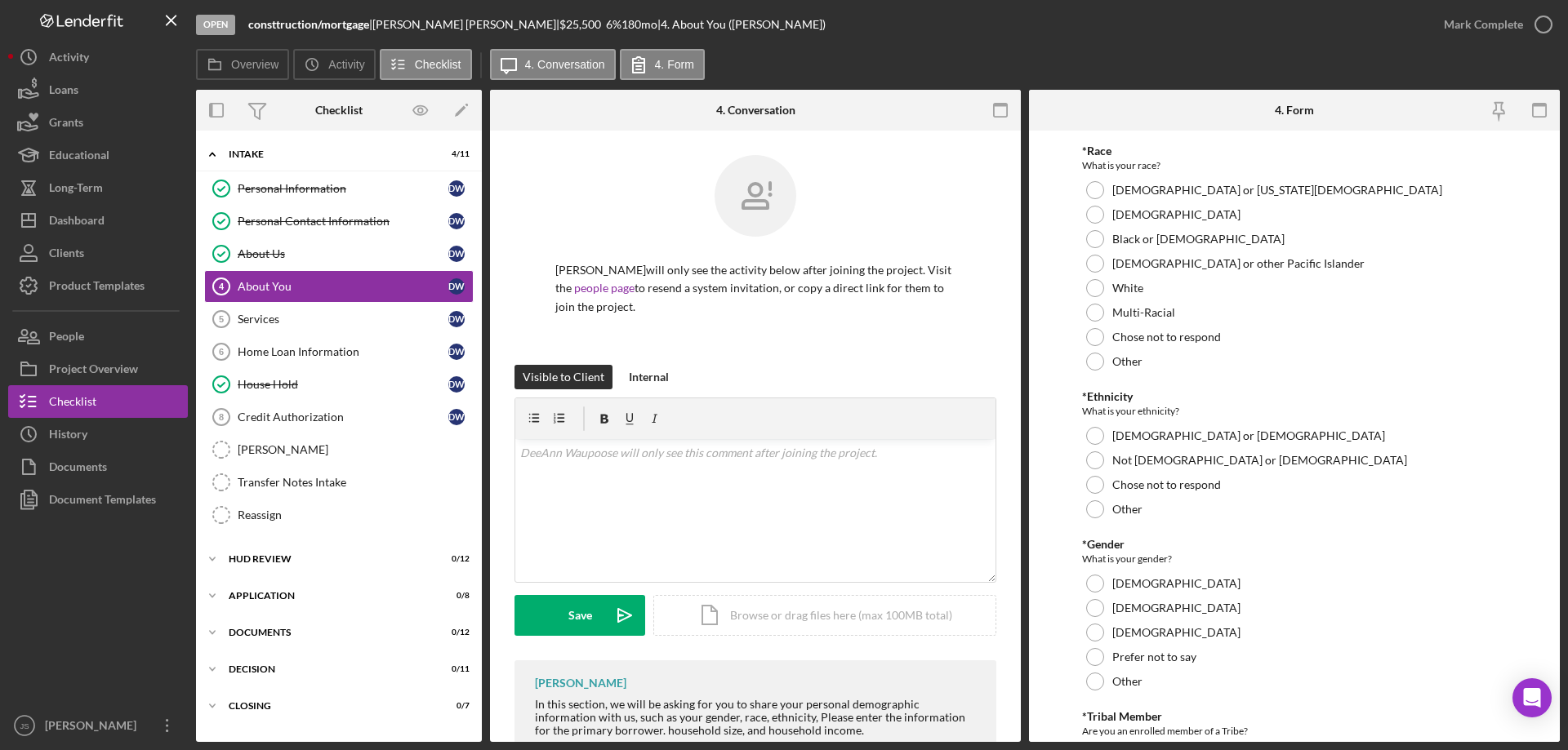
scroll to position [82, 0]
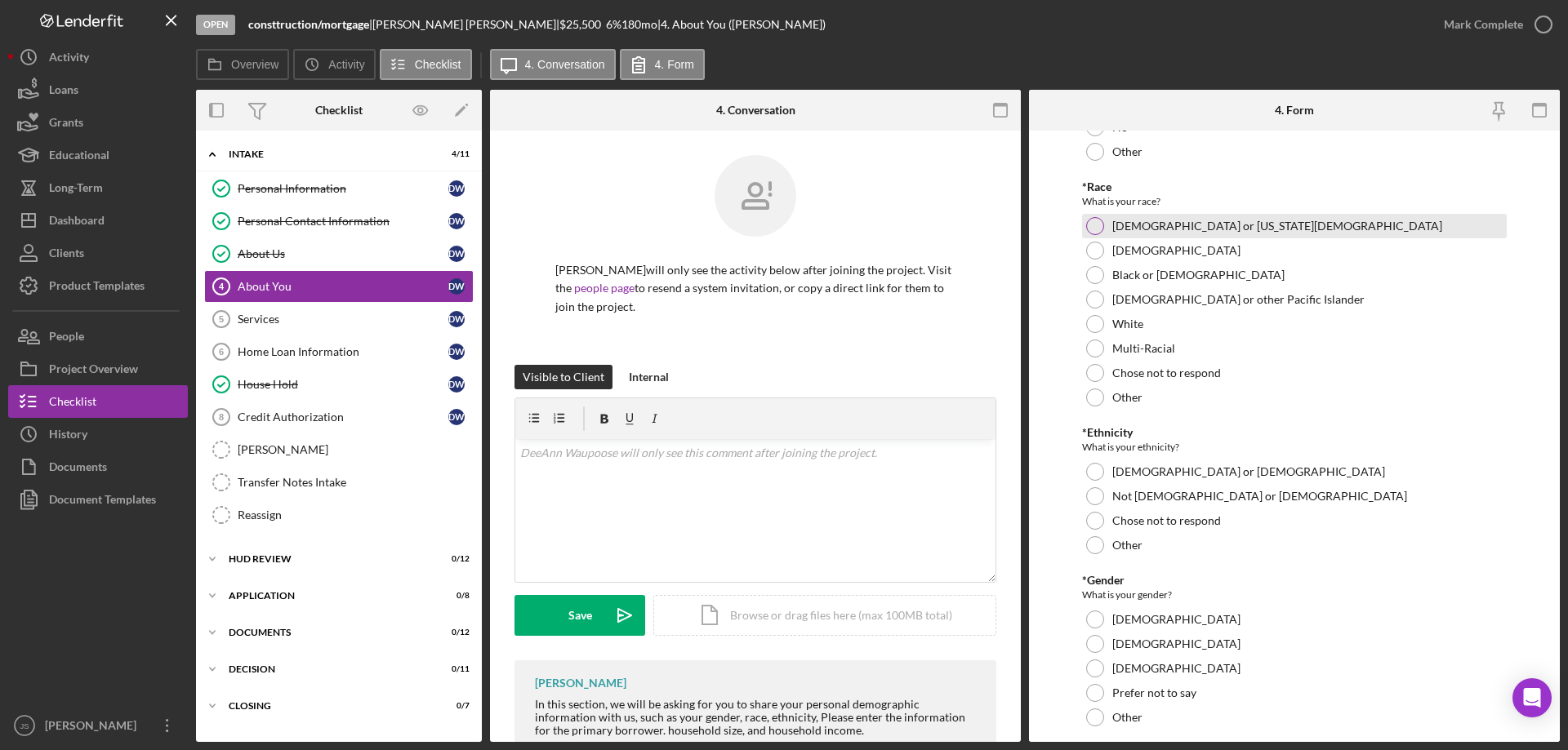
click at [1096, 229] on div at bounding box center [1095, 226] width 18 height 18
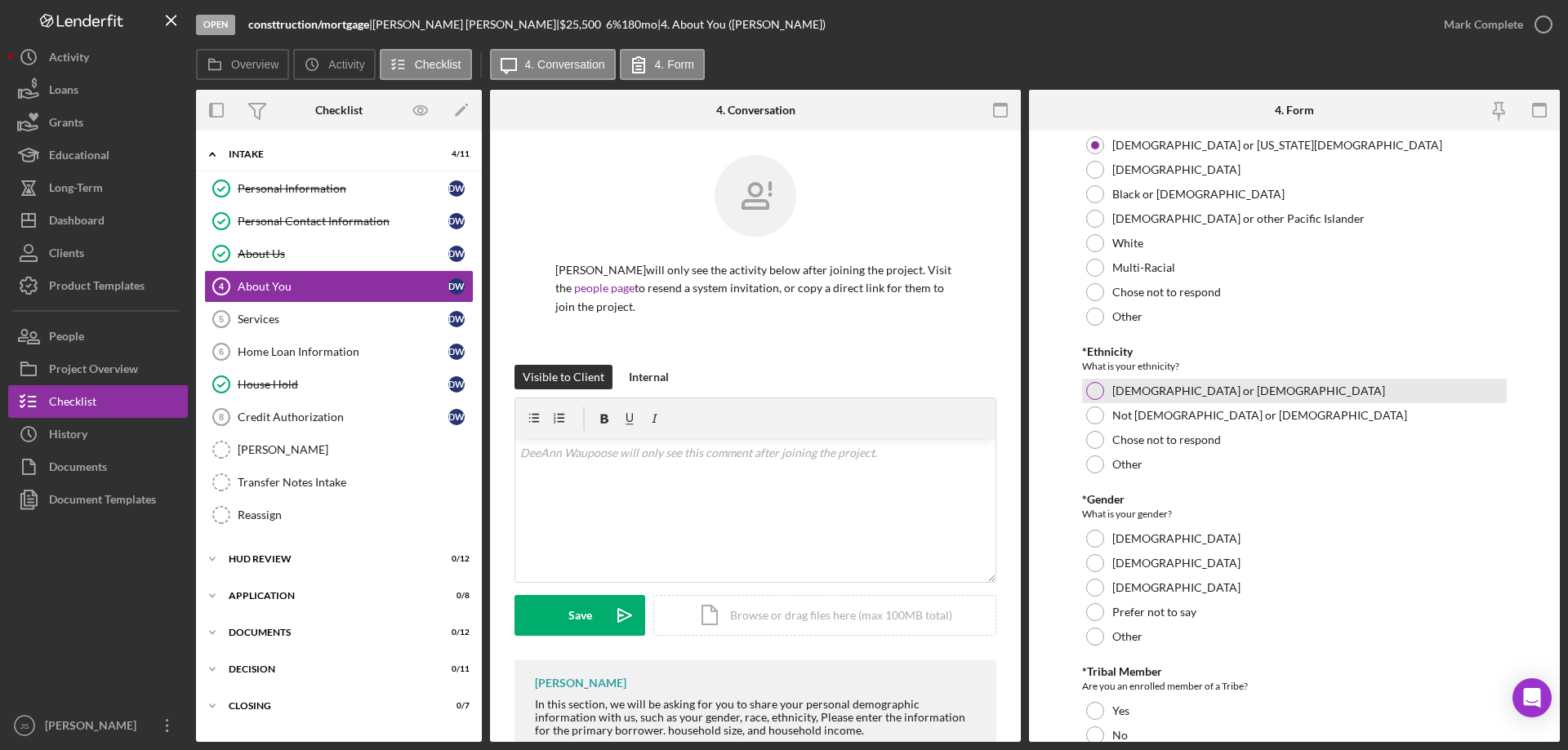
scroll to position [163, 0]
click at [1094, 412] on div at bounding box center [1095, 414] width 18 height 18
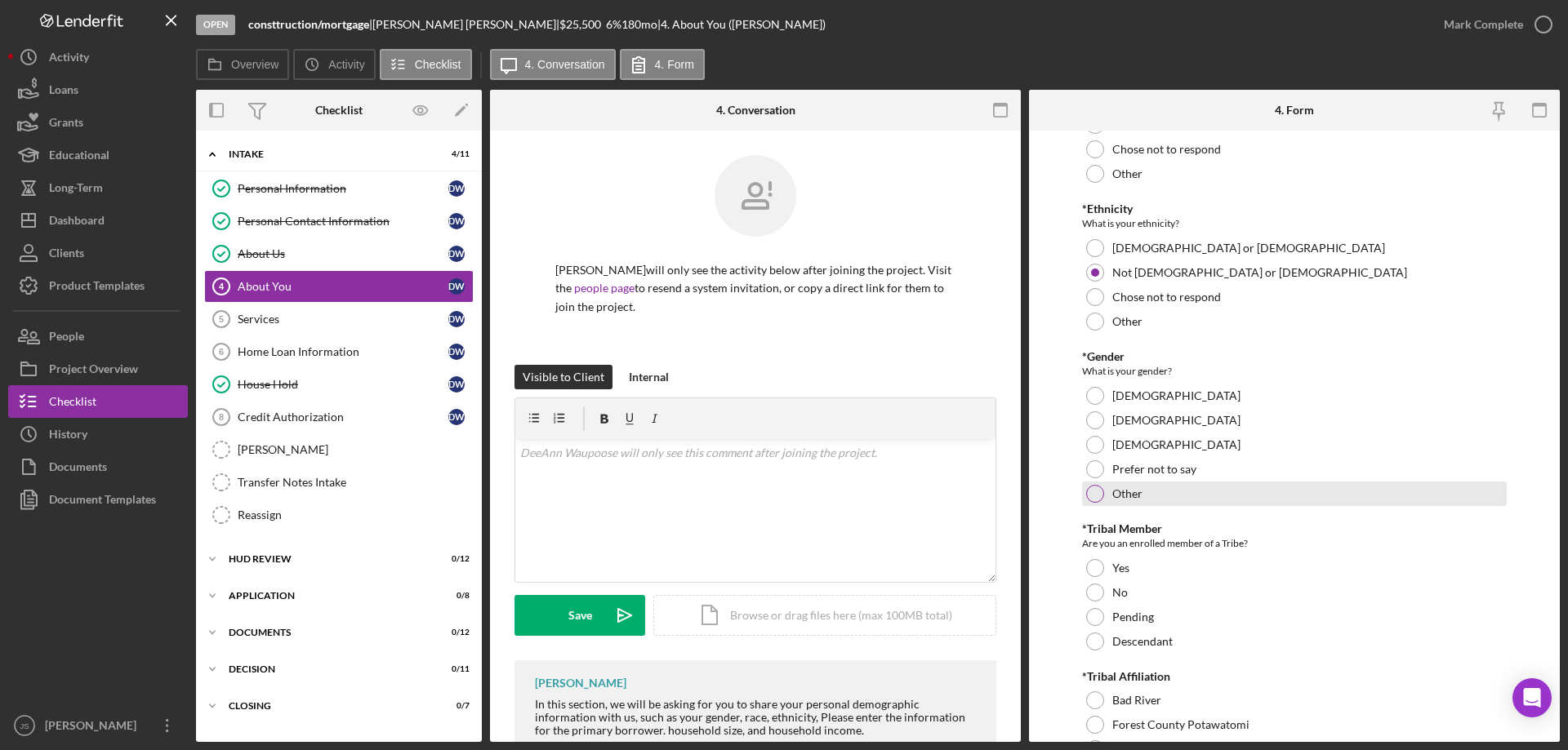
scroll to position [326, 0]
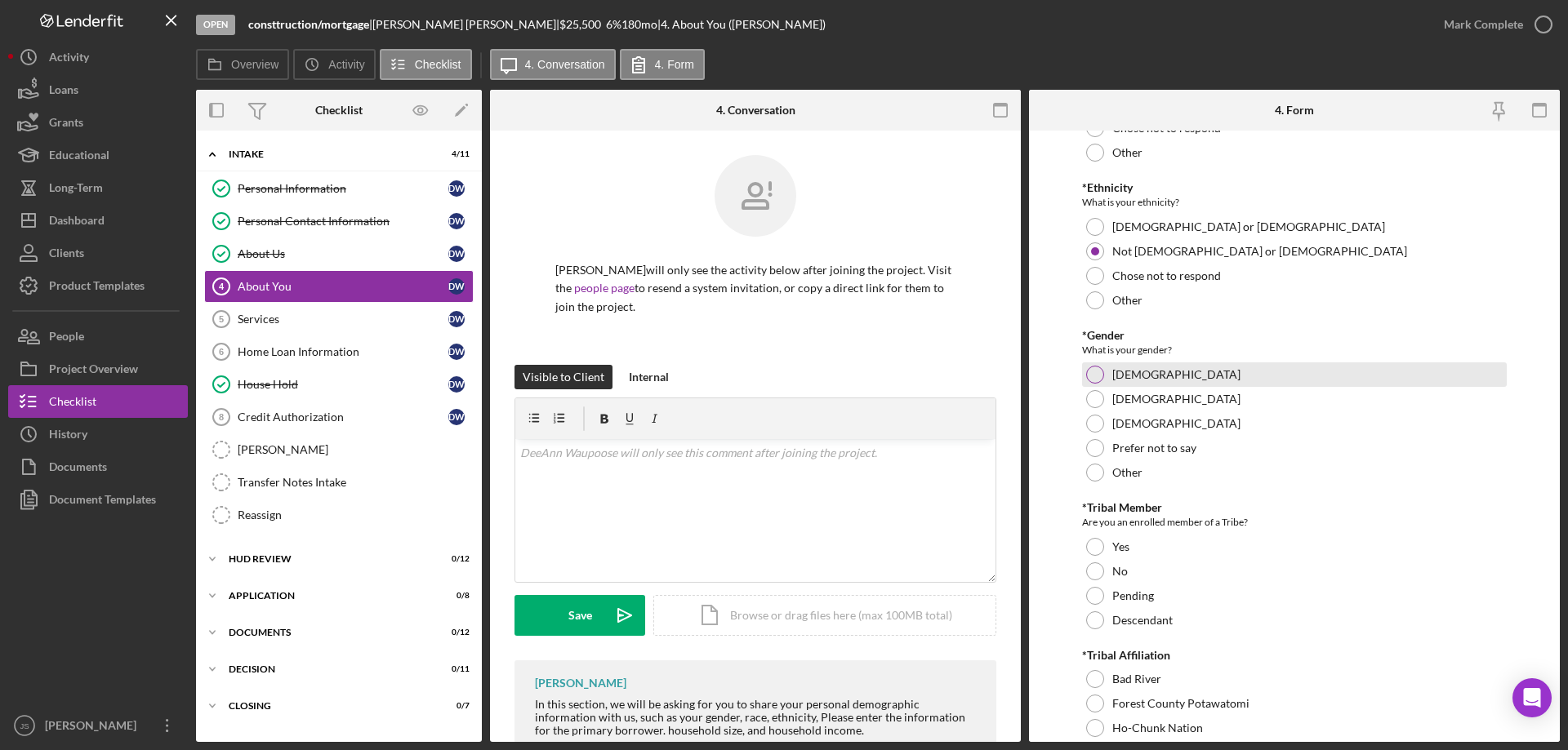
click at [1094, 369] on div at bounding box center [1095, 375] width 18 height 18
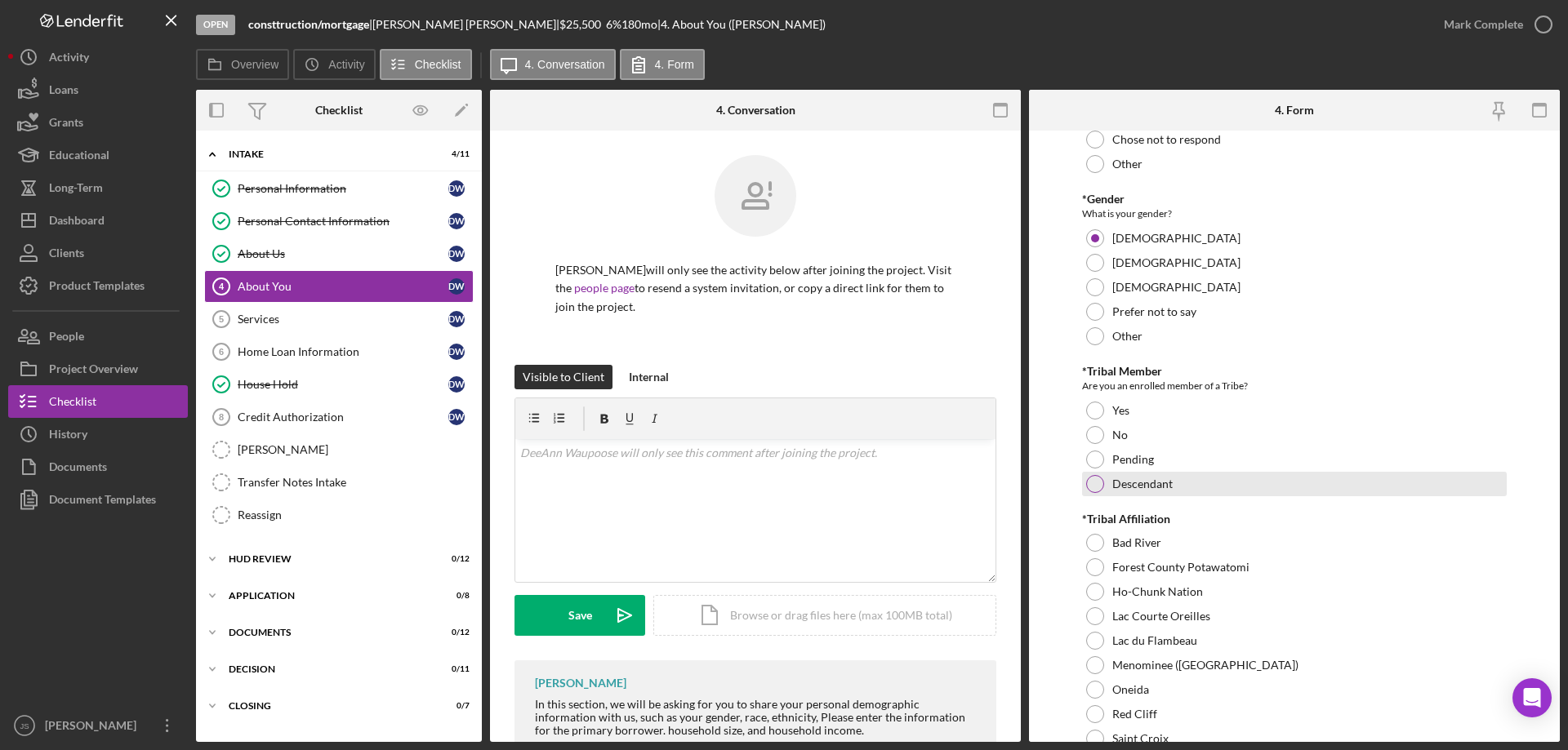
scroll to position [490, 0]
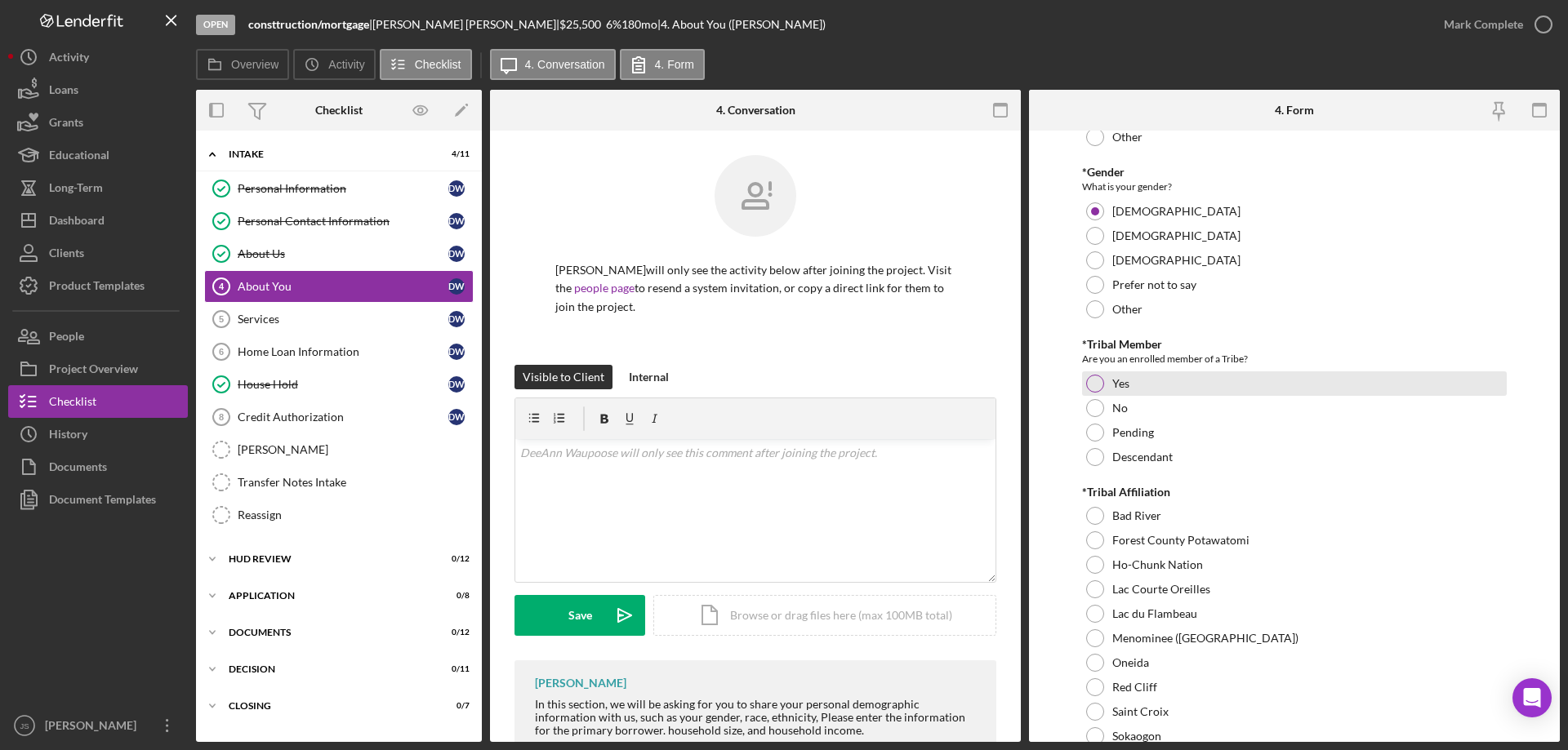
click at [1093, 386] on div at bounding box center [1095, 383] width 18 height 18
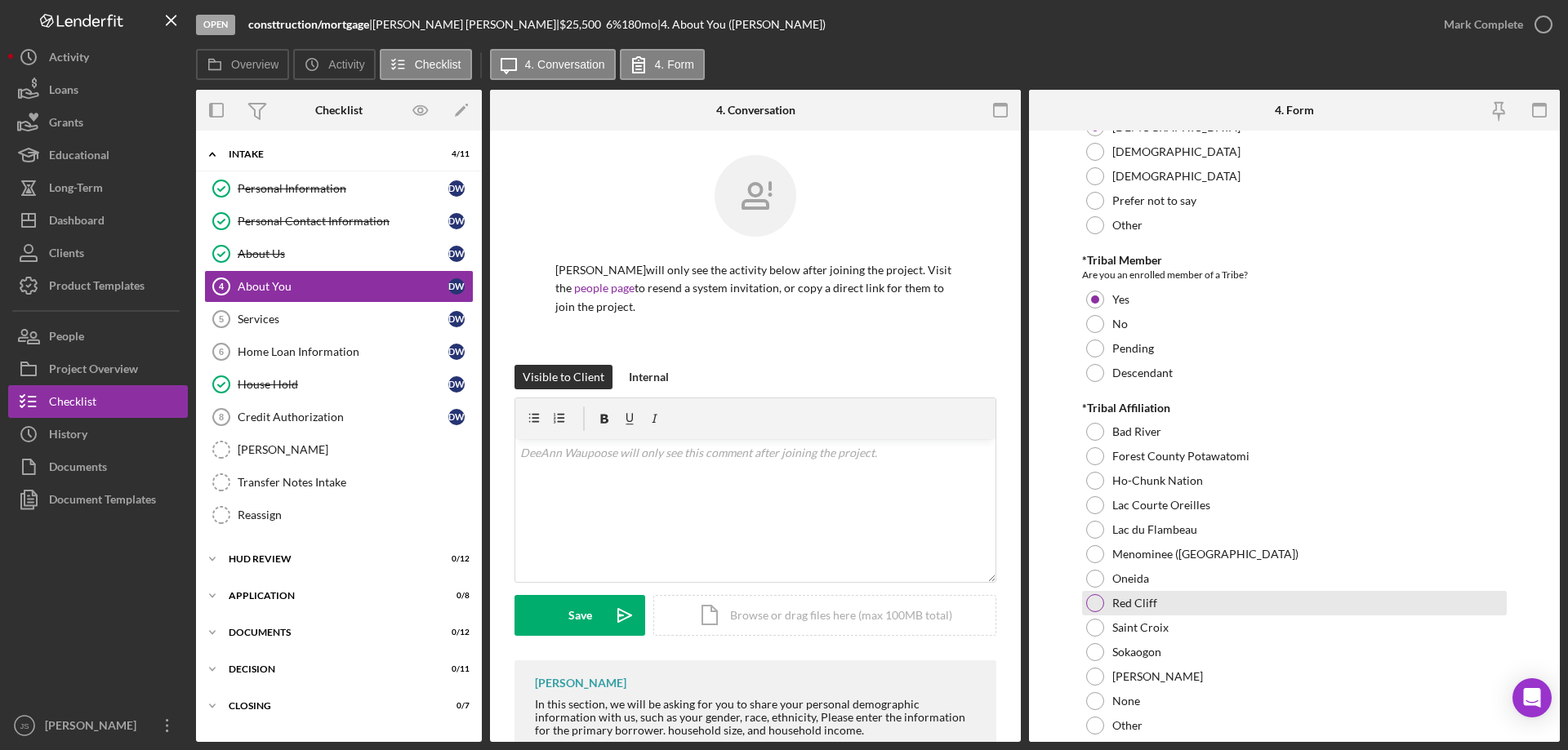
scroll to position [653, 0]
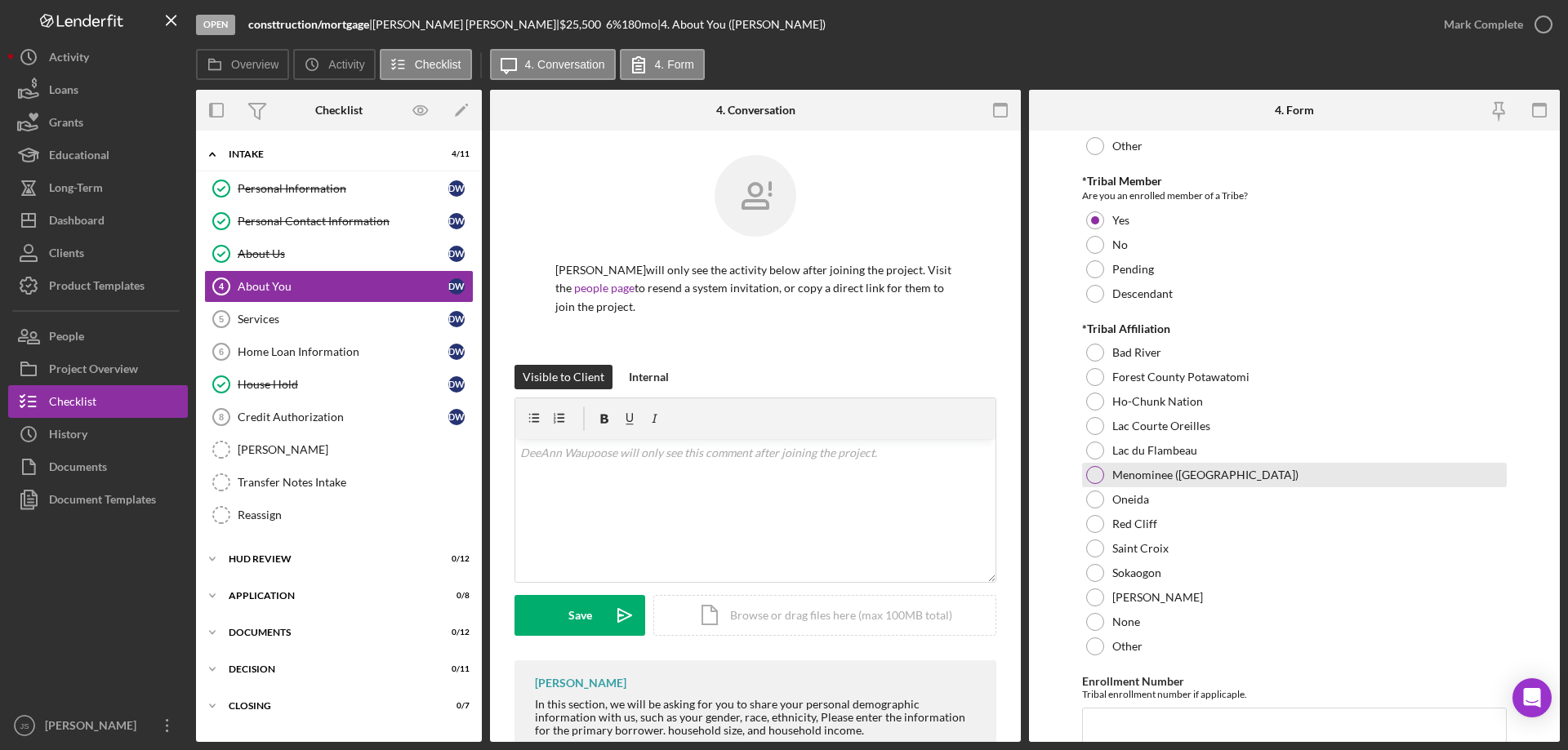
click at [1095, 472] on div at bounding box center [1095, 475] width 18 height 18
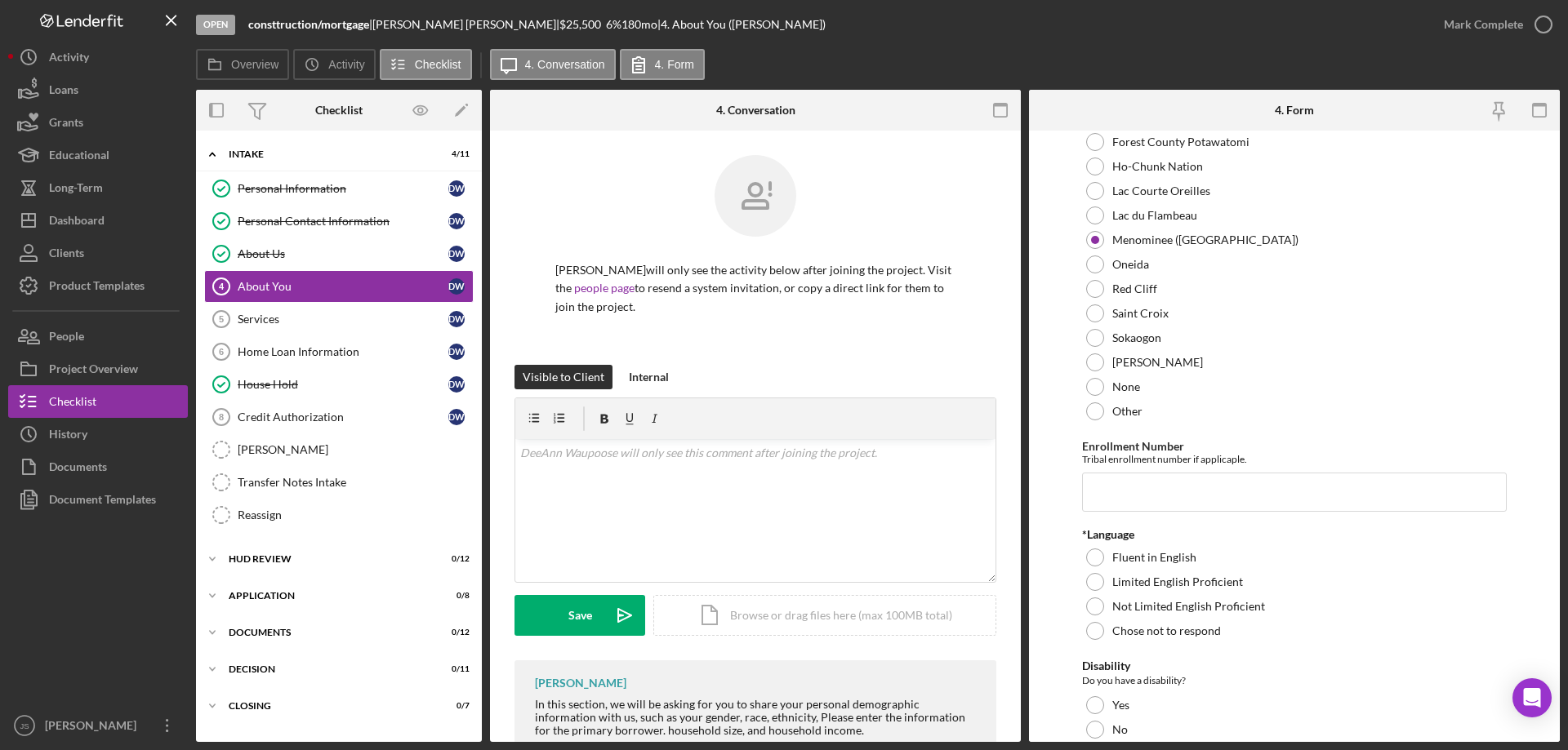
scroll to position [898, 0]
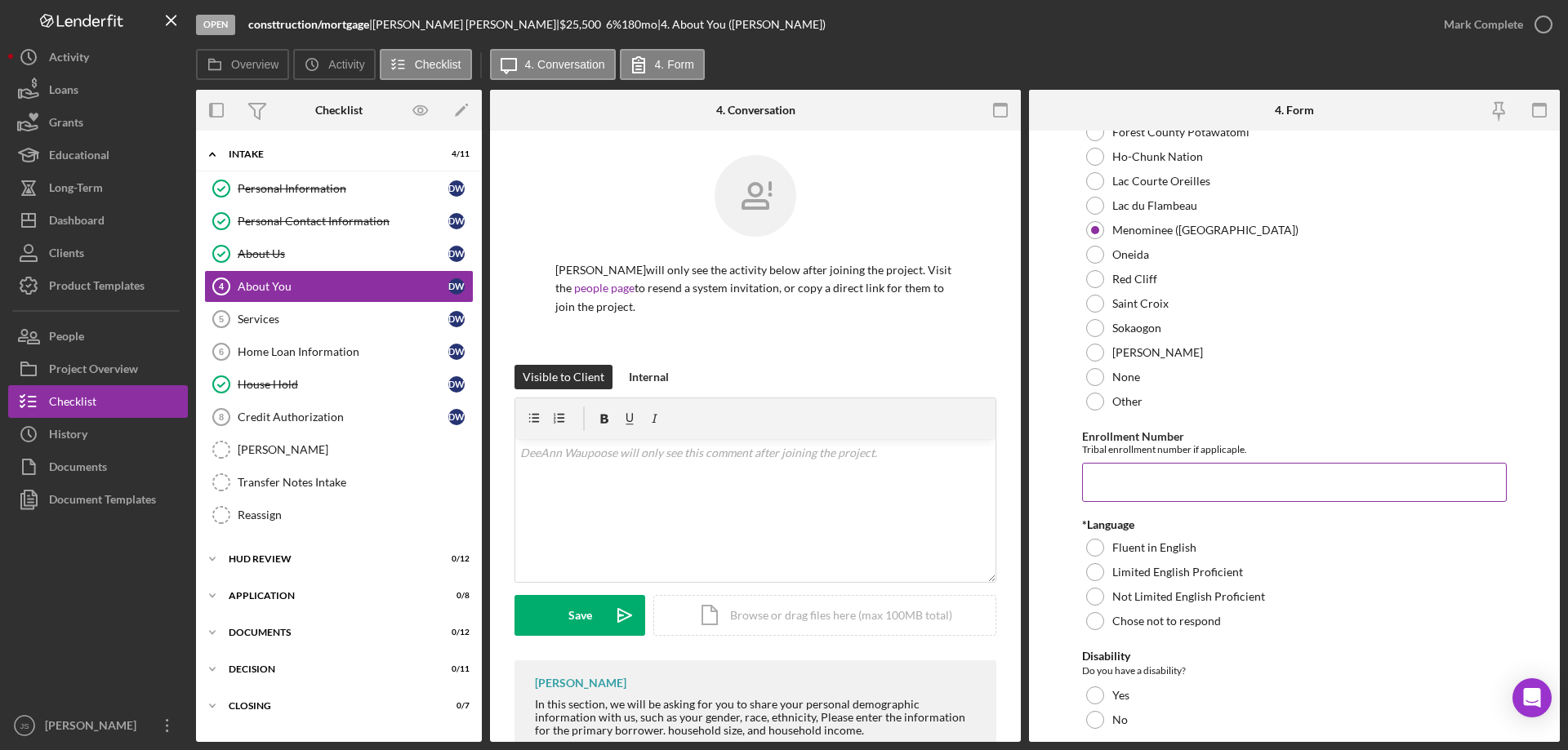
click at [1155, 492] on input "Enrollment Number" at bounding box center [1295, 482] width 425 height 39
type input "U0002780"
click at [1094, 548] on div at bounding box center [1095, 547] width 18 height 18
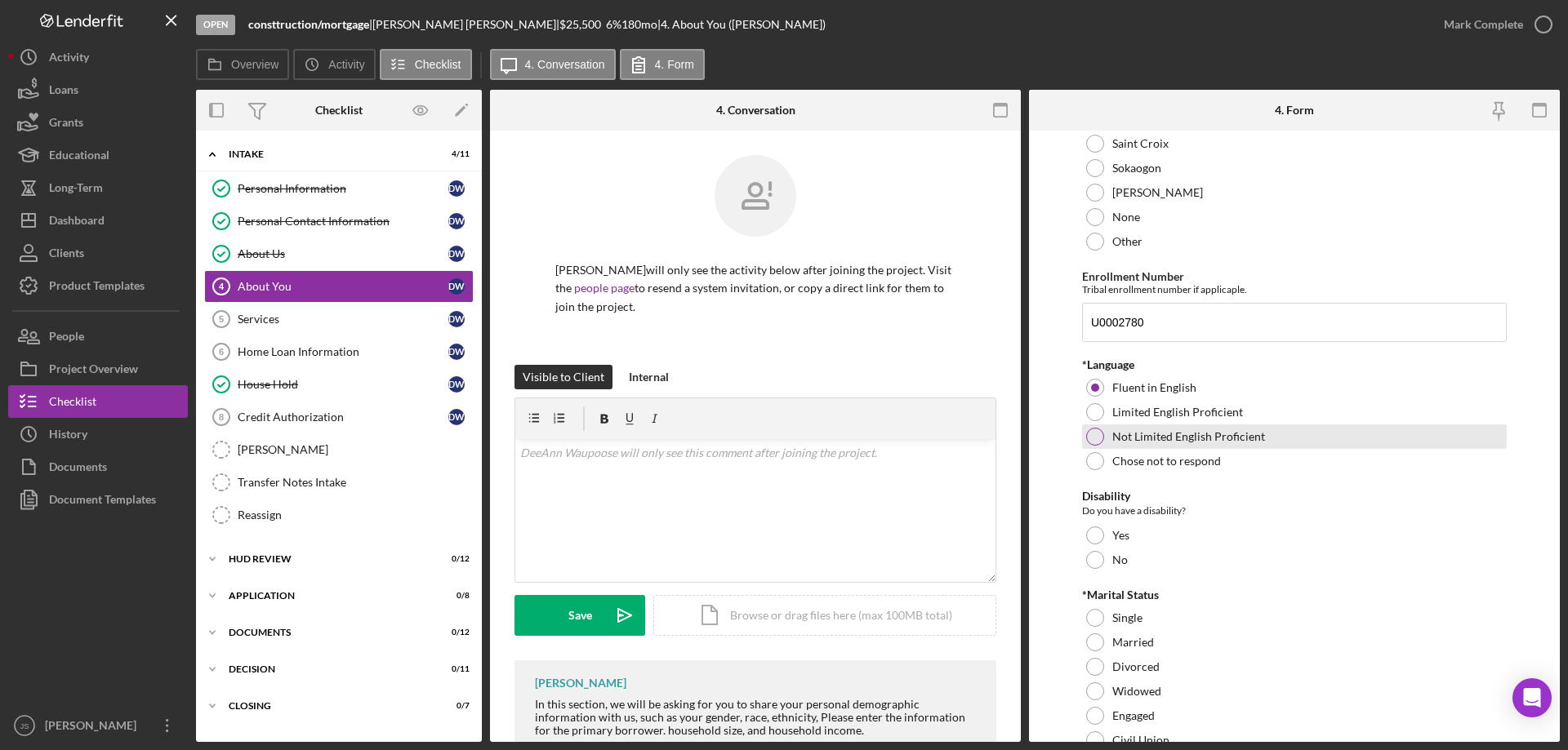
scroll to position [1061, 0]
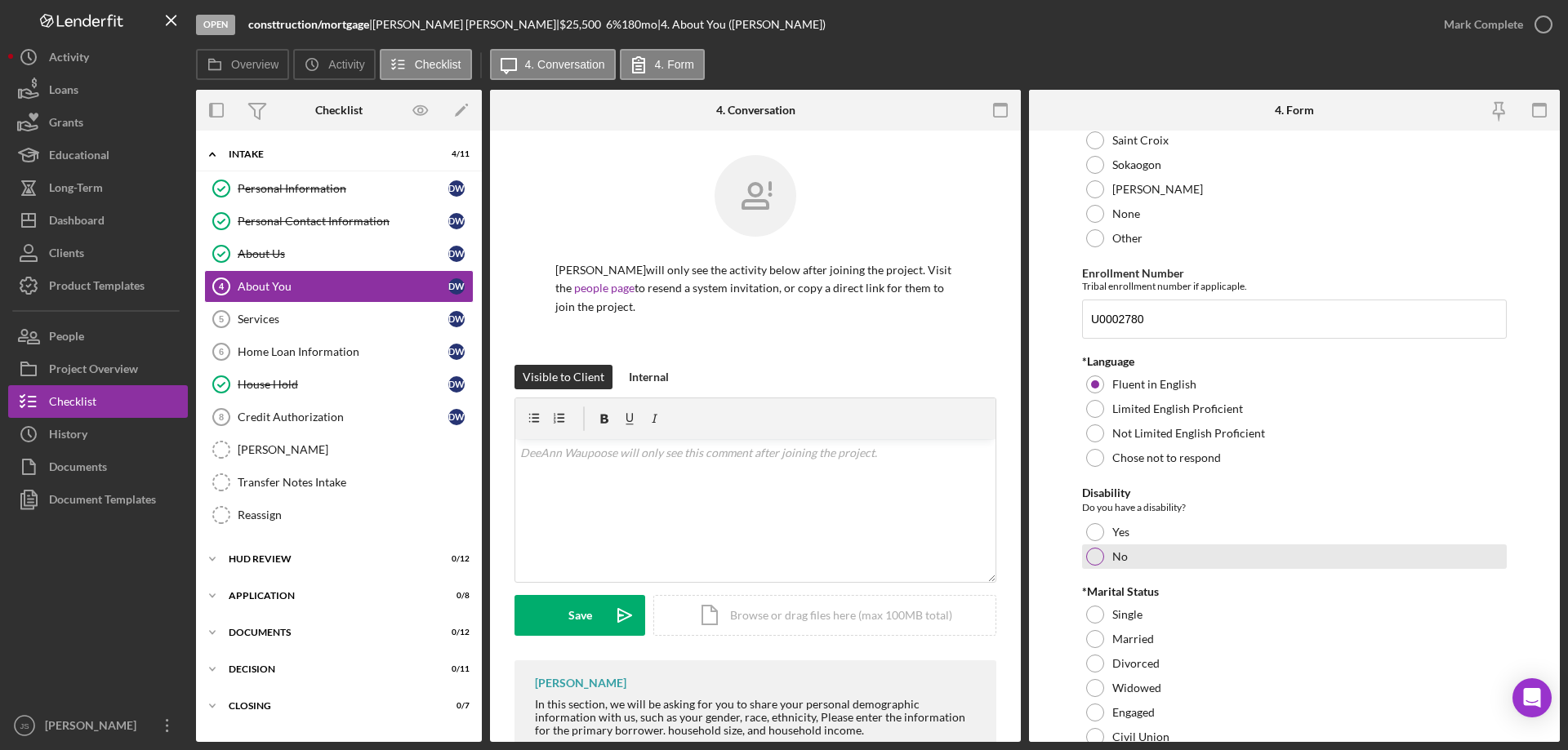
click at [1092, 556] on div at bounding box center [1095, 557] width 18 height 18
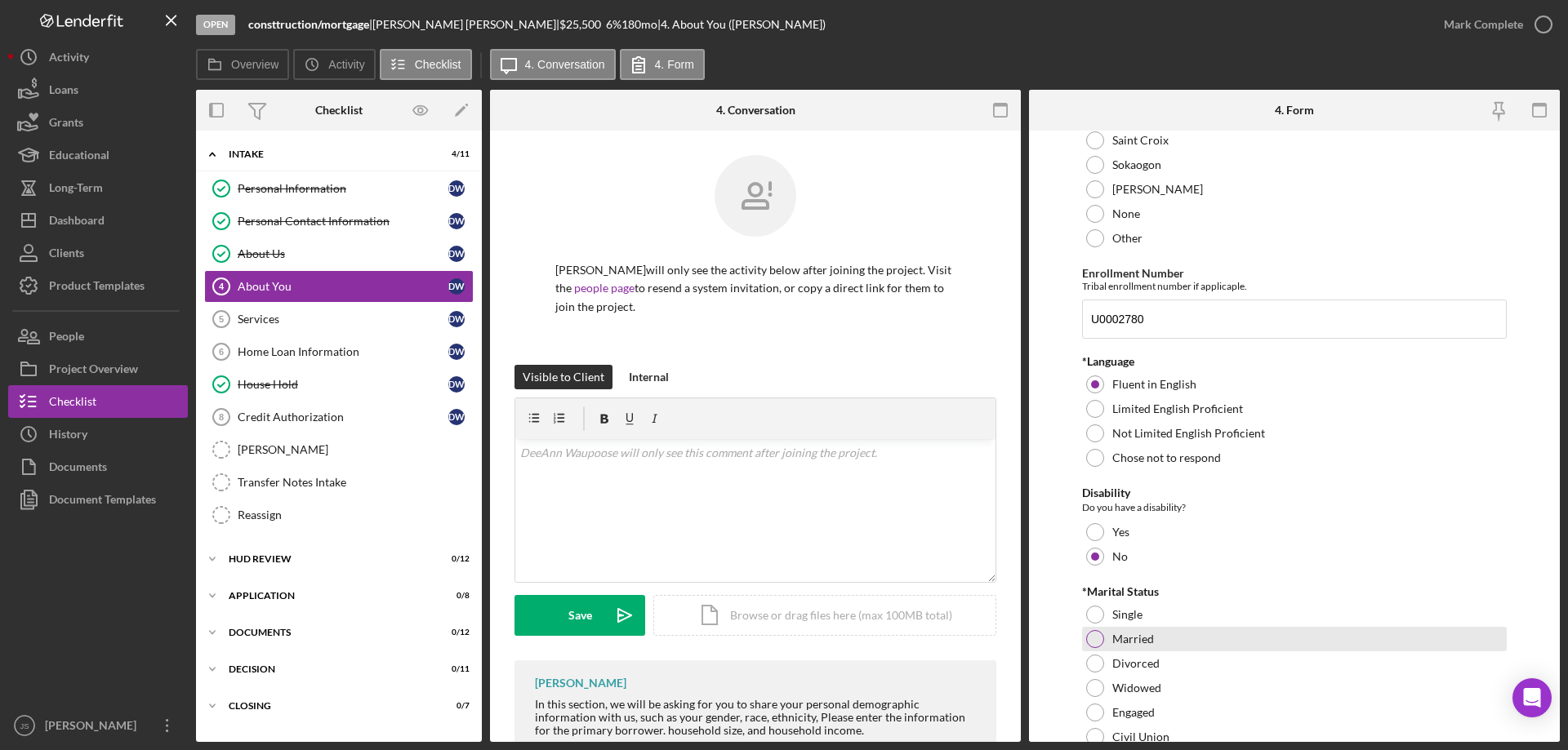
click at [1095, 634] on div at bounding box center [1095, 639] width 18 height 18
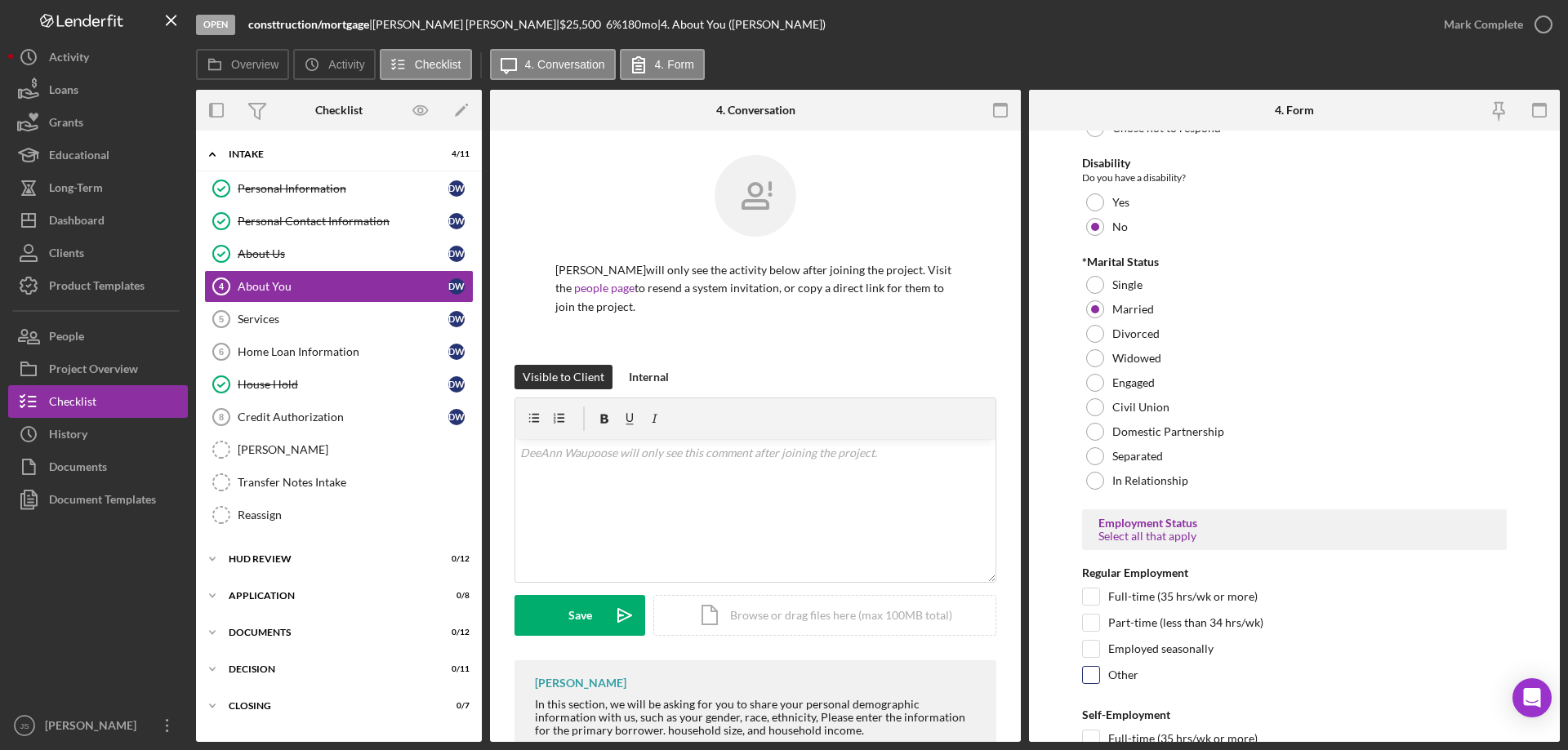
scroll to position [1551, 0]
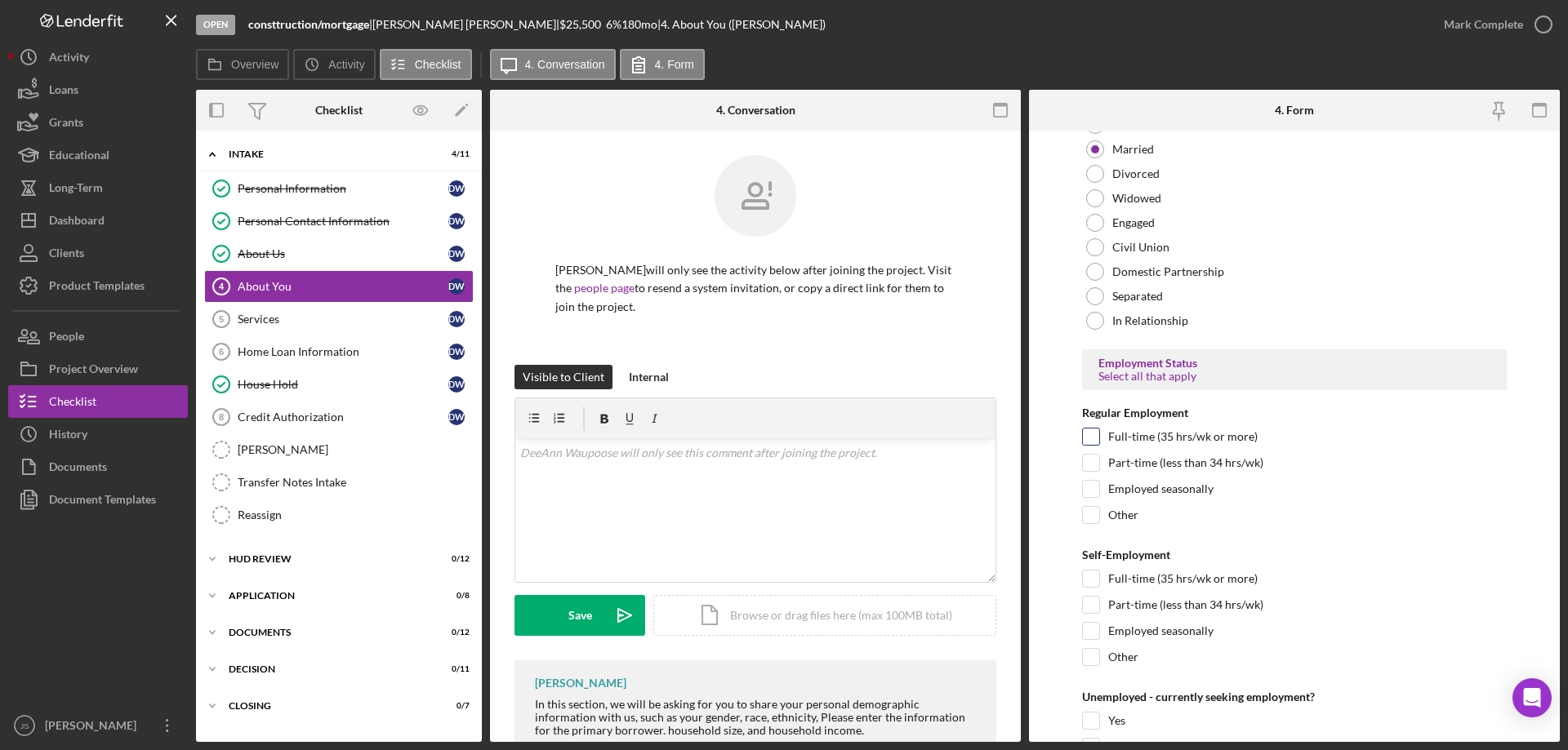
click at [1086, 439] on input "Full-time (35 hrs/wk or more)" at bounding box center [1091, 436] width 16 height 16
checkbox input "true"
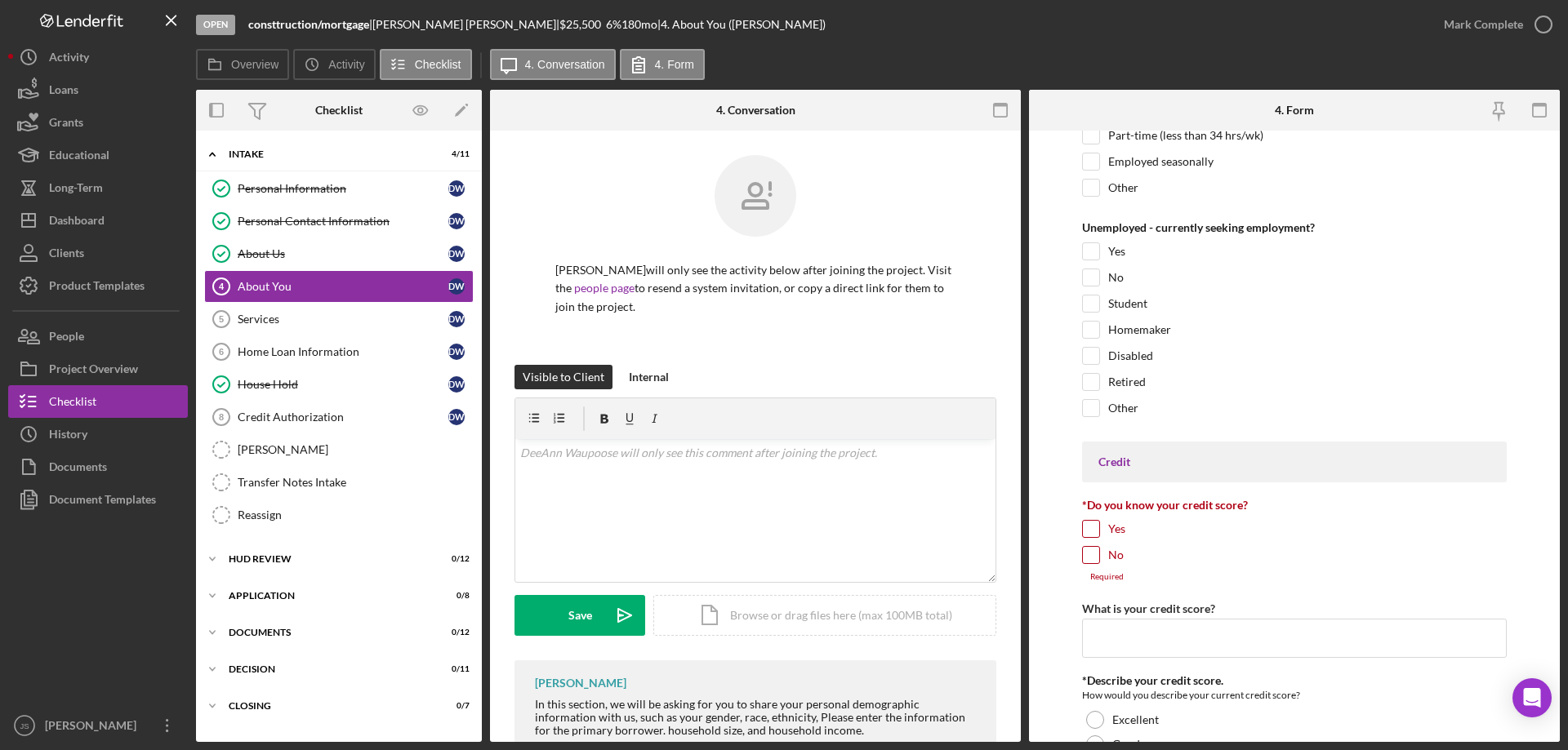
scroll to position [2040, 0]
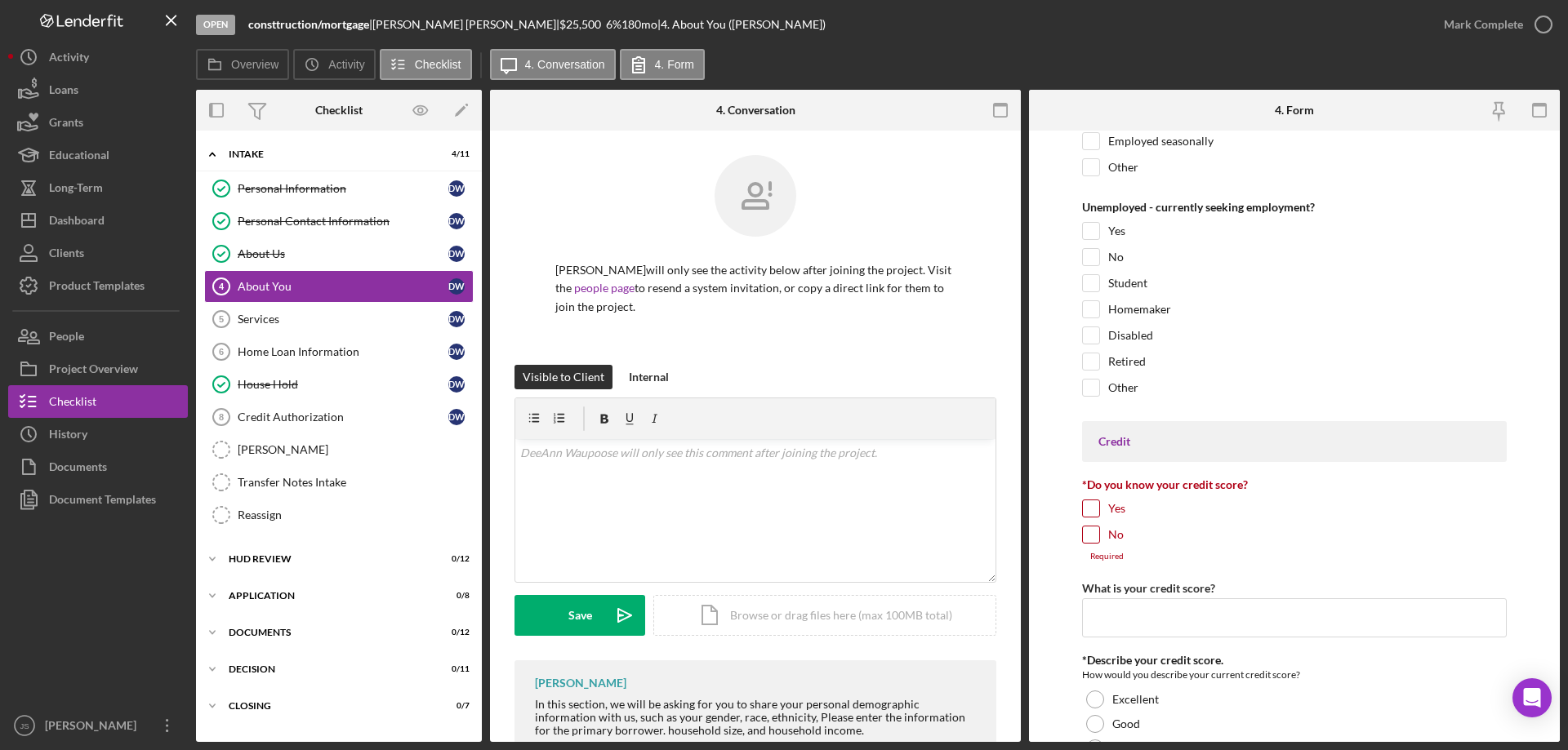
click at [1085, 505] on input "Yes" at bounding box center [1091, 508] width 16 height 16
checkbox input "true"
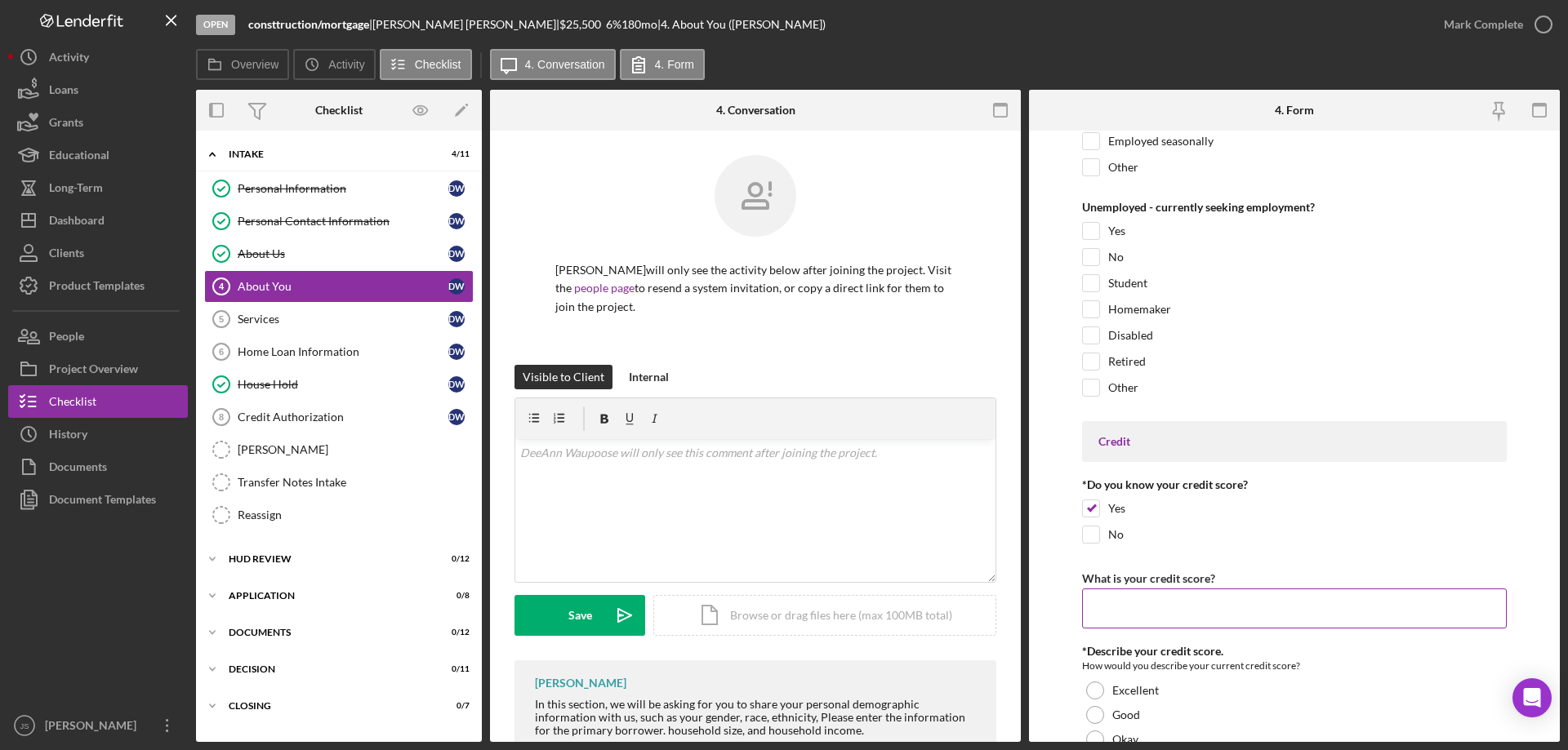
click at [1100, 610] on input "What is your credit score?" at bounding box center [1295, 608] width 425 height 39
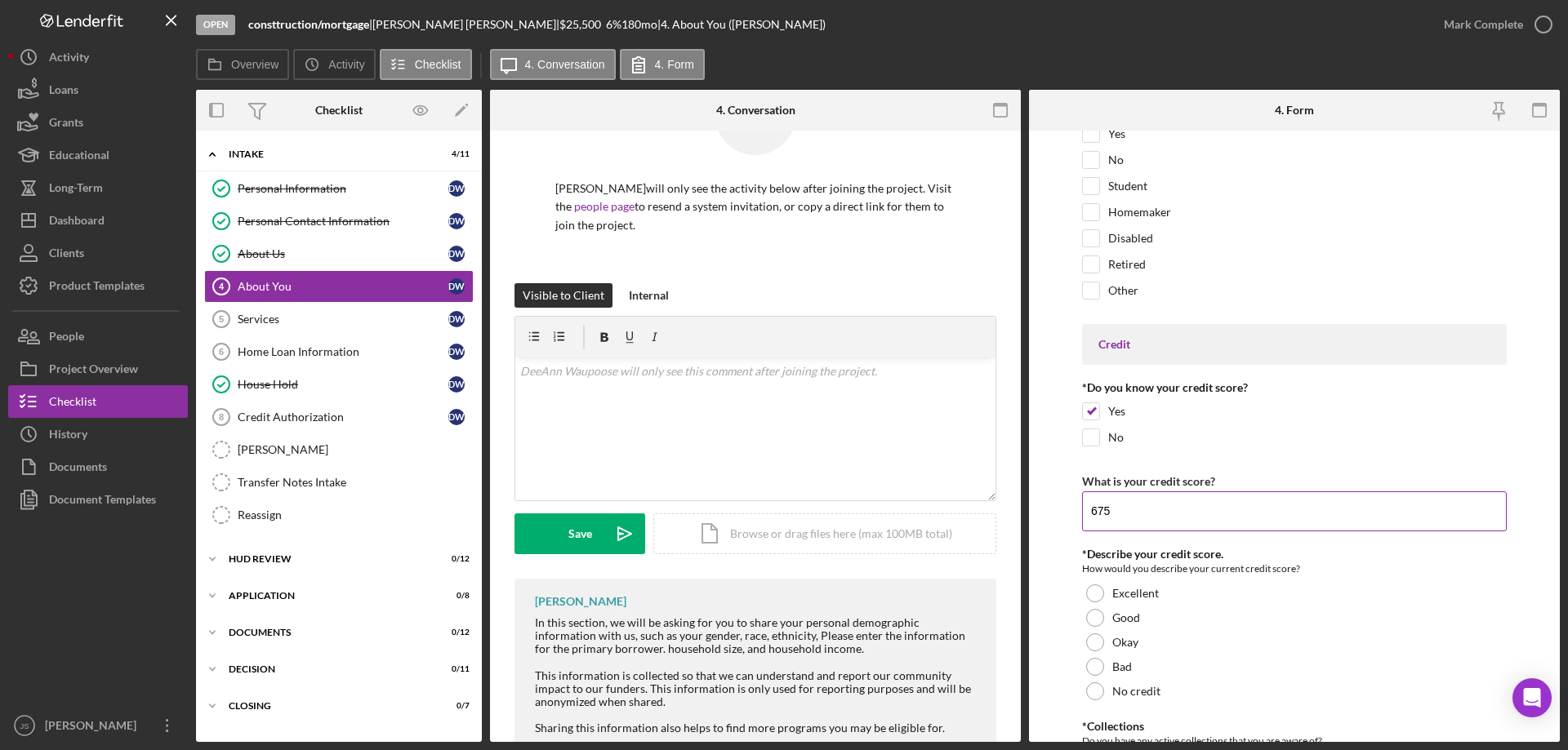
scroll to position [2285, 0]
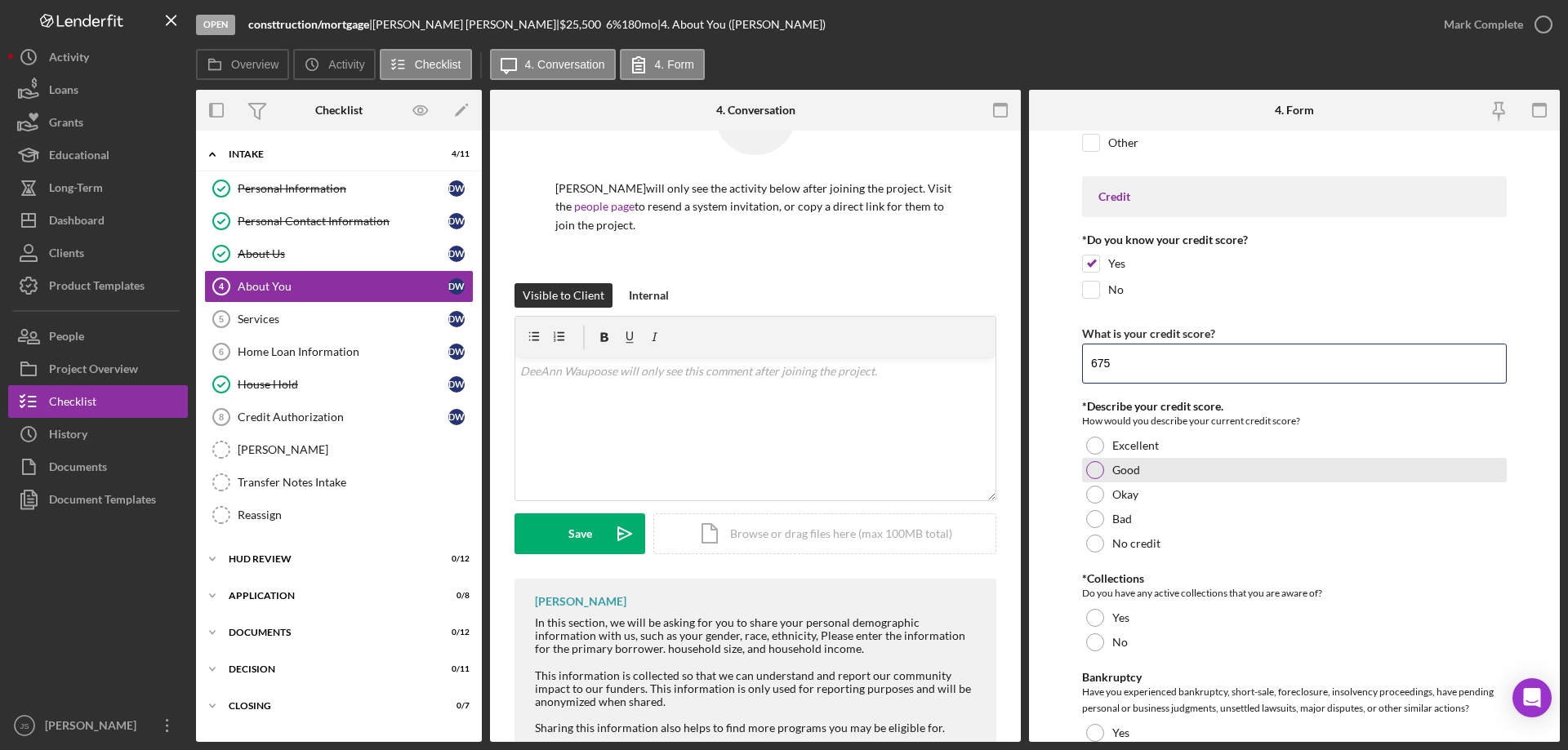
type input "675"
click at [1095, 468] on div at bounding box center [1095, 469] width 18 height 18
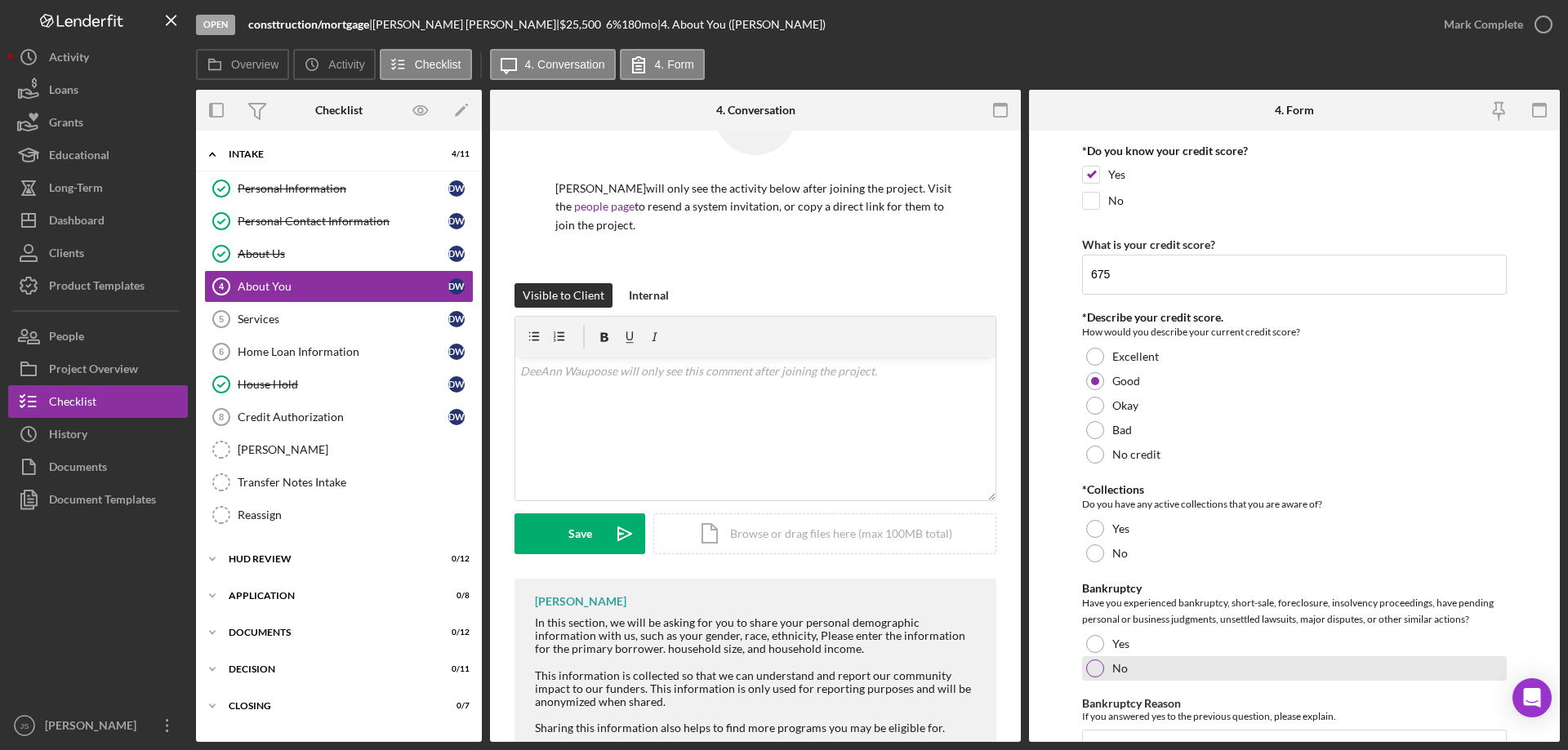
scroll to position [2531, 0]
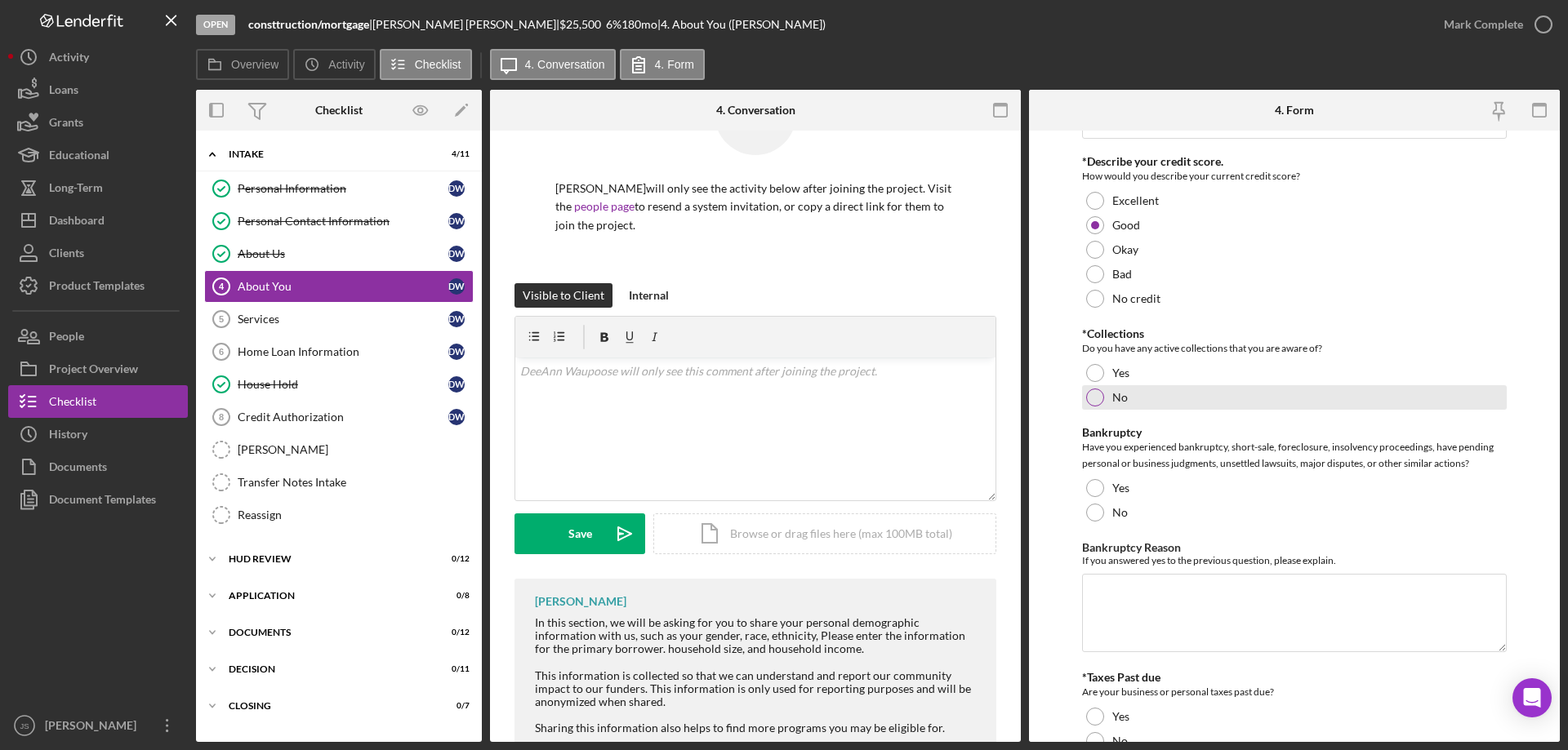
click at [1094, 399] on div at bounding box center [1095, 397] width 18 height 18
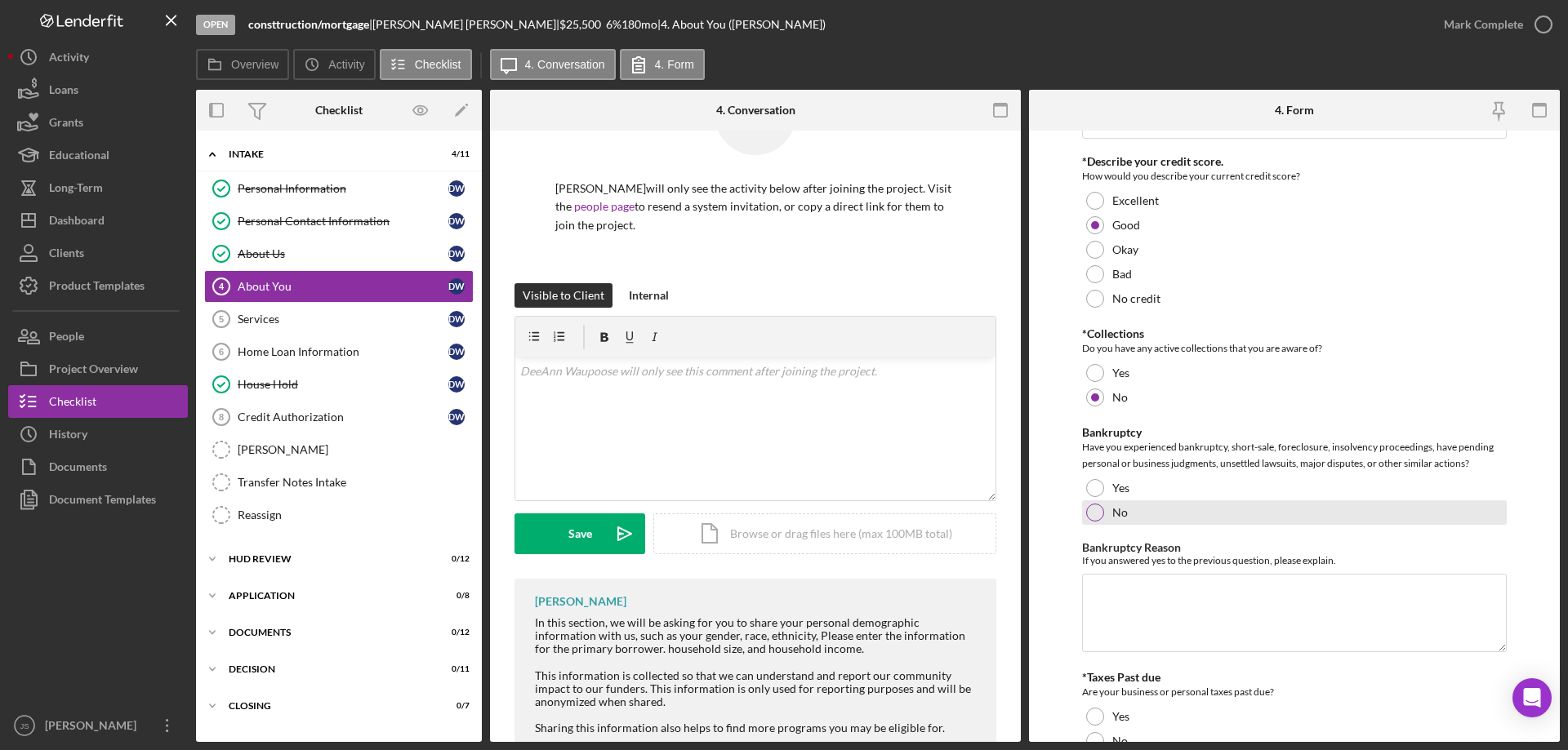
click at [1095, 512] on div at bounding box center [1095, 512] width 18 height 18
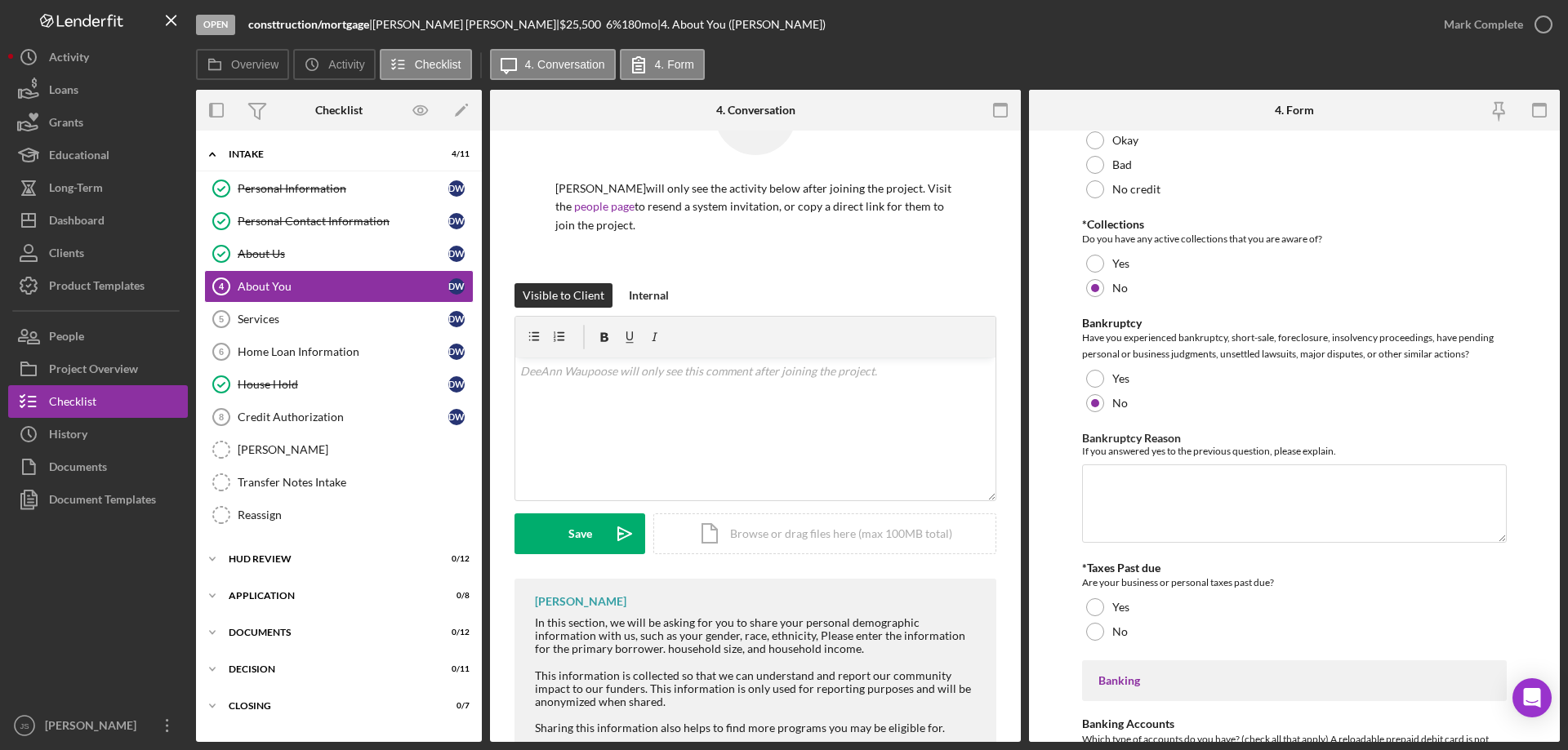
scroll to position [2857, 0]
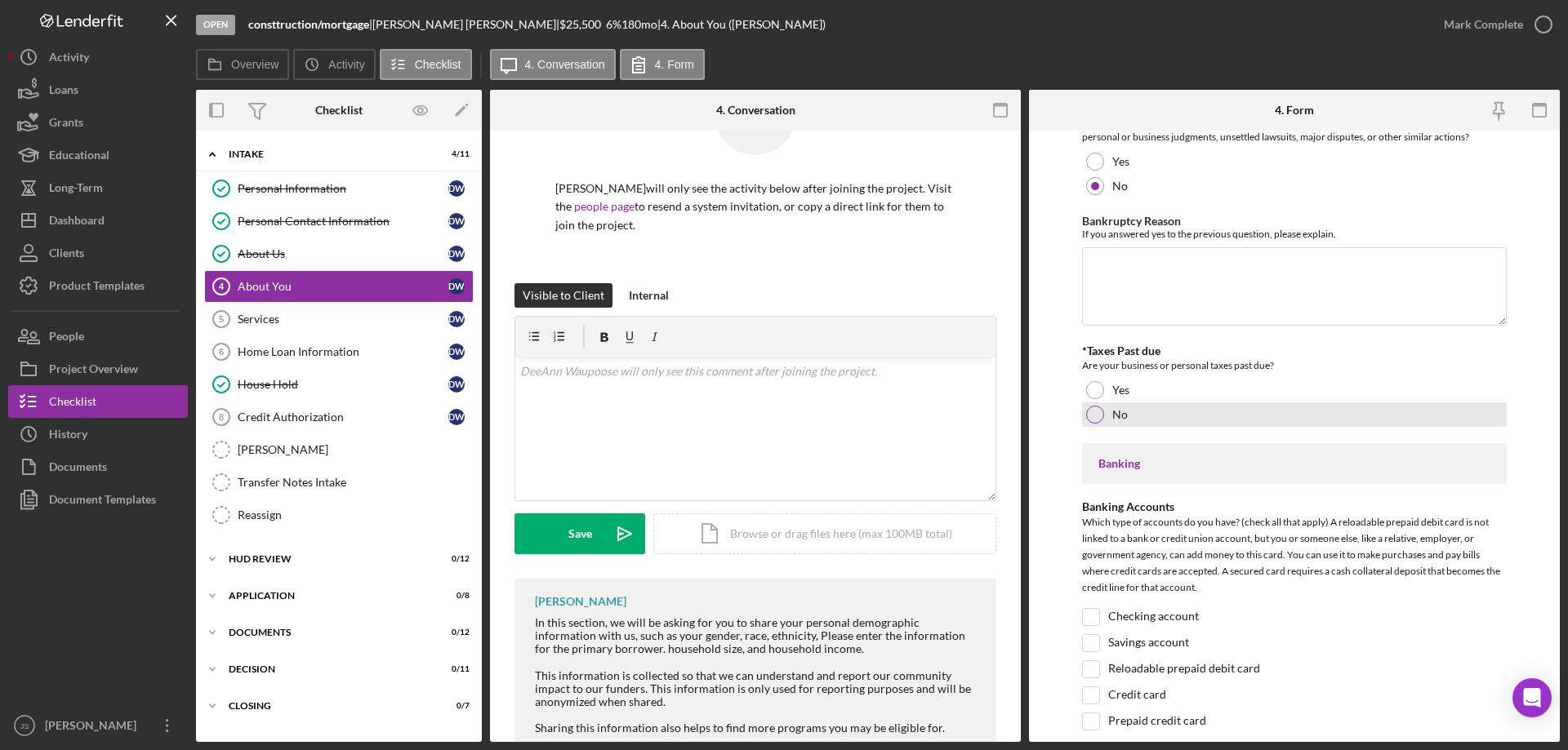
click at [1091, 415] on div at bounding box center [1095, 414] width 18 height 18
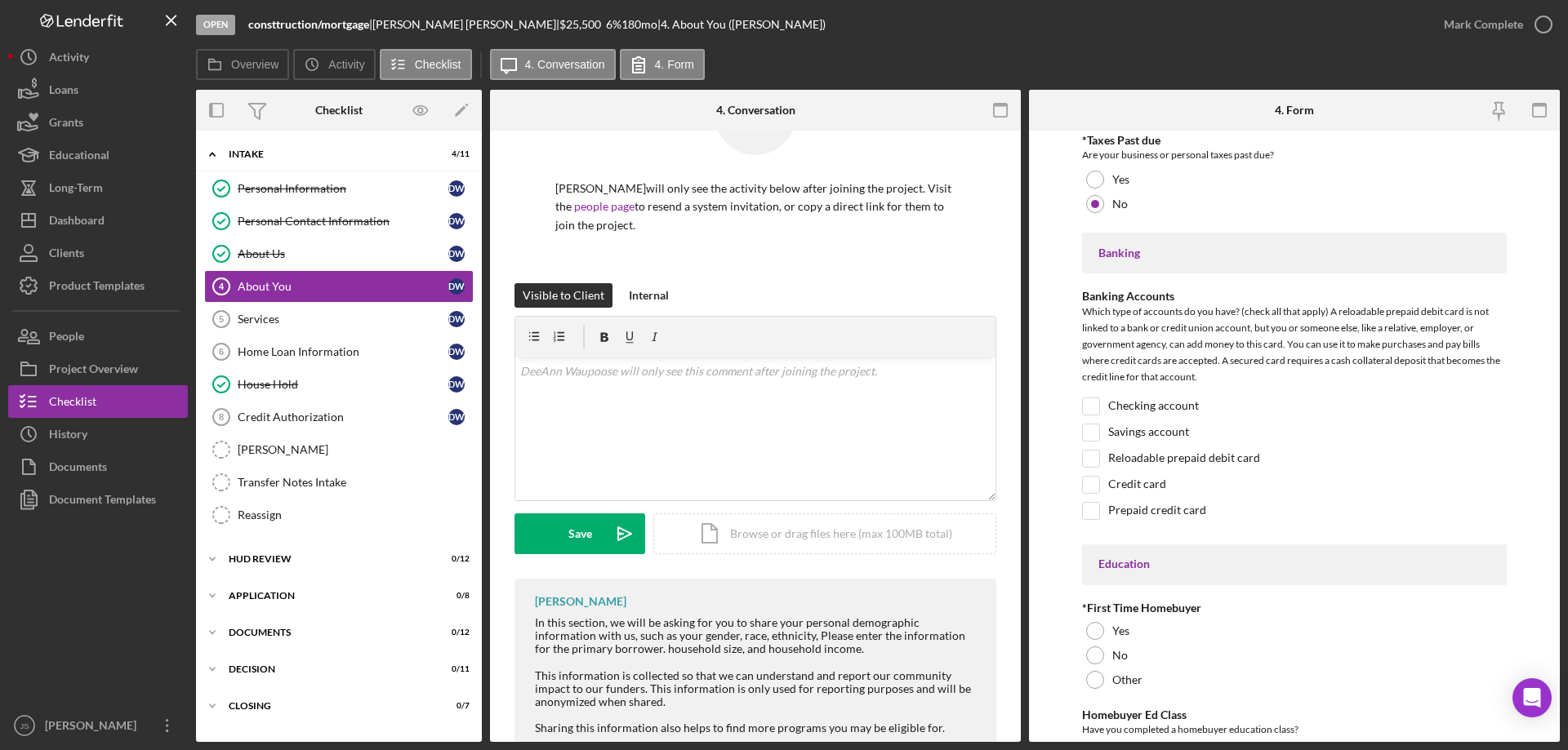
scroll to position [3101, 0]
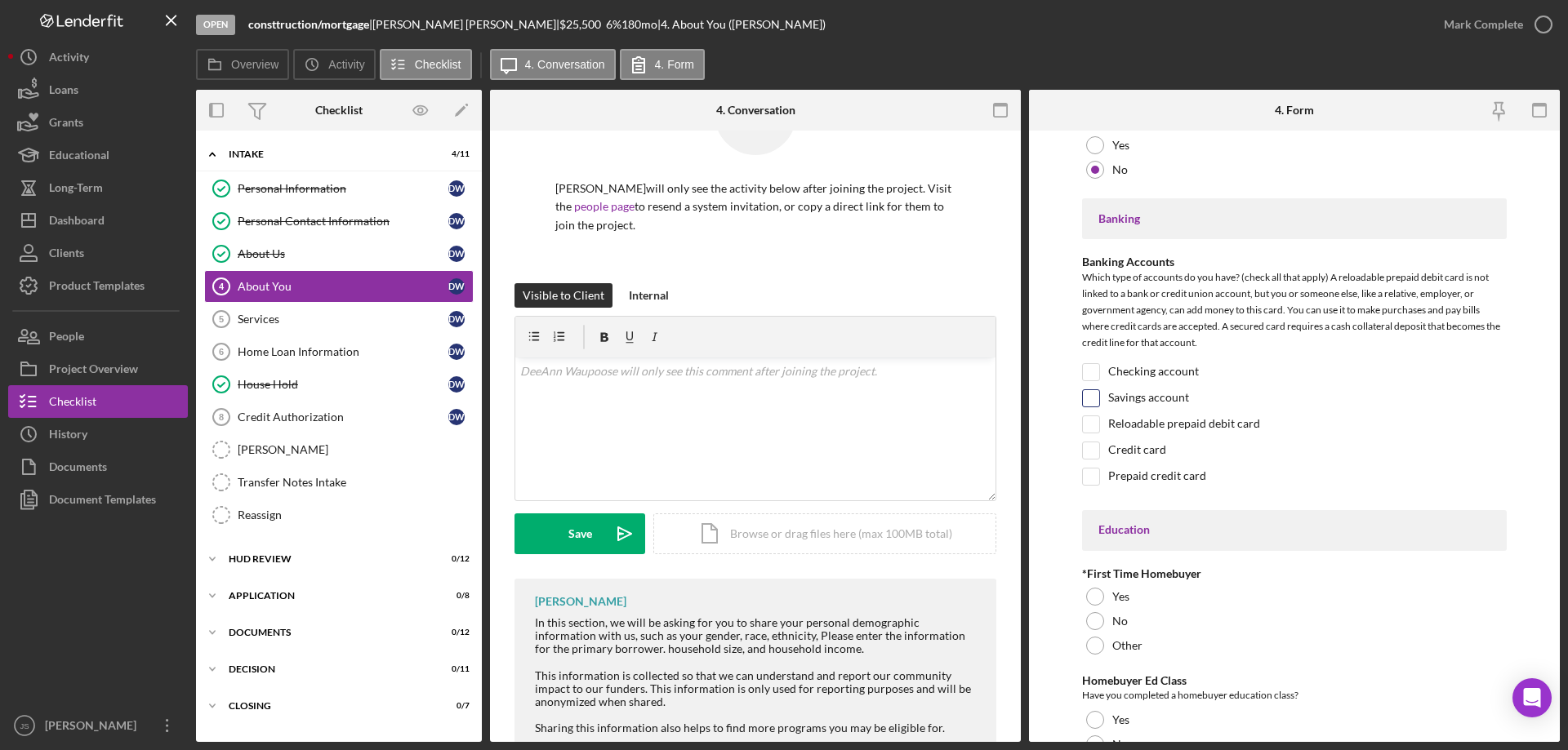
drag, startPoint x: 1092, startPoint y: 372, endPoint x: 1091, endPoint y: 390, distance: 18.0
click at [1093, 372] on input "Checking account" at bounding box center [1091, 372] width 16 height 16
checkbox input "true"
click at [1090, 402] on input "Savings account" at bounding box center [1091, 398] width 16 height 16
checkbox input "true"
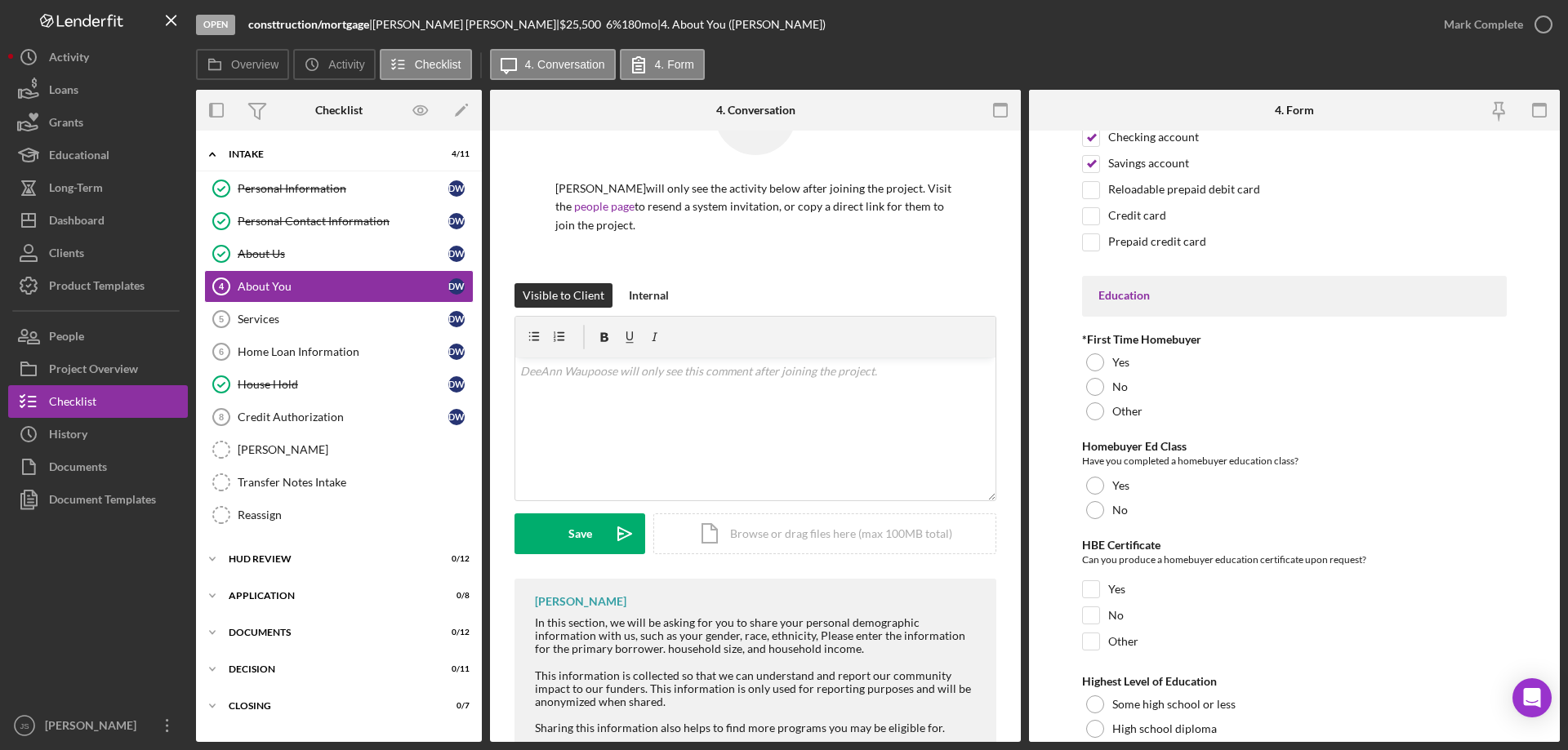
scroll to position [3347, 0]
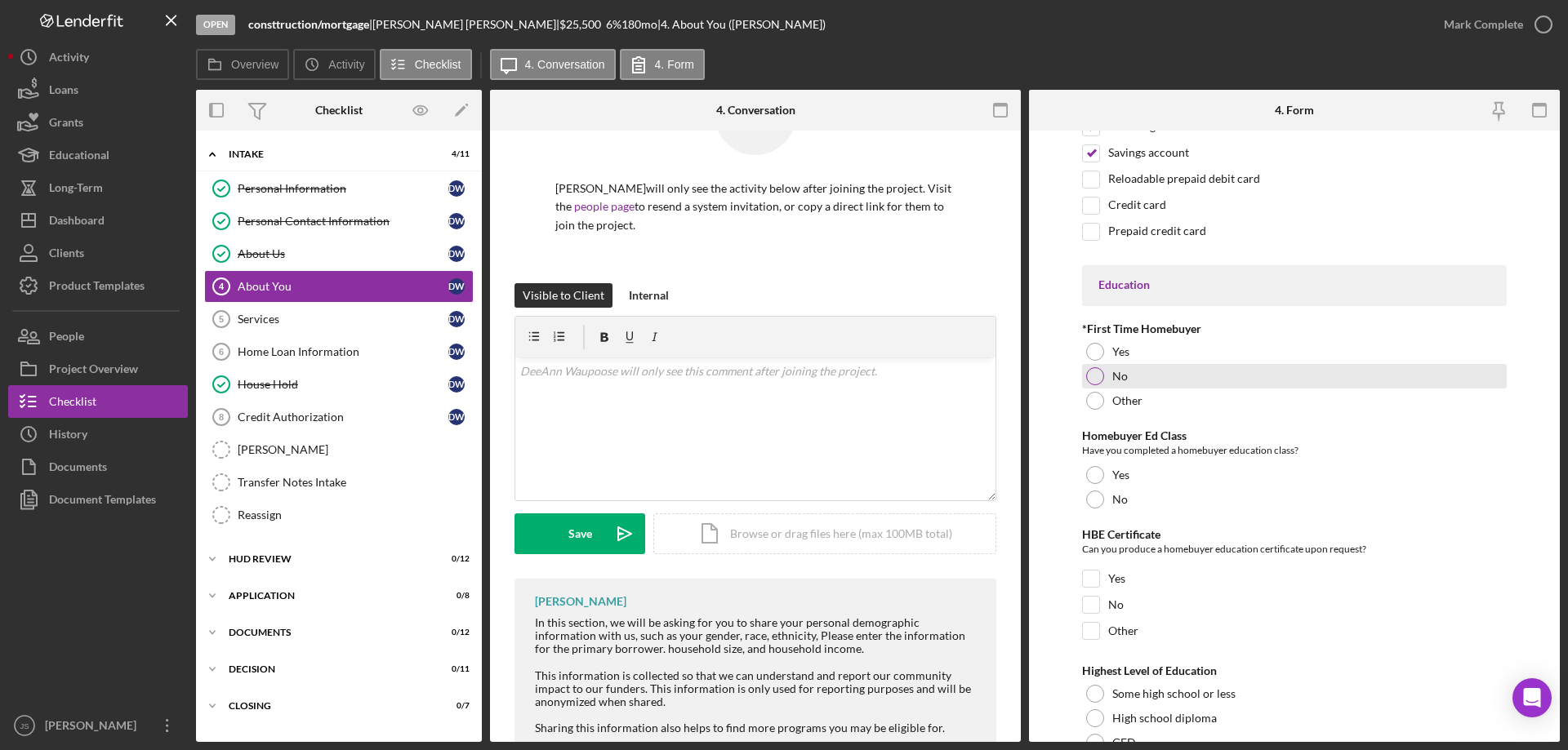
click at [1095, 378] on div at bounding box center [1095, 375] width 18 height 18
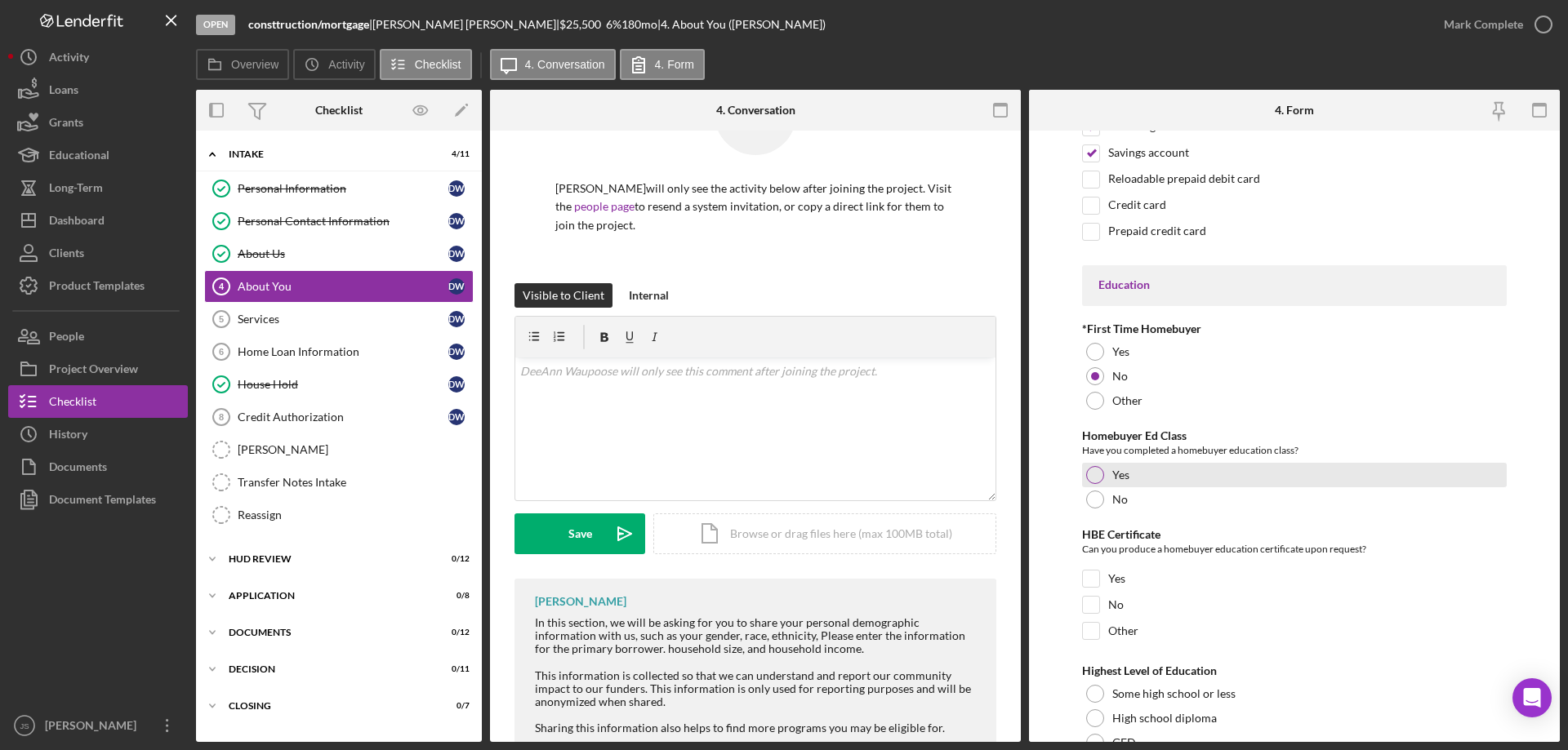
click at [1093, 475] on div at bounding box center [1095, 475] width 18 height 18
click at [1095, 579] on input "Yes" at bounding box center [1091, 578] width 16 height 16
checkbox input "true"
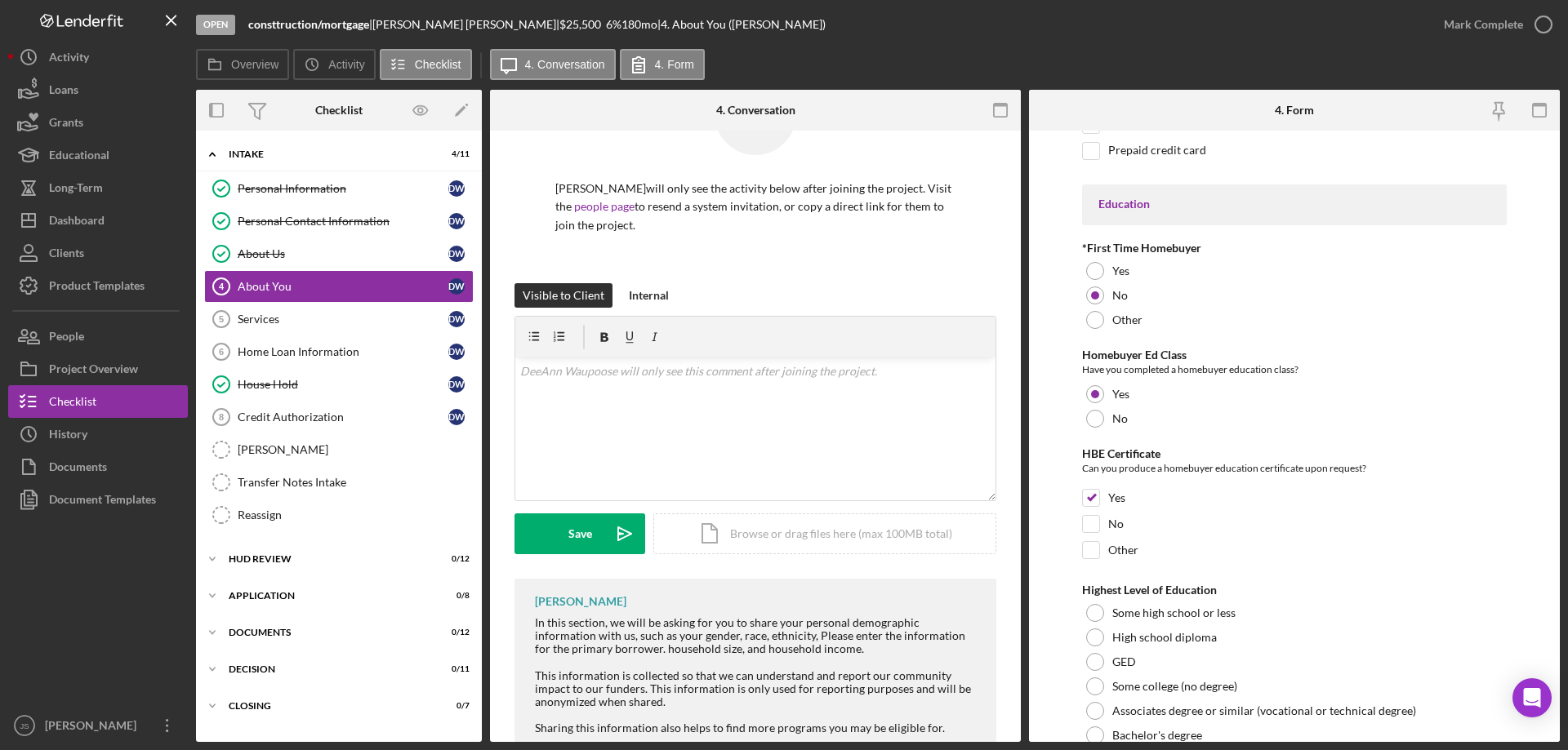
scroll to position [3518, 0]
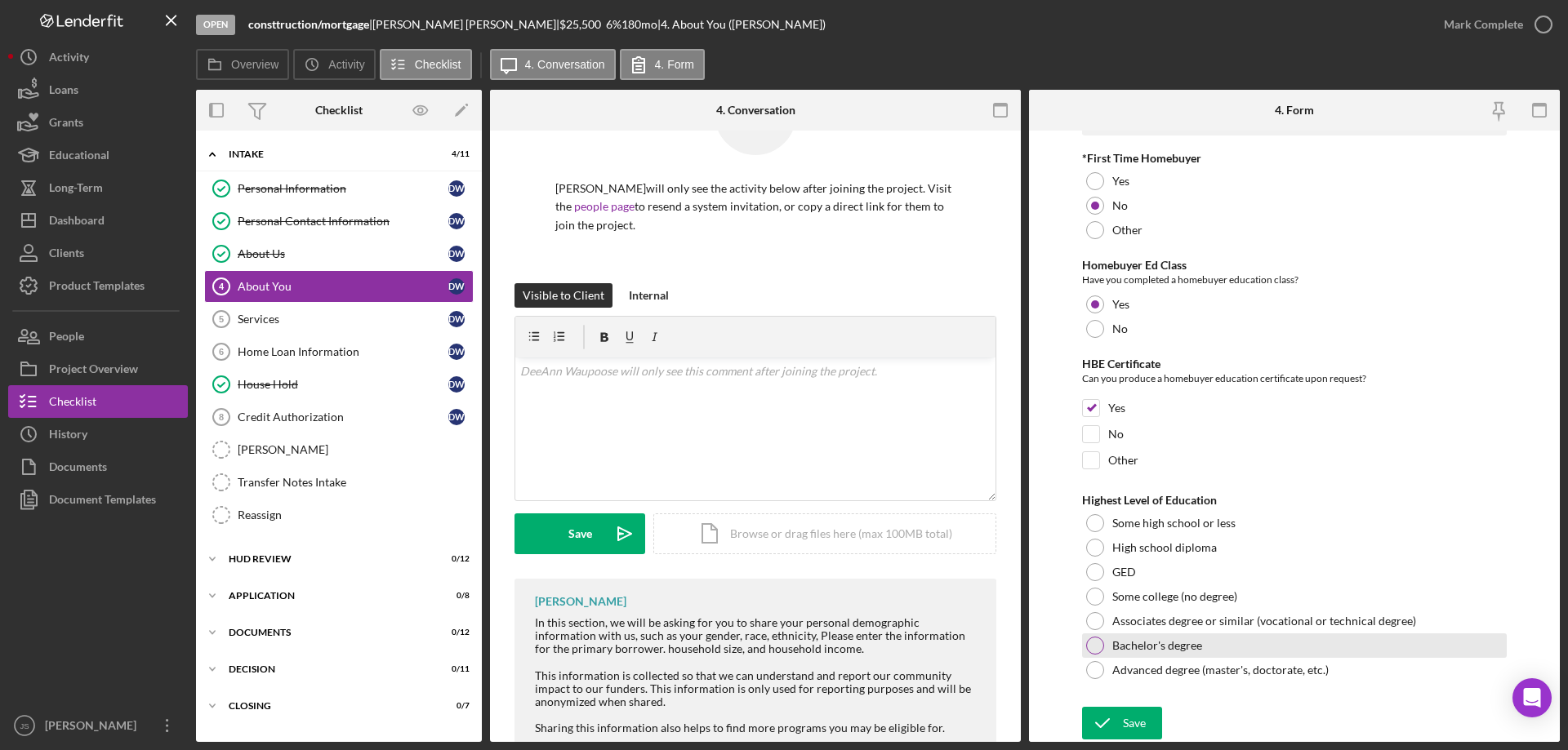
click at [1097, 641] on div at bounding box center [1095, 645] width 18 height 18
drag, startPoint x: 1116, startPoint y: 724, endPoint x: 1169, endPoint y: 711, distance: 54.6
click at [1116, 724] on icon "submit" at bounding box center [1102, 723] width 41 height 41
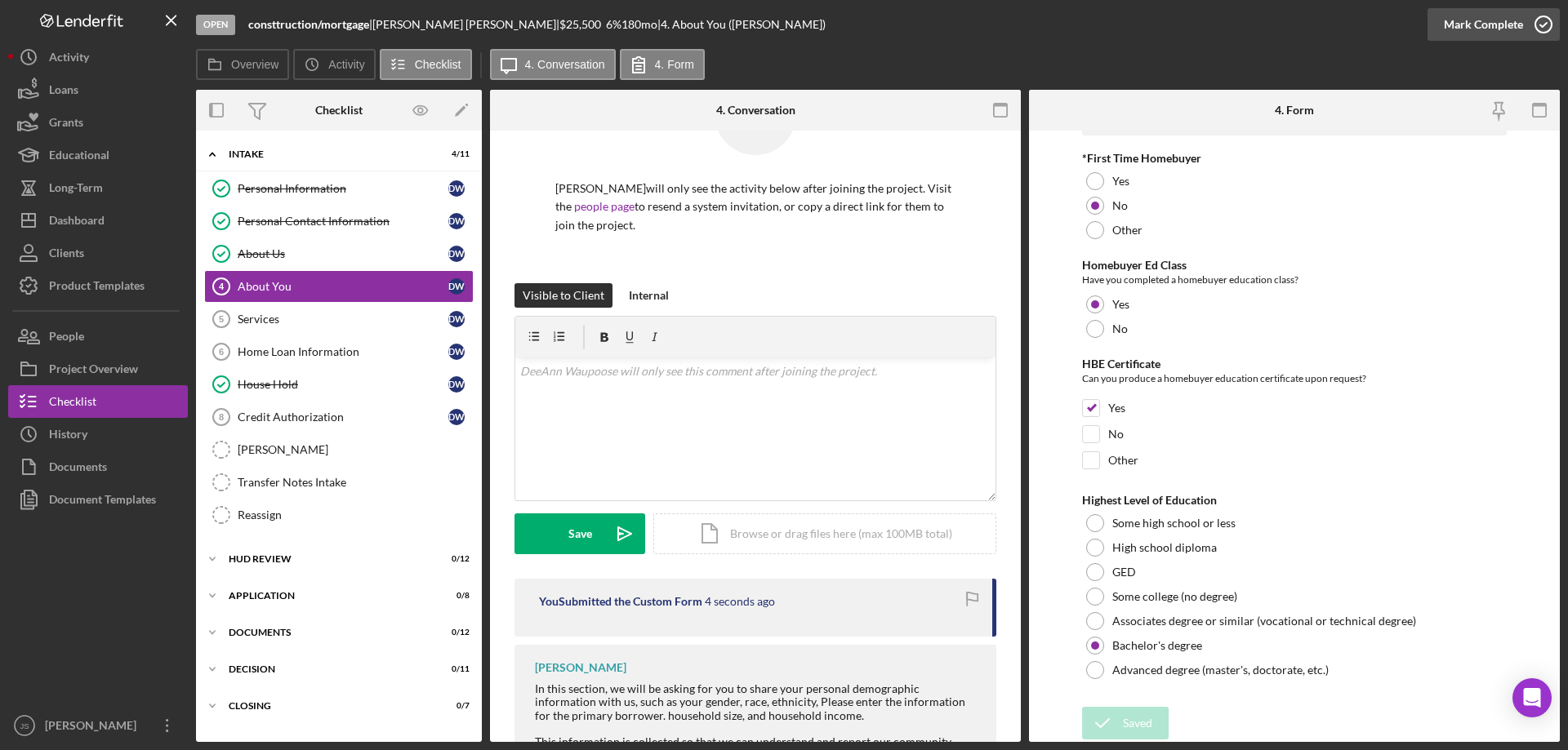
click at [1542, 21] on icon "button" at bounding box center [1543, 24] width 41 height 41
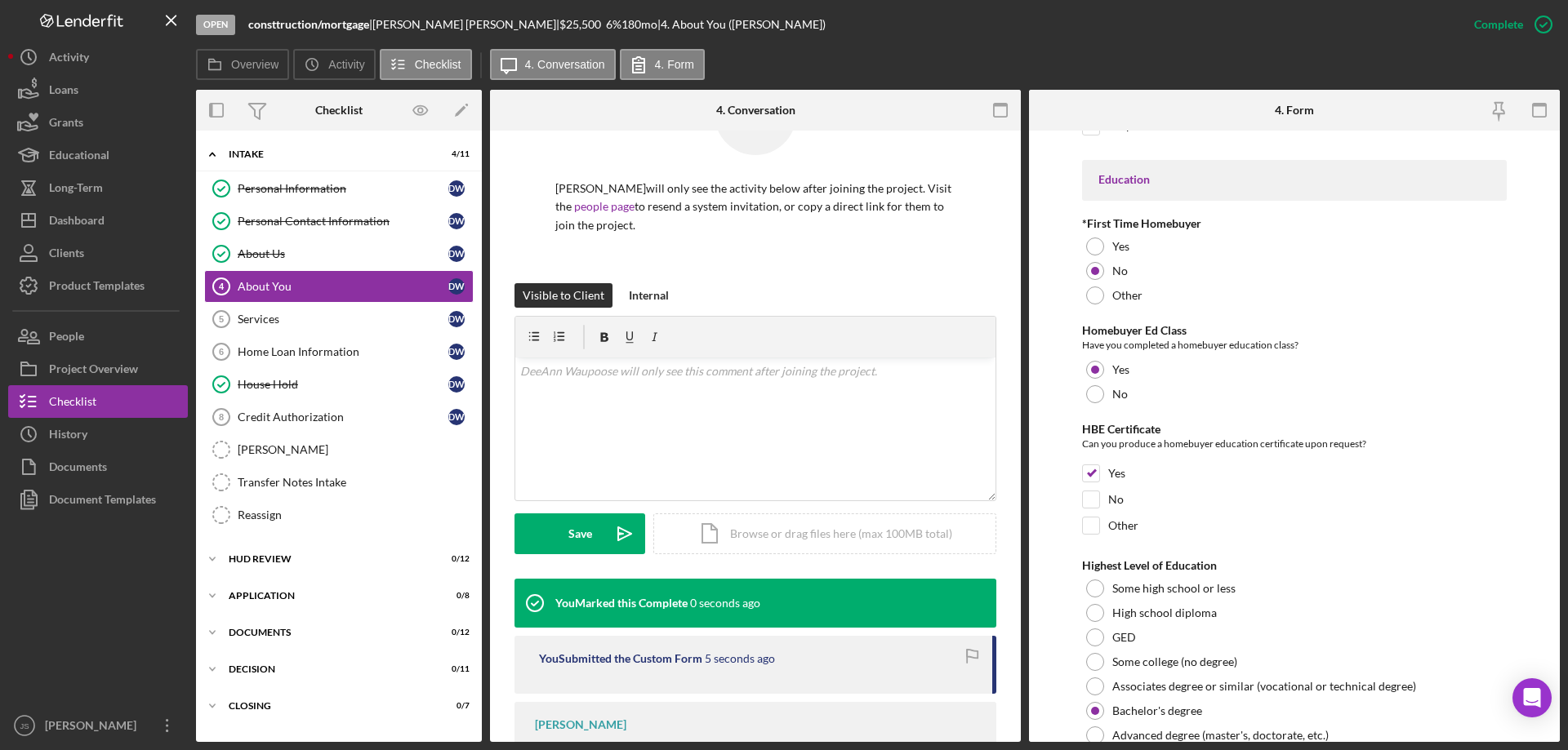
scroll to position [3582, 0]
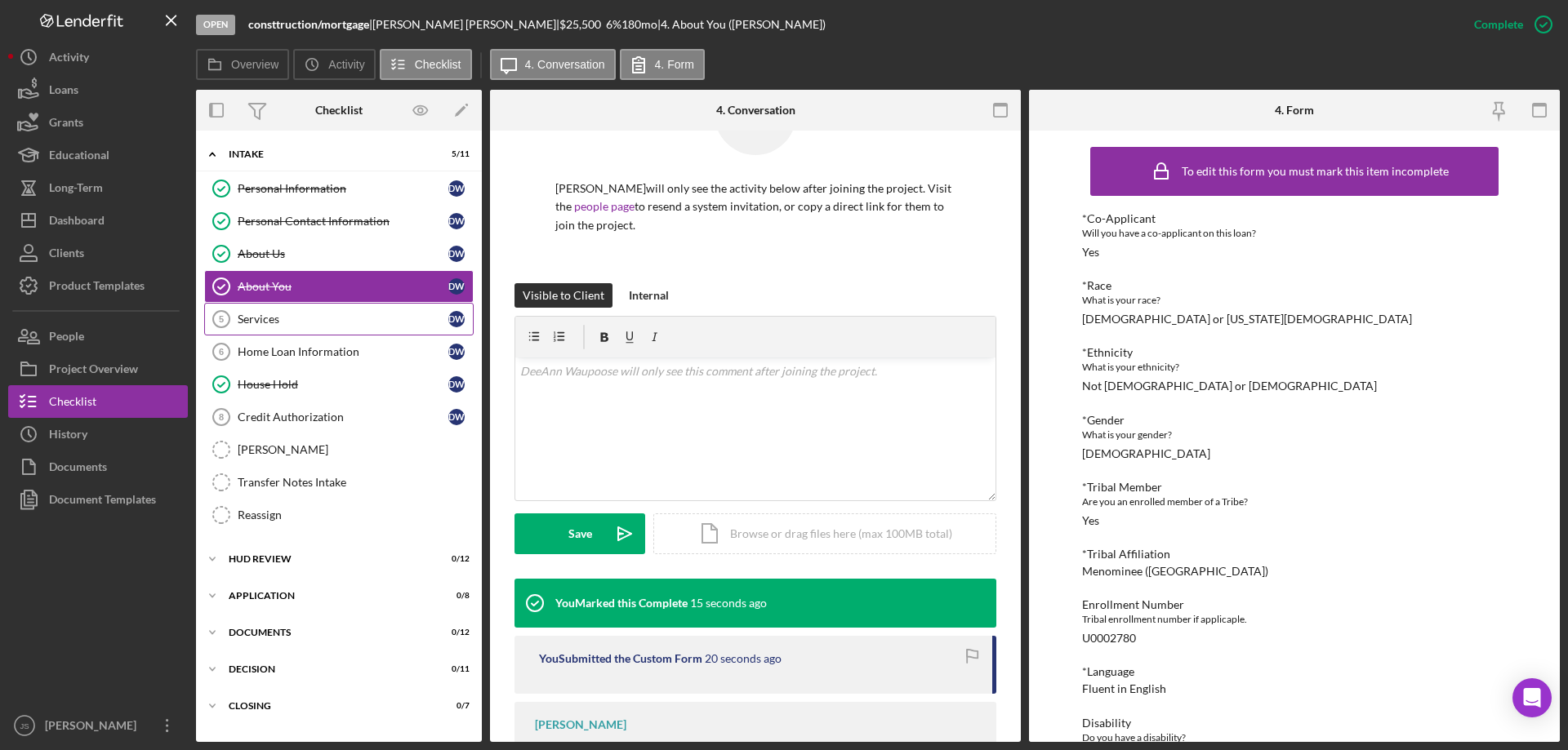
click at [305, 315] on div "Services" at bounding box center [343, 320] width 211 height 13
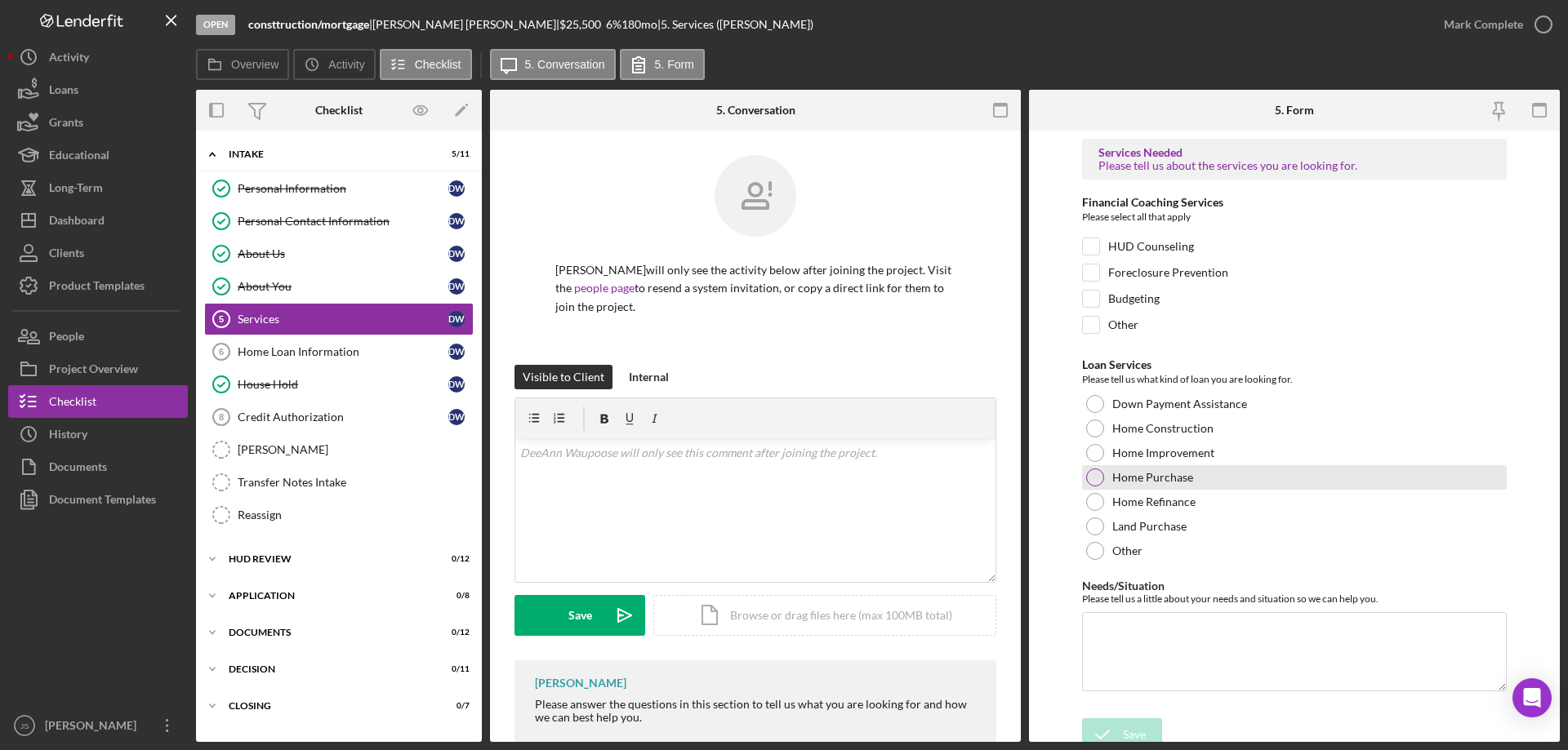
scroll to position [11, 0]
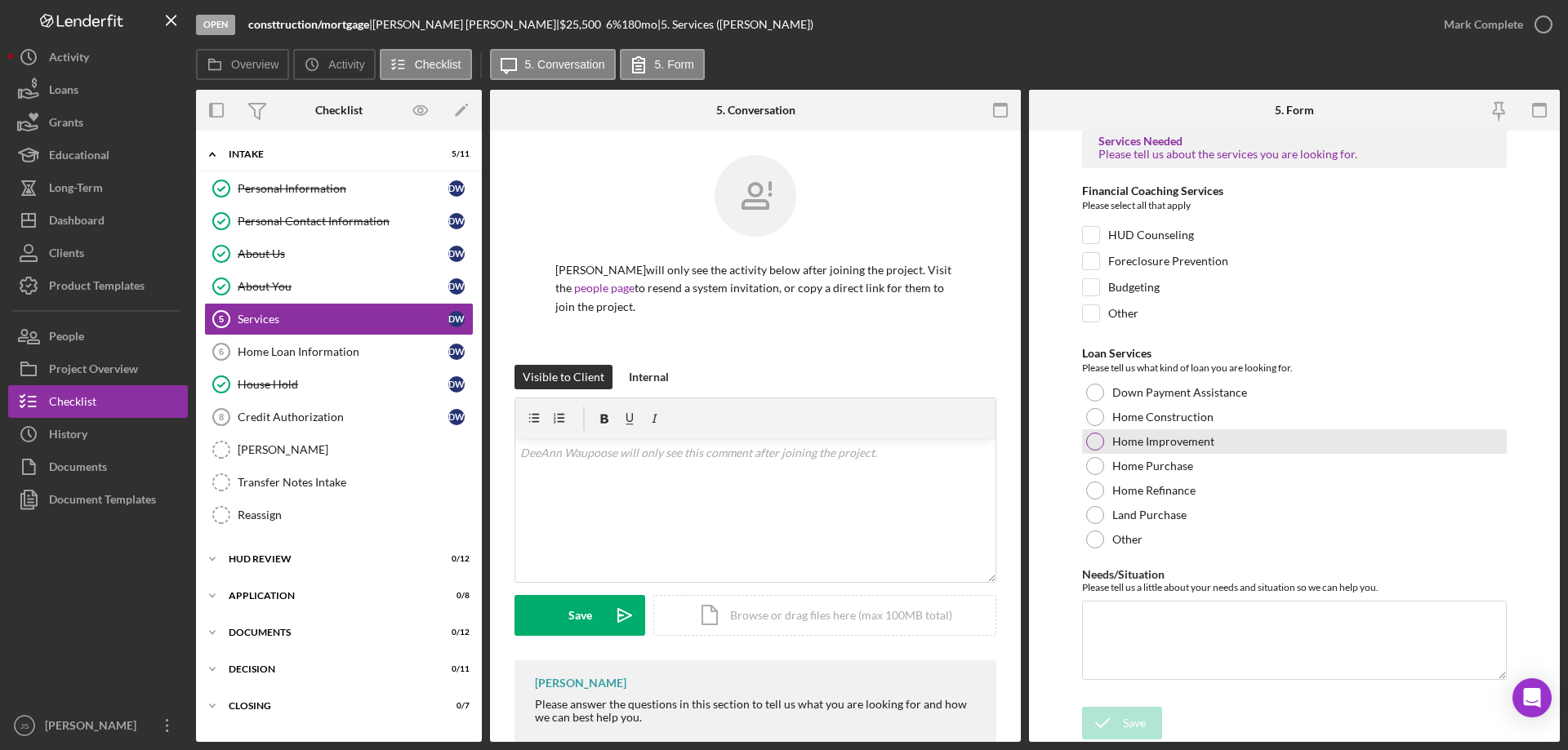
click at [1098, 443] on div at bounding box center [1095, 441] width 18 height 18
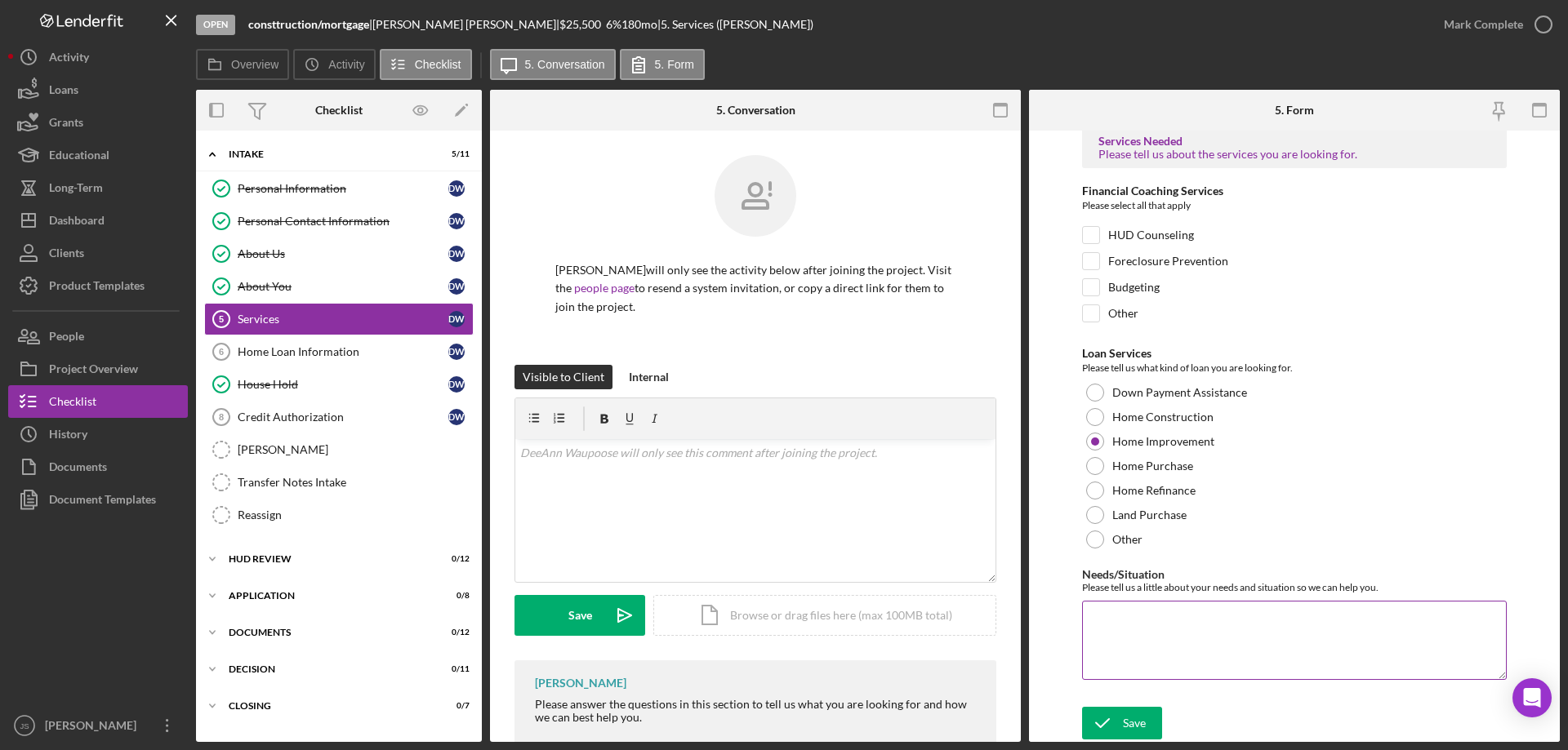
click at [1142, 636] on textarea "Needs/Situation" at bounding box center [1295, 640] width 425 height 79
paste textarea "Alliant Energy Installation (rural wooded area doesn't have electric) Outdoor w…"
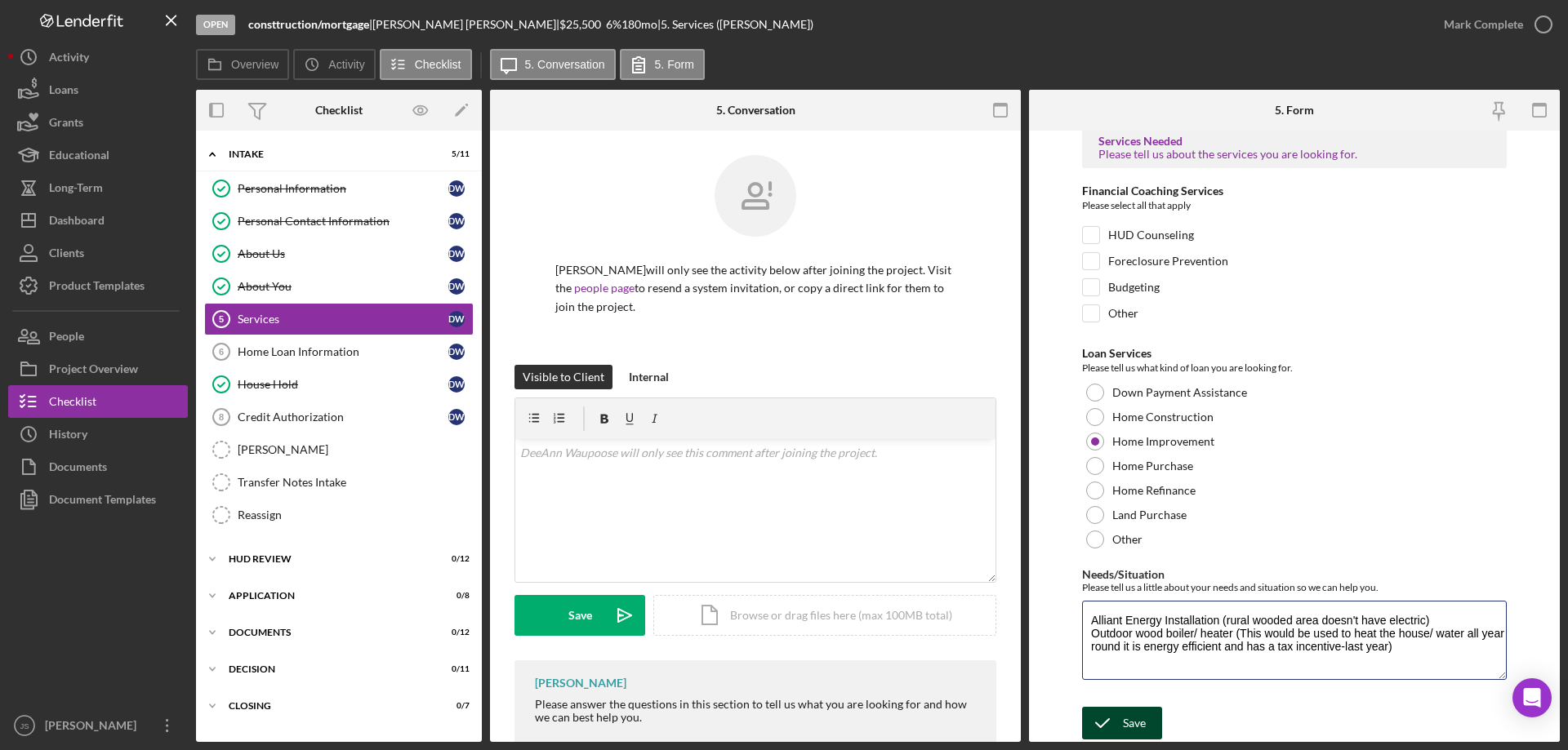
type textarea "Alliant Energy Installation (rural wooded area doesn't have electric) Outdoor w…"
click at [1112, 724] on icon "submit" at bounding box center [1102, 723] width 41 height 41
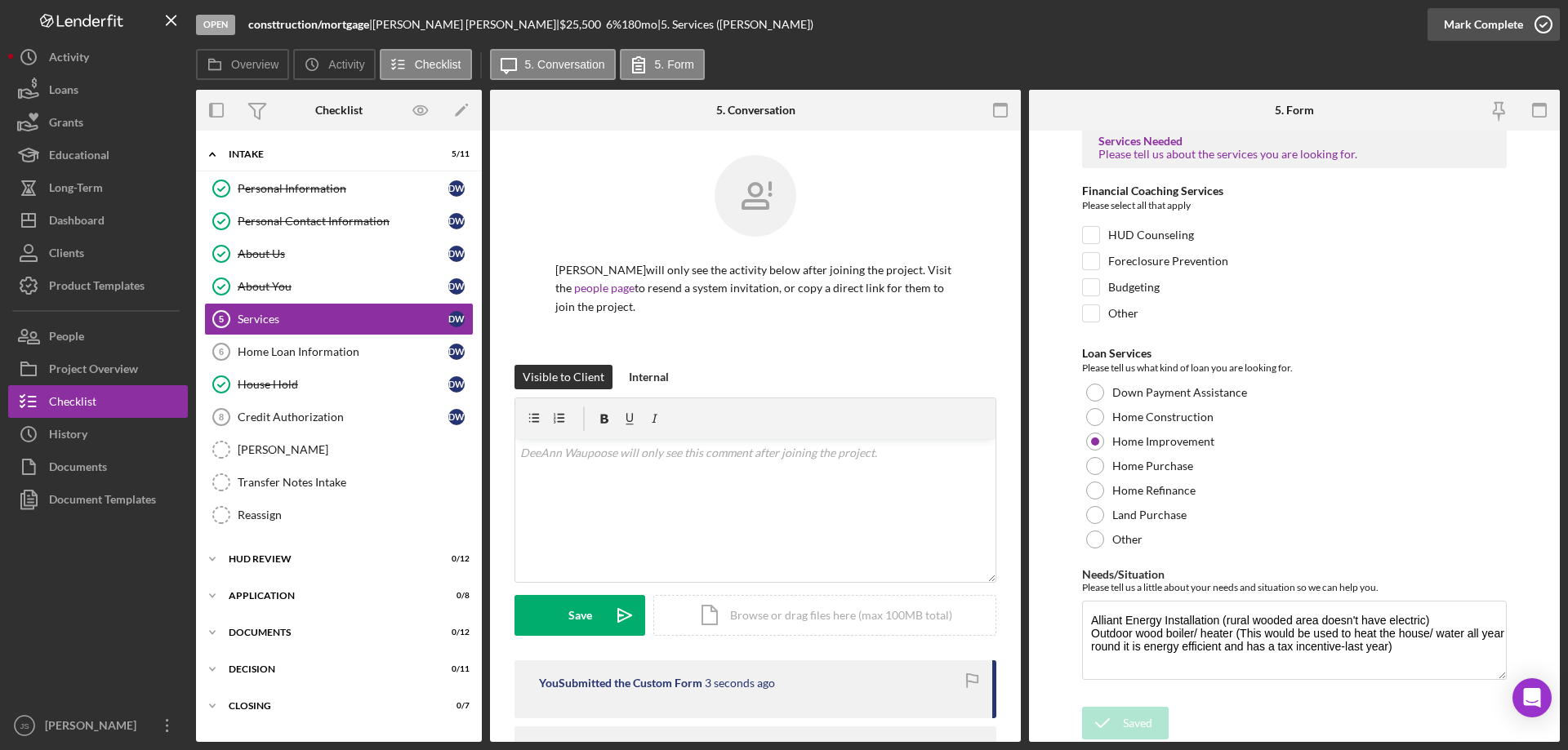
click at [1544, 27] on icon "button" at bounding box center [1543, 24] width 41 height 41
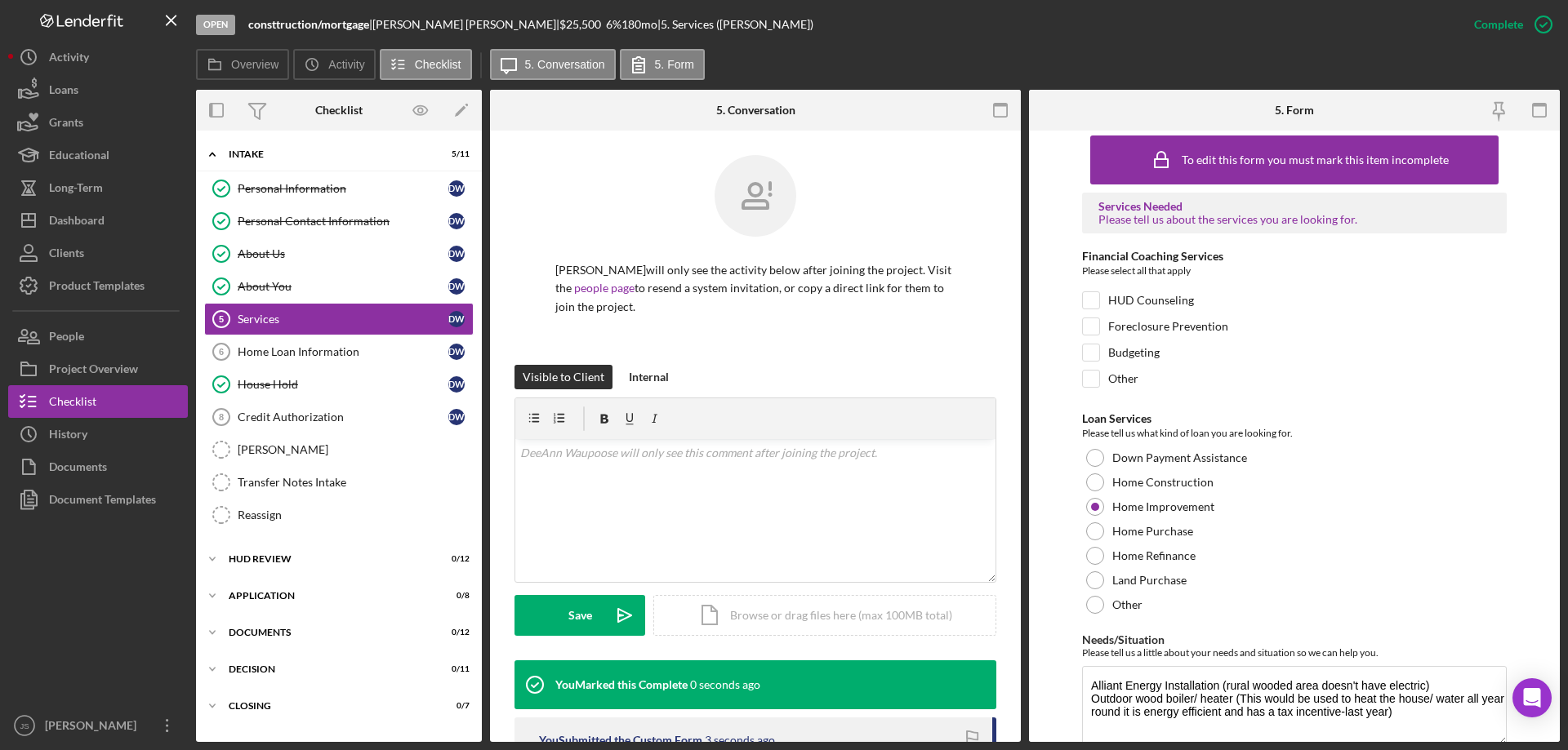
scroll to position [77, 0]
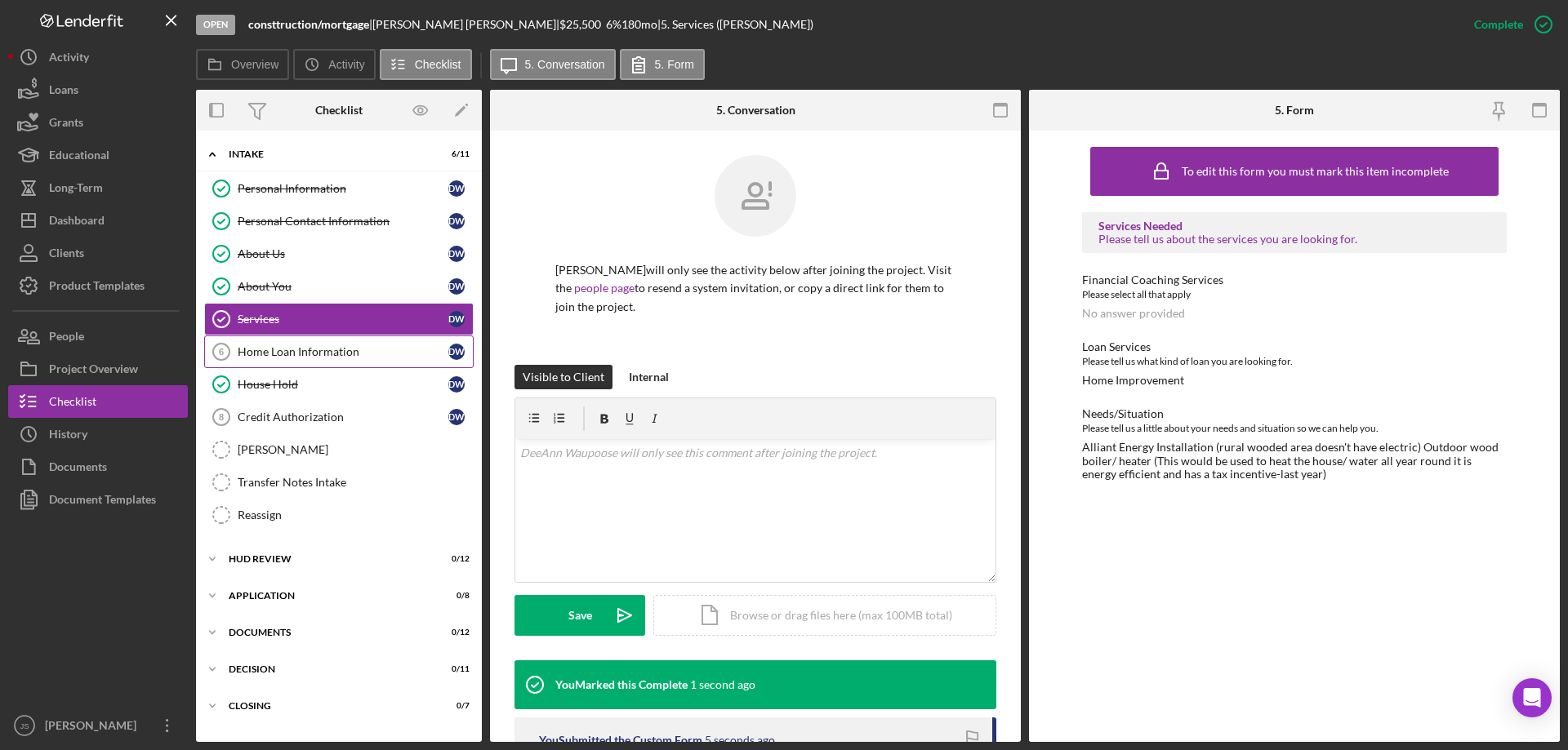
click at [324, 349] on div "Home Loan Information" at bounding box center [343, 352] width 211 height 13
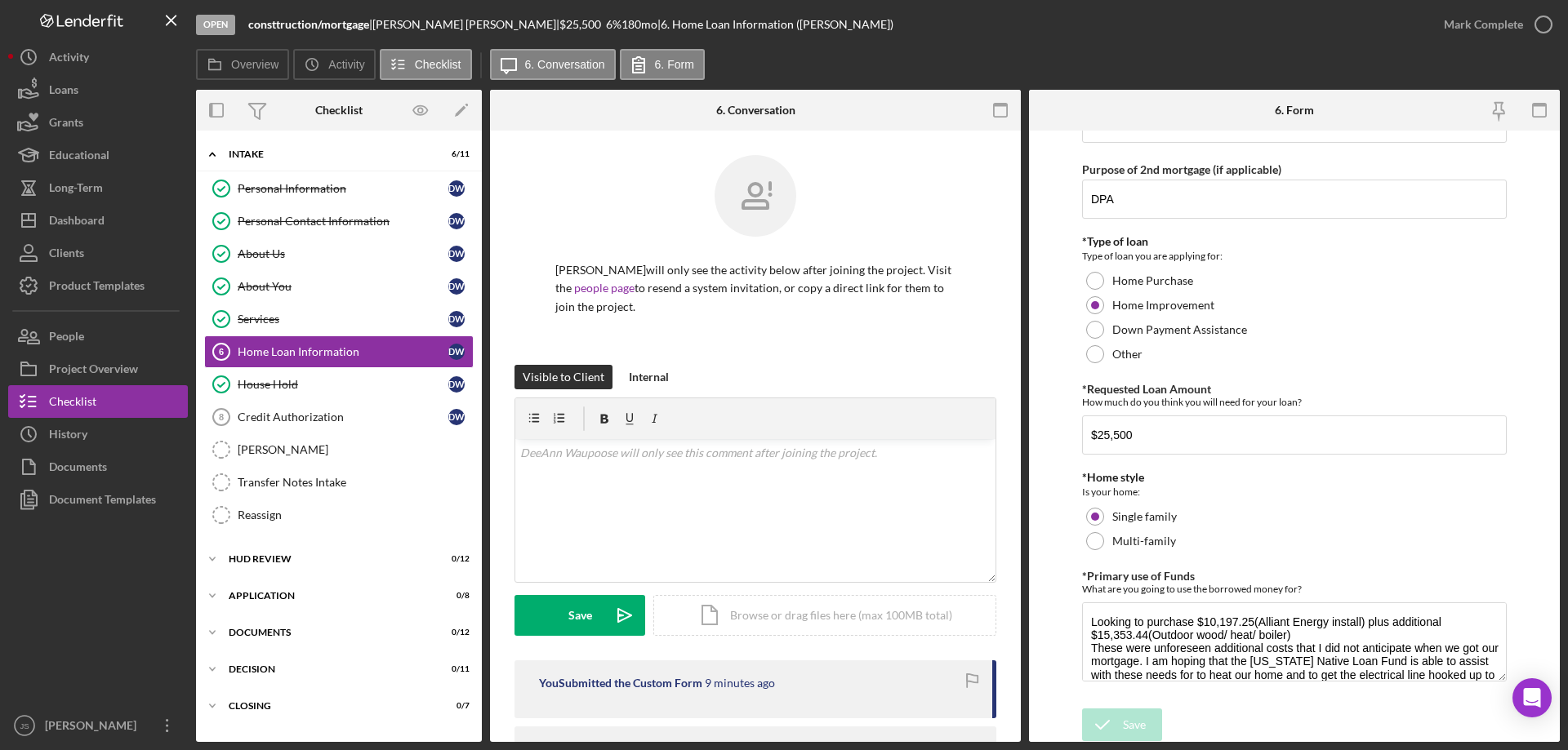
scroll to position [491, 0]
click at [1544, 26] on icon "button" at bounding box center [1543, 24] width 41 height 41
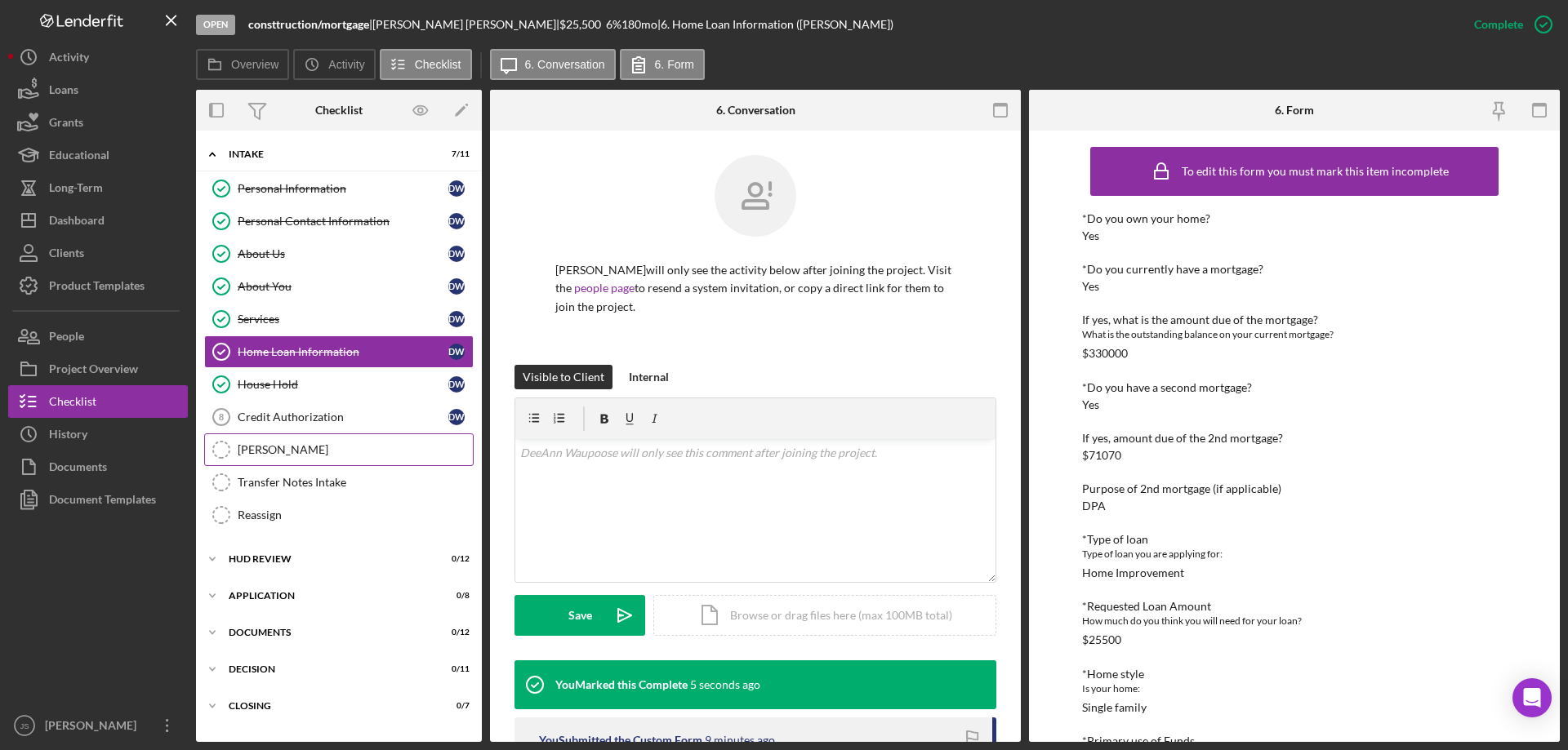
click at [304, 453] on div "[PERSON_NAME]" at bounding box center [356, 449] width 235 height 13
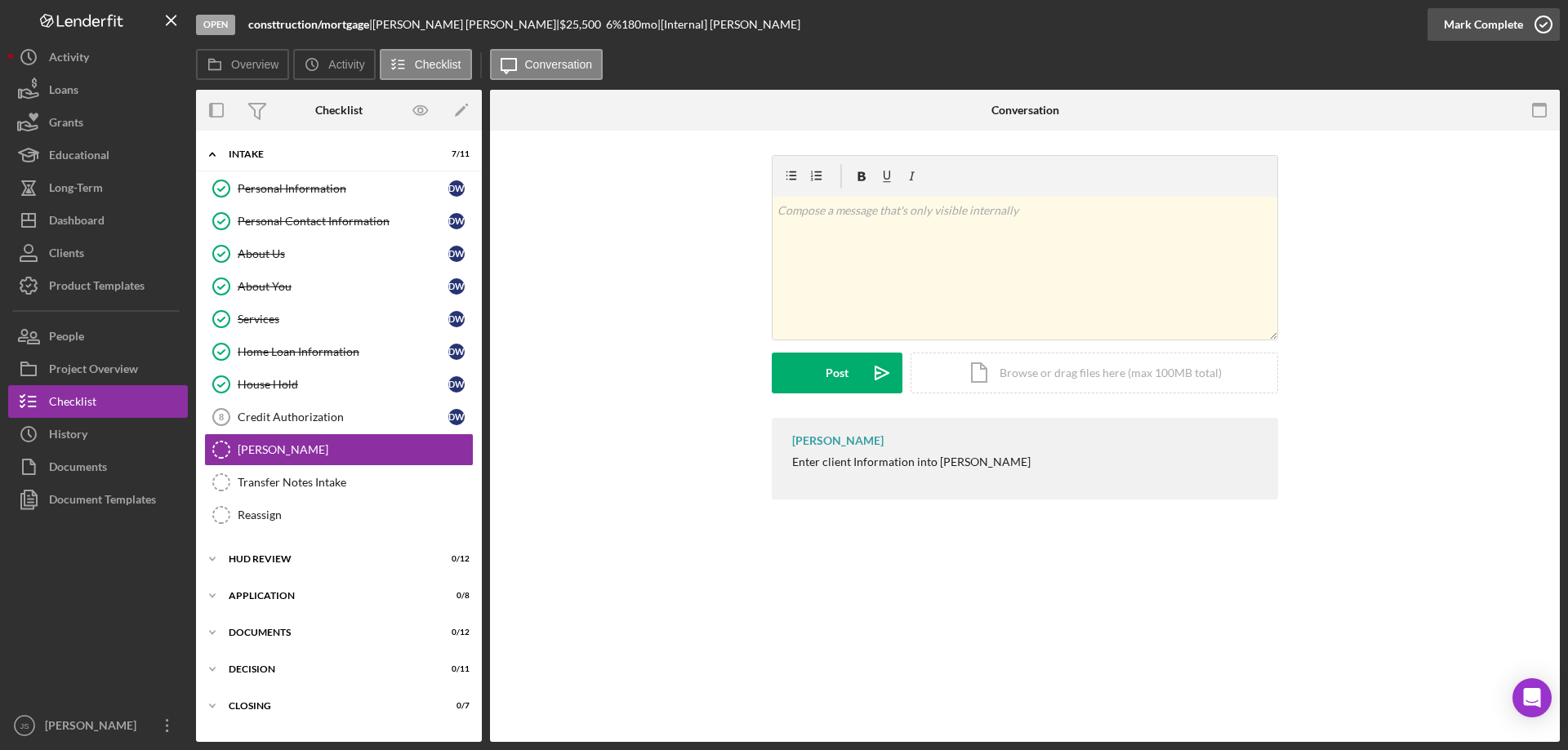
click at [1543, 28] on icon "button" at bounding box center [1543, 24] width 41 height 41
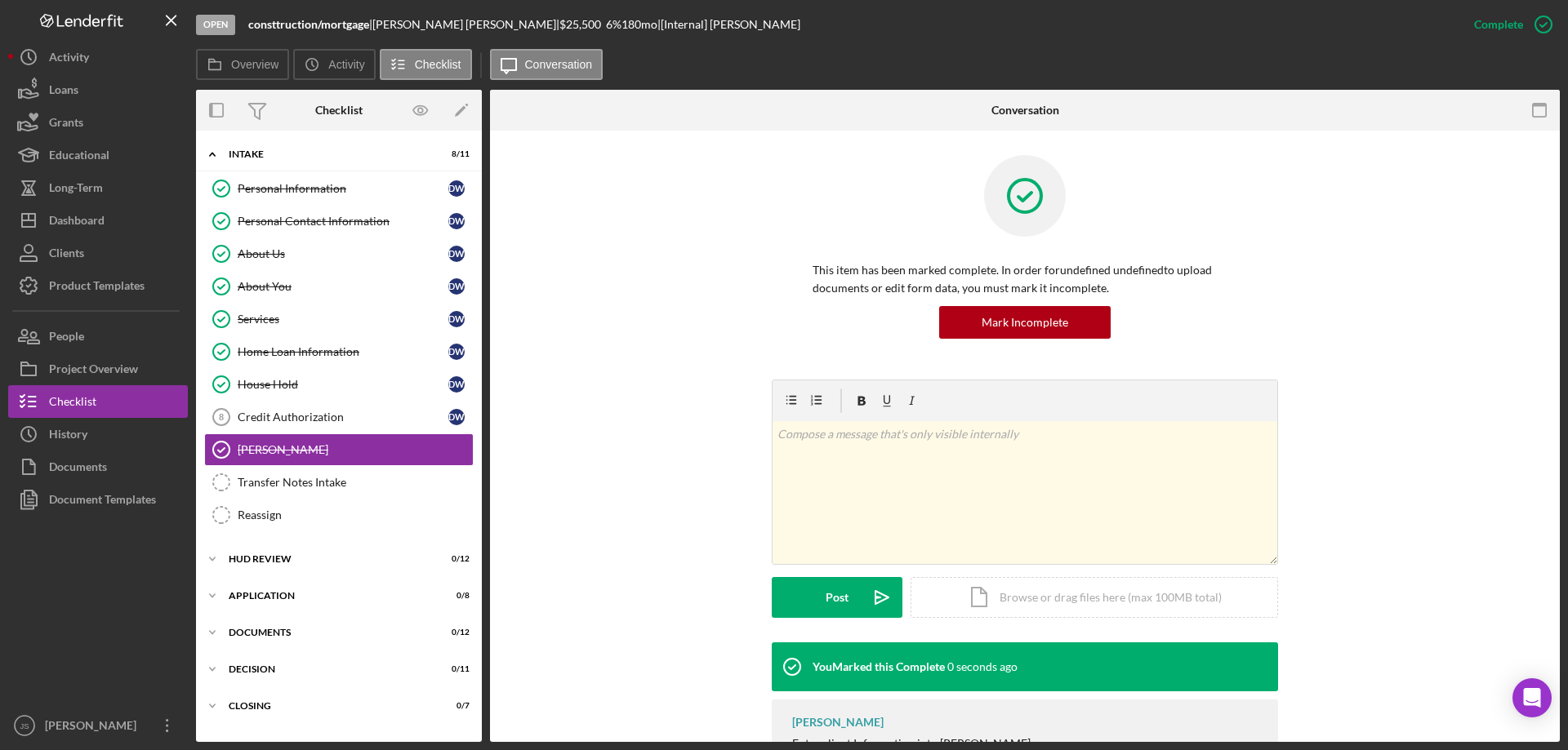
drag, startPoint x: 297, startPoint y: 488, endPoint x: 646, endPoint y: 414, distance: 356.8
click at [297, 488] on div "Transfer Notes Intake" at bounding box center [356, 483] width 235 height 13
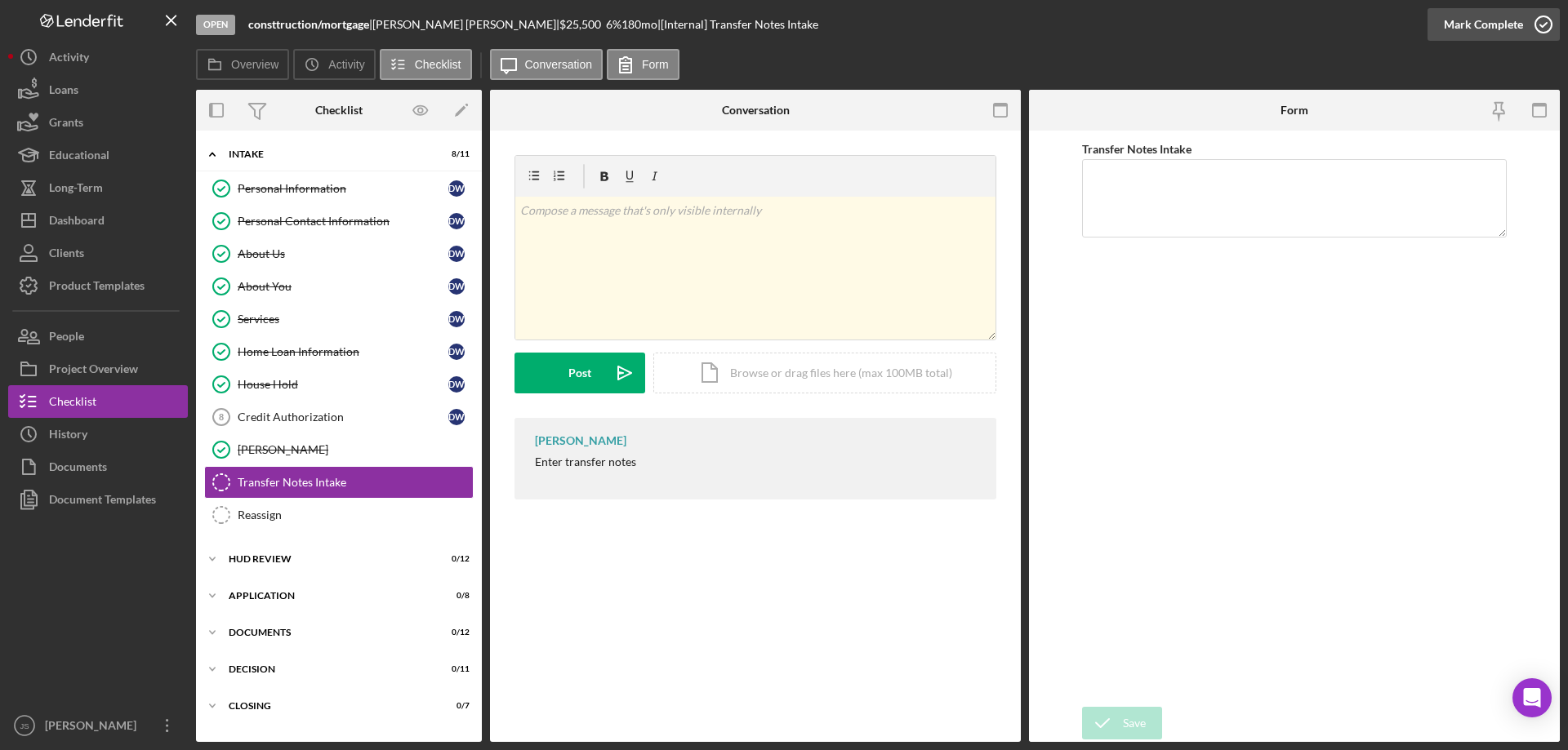
click at [1544, 23] on icon "button" at bounding box center [1543, 24] width 41 height 41
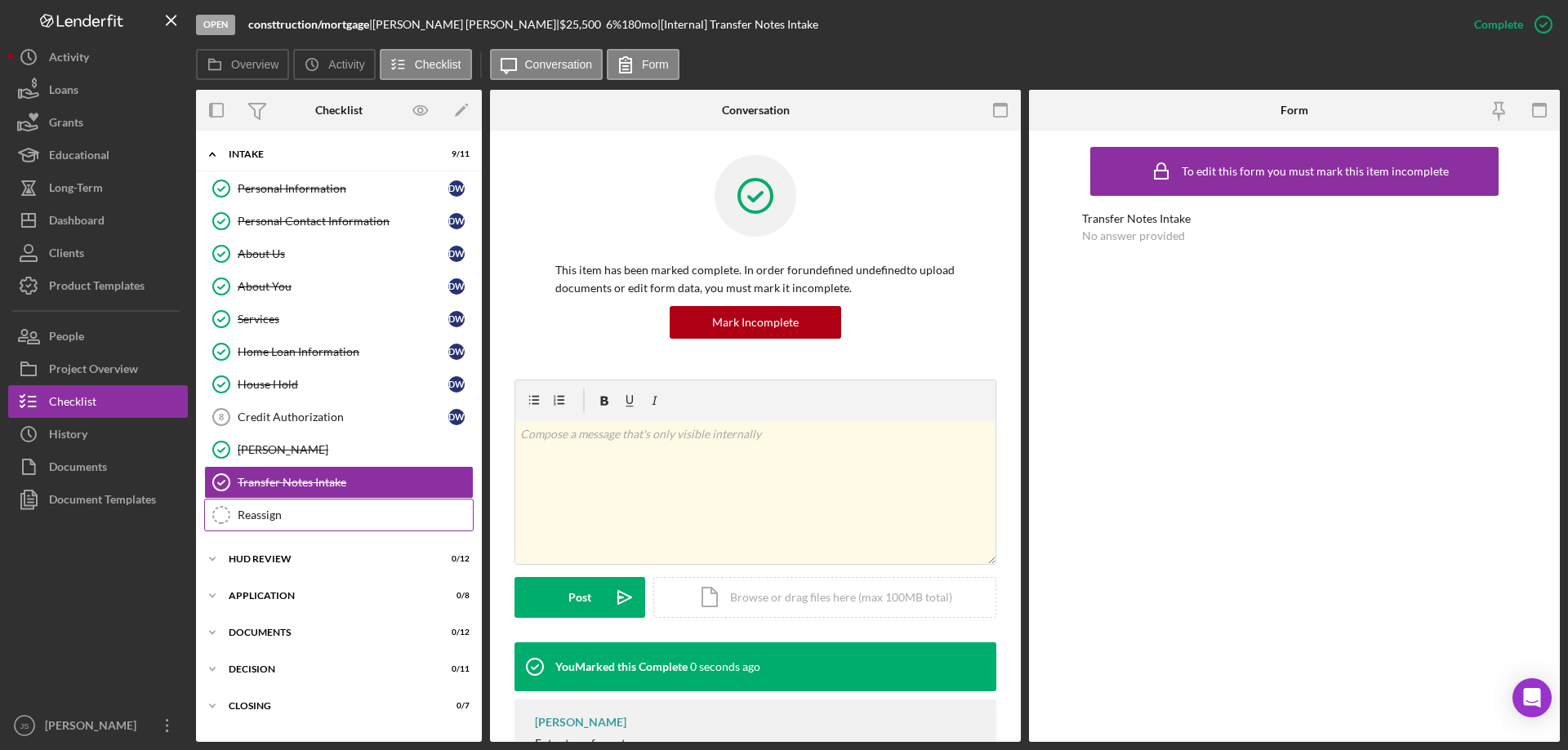
click at [316, 516] on div "Reassign" at bounding box center [356, 515] width 235 height 13
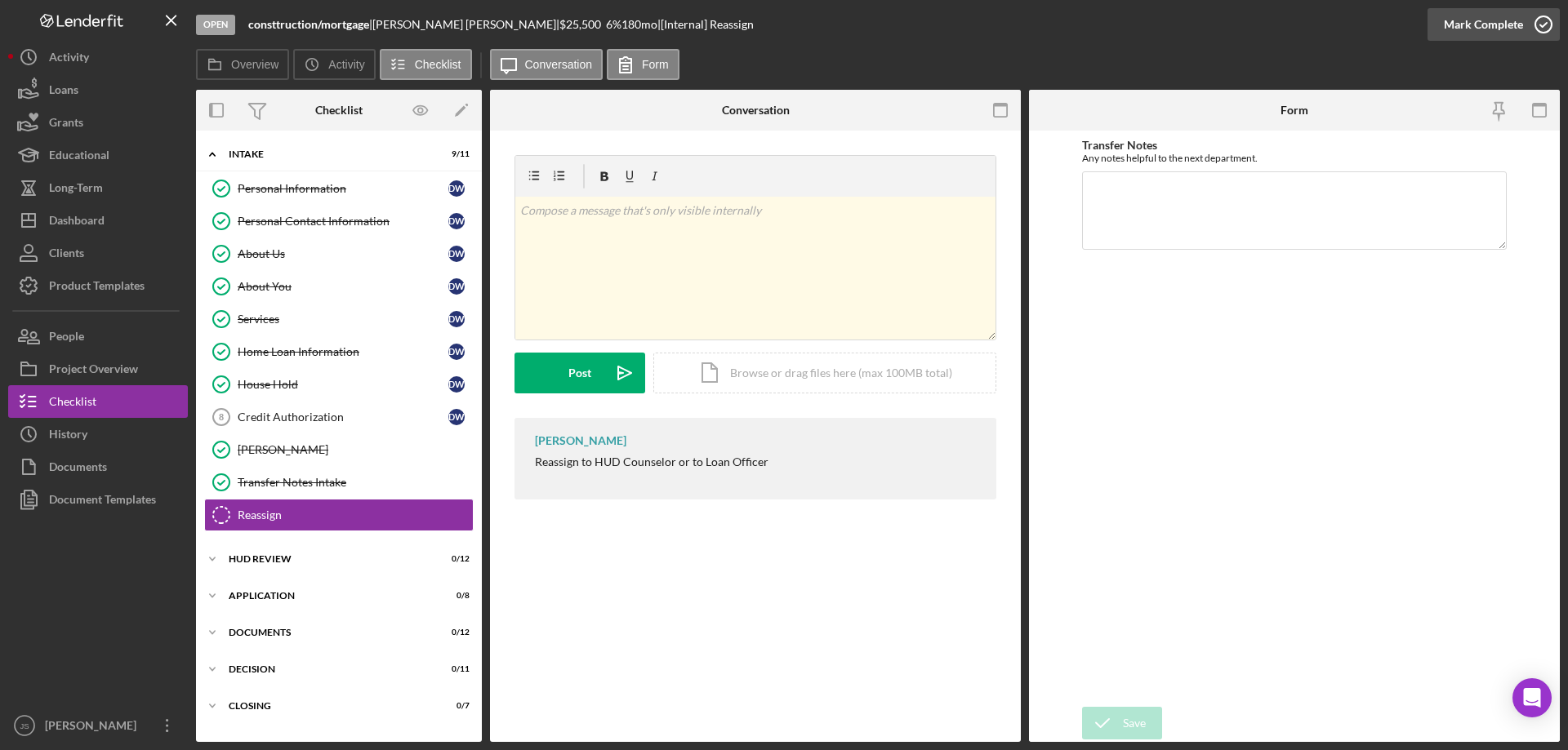
click at [1541, 24] on icon "button" at bounding box center [1543, 24] width 41 height 41
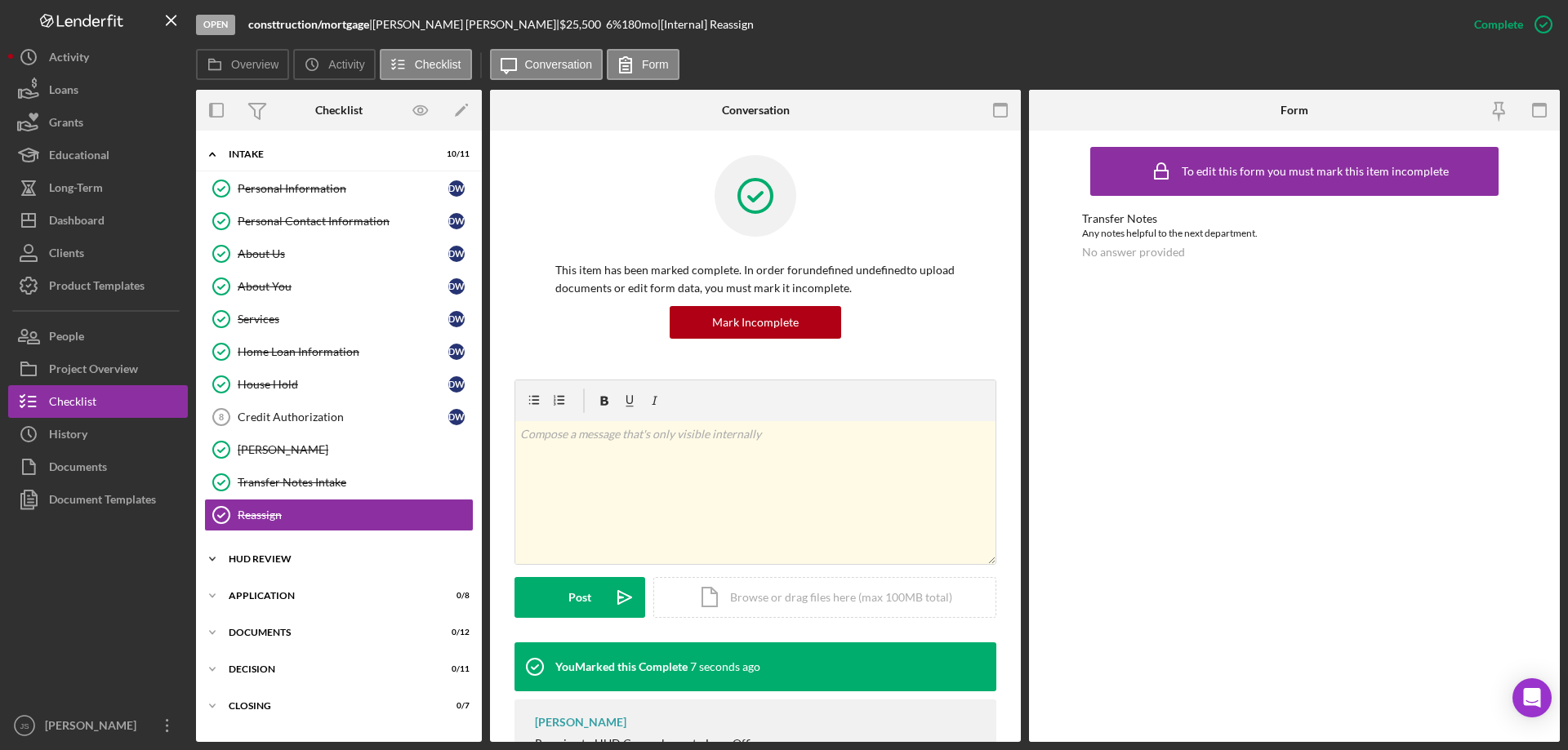
click at [216, 558] on icon "Icon/Expander" at bounding box center [212, 558] width 32 height 32
click at [214, 558] on icon "Icon/Expander" at bounding box center [212, 558] width 32 height 32
click at [211, 558] on icon "Icon/Expander" at bounding box center [212, 558] width 32 height 32
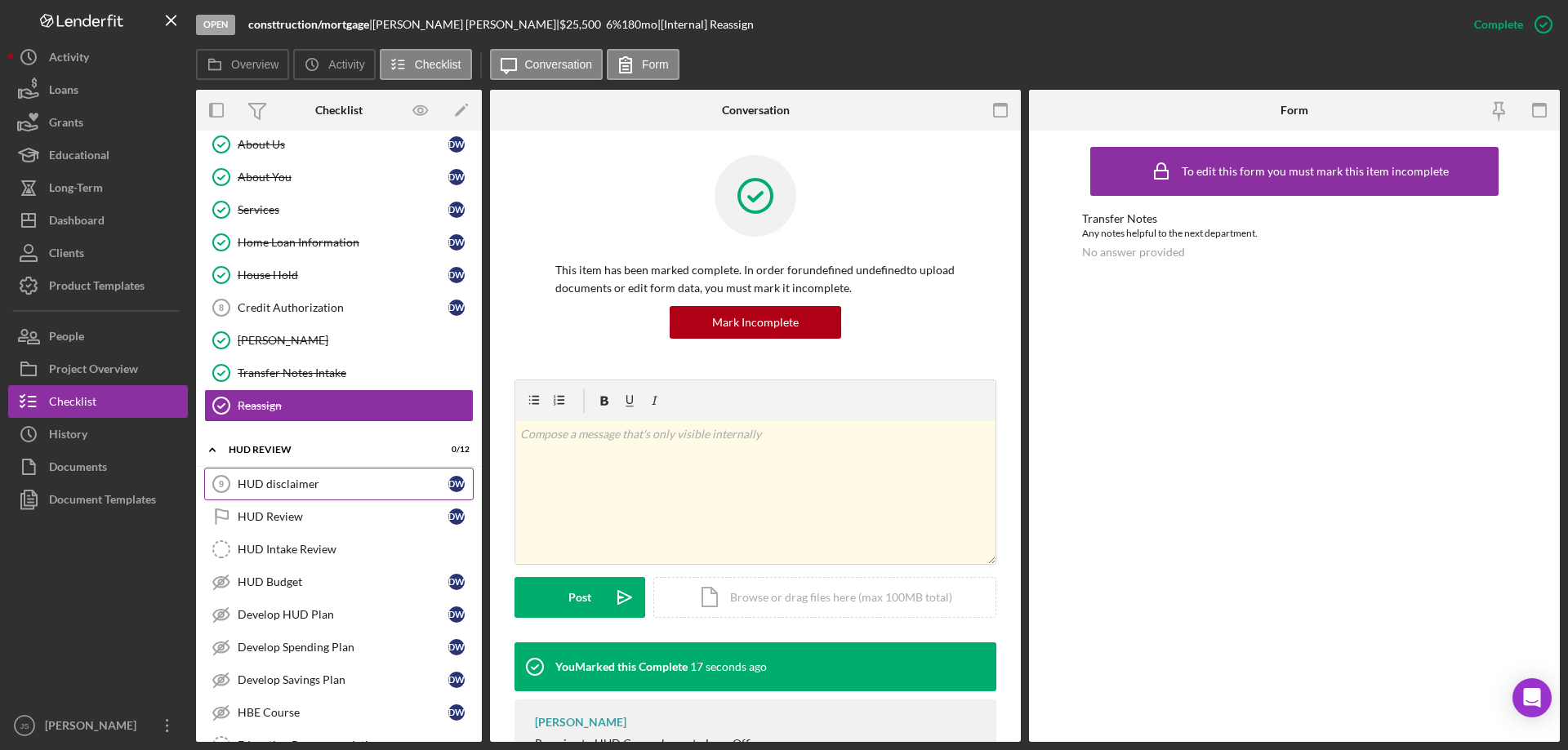
scroll to position [326, 0]
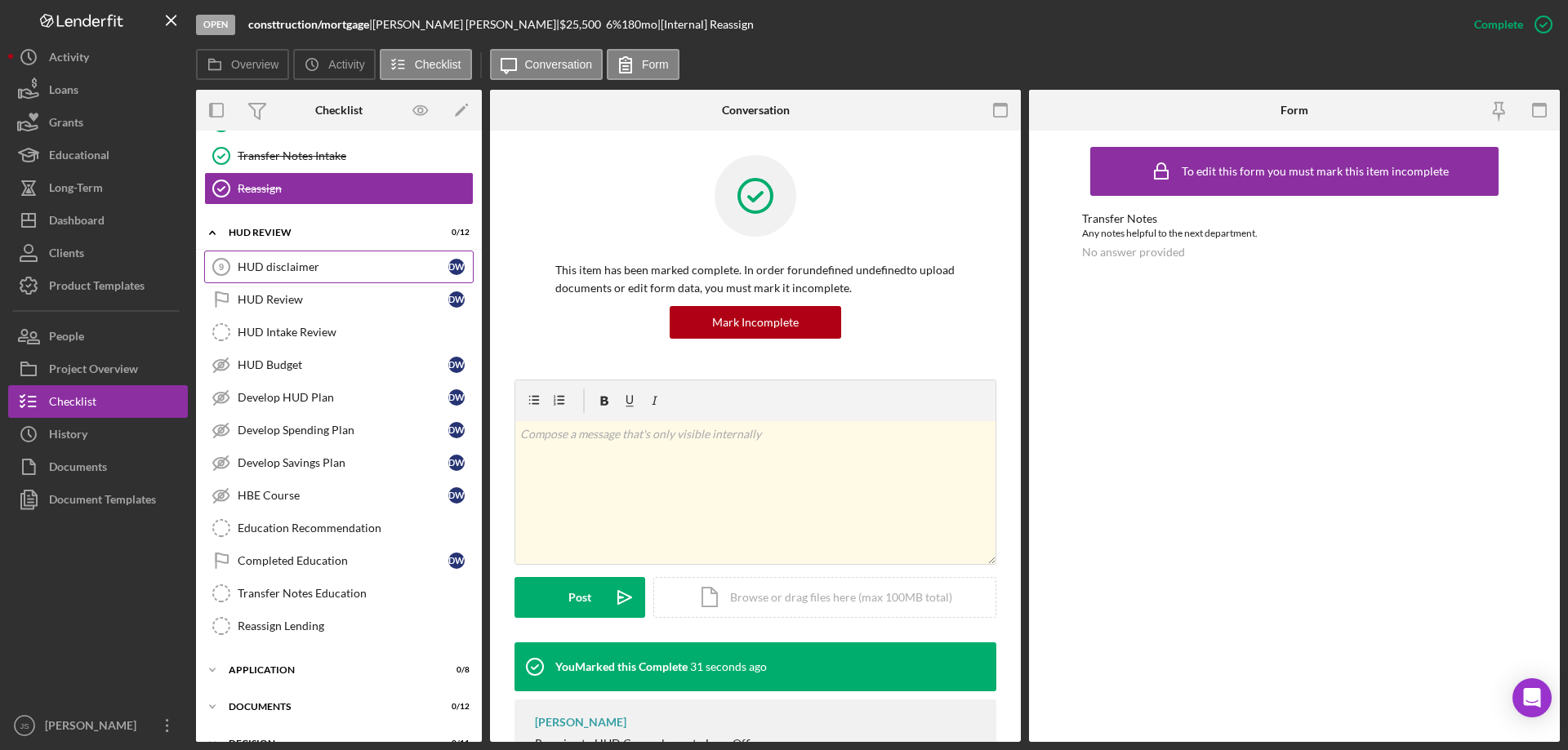
click at [345, 261] on div "HUD disclaimer" at bounding box center [343, 267] width 211 height 13
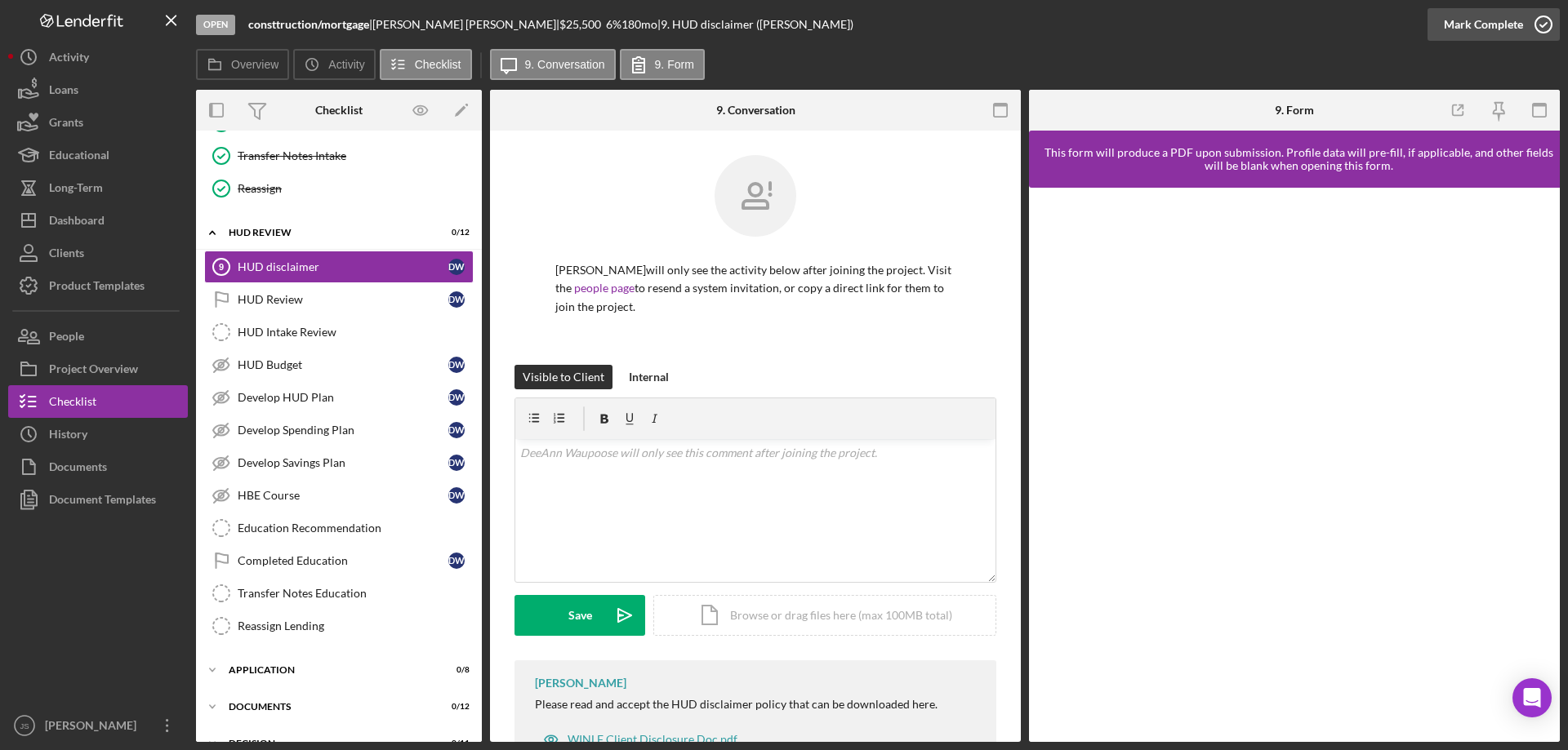
click at [1541, 14] on icon "button" at bounding box center [1543, 24] width 41 height 41
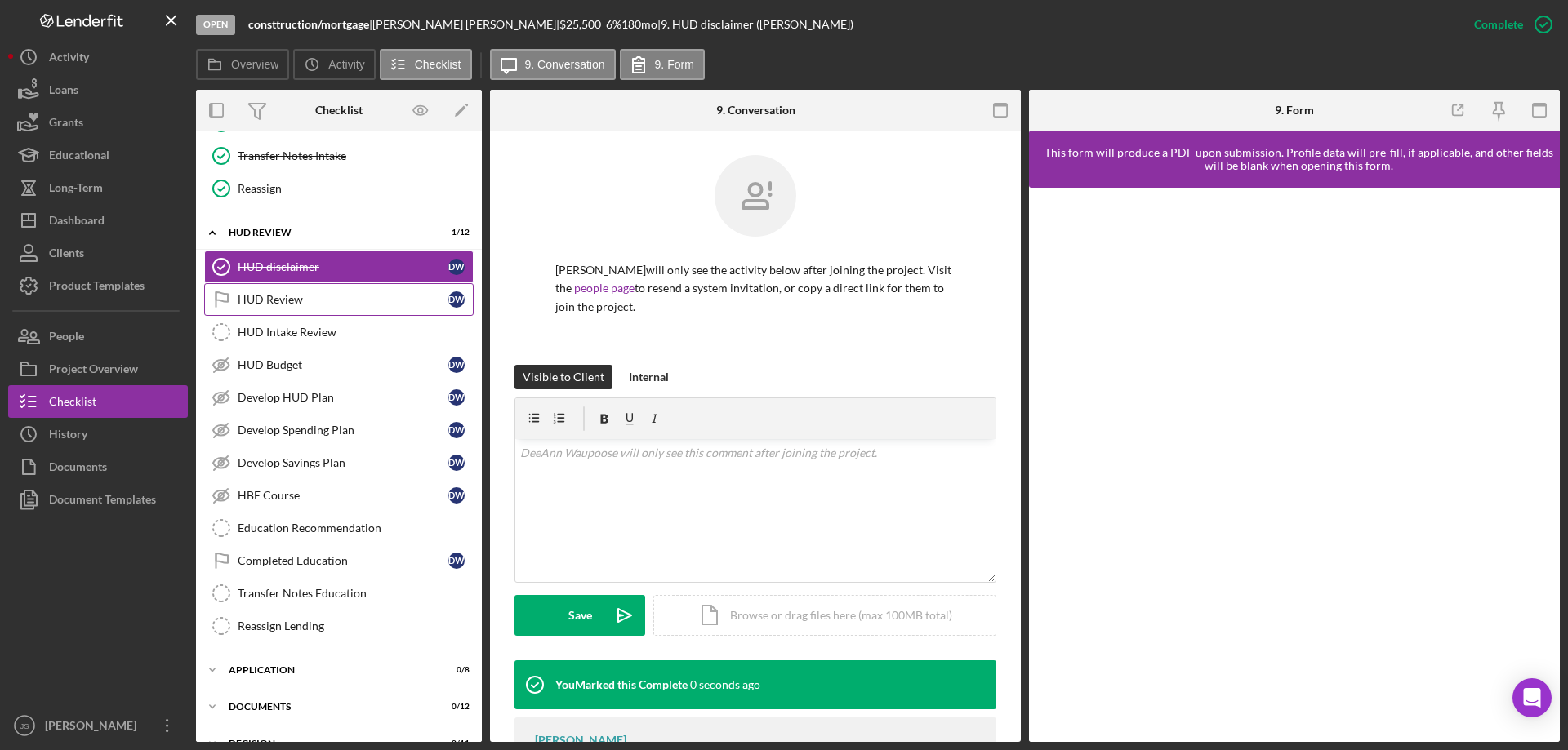
click at [303, 303] on div "HUD Review" at bounding box center [343, 300] width 211 height 13
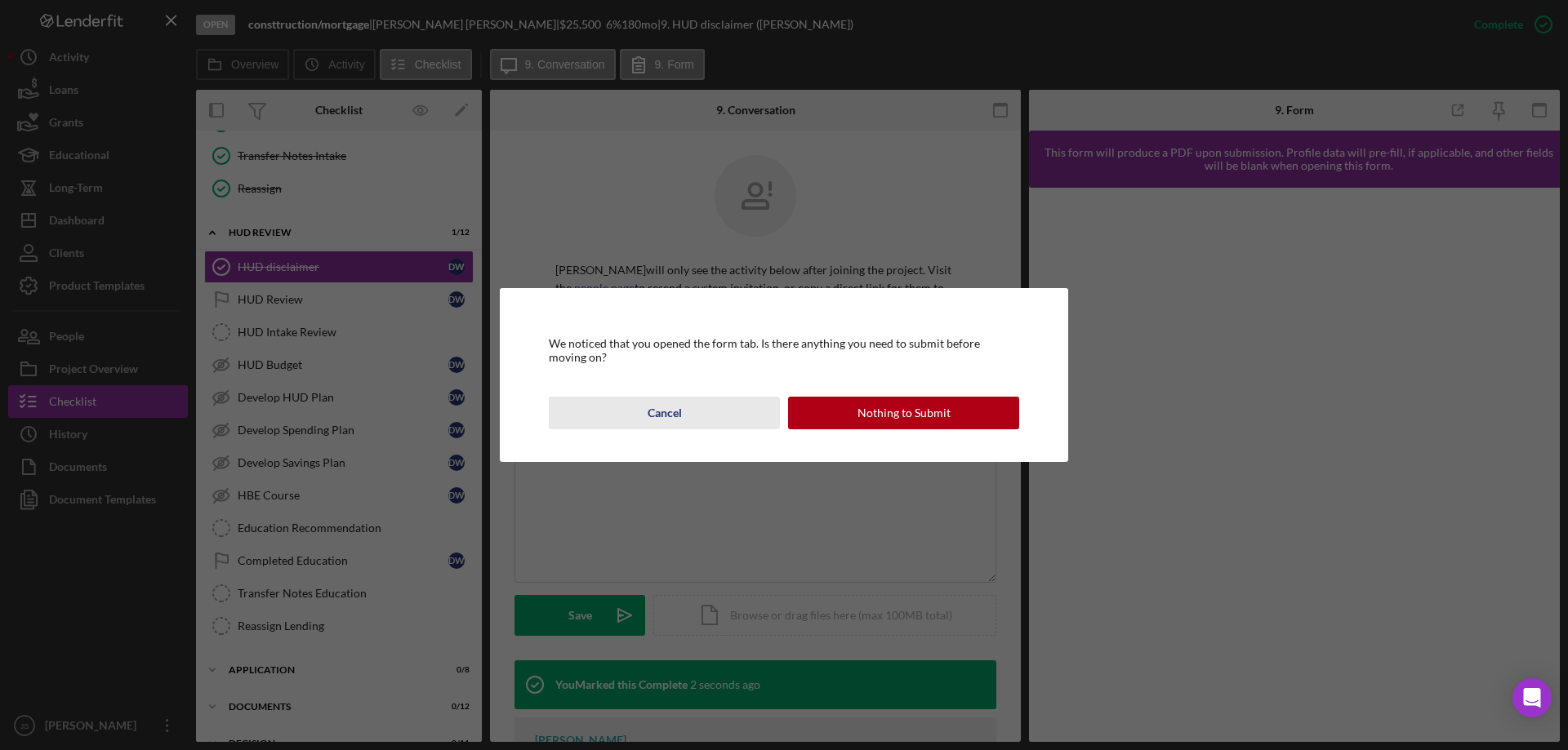
click at [701, 412] on button "Cancel" at bounding box center [665, 412] width 231 height 32
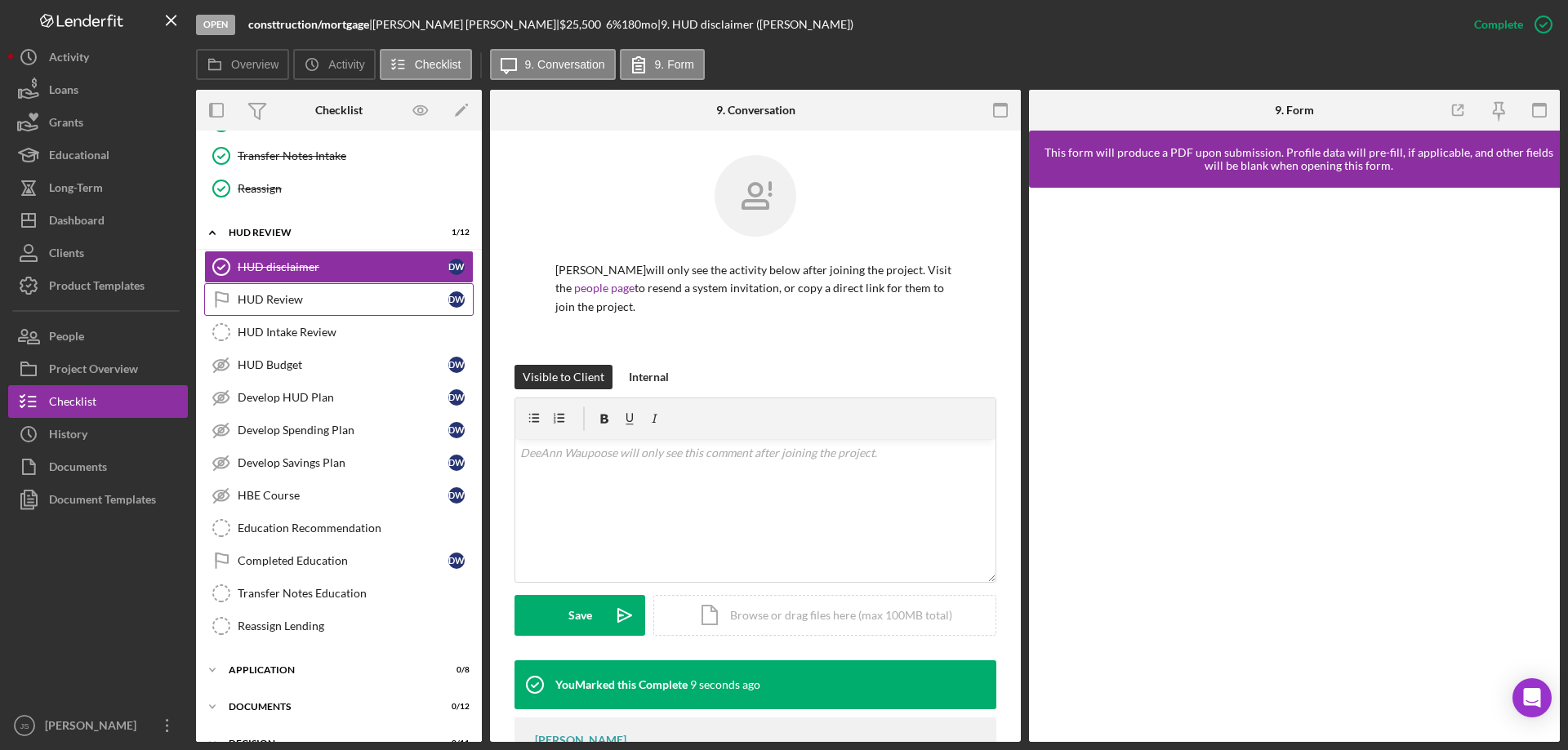
click at [355, 302] on div "HUD Review" at bounding box center [343, 300] width 211 height 13
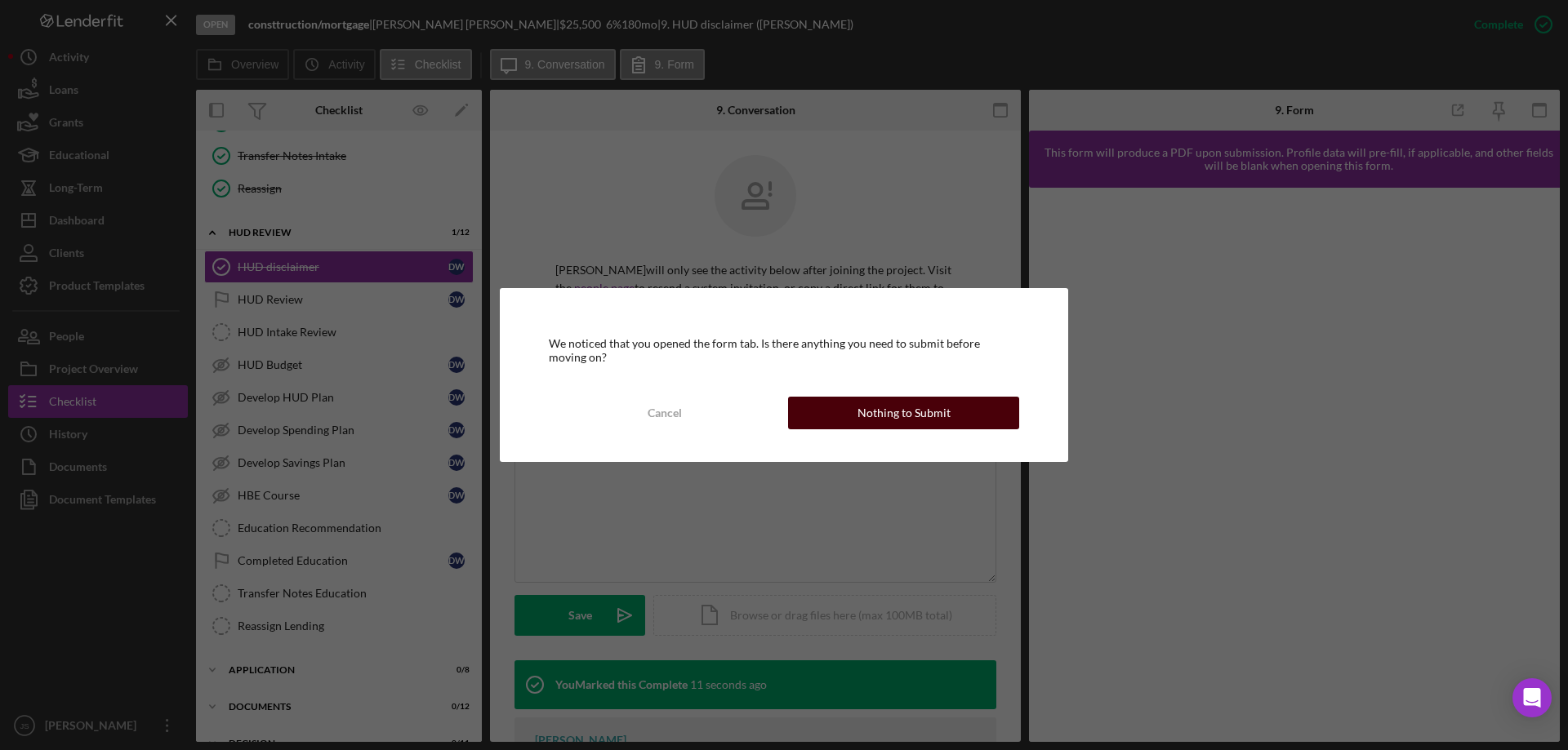
click at [913, 412] on div "Nothing to Submit" at bounding box center [904, 412] width 93 height 32
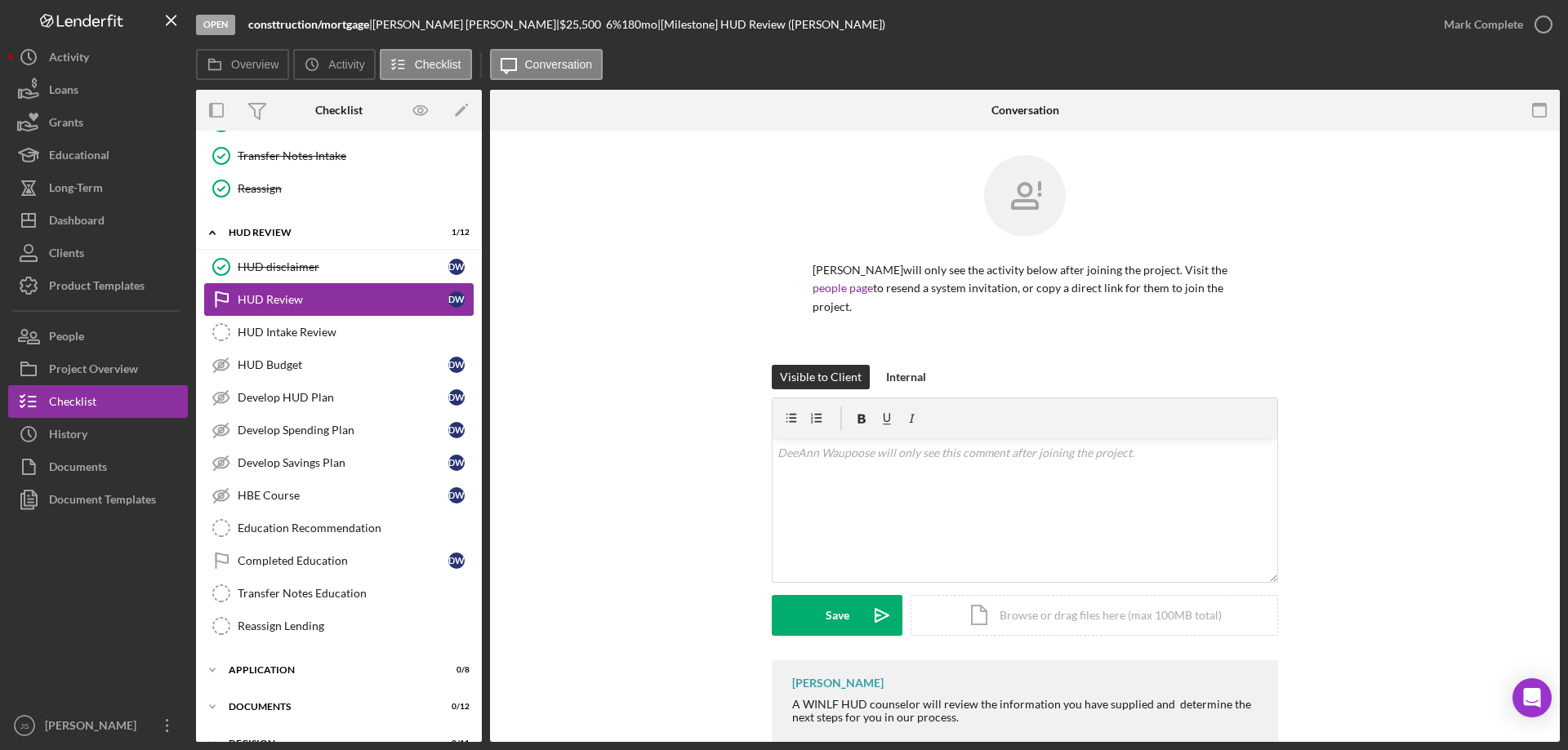
click at [347, 296] on div "HUD Review" at bounding box center [343, 300] width 211 height 13
click at [1544, 26] on icon "button" at bounding box center [1543, 24] width 41 height 41
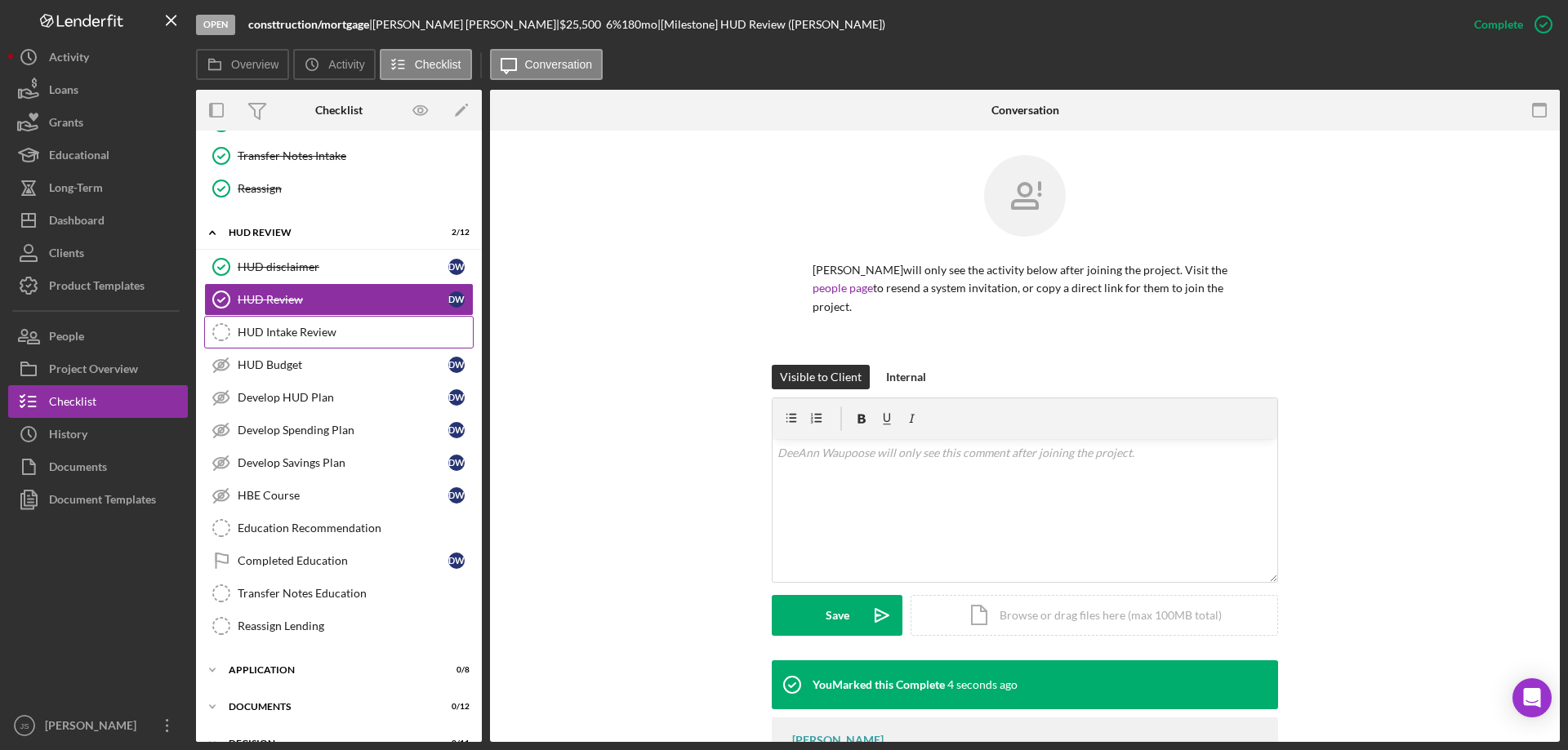
click at [349, 329] on div "HUD Intake Review" at bounding box center [356, 332] width 235 height 13
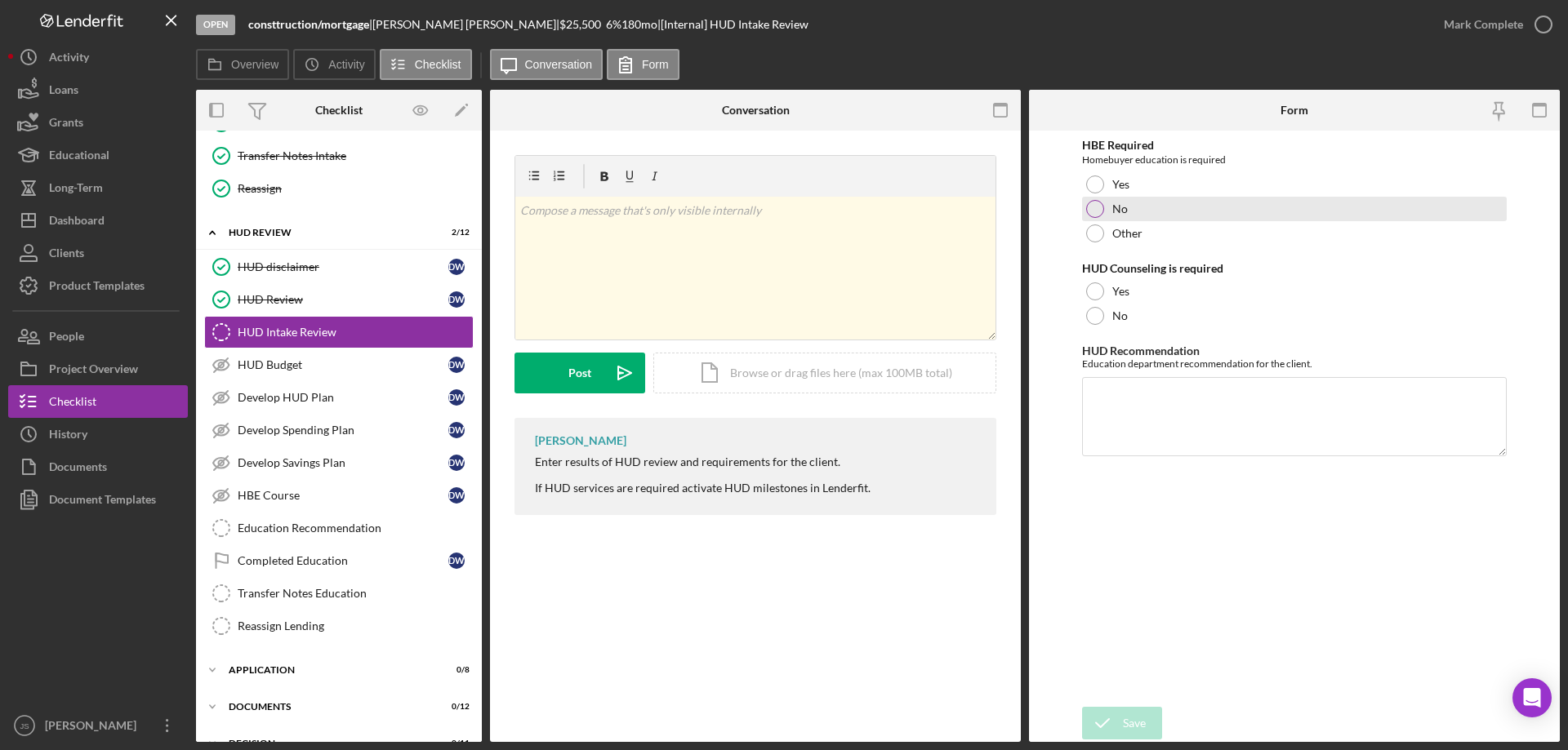
click at [1092, 210] on div at bounding box center [1095, 209] width 18 height 18
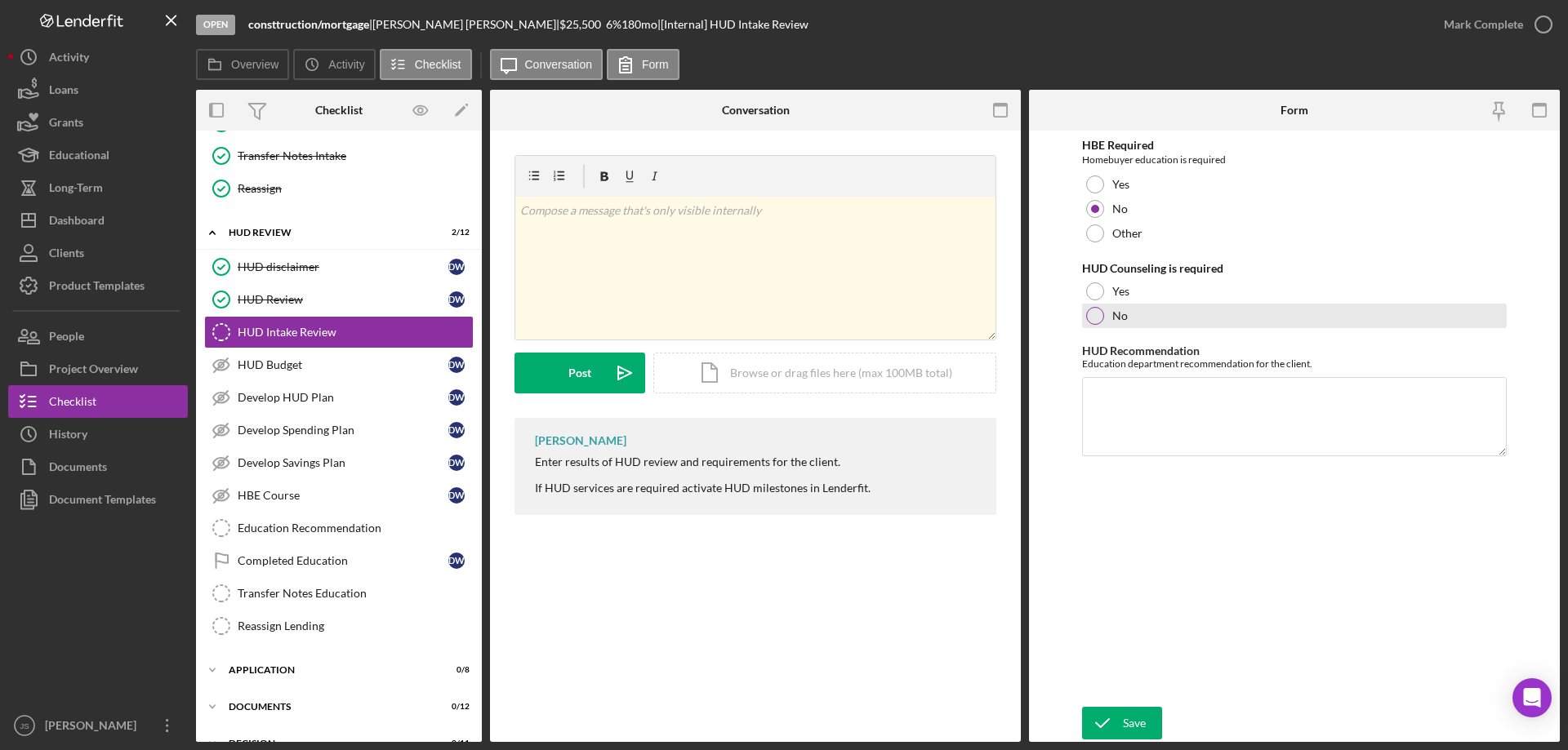
click at [1091, 315] on div at bounding box center [1095, 316] width 18 height 18
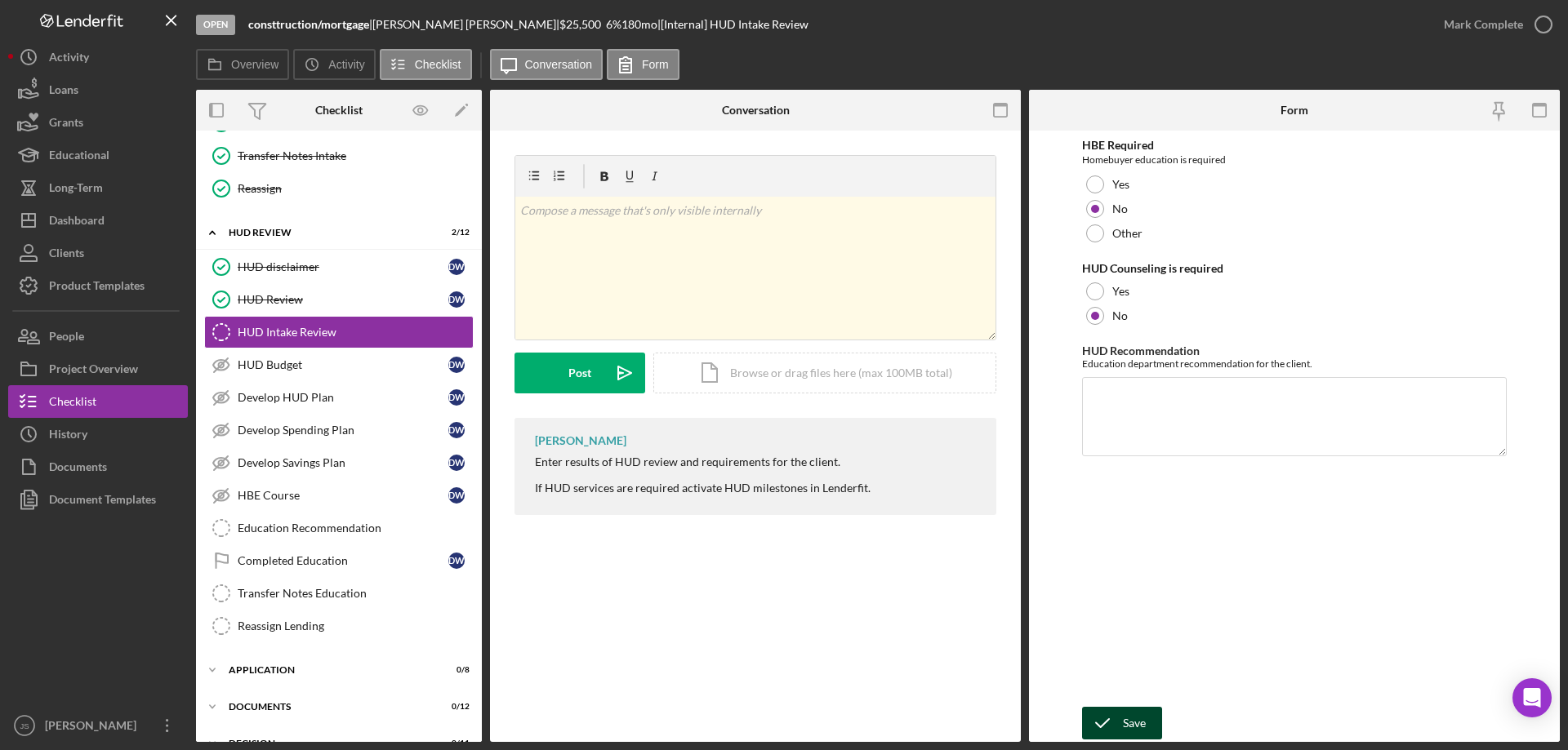
click at [1126, 719] on div "Save" at bounding box center [1134, 723] width 23 height 32
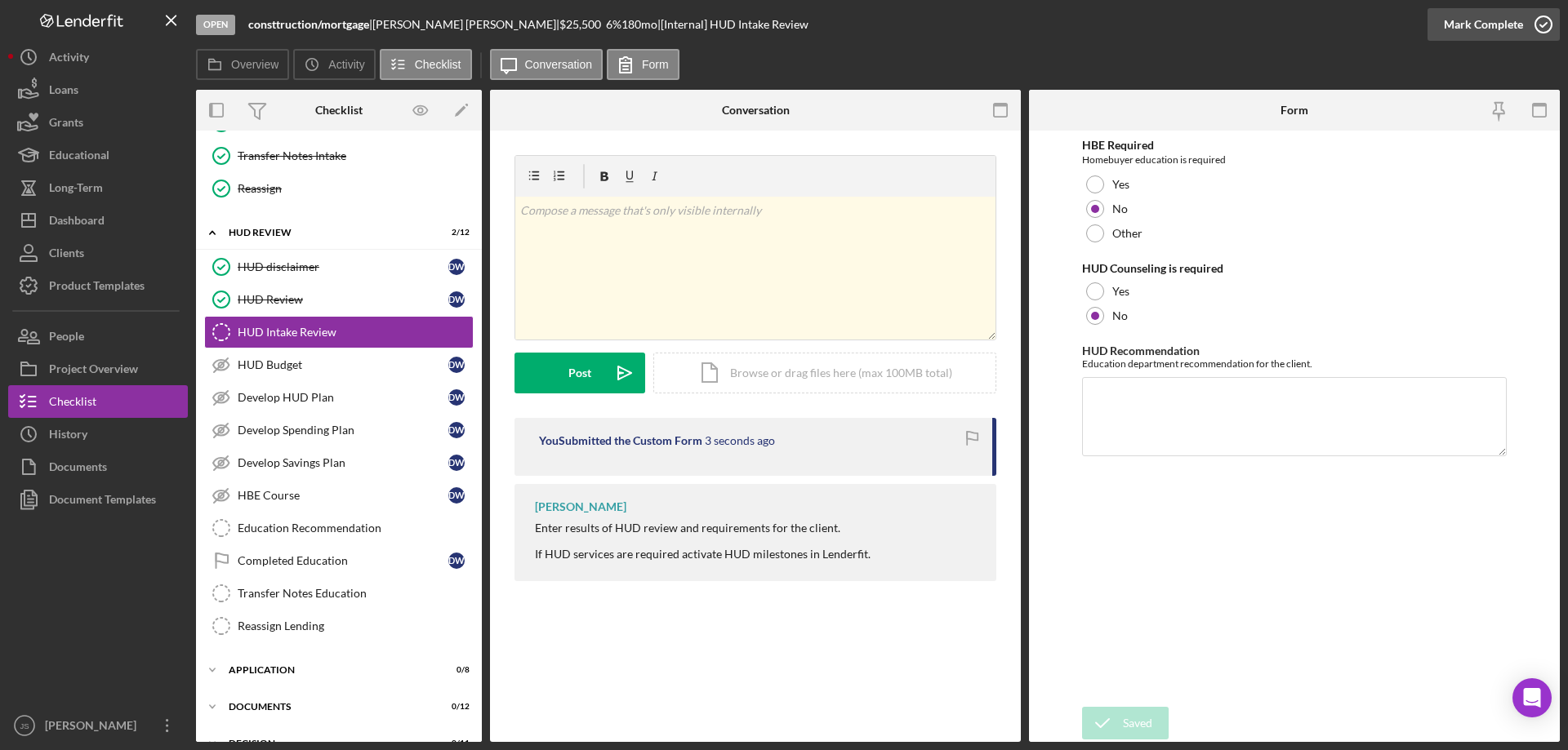
drag, startPoint x: 1543, startPoint y: 22, endPoint x: 1520, endPoint y: 32, distance: 25.1
click at [1544, 22] on icon "button" at bounding box center [1543, 24] width 41 height 41
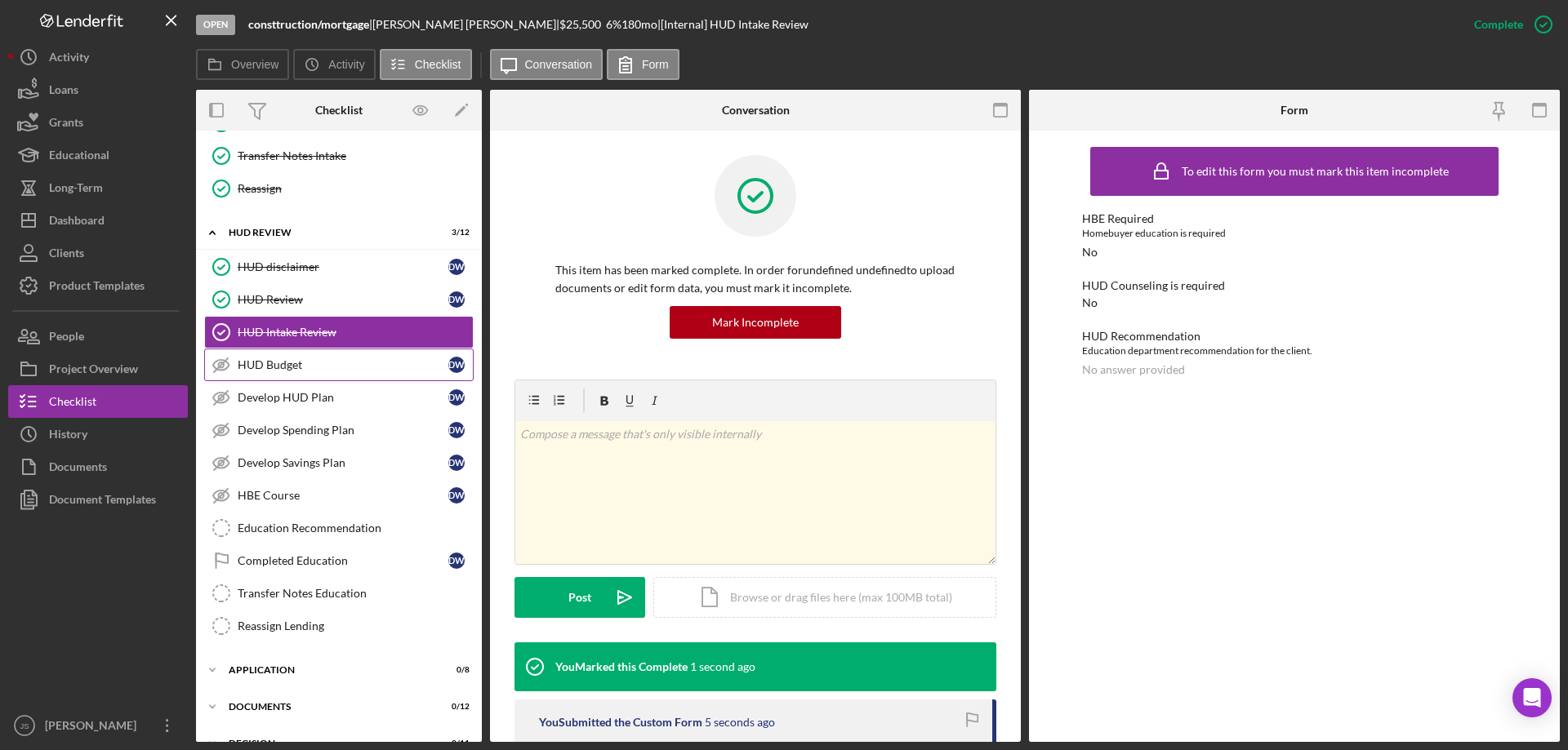
click at [335, 367] on div "HUD Budget" at bounding box center [343, 365] width 211 height 13
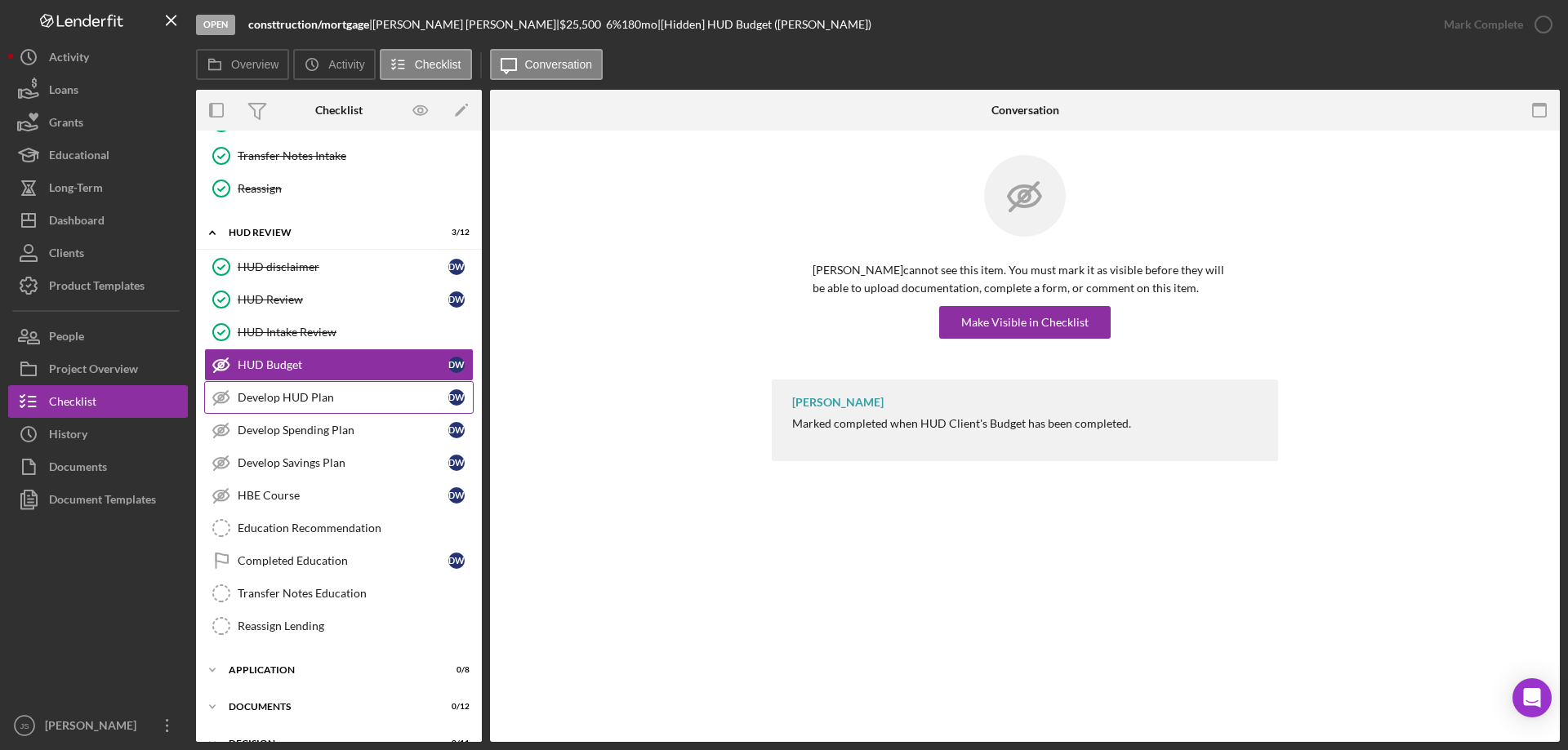
click at [364, 394] on div "Develop HUD Plan" at bounding box center [343, 397] width 211 height 13
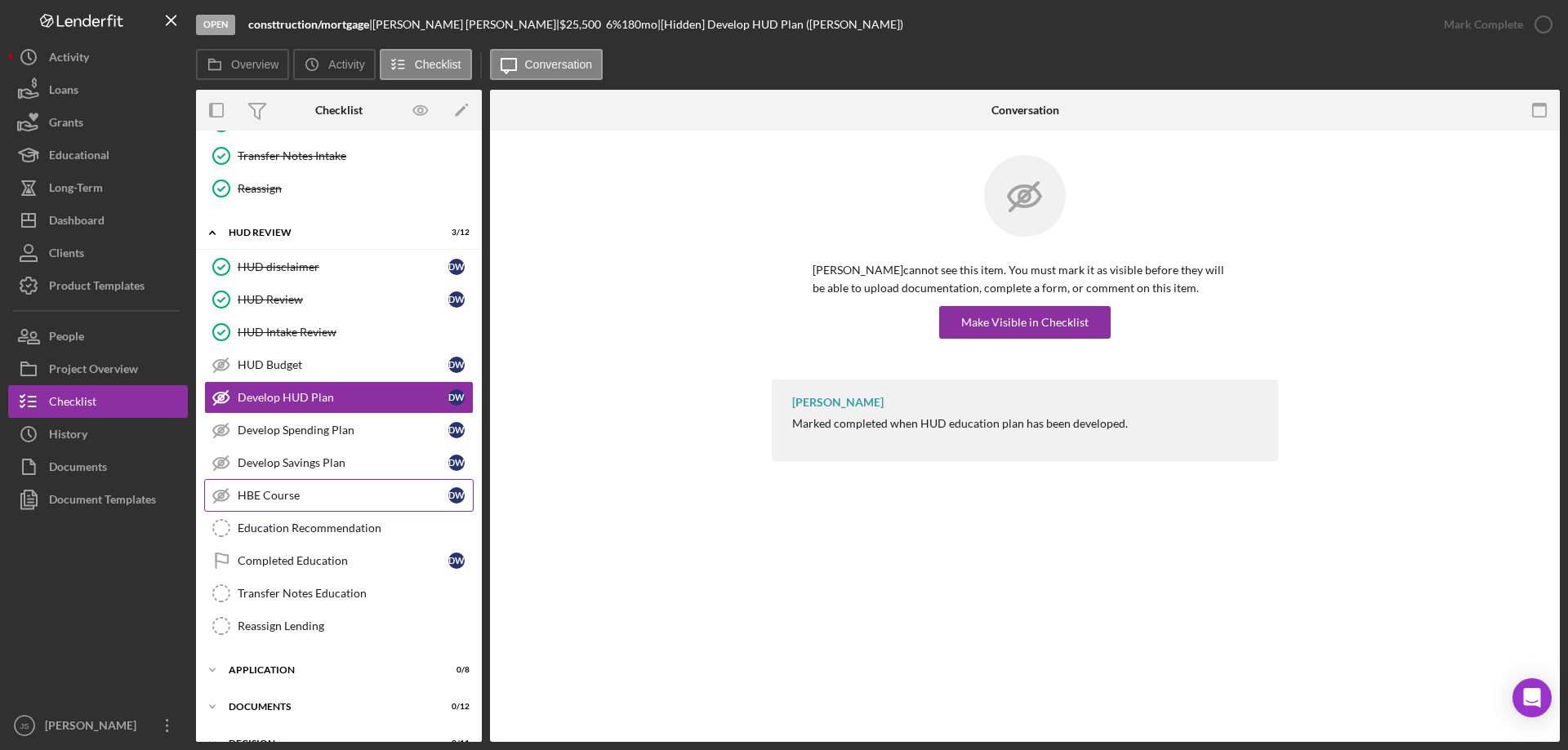
click at [347, 491] on div "HBE Course" at bounding box center [343, 496] width 211 height 13
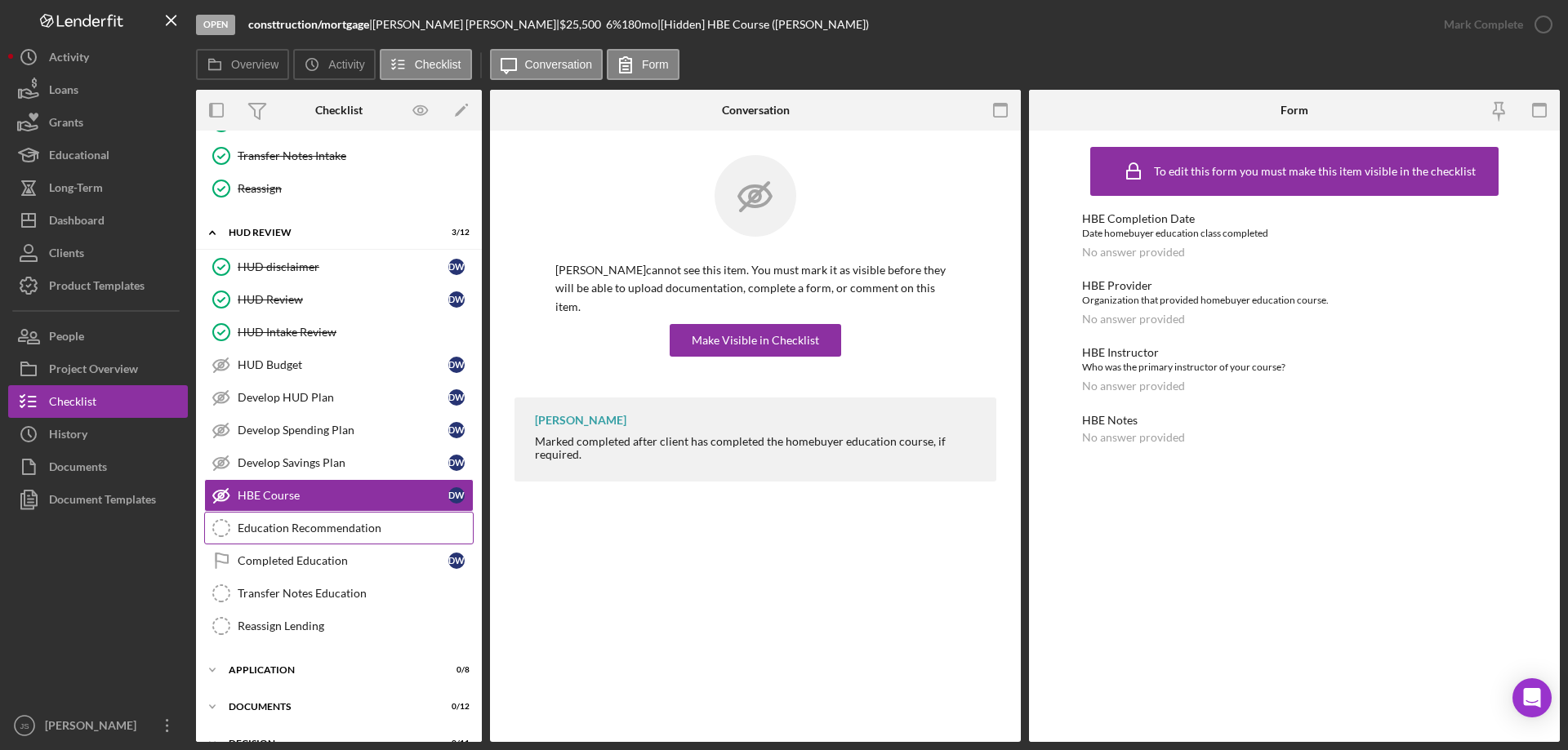
click at [399, 525] on div "Education Recommendation" at bounding box center [356, 528] width 235 height 13
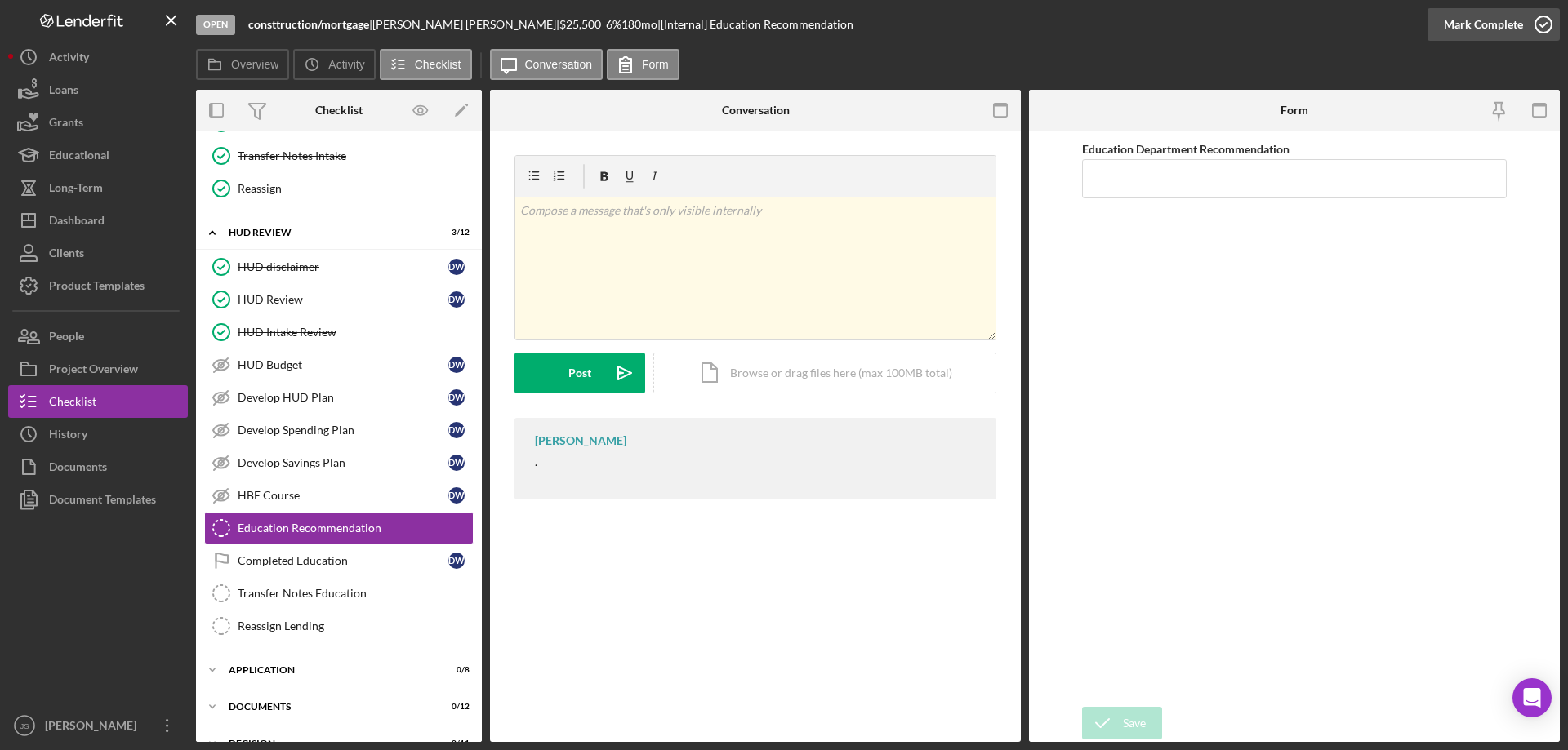
click at [1543, 23] on icon "button" at bounding box center [1543, 24] width 41 height 41
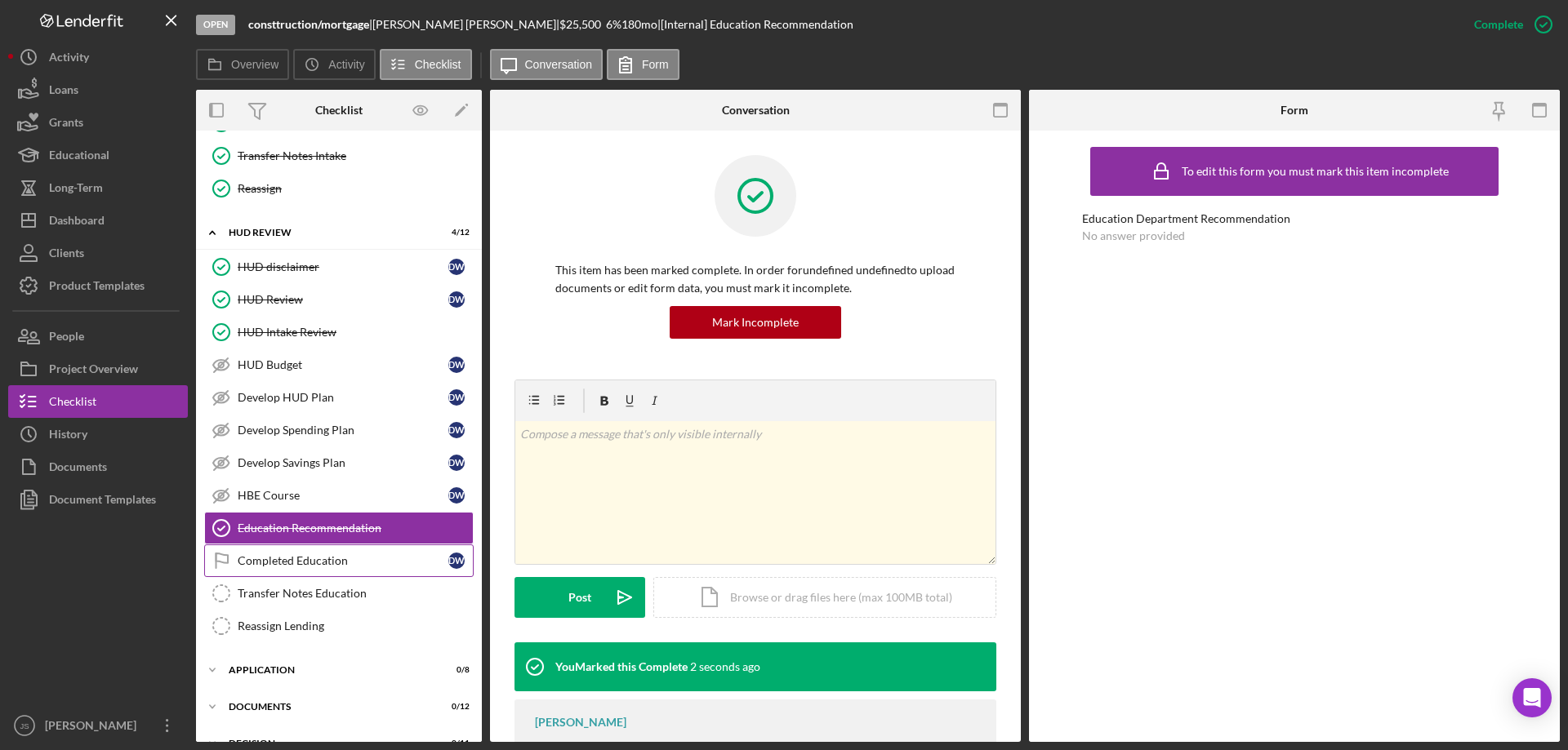
click at [370, 558] on div "Completed Education" at bounding box center [343, 561] width 211 height 13
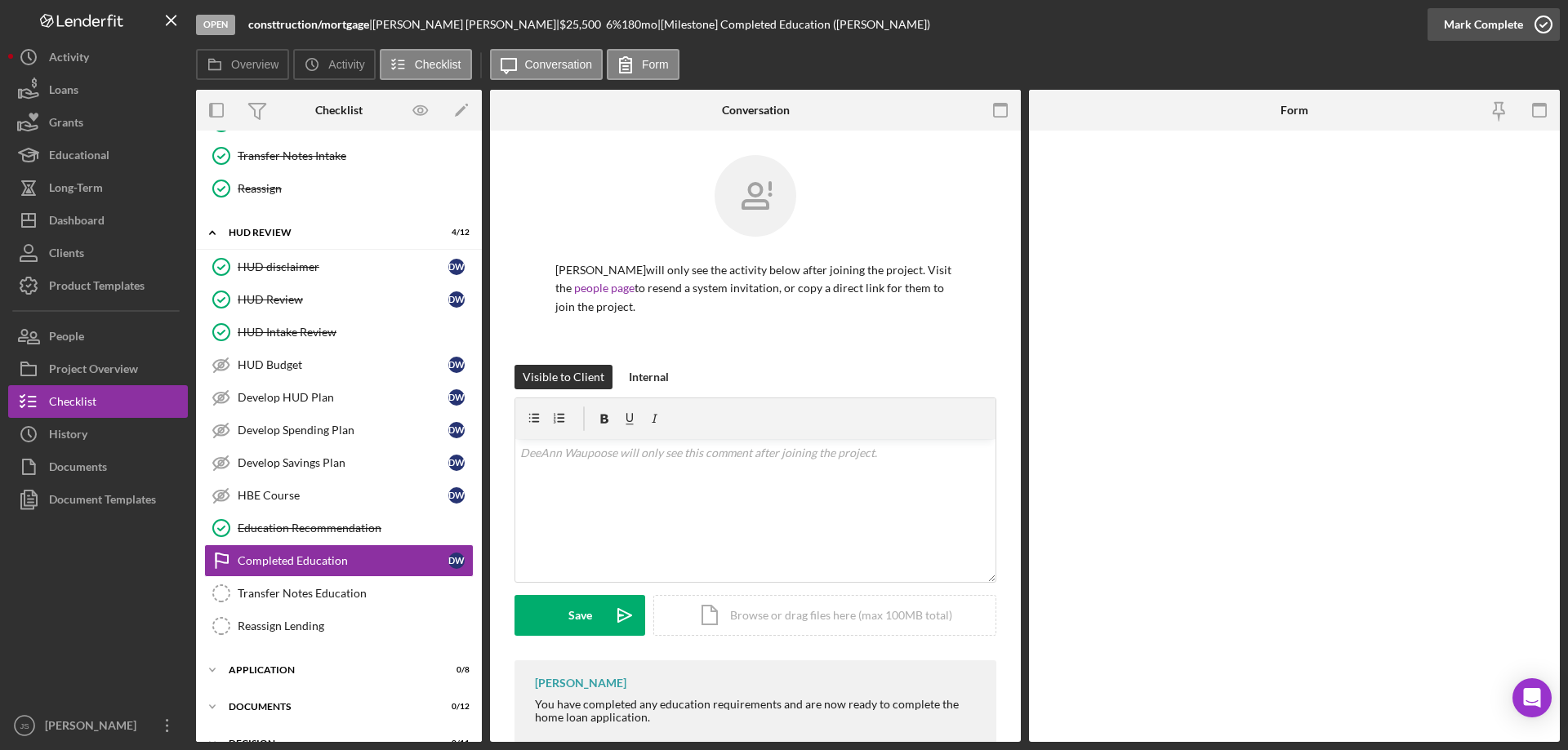
click at [1541, 20] on icon "button" at bounding box center [1543, 24] width 41 height 41
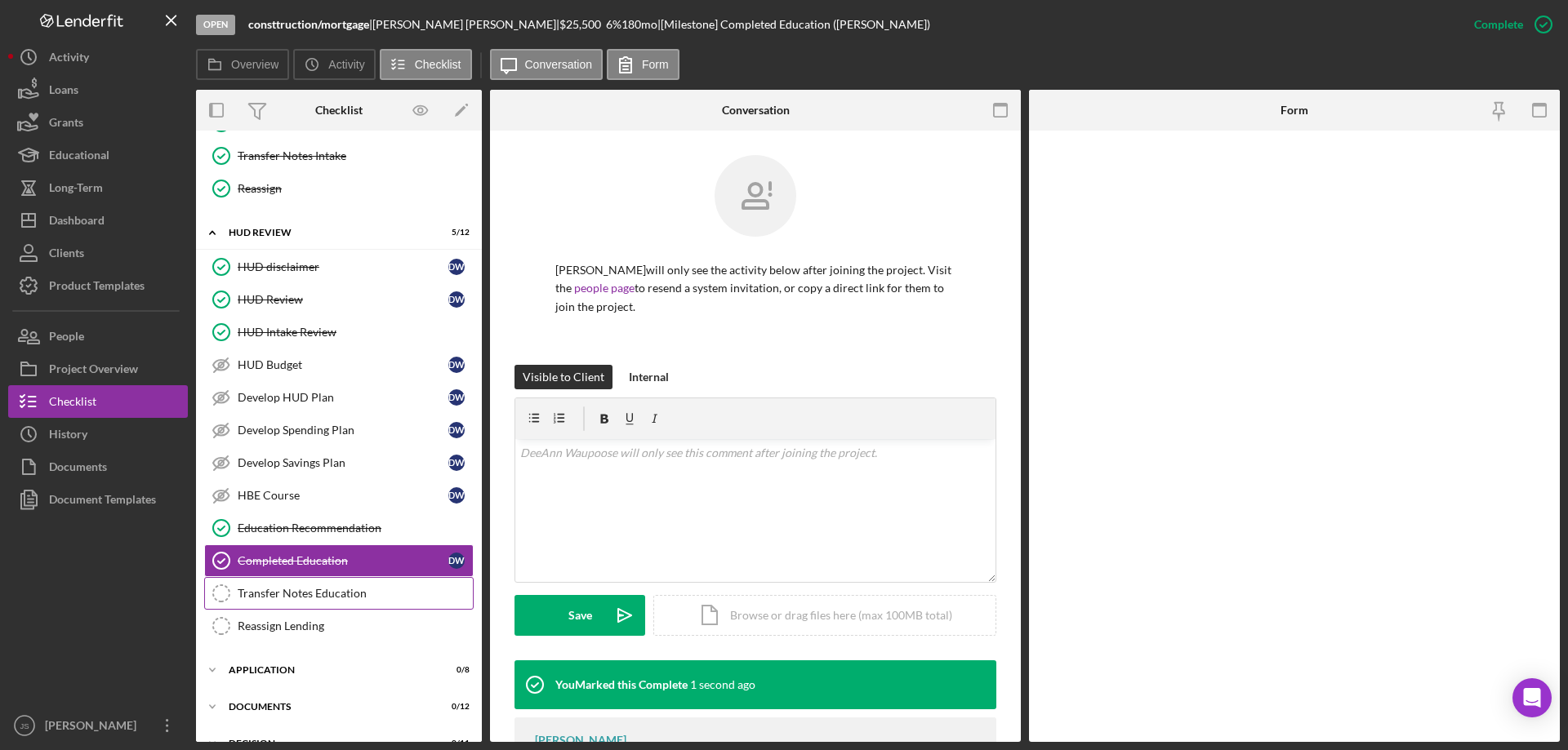
click at [393, 589] on div "Transfer Notes Education" at bounding box center [356, 594] width 235 height 13
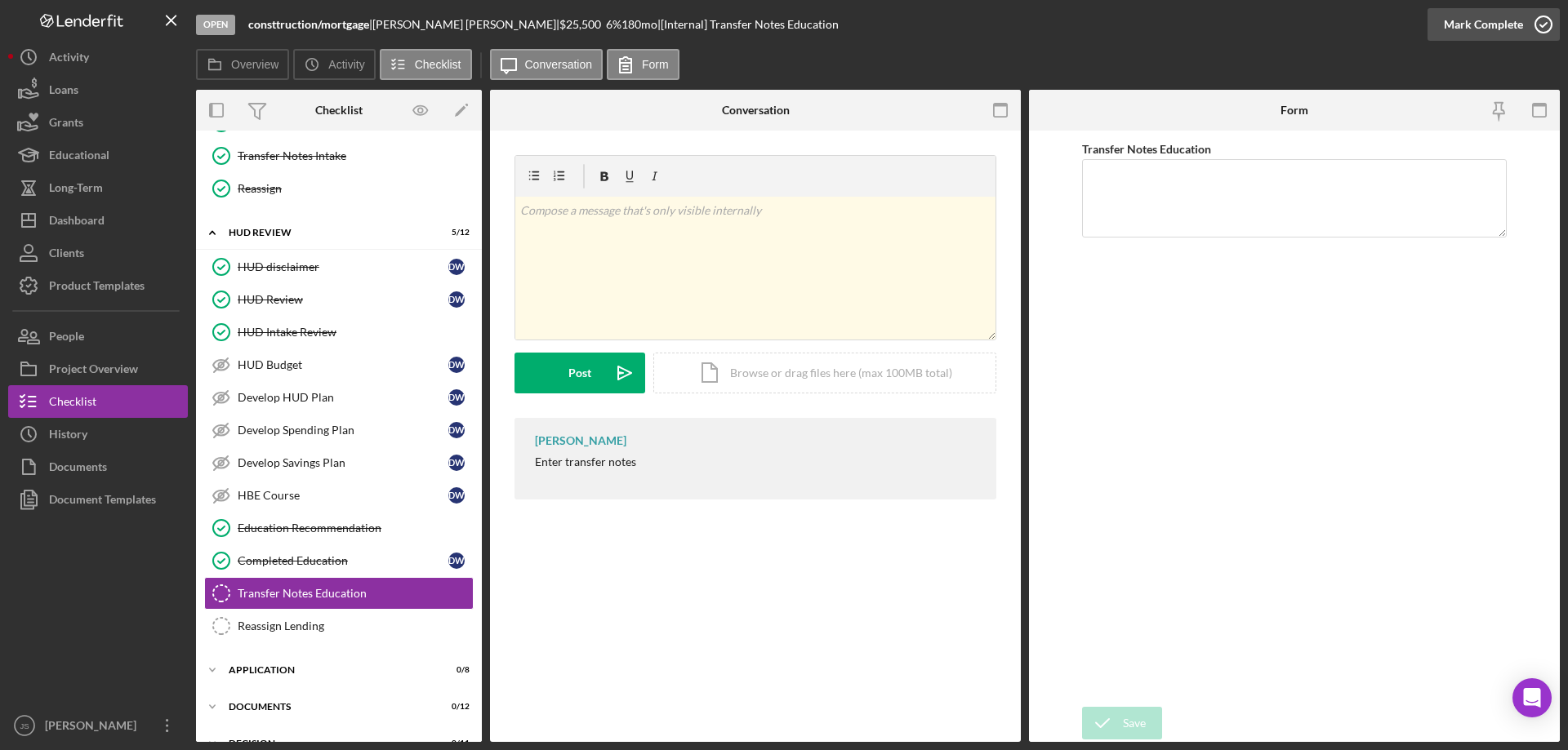
click at [1546, 22] on icon "button" at bounding box center [1543, 24] width 41 height 41
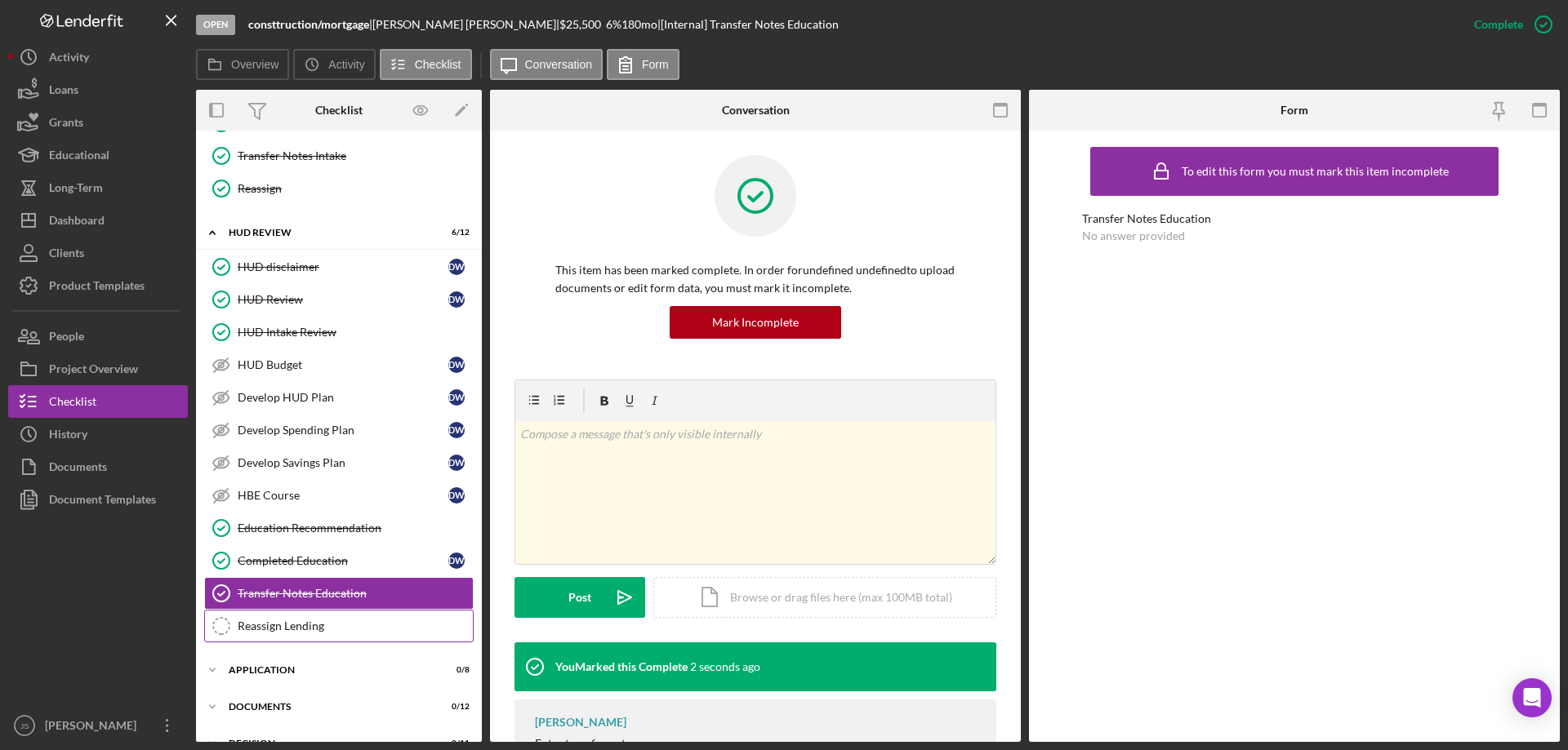
click at [252, 622] on div "Reassign Lending" at bounding box center [356, 626] width 235 height 13
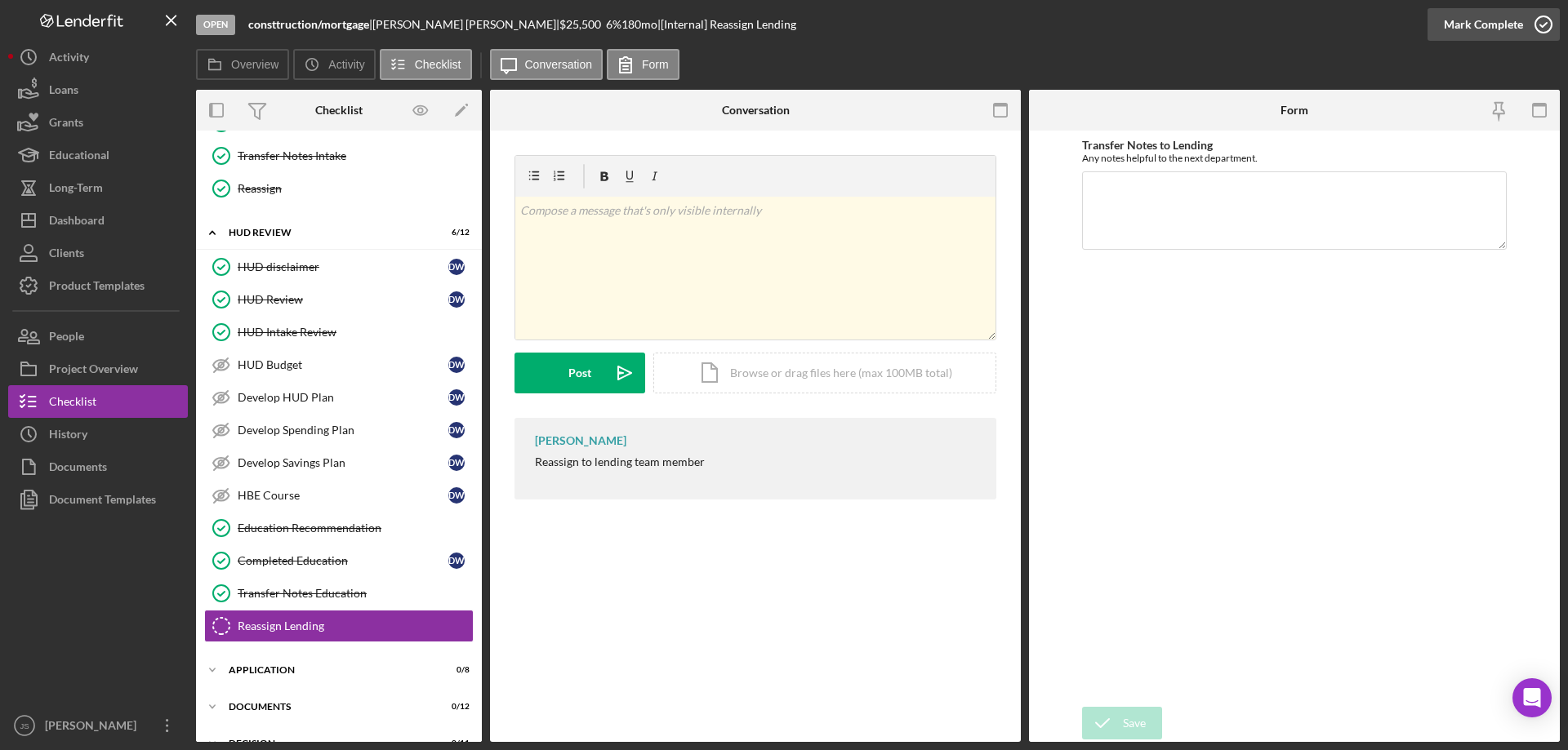
click at [1547, 22] on icon "button" at bounding box center [1543, 24] width 41 height 41
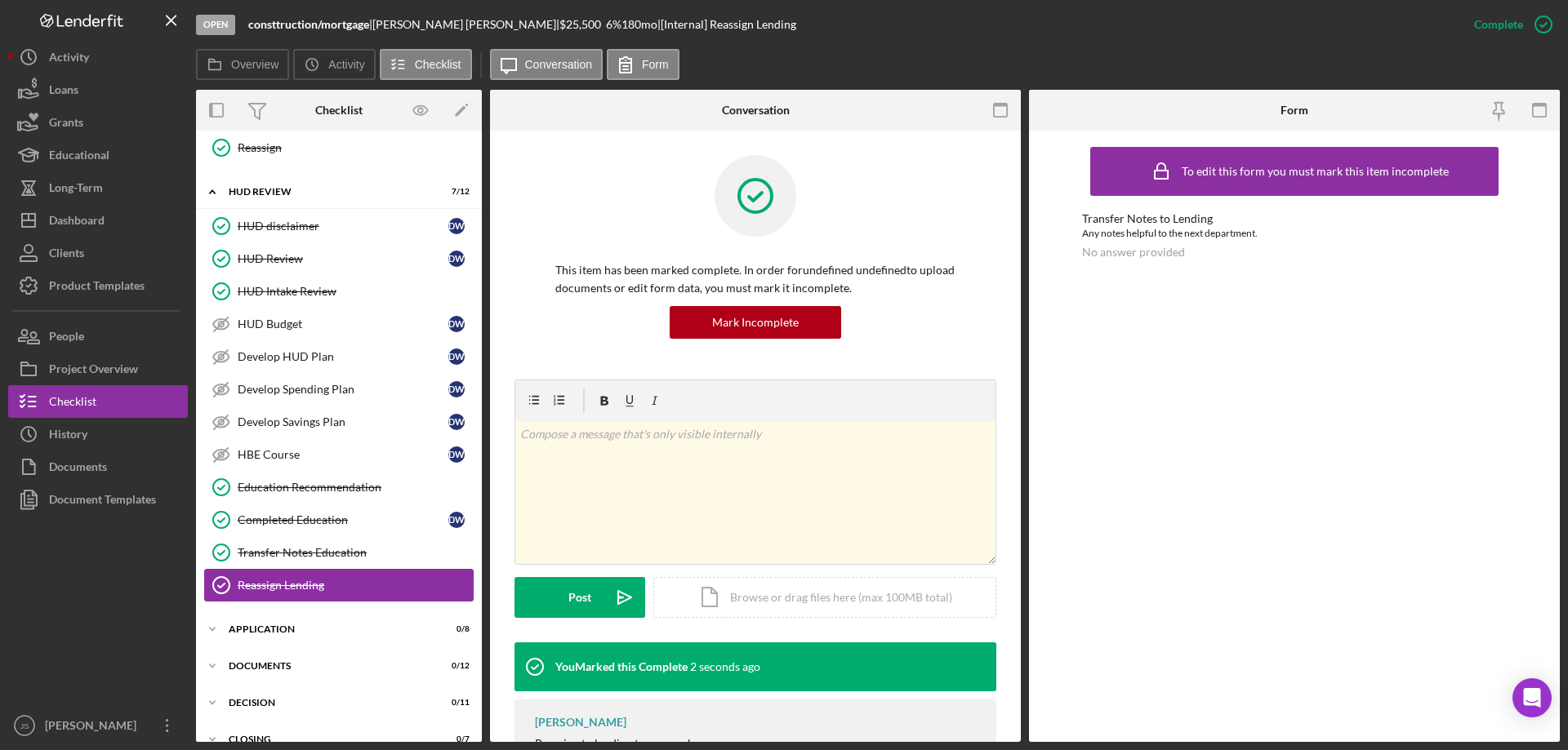
scroll to position [391, 0]
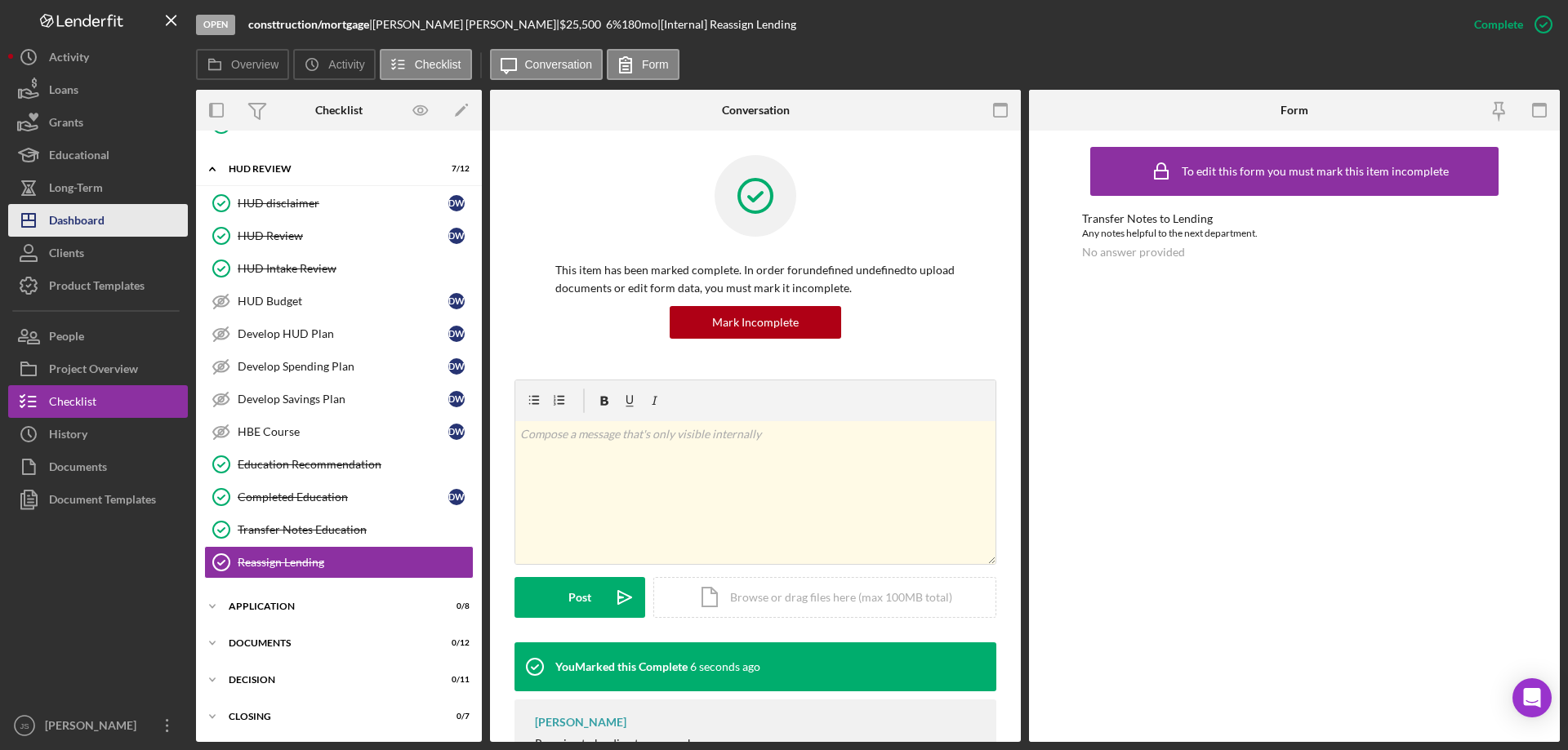
click at [91, 221] on div "Dashboard" at bounding box center [77, 222] width 56 height 37
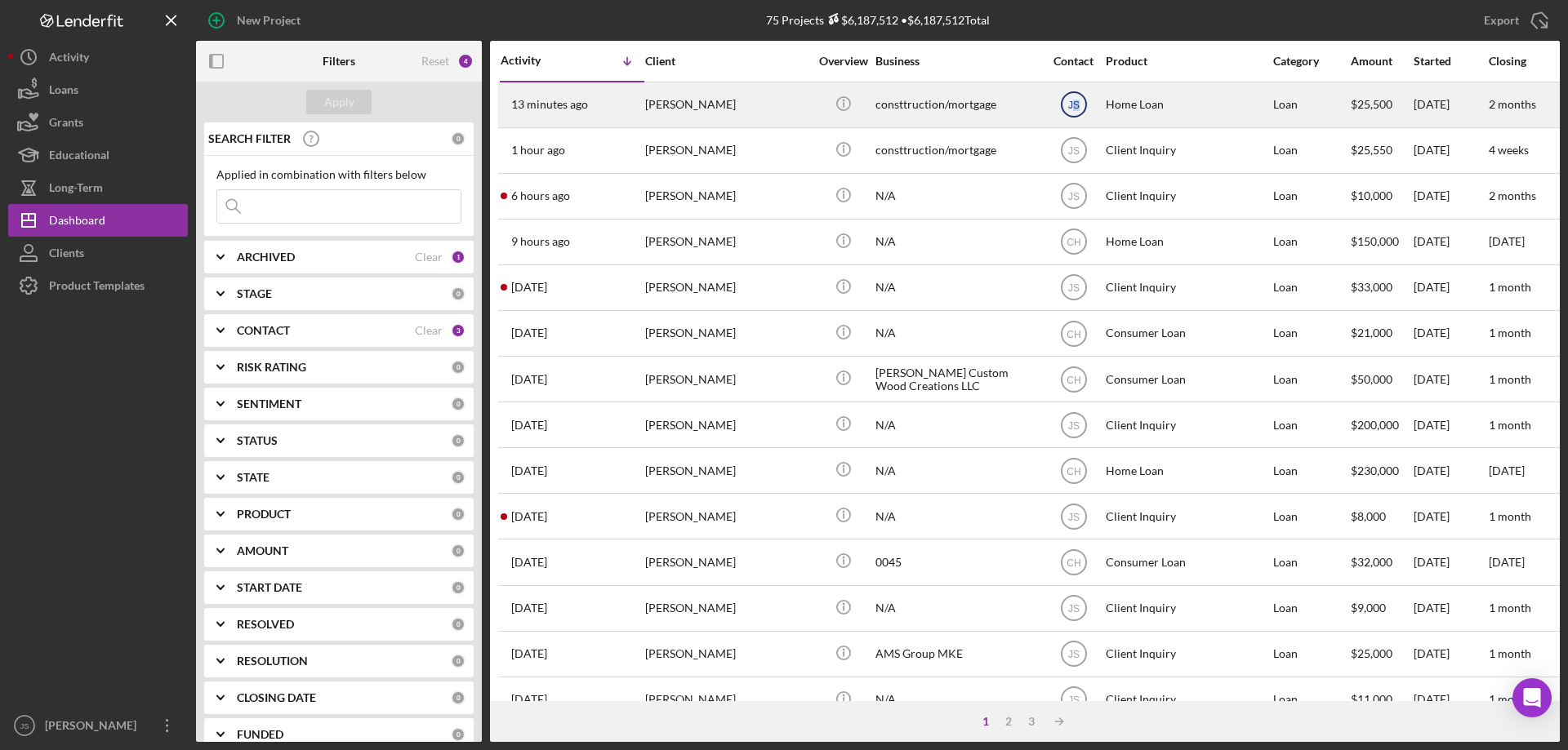
click at [1078, 101] on text "JS" at bounding box center [1073, 105] width 11 height 11
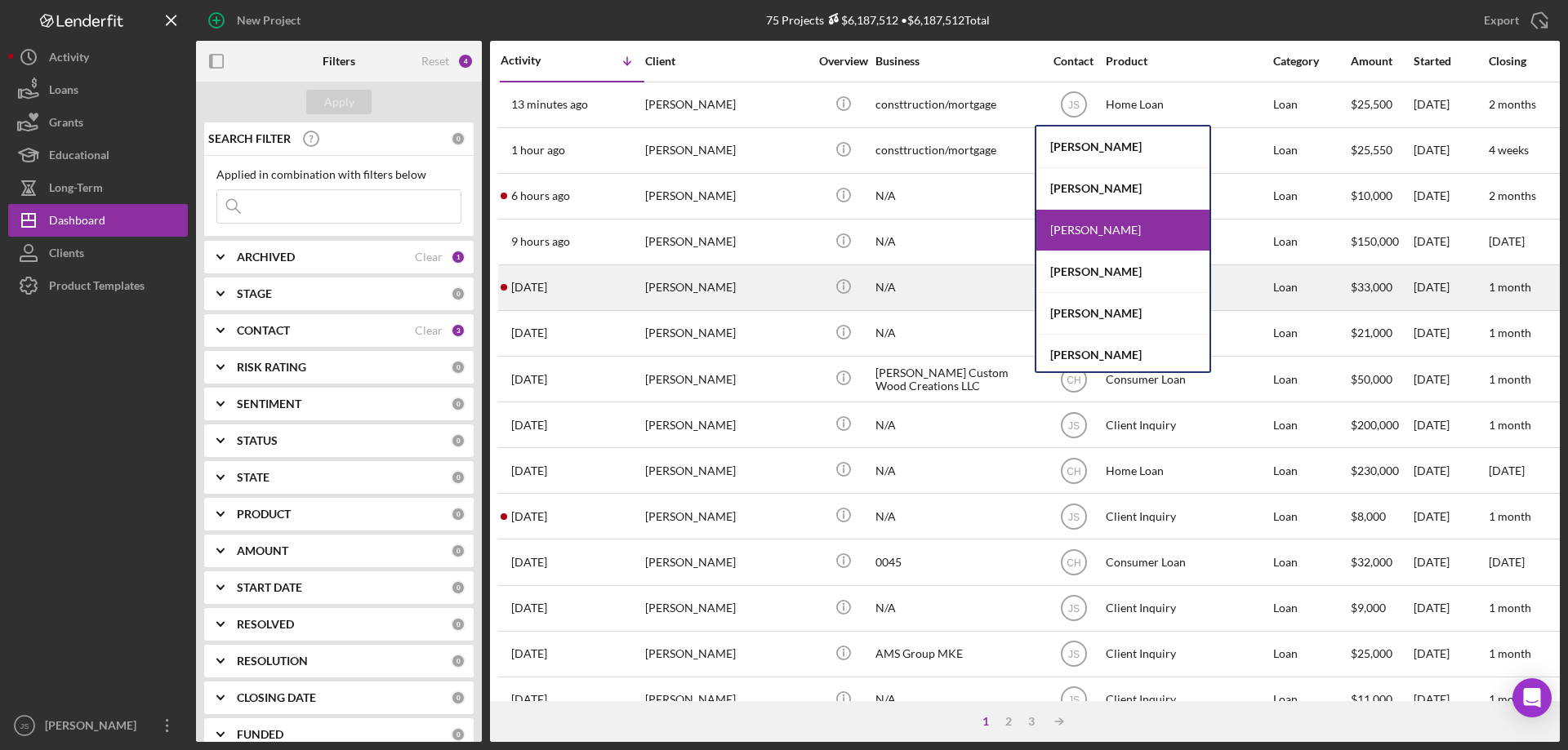
click at [1091, 267] on div "[PERSON_NAME]" at bounding box center [1122, 272] width 174 height 42
